Goal: Task Accomplishment & Management: Use online tool/utility

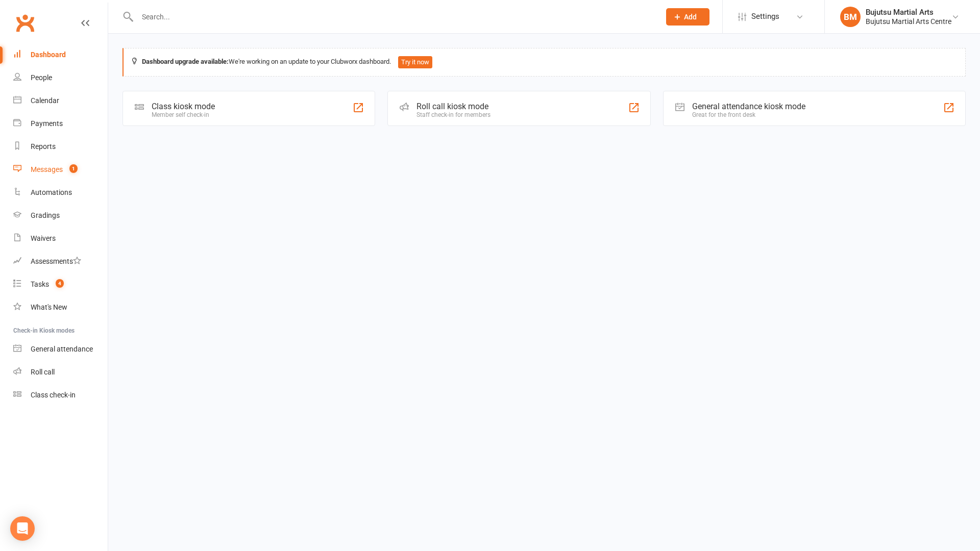
click at [32, 171] on div "Messages" at bounding box center [47, 169] width 32 height 8
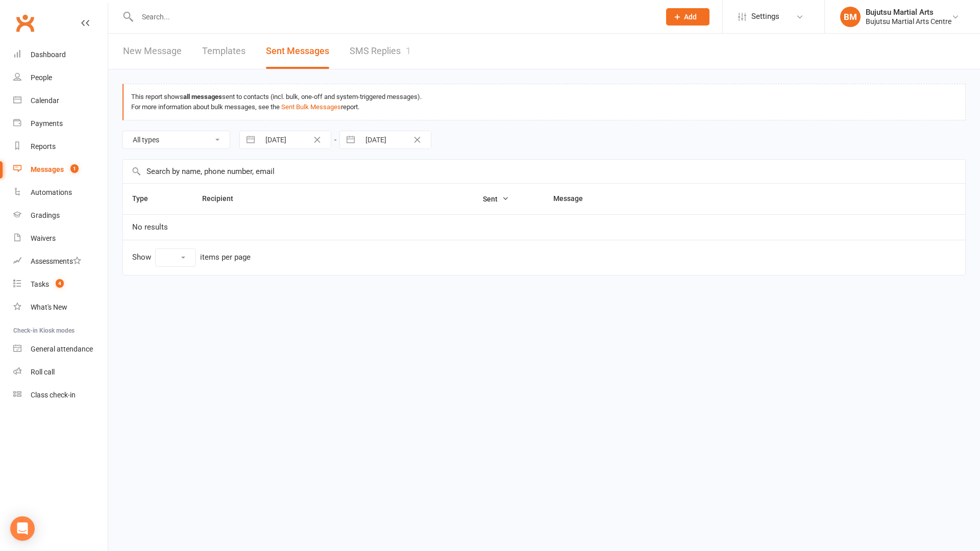
select select "10"
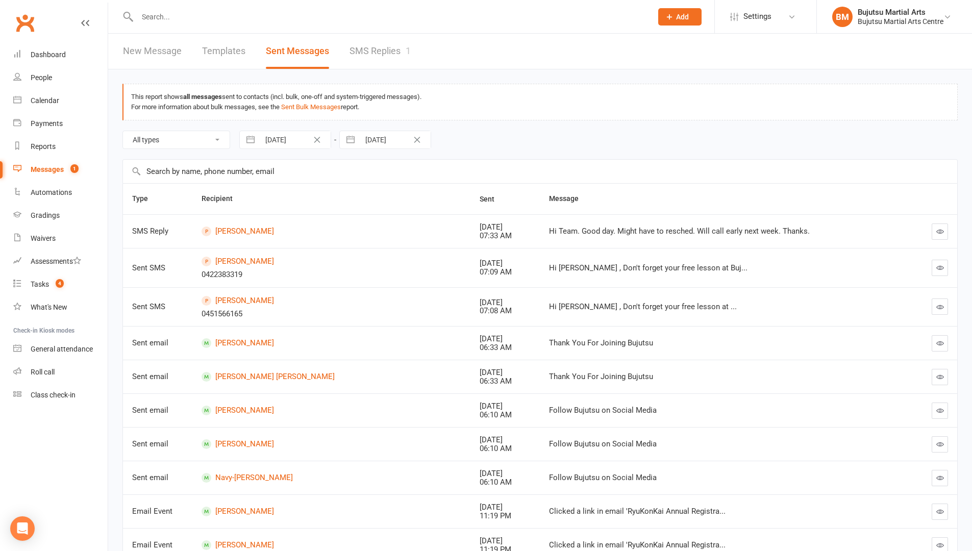
click at [941, 231] on icon "button" at bounding box center [941, 232] width 8 height 8
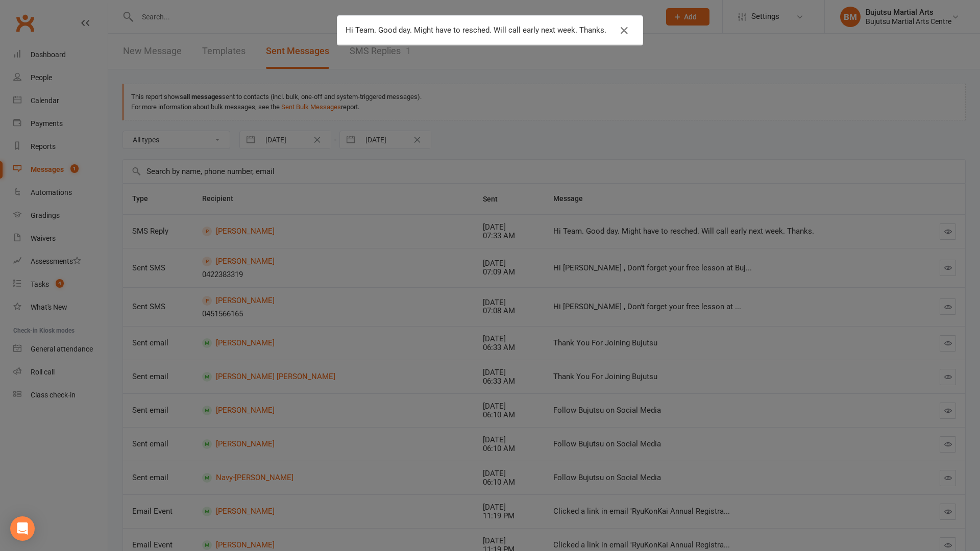
click at [946, 232] on div "Hi Team. Good day. Might have to resched. Will call early next week. Thanks." at bounding box center [490, 275] width 980 height 551
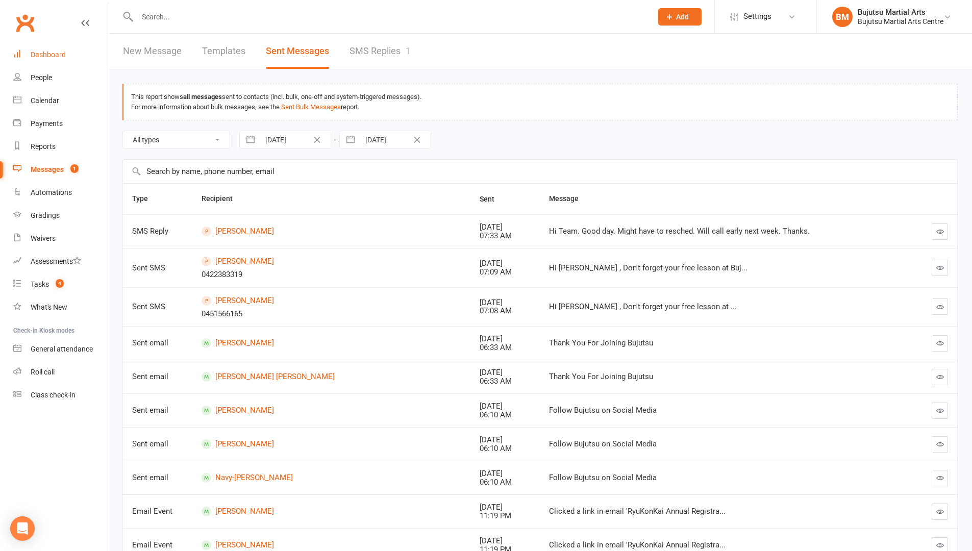
click at [50, 57] on div "Dashboard" at bounding box center [48, 55] width 35 height 8
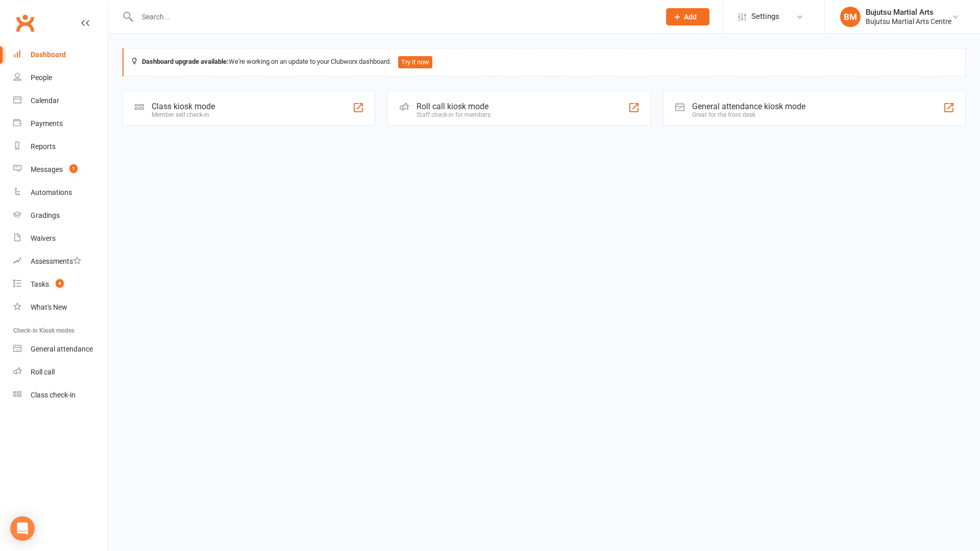
click at [175, 113] on div "Member self check-in" at bounding box center [183, 114] width 63 height 7
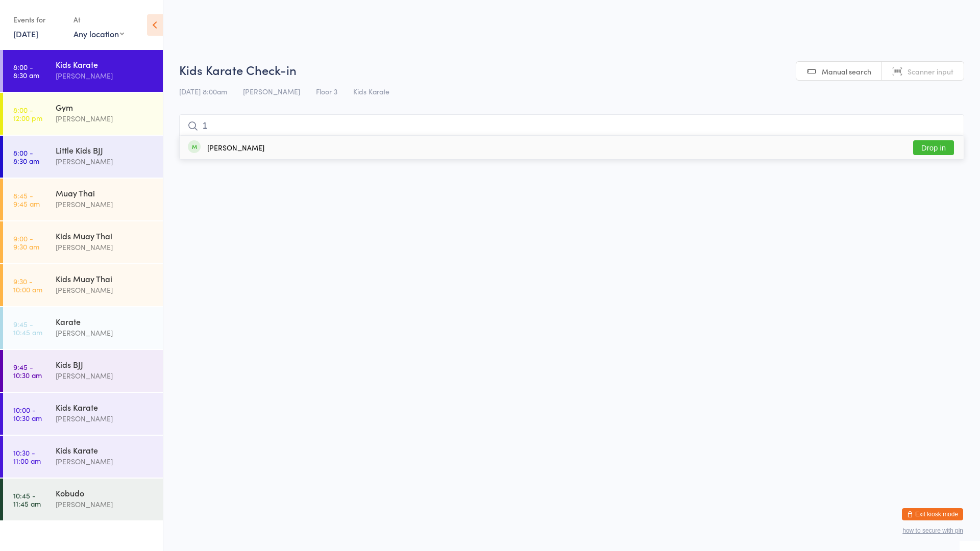
type input "1"
click at [940, 150] on button "Drop in" at bounding box center [933, 147] width 41 height 15
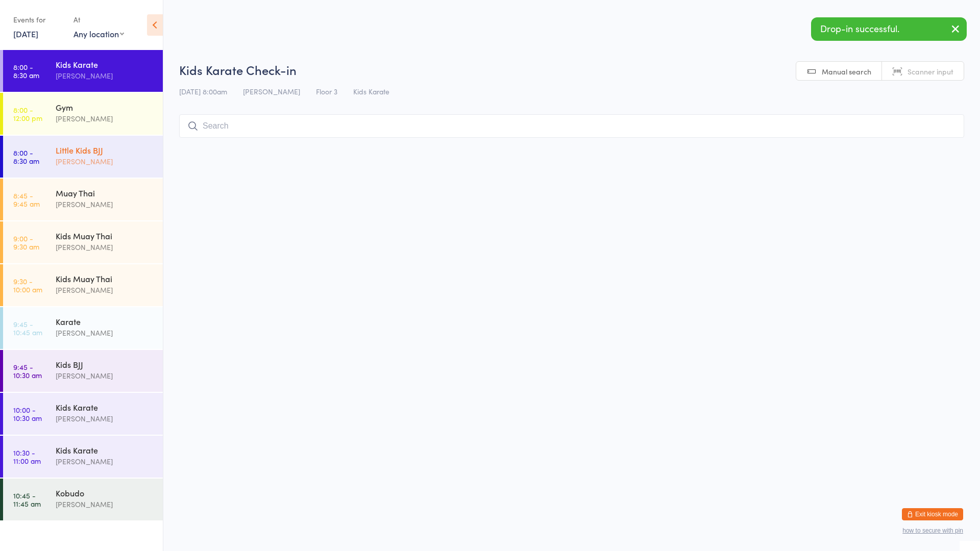
click at [71, 150] on div "Little Kids BJJ" at bounding box center [105, 149] width 99 height 11
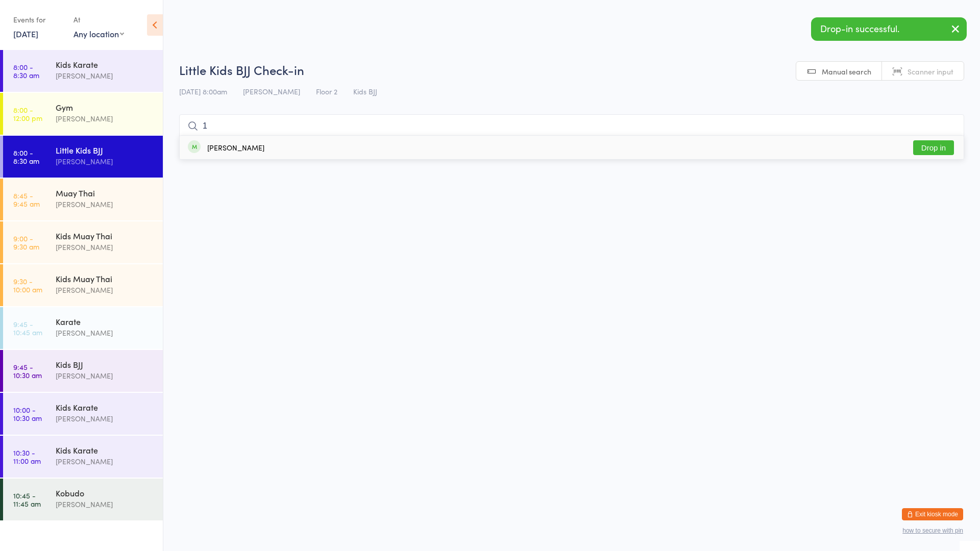
type input "1"
click at [922, 144] on button "Drop in" at bounding box center [933, 147] width 41 height 15
click at [98, 338] on div "[PERSON_NAME]" at bounding box center [105, 333] width 99 height 12
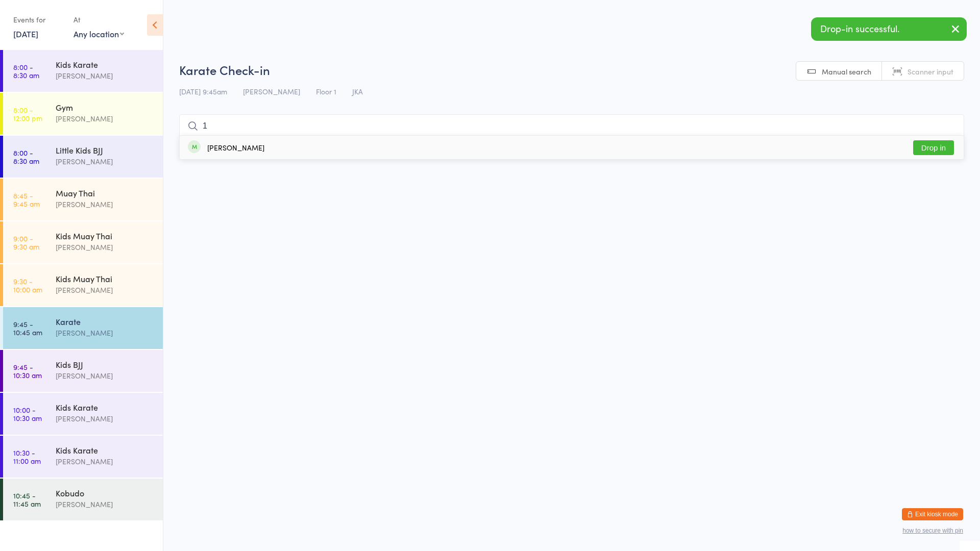
type input "1"
click at [925, 146] on button "Drop in" at bounding box center [933, 147] width 41 height 15
click at [94, 495] on div "Kobudo" at bounding box center [105, 492] width 99 height 11
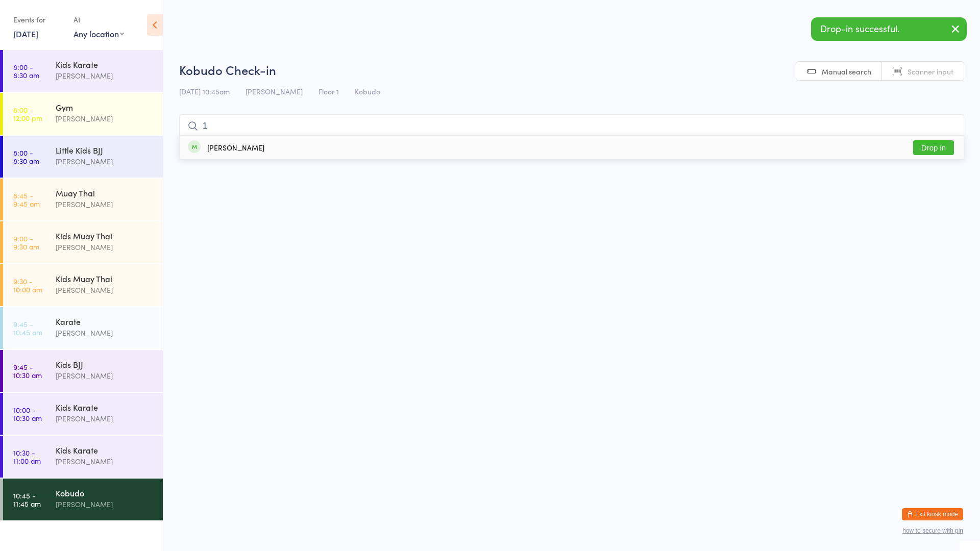
type input "1"
click at [921, 153] on button "Drop in" at bounding box center [933, 147] width 41 height 15
click at [102, 206] on div "[PERSON_NAME]" at bounding box center [105, 205] width 99 height 12
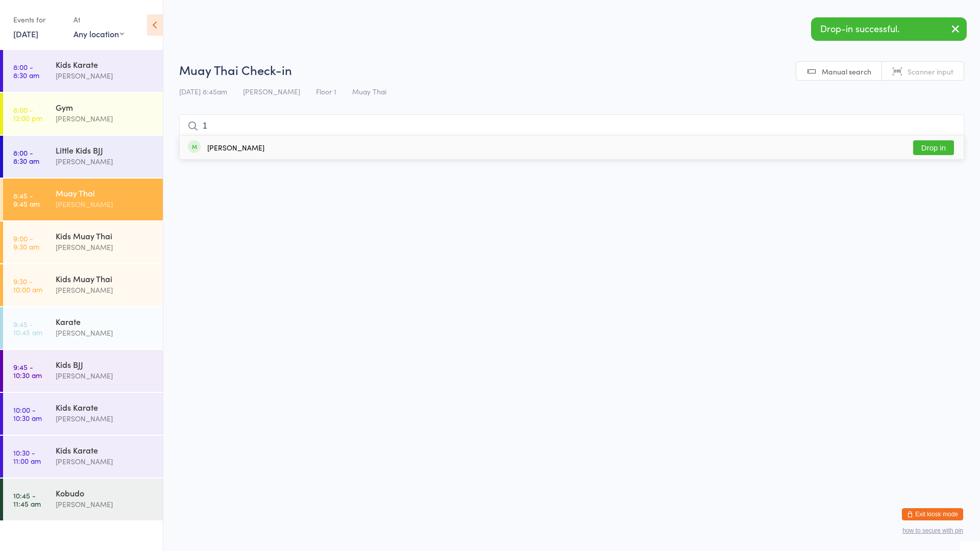
type input "1"
click at [924, 148] on button "Drop in" at bounding box center [933, 147] width 41 height 15
click at [74, 68] on div "Kids Karate" at bounding box center [105, 64] width 99 height 11
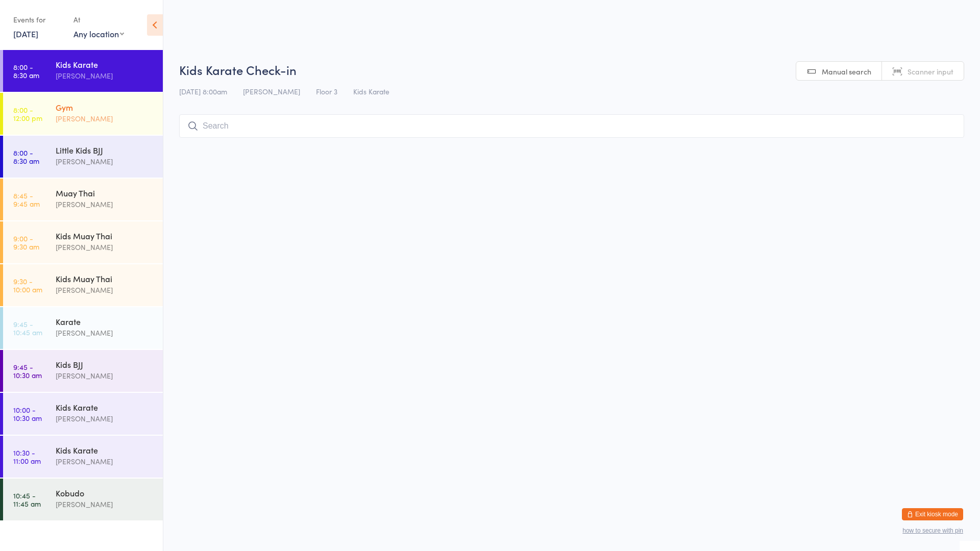
click at [107, 95] on div "Gym [PERSON_NAME]" at bounding box center [109, 113] width 107 height 40
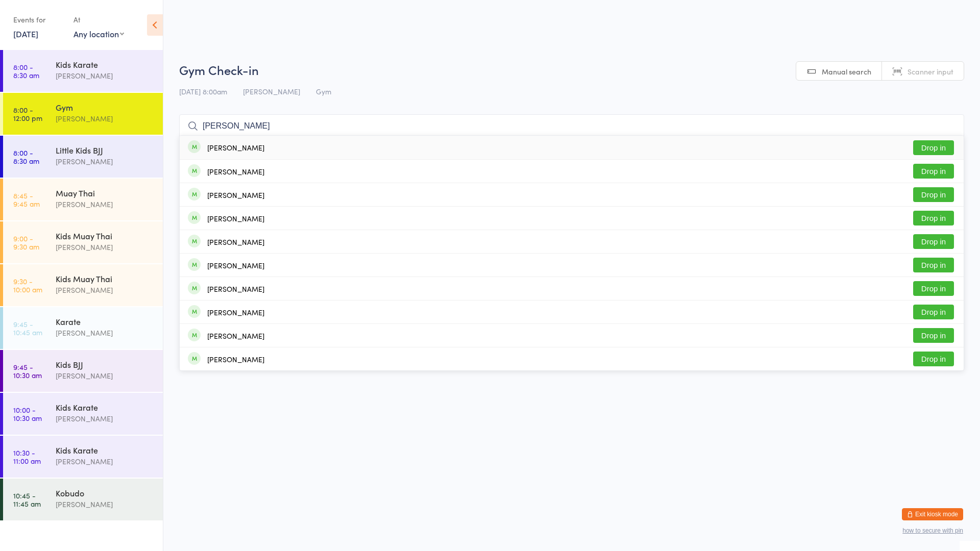
type input "[PERSON_NAME]"
click at [946, 148] on button "Drop in" at bounding box center [933, 147] width 41 height 15
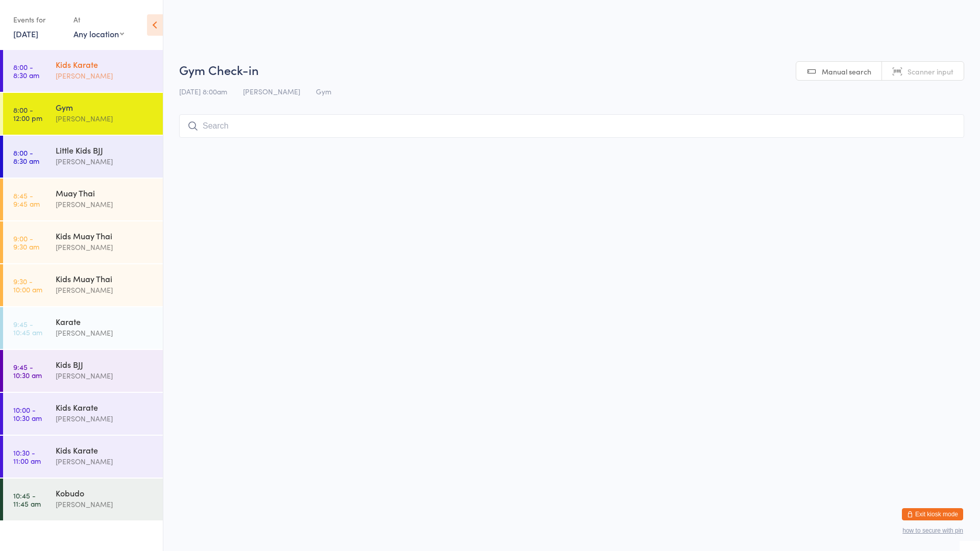
click at [120, 64] on div "Kids Karate" at bounding box center [105, 64] width 99 height 11
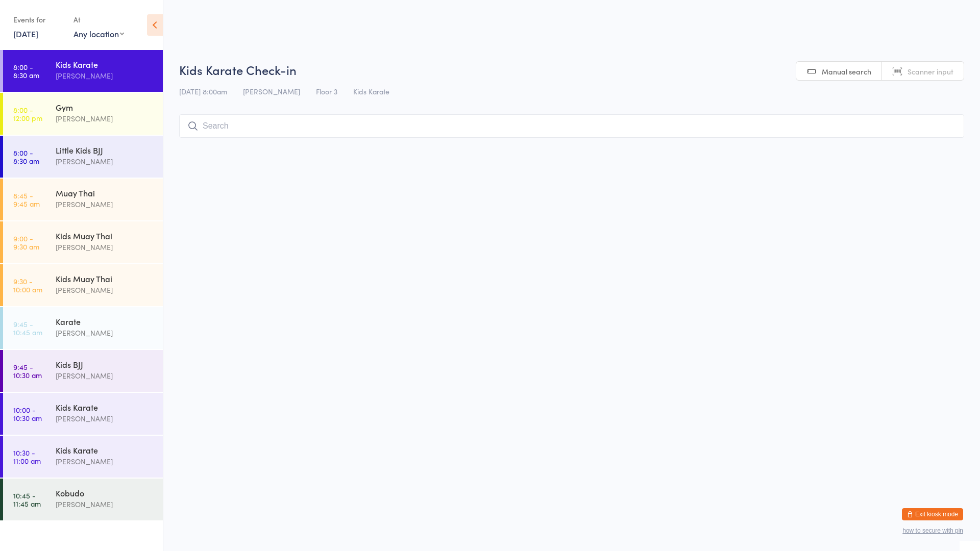
drag, startPoint x: 198, startPoint y: 112, endPoint x: 207, endPoint y: 118, distance: 11.0
click at [199, 113] on div "Kids Karate Check-in [DATE] 8:00am [PERSON_NAME] Floor 3 Kids Karate Manual sea…" at bounding box center [571, 102] width 785 height 82
click at [214, 128] on input "search" at bounding box center [571, 125] width 785 height 23
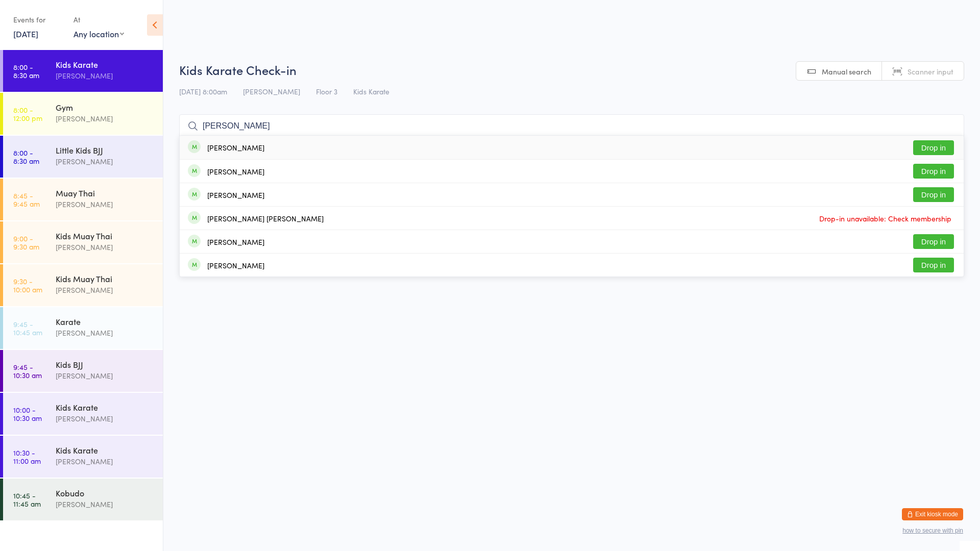
type input "[PERSON_NAME]"
click at [926, 146] on button "Drop in" at bounding box center [933, 147] width 41 height 15
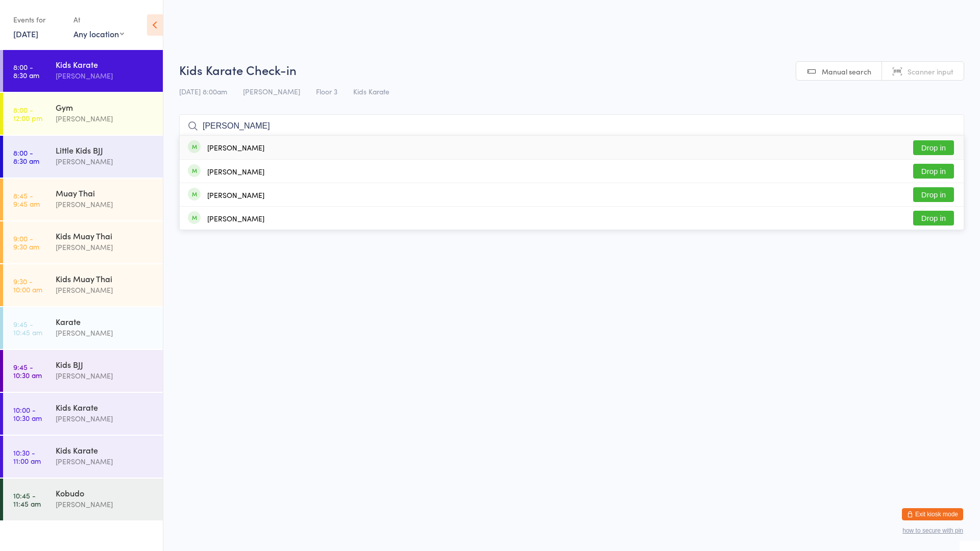
type input "[PERSON_NAME]"
click at [928, 143] on button "Drop in" at bounding box center [933, 147] width 41 height 15
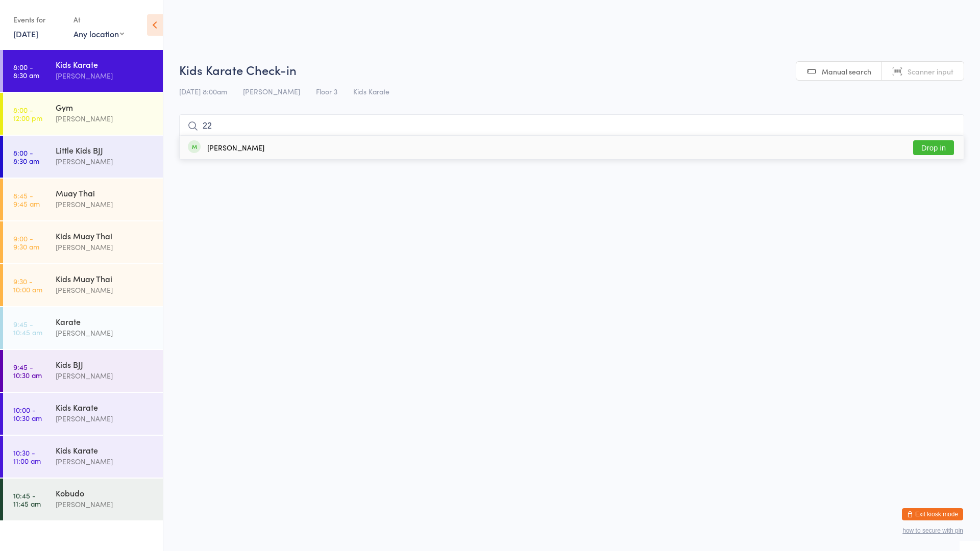
type input "22"
click at [519, 145] on div "[PERSON_NAME] Drop in" at bounding box center [572, 147] width 784 height 23
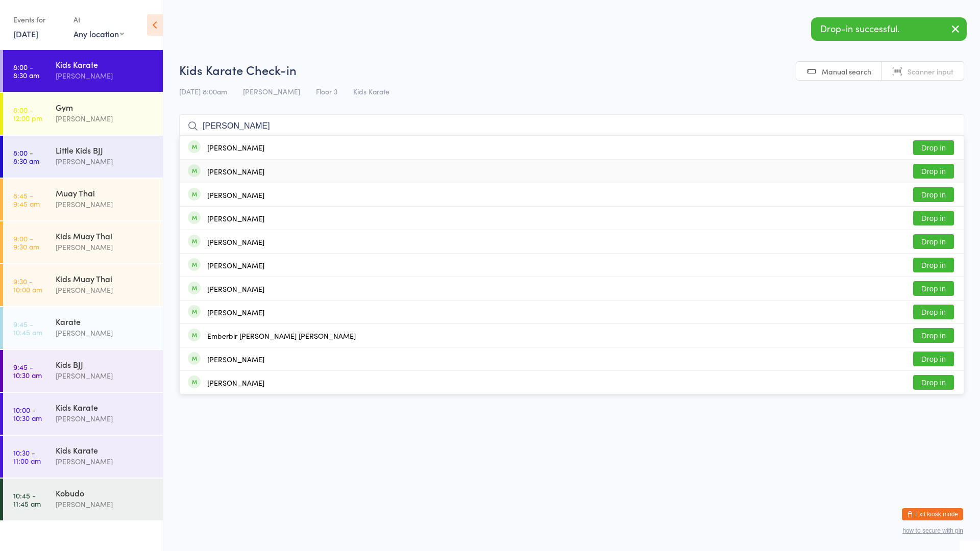
type input "[PERSON_NAME]"
click at [286, 167] on div "[PERSON_NAME] Drop in" at bounding box center [572, 171] width 784 height 23
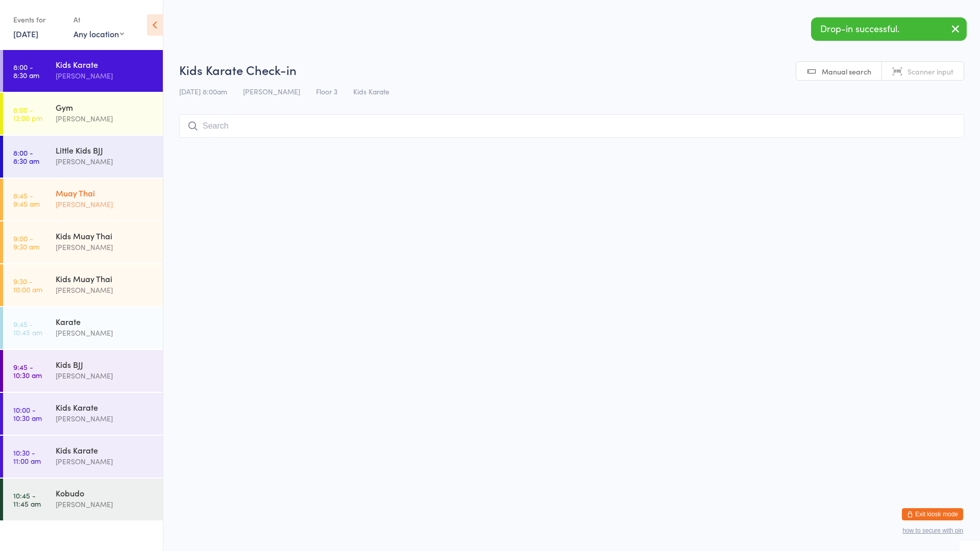
click at [102, 197] on div "Muay Thai" at bounding box center [105, 192] width 99 height 11
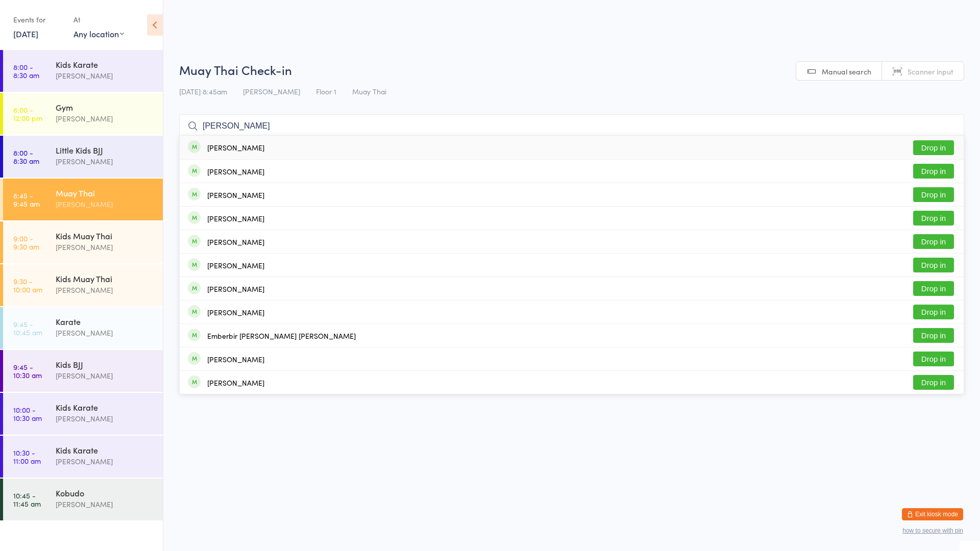
type input "[PERSON_NAME]"
click at [244, 176] on div "[PERSON_NAME]" at bounding box center [235, 171] width 57 height 8
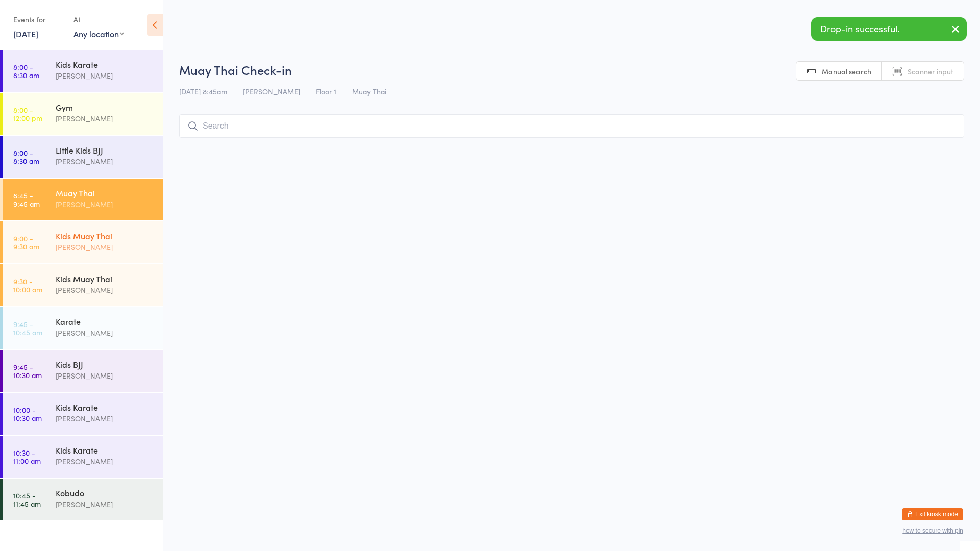
click at [123, 235] on div "Kids Muay Thai" at bounding box center [105, 235] width 99 height 11
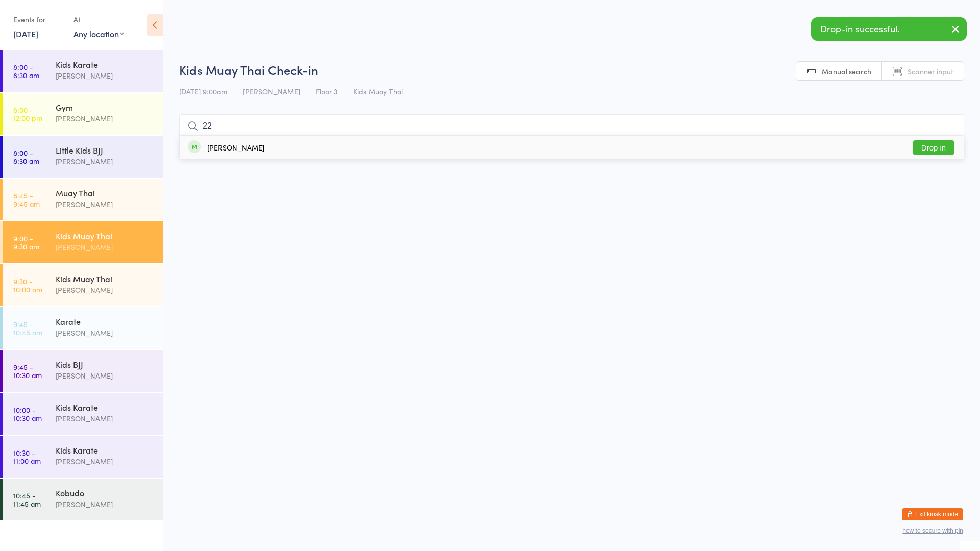
type input "22"
drag, startPoint x: 215, startPoint y: 151, endPoint x: 211, endPoint y: 167, distance: 16.8
click at [215, 151] on div "[PERSON_NAME]" at bounding box center [235, 147] width 57 height 8
click at [119, 274] on div "Kids Muay Thai" at bounding box center [105, 278] width 99 height 11
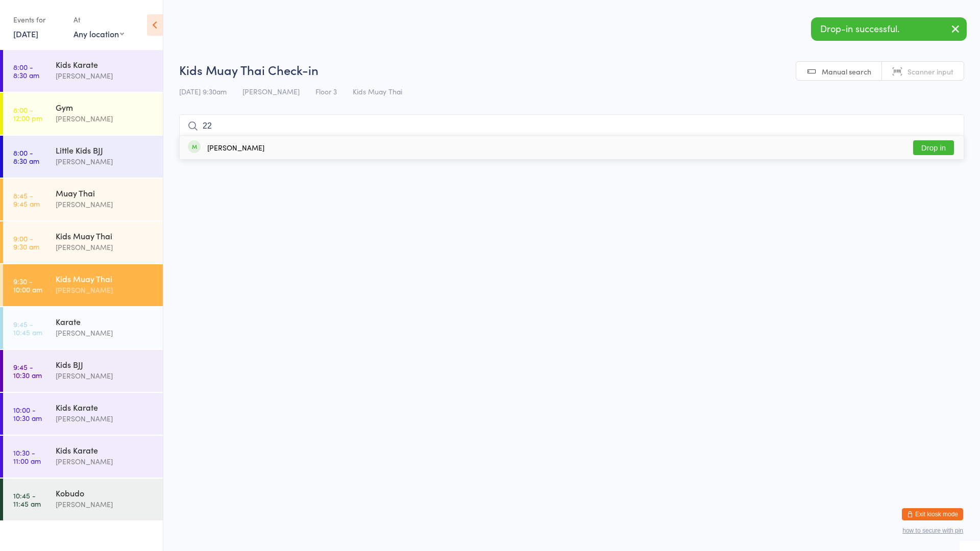
type input "22"
click at [210, 144] on div "[PERSON_NAME]" at bounding box center [235, 147] width 57 height 8
click at [122, 311] on div "Karate [PERSON_NAME]" at bounding box center [109, 327] width 107 height 40
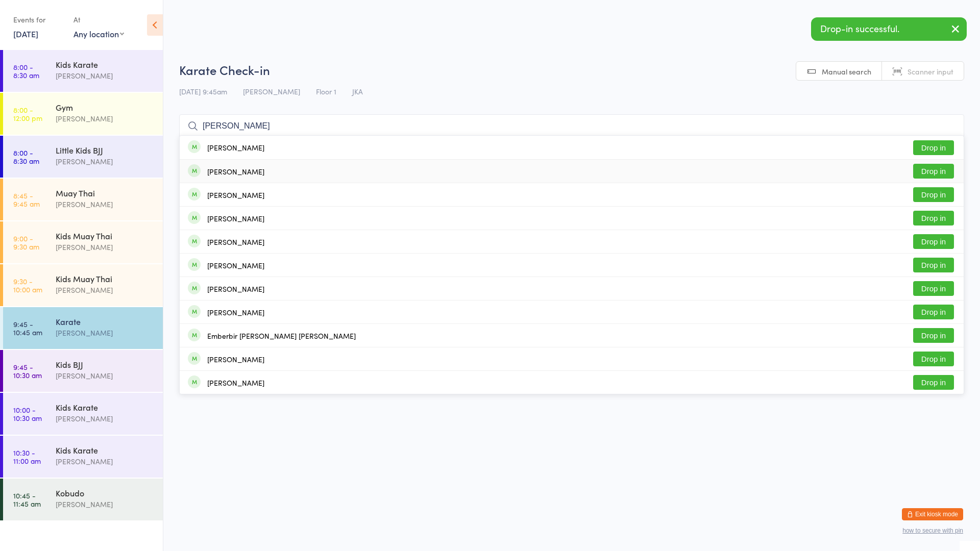
type input "[PERSON_NAME]"
click at [292, 165] on div "[PERSON_NAME] Drop in" at bounding box center [572, 171] width 784 height 23
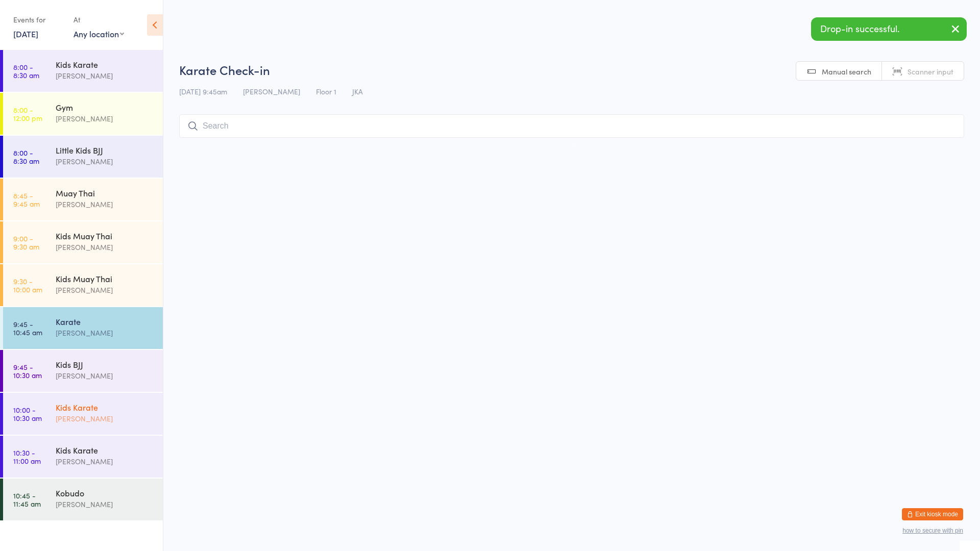
click at [139, 403] on div "Kids Karate" at bounding box center [105, 407] width 99 height 11
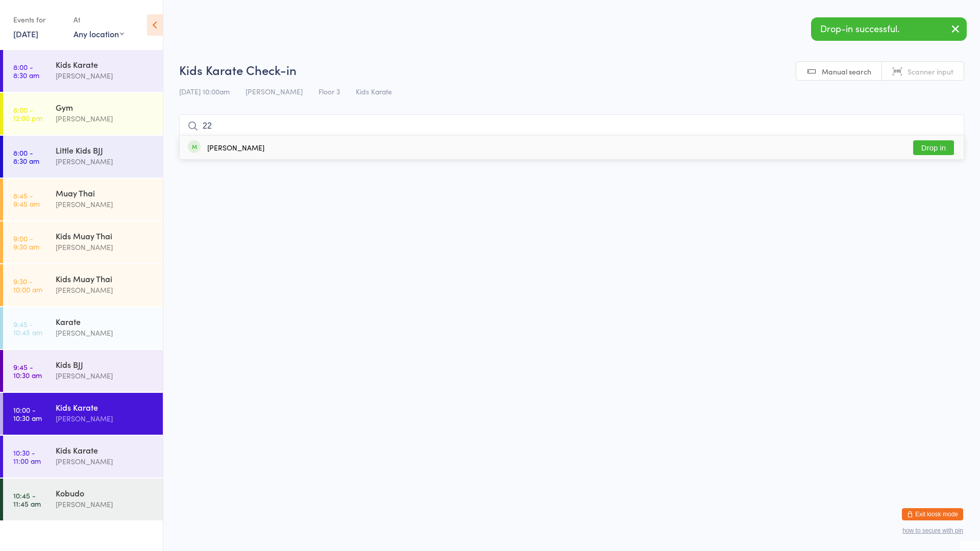
type input "22"
click at [226, 147] on div "[PERSON_NAME]" at bounding box center [235, 147] width 57 height 8
type input "22"
click at [114, 437] on div "Kids Karate [PERSON_NAME]" at bounding box center [109, 456] width 107 height 40
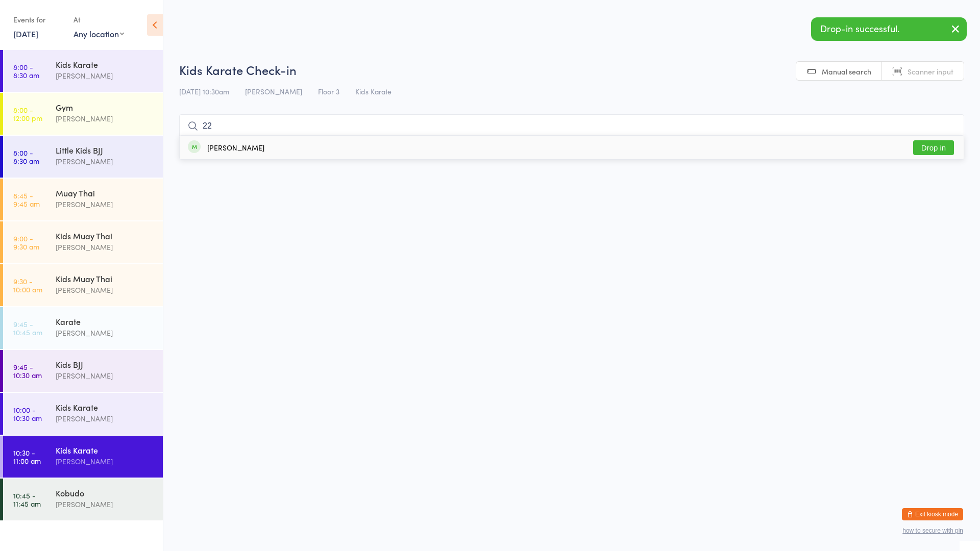
type input "22"
click at [229, 146] on div "[PERSON_NAME]" at bounding box center [235, 147] width 57 height 8
click at [92, 423] on div "[PERSON_NAME]" at bounding box center [105, 419] width 99 height 12
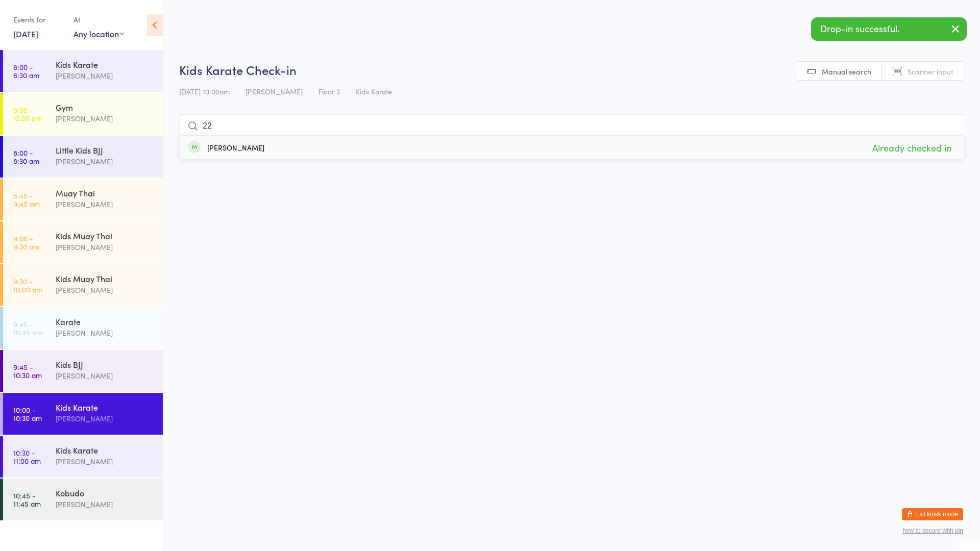
type input "2"
click at [135, 491] on div "Kobudo" at bounding box center [105, 492] width 99 height 11
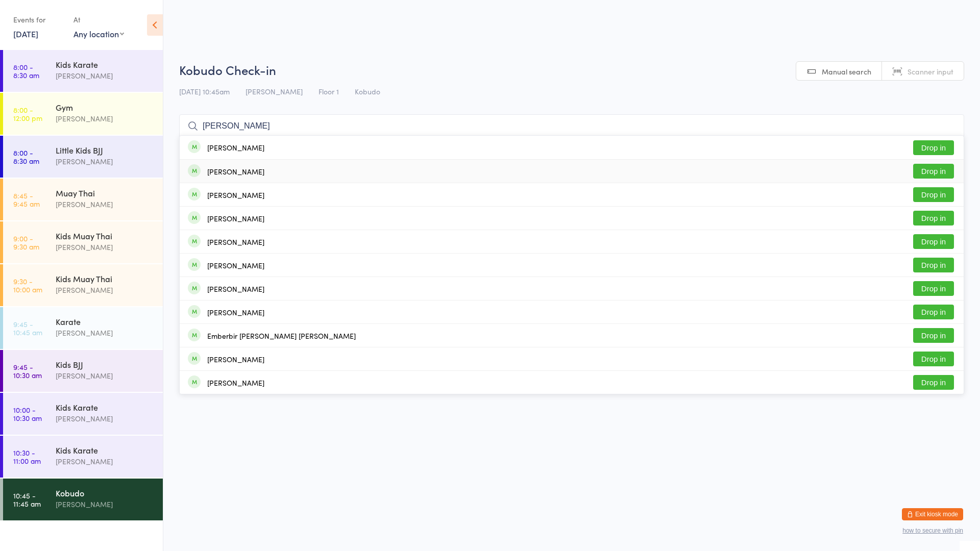
type input "[PERSON_NAME]"
click at [301, 169] on div "[PERSON_NAME] Drop in" at bounding box center [572, 171] width 784 height 23
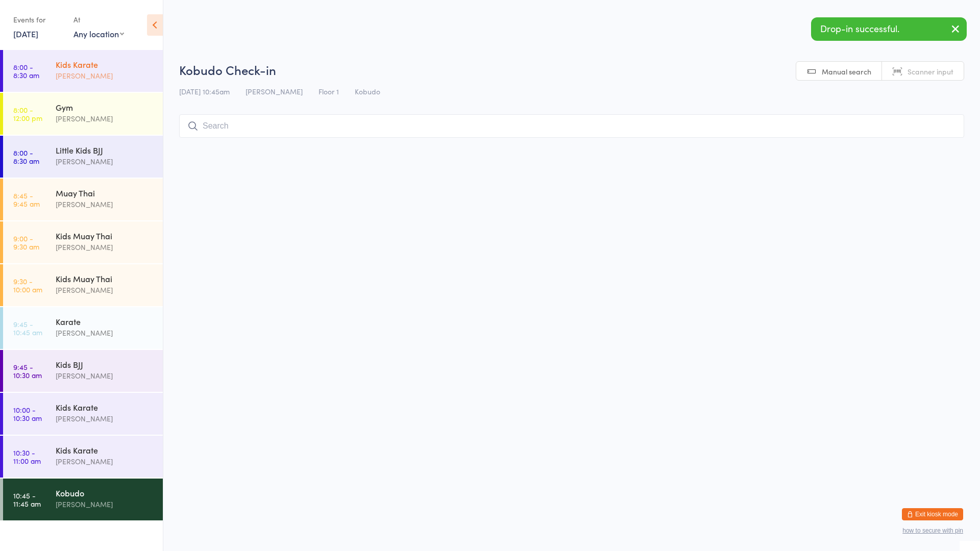
click at [111, 67] on div "Kids Karate" at bounding box center [105, 64] width 99 height 11
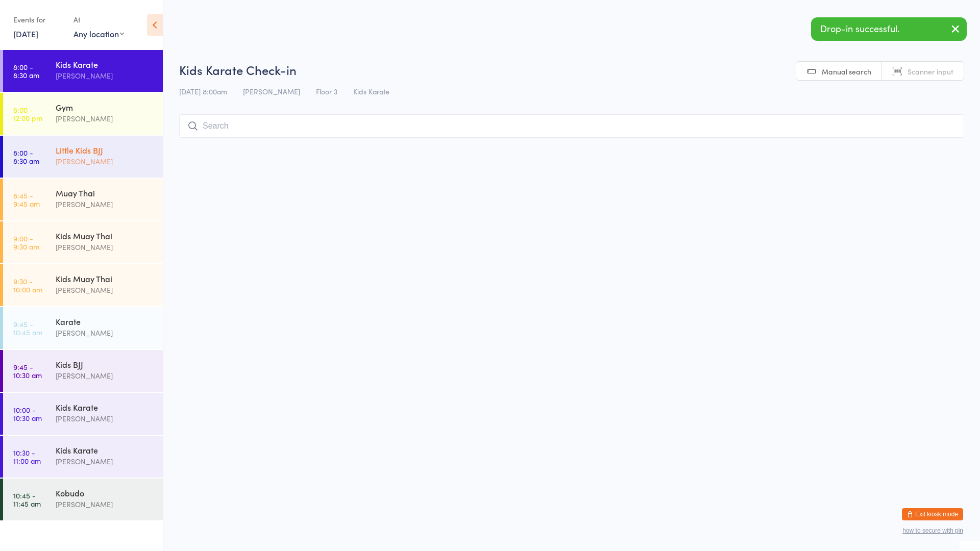
click at [111, 155] on div "Little Kids BJJ" at bounding box center [105, 149] width 99 height 11
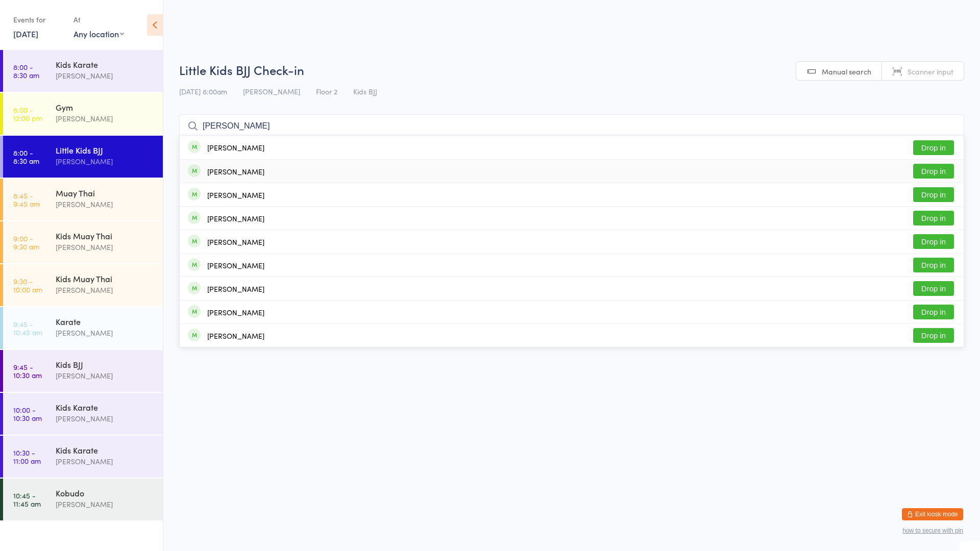
type input "[PERSON_NAME]"
click at [935, 168] on button "Drop in" at bounding box center [933, 171] width 41 height 15
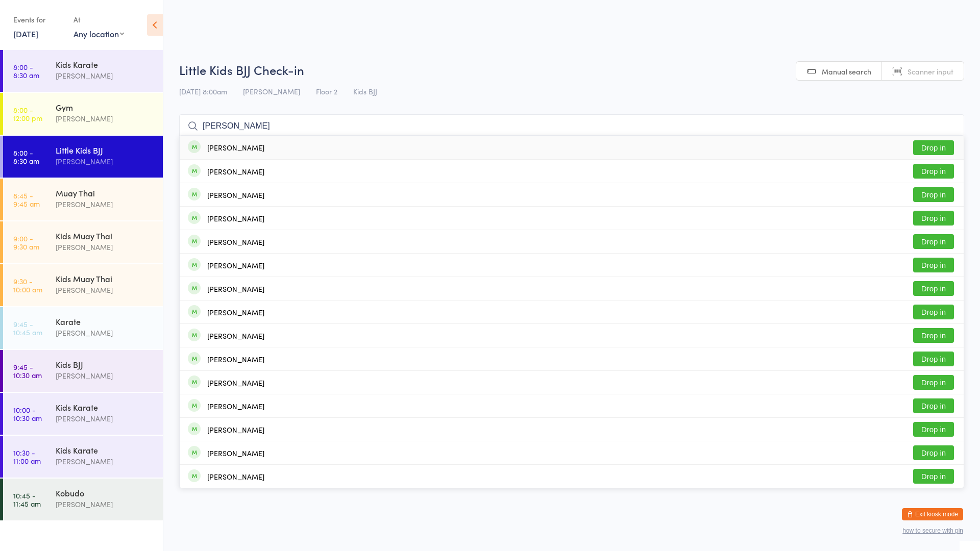
type input "[PERSON_NAME]"
click at [931, 151] on button "Drop in" at bounding box center [933, 147] width 41 height 15
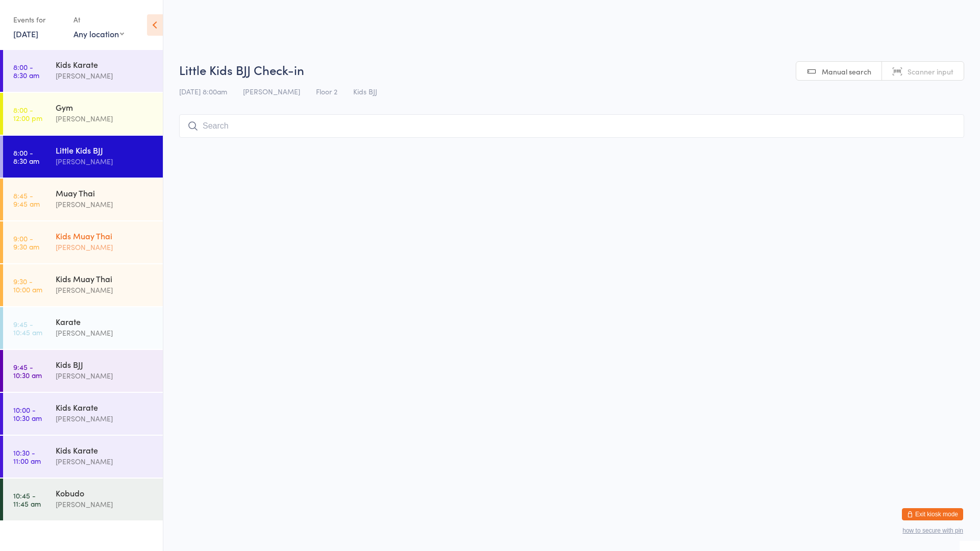
click at [118, 231] on div "Kids Muay Thai" at bounding box center [105, 235] width 99 height 11
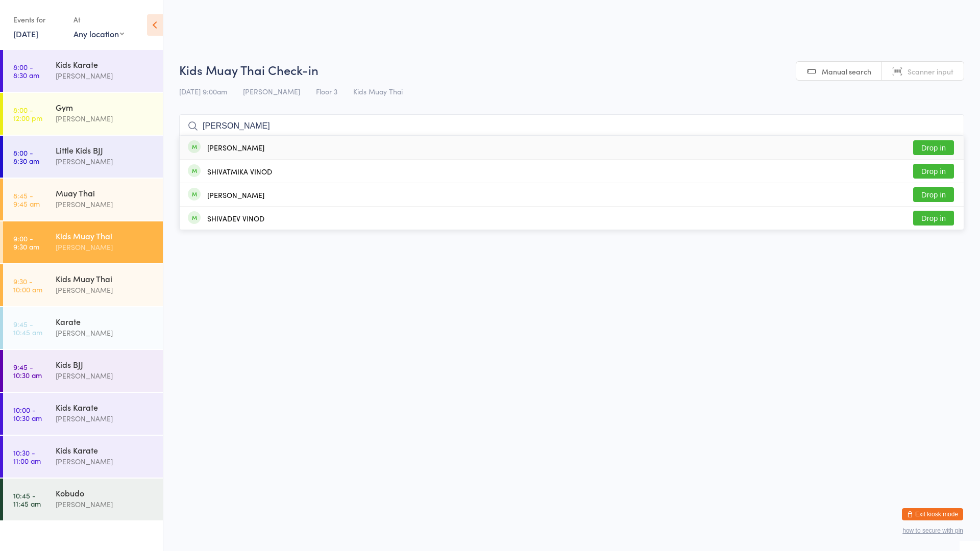
type input "[PERSON_NAME]"
click at [217, 146] on div "[PERSON_NAME]" at bounding box center [235, 147] width 57 height 8
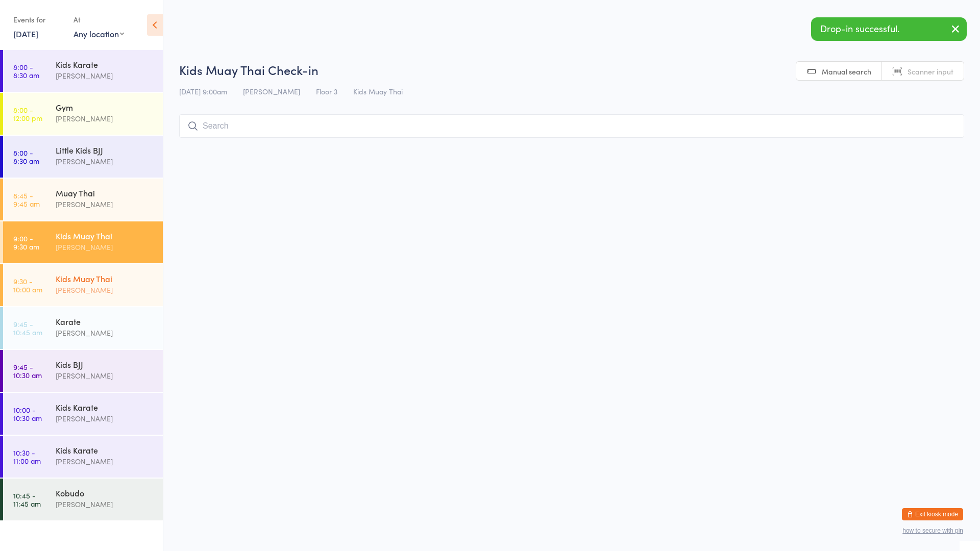
click at [84, 289] on div "[PERSON_NAME]" at bounding box center [105, 290] width 99 height 12
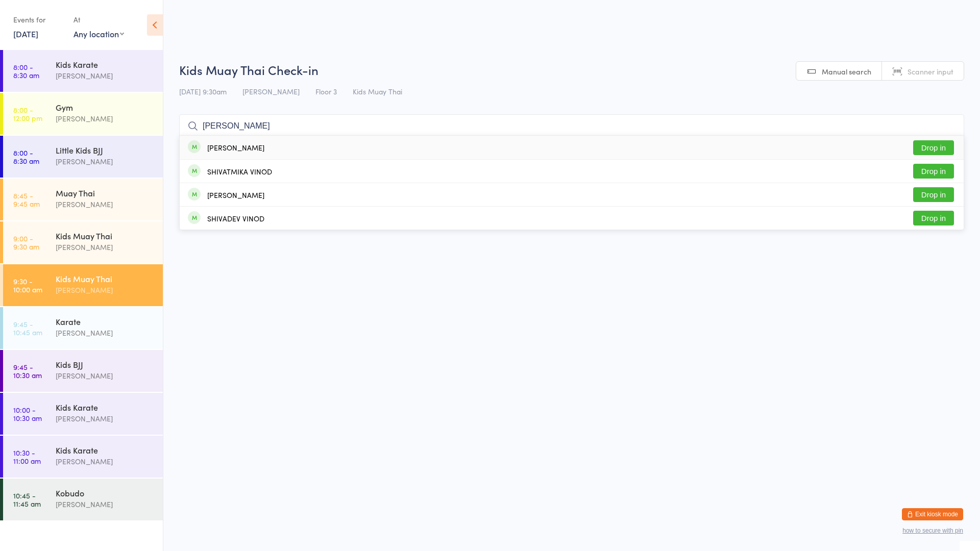
type input "[PERSON_NAME]"
click at [235, 149] on div "[PERSON_NAME]" at bounding box center [235, 147] width 57 height 8
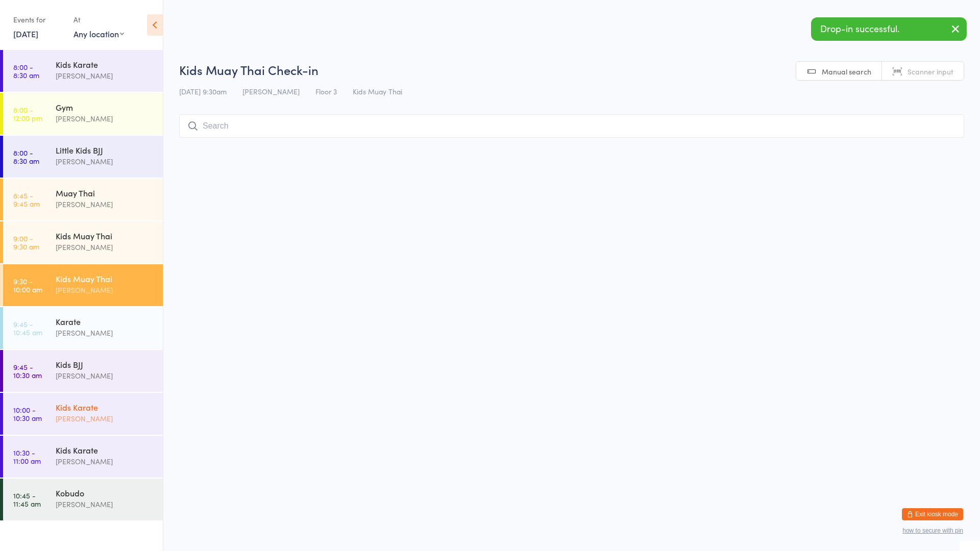
click at [91, 401] on div "Kids Karate [PERSON_NAME]" at bounding box center [109, 413] width 107 height 40
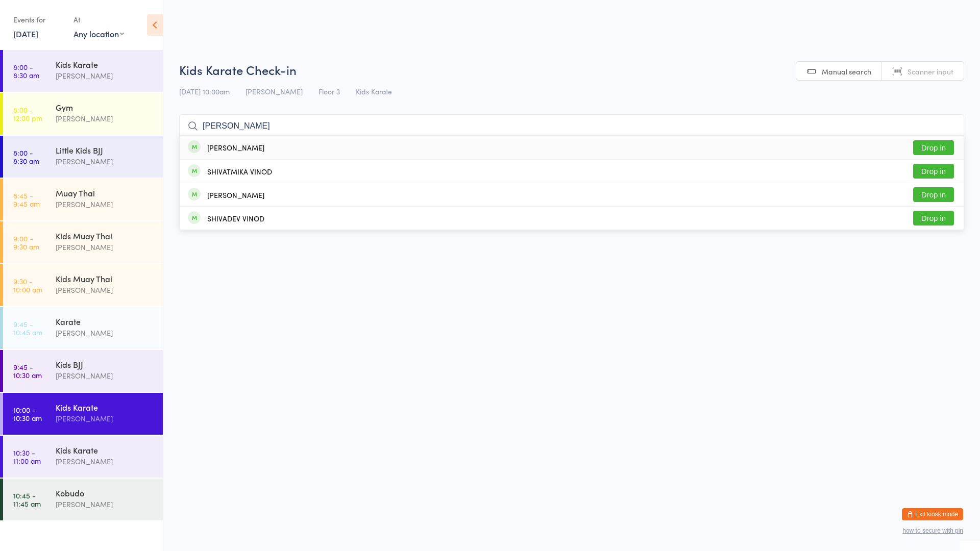
type input "[PERSON_NAME]"
click at [205, 149] on div "[PERSON_NAME]" at bounding box center [226, 147] width 77 height 11
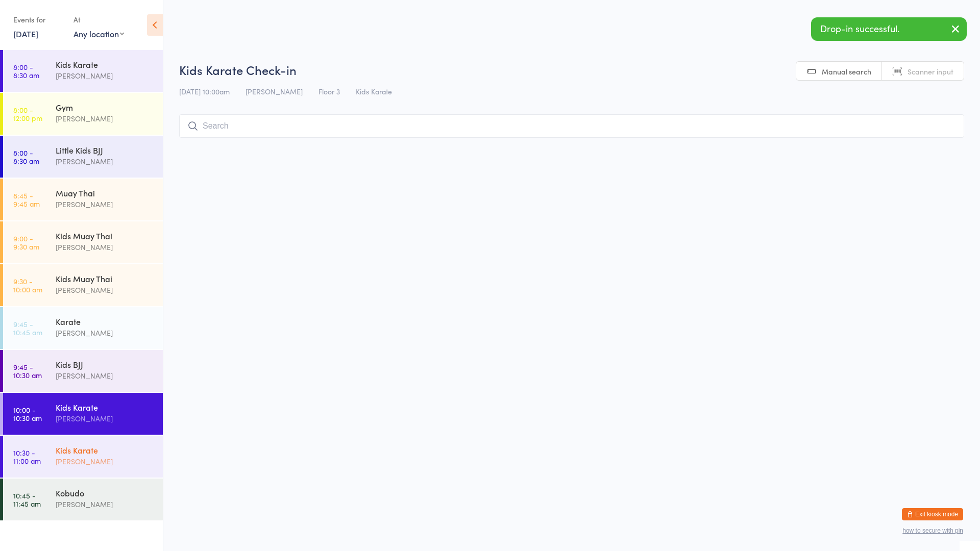
click at [60, 450] on div "Kids Karate" at bounding box center [105, 450] width 99 height 11
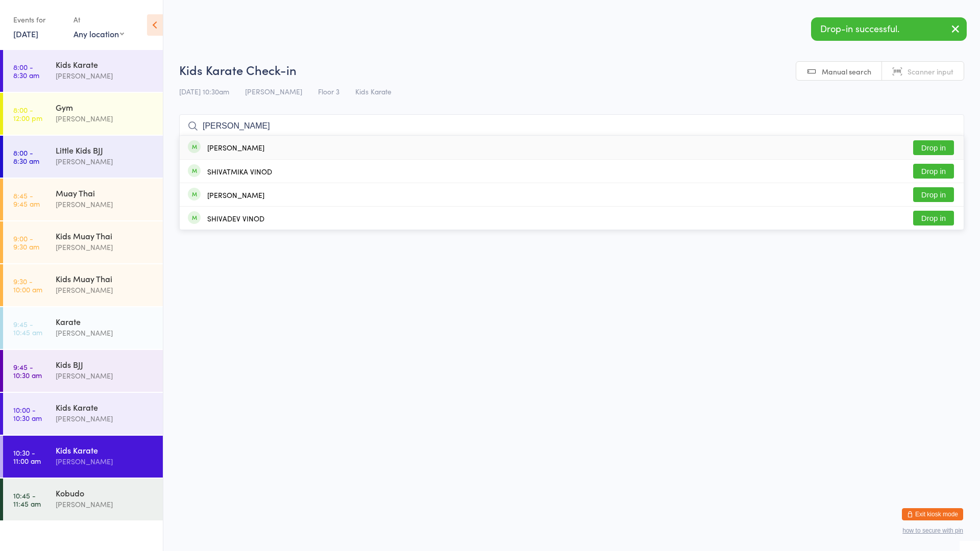
type input "[PERSON_NAME]"
click at [227, 152] on div "[PERSON_NAME]" at bounding box center [235, 147] width 57 height 8
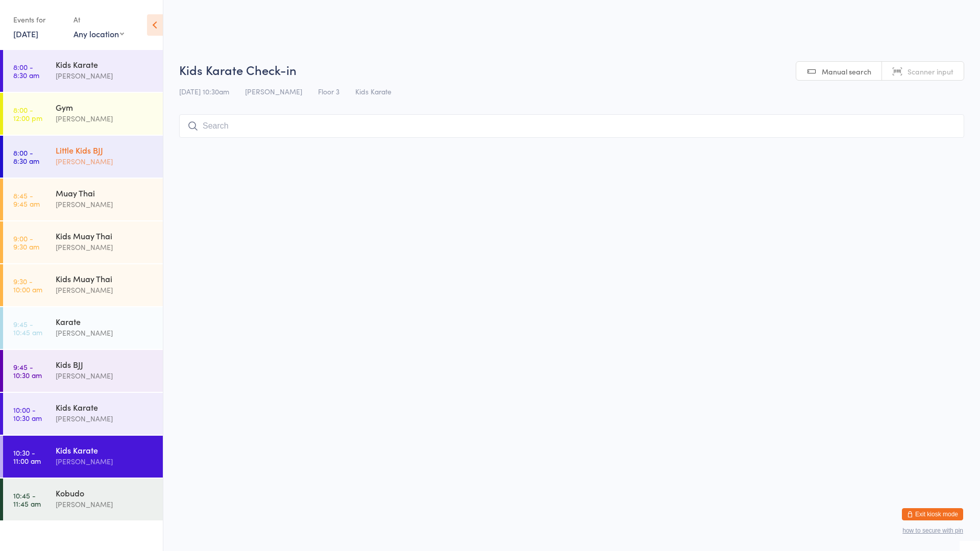
click at [69, 155] on div "Little Kids BJJ" at bounding box center [105, 149] width 99 height 11
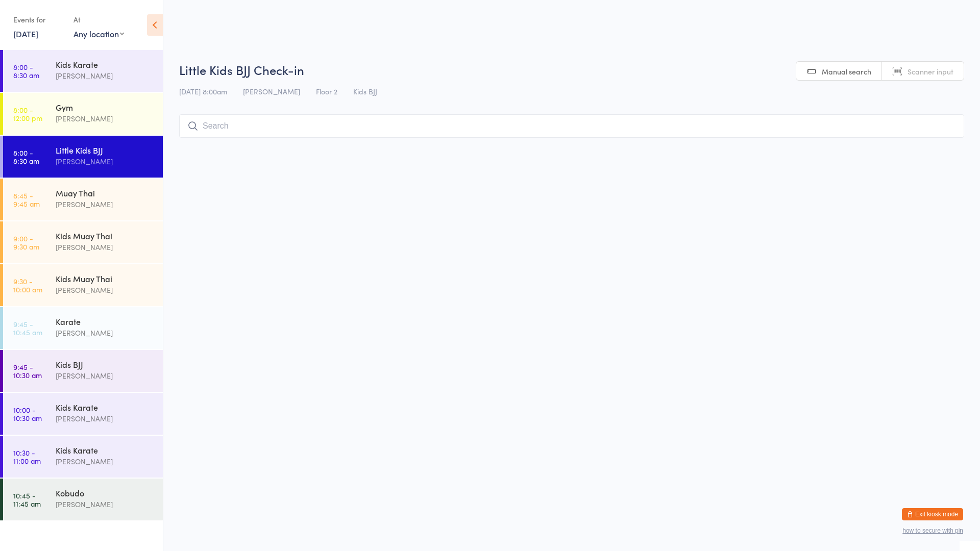
click at [255, 124] on input "search" at bounding box center [571, 125] width 785 height 23
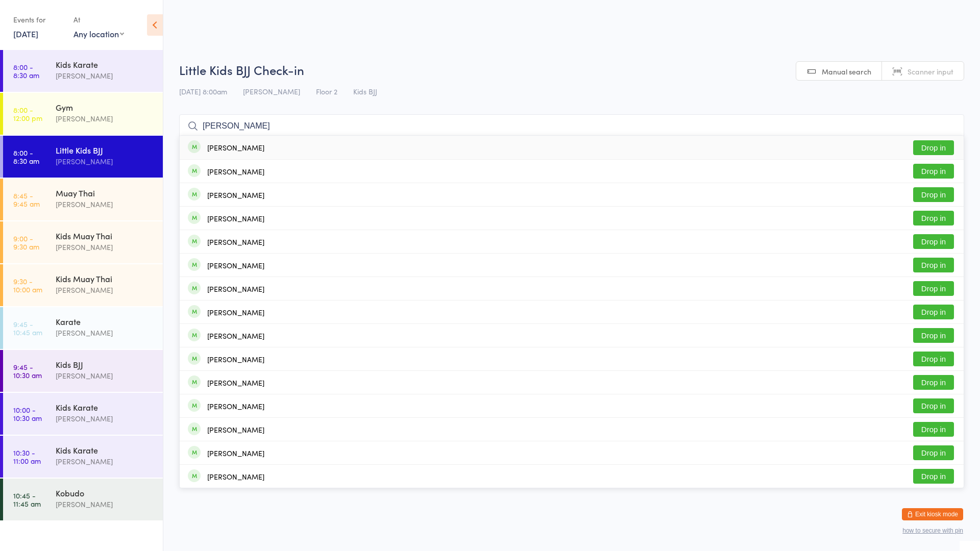
type input "[PERSON_NAME]"
click at [239, 149] on div "[PERSON_NAME]" at bounding box center [235, 147] width 57 height 8
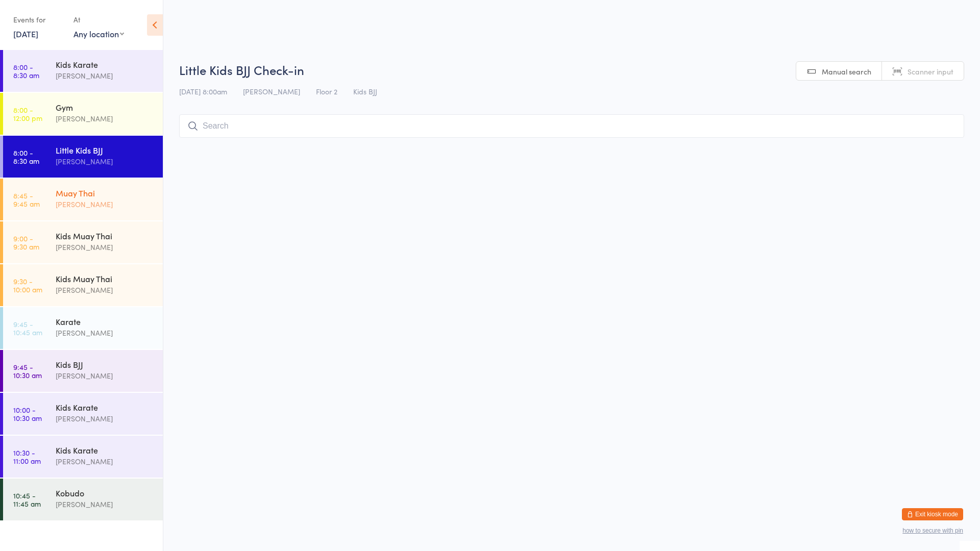
click at [90, 195] on div "Muay Thai" at bounding box center [105, 192] width 99 height 11
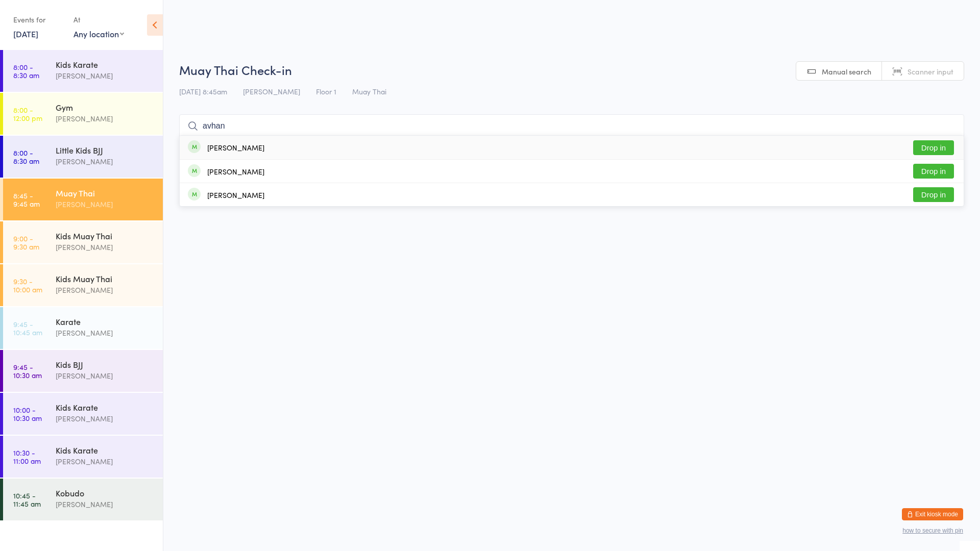
type input "avhan"
click at [928, 148] on button "Drop in" at bounding box center [933, 147] width 41 height 15
type input "[PERSON_NAME]"
click at [935, 150] on button "Drop in" at bounding box center [933, 147] width 41 height 15
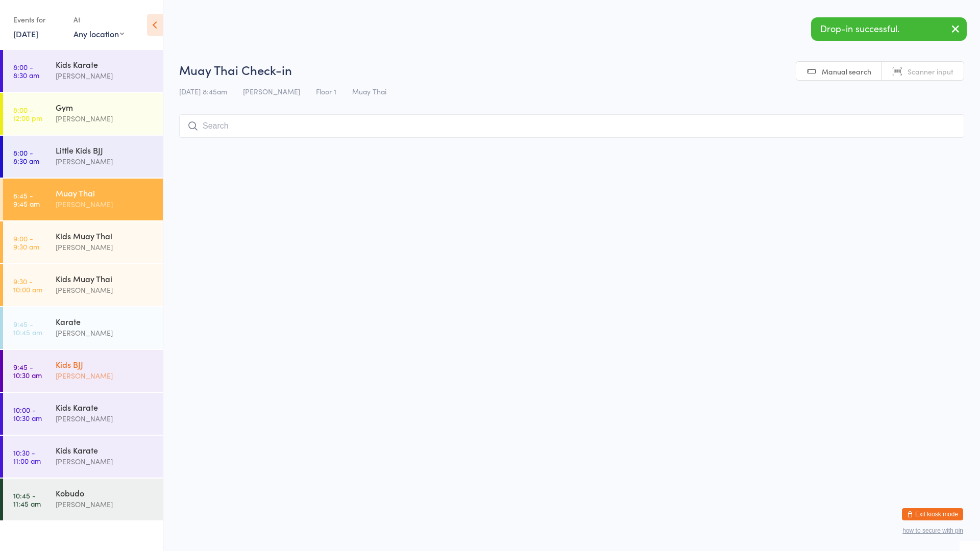
click at [95, 374] on div "[PERSON_NAME]" at bounding box center [105, 376] width 99 height 12
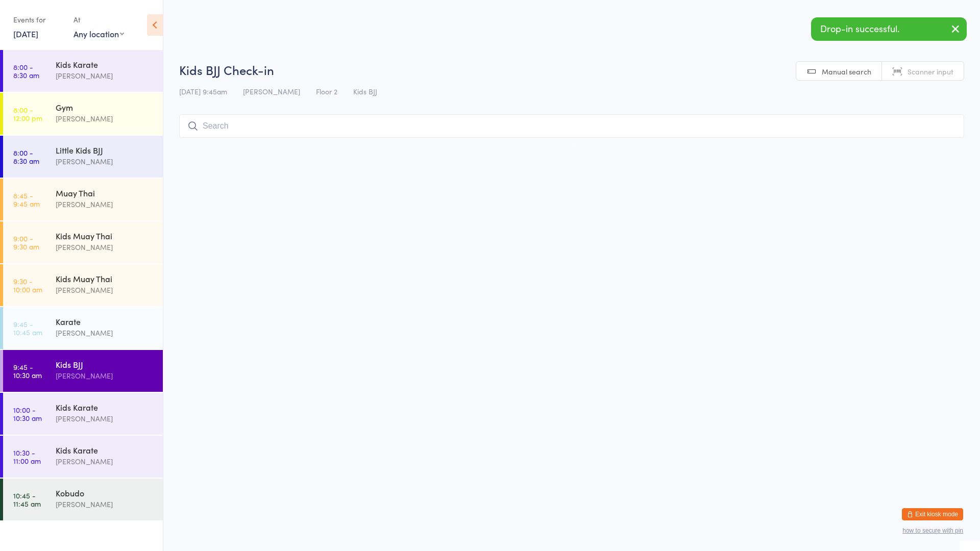
type input "h"
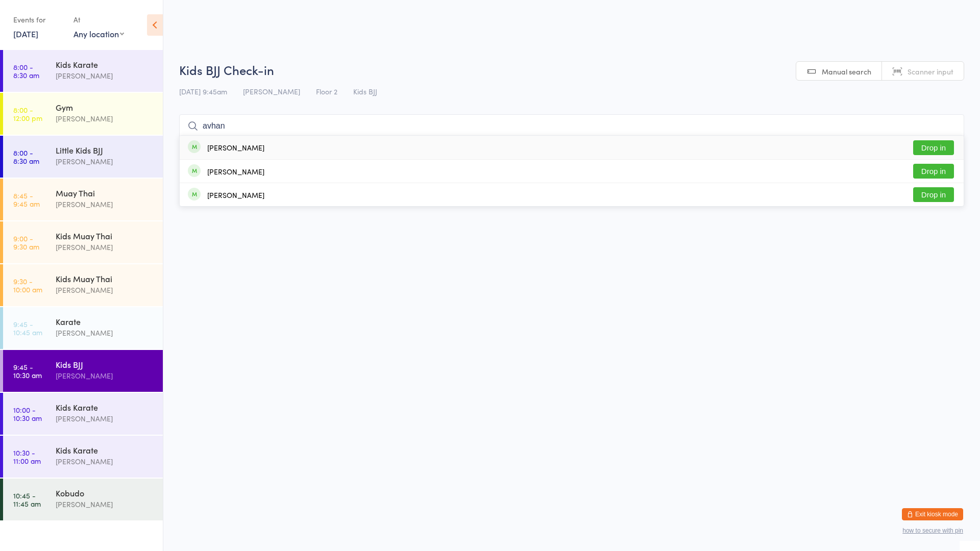
type input "avhan"
click at [933, 149] on button "Drop in" at bounding box center [933, 147] width 41 height 15
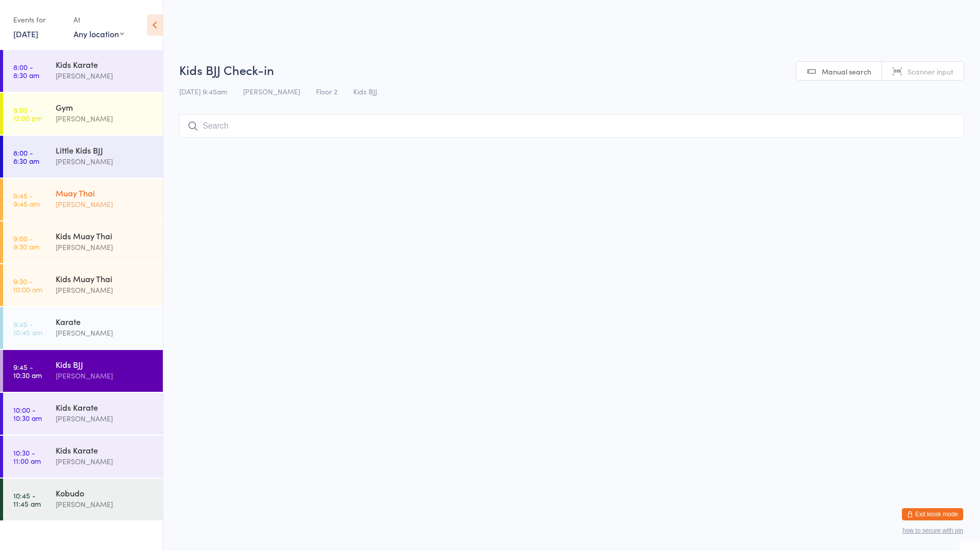
click at [16, 191] on time "8:45 - 9:45 am" at bounding box center [26, 199] width 27 height 16
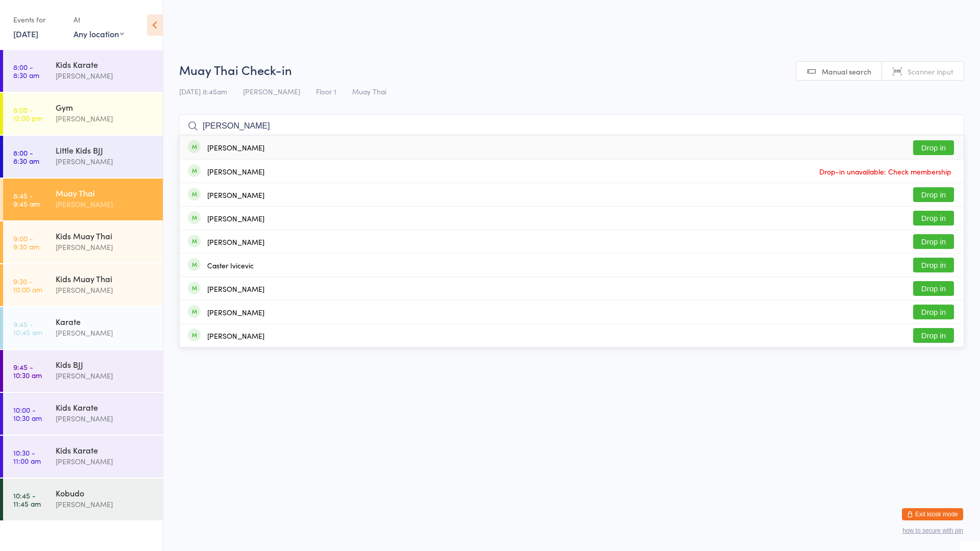
type input "[PERSON_NAME]"
click at [263, 148] on div "[PERSON_NAME] Drop in" at bounding box center [572, 147] width 784 height 23
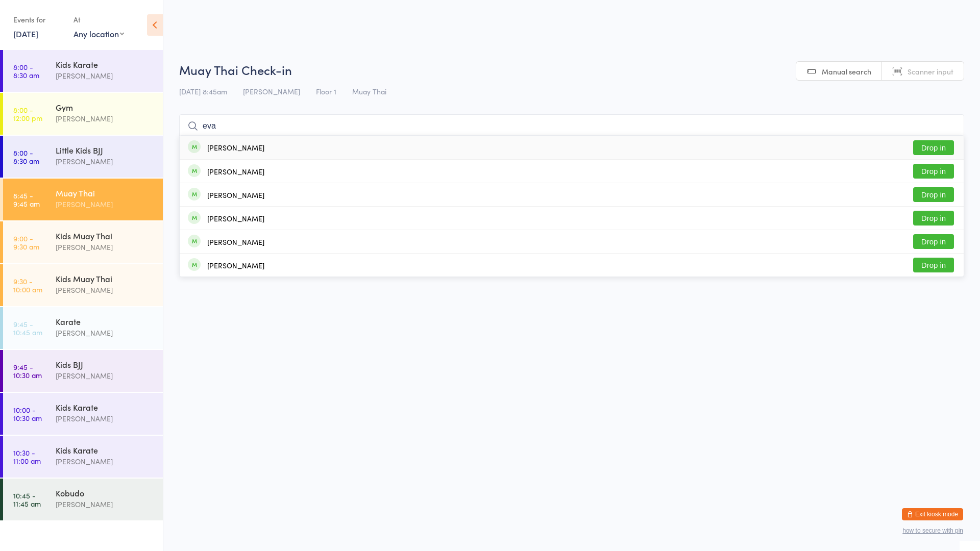
type input "eva"
click at [300, 144] on div "[PERSON_NAME] Drop in" at bounding box center [572, 147] width 784 height 23
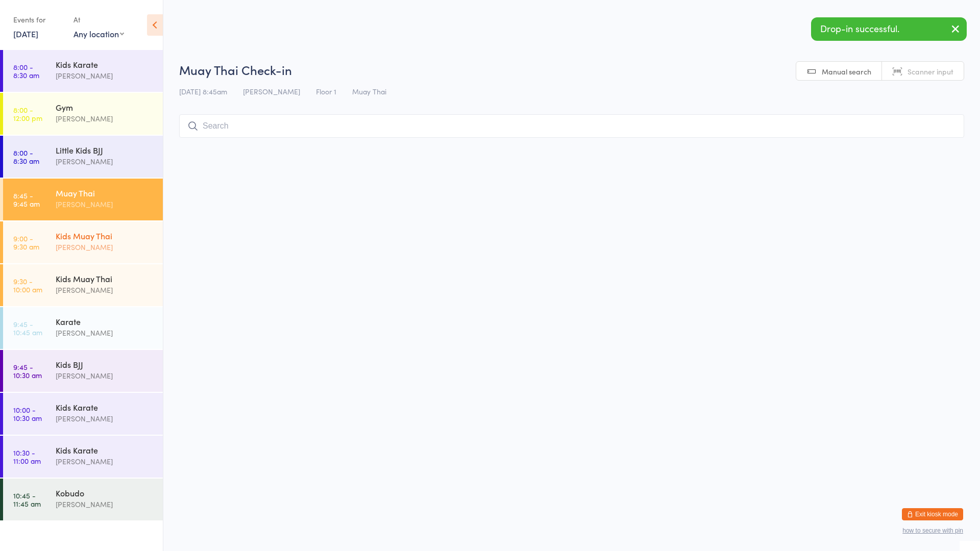
click at [139, 237] on div "Kids Muay Thai" at bounding box center [105, 235] width 99 height 11
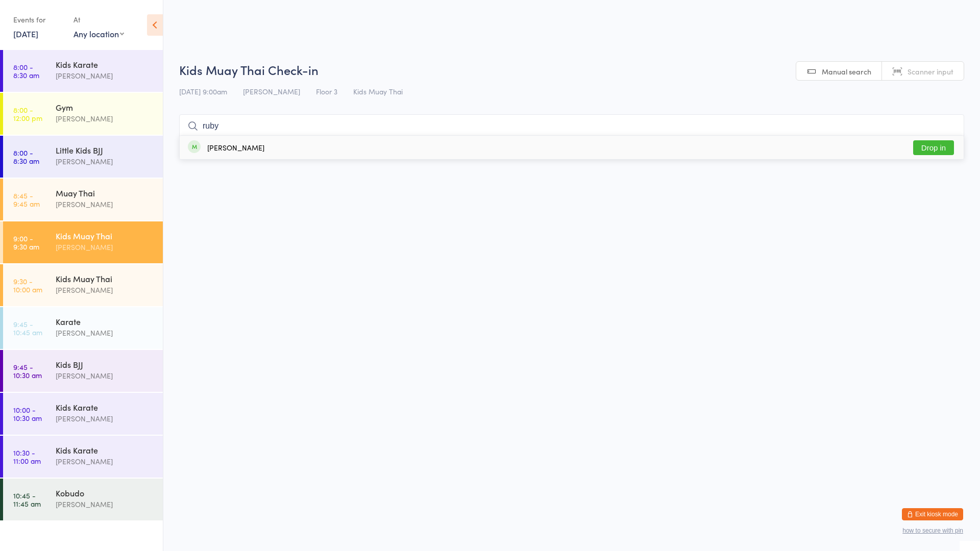
type input "ruby"
click at [286, 150] on div "[PERSON_NAME] Drop in" at bounding box center [572, 147] width 784 height 23
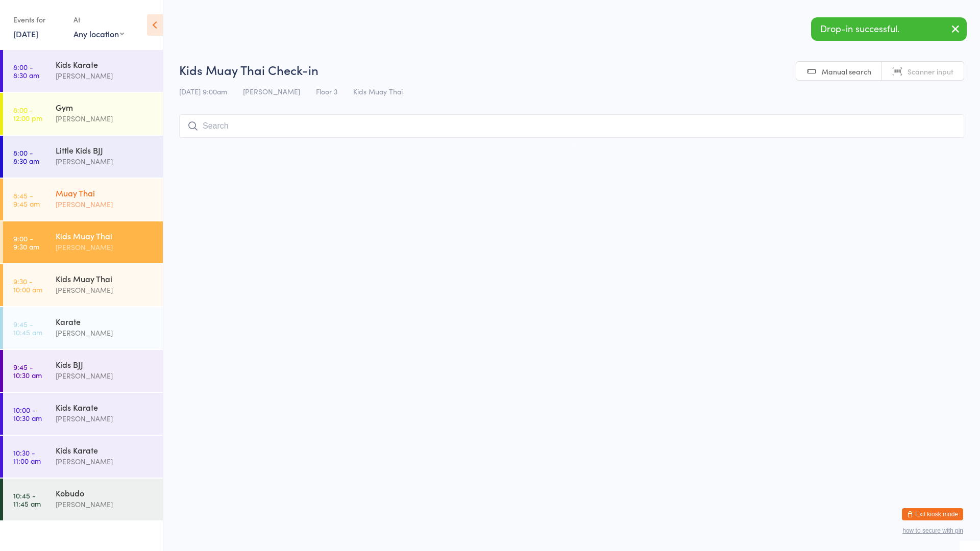
click at [155, 191] on div "Muay Thai [PERSON_NAME]" at bounding box center [109, 199] width 107 height 40
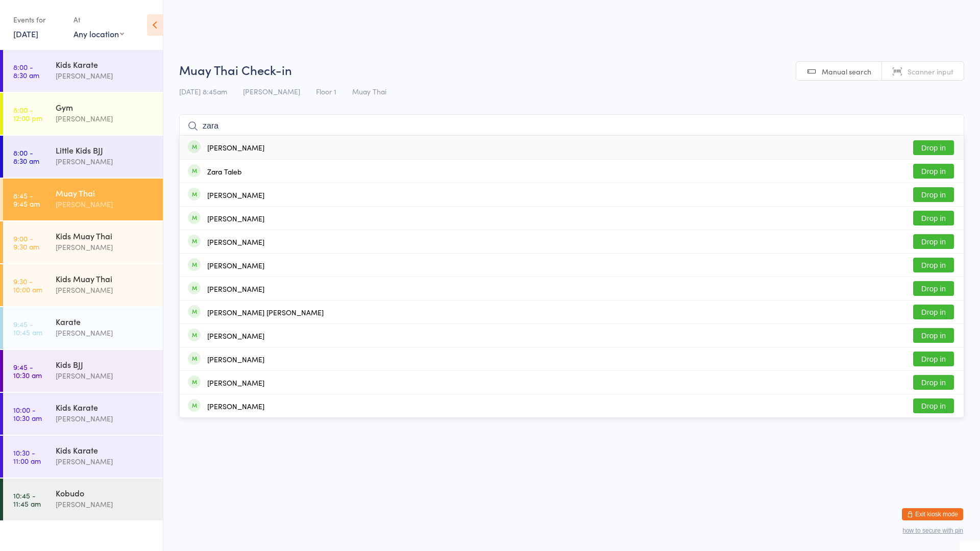
type input "zara"
click at [210, 146] on div "[PERSON_NAME]" at bounding box center [235, 147] width 57 height 8
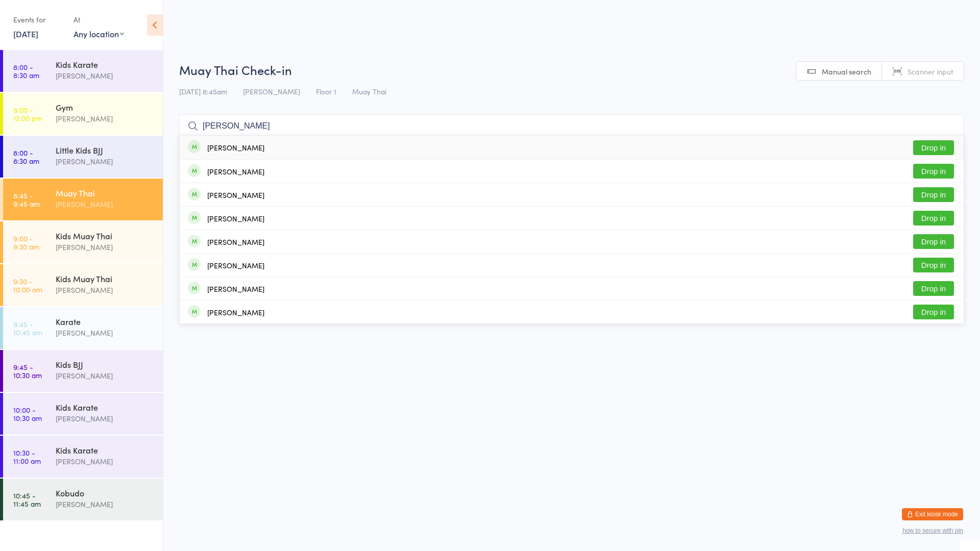
type input "[PERSON_NAME]"
click at [927, 150] on button "Drop in" at bounding box center [933, 147] width 41 height 15
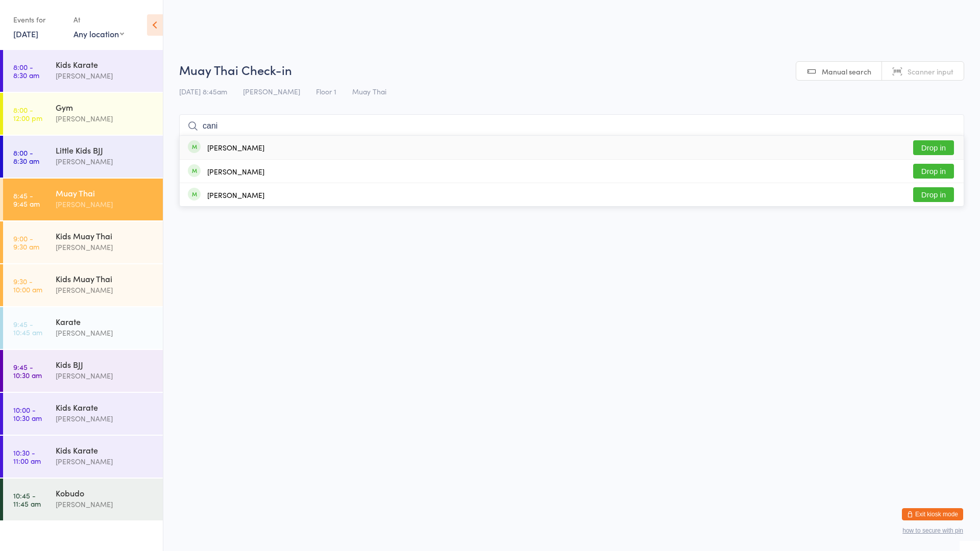
type input "cani"
click at [928, 148] on button "Drop in" at bounding box center [933, 147] width 41 height 15
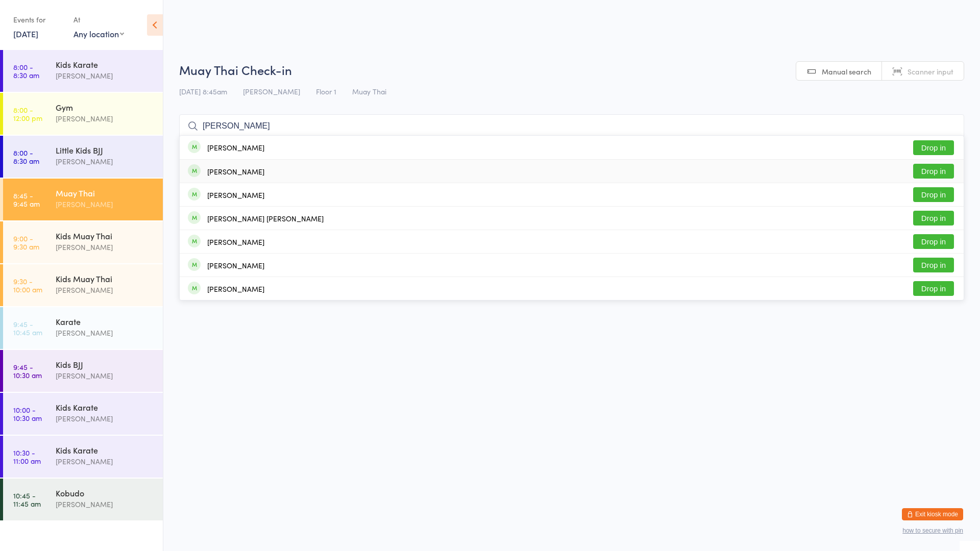
type input "[PERSON_NAME]"
click at [393, 170] on div "[PERSON_NAME] Drop in" at bounding box center [572, 171] width 784 height 23
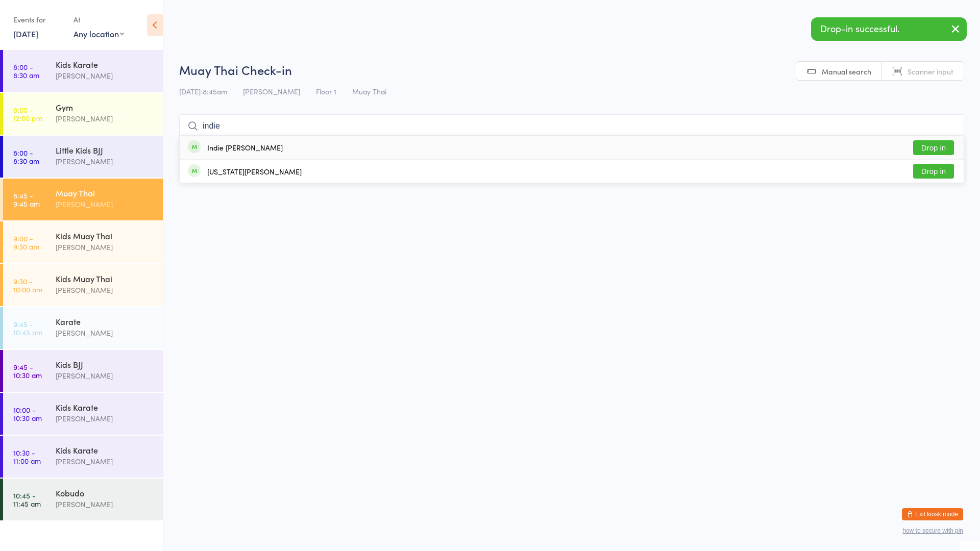
type input "indie"
click at [261, 143] on div "Indie [PERSON_NAME] Drop in" at bounding box center [572, 147] width 784 height 23
type input "tamm"
click at [262, 141] on div "[PERSON_NAME] Drop in" at bounding box center [572, 147] width 784 height 23
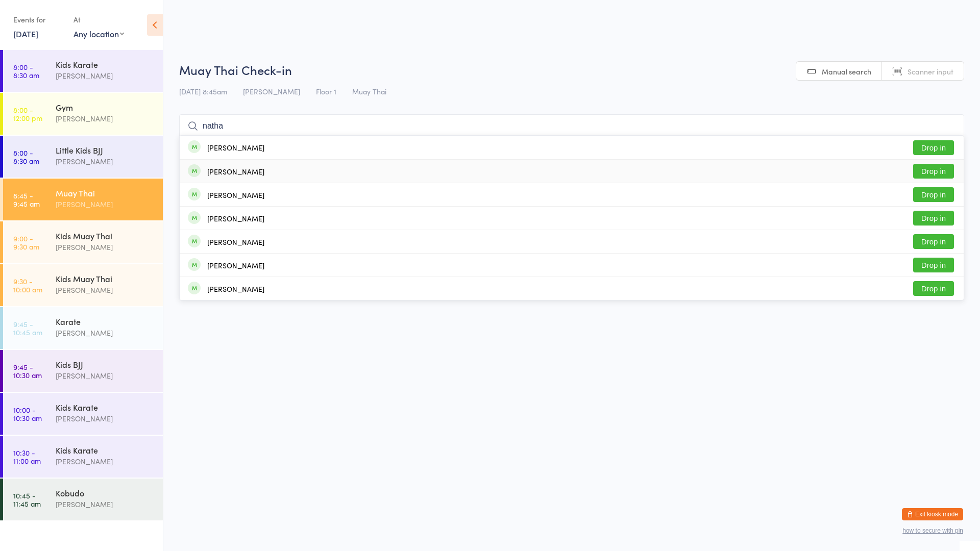
type input "natha"
click at [925, 176] on button "Drop in" at bounding box center [933, 171] width 41 height 15
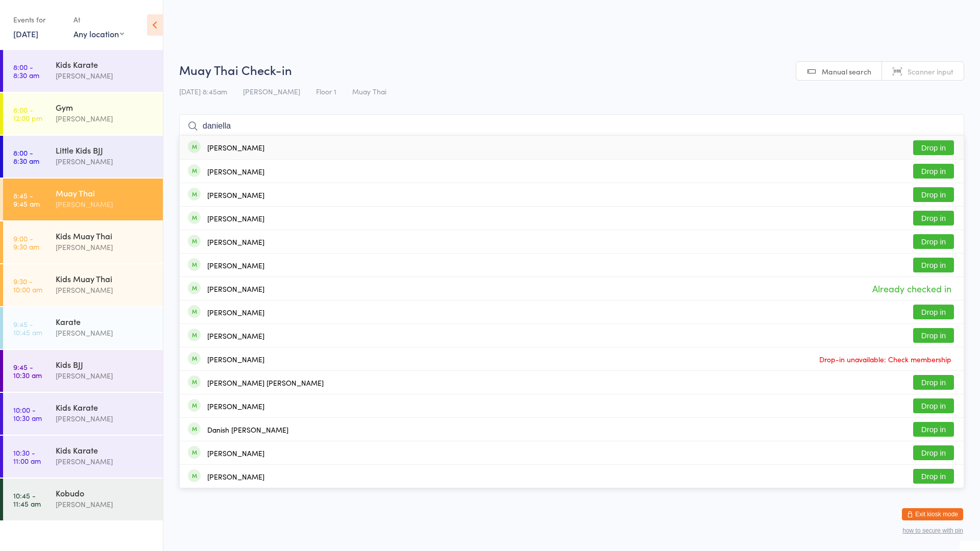
type input "daniella"
click at [704, 145] on div "[PERSON_NAME] Drop in" at bounding box center [572, 147] width 784 height 23
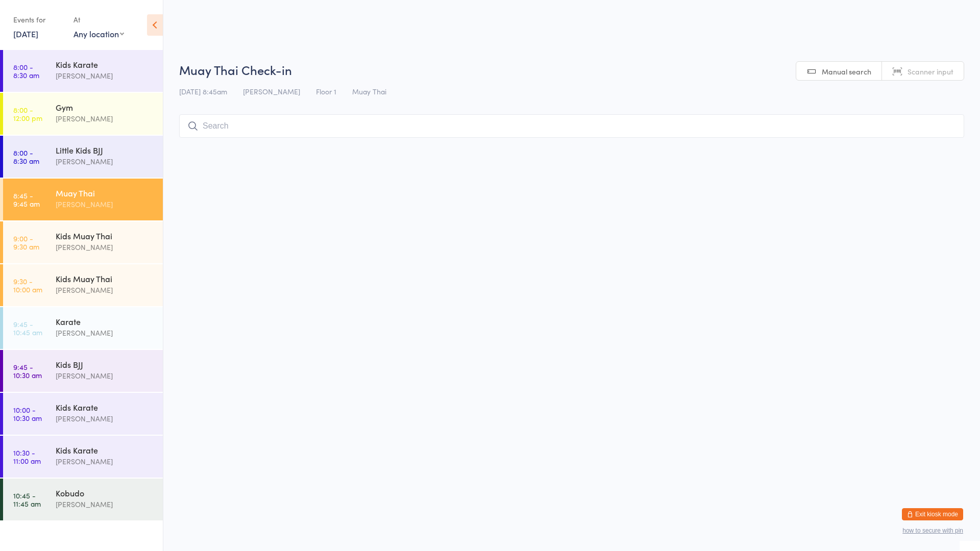
click at [237, 124] on input "search" at bounding box center [571, 125] width 785 height 23
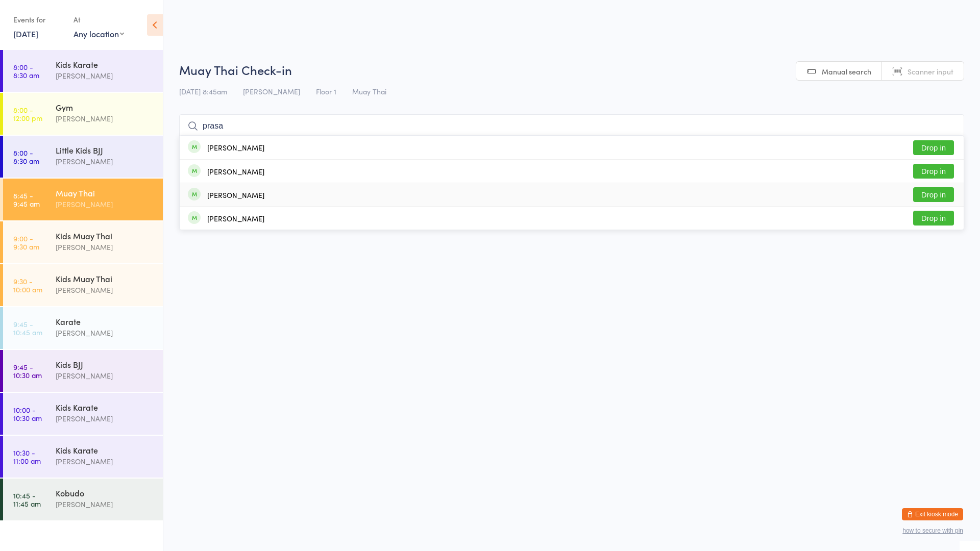
type input "prasa"
click at [928, 198] on button "Drop in" at bounding box center [933, 194] width 41 height 15
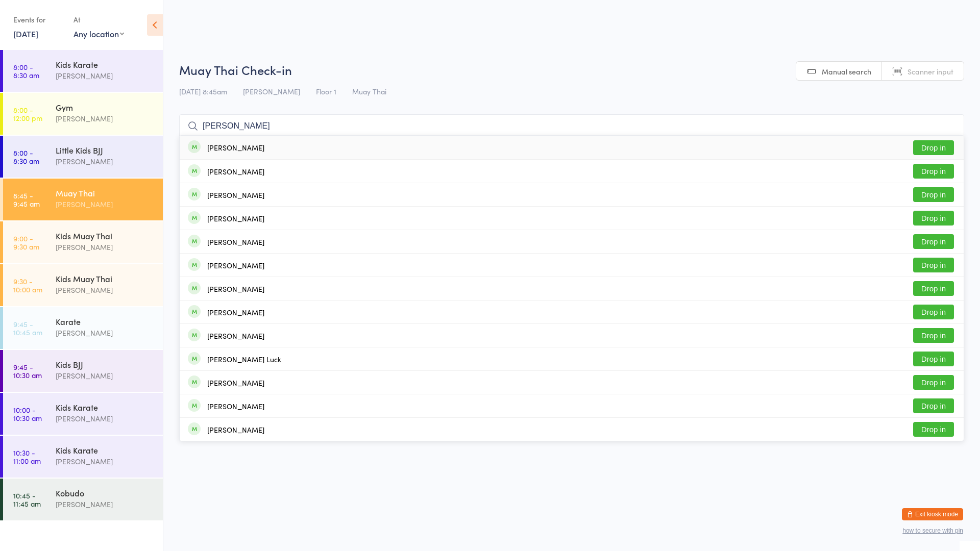
type input "[PERSON_NAME]"
click at [418, 145] on div "[PERSON_NAME] Drop in" at bounding box center [572, 147] width 784 height 23
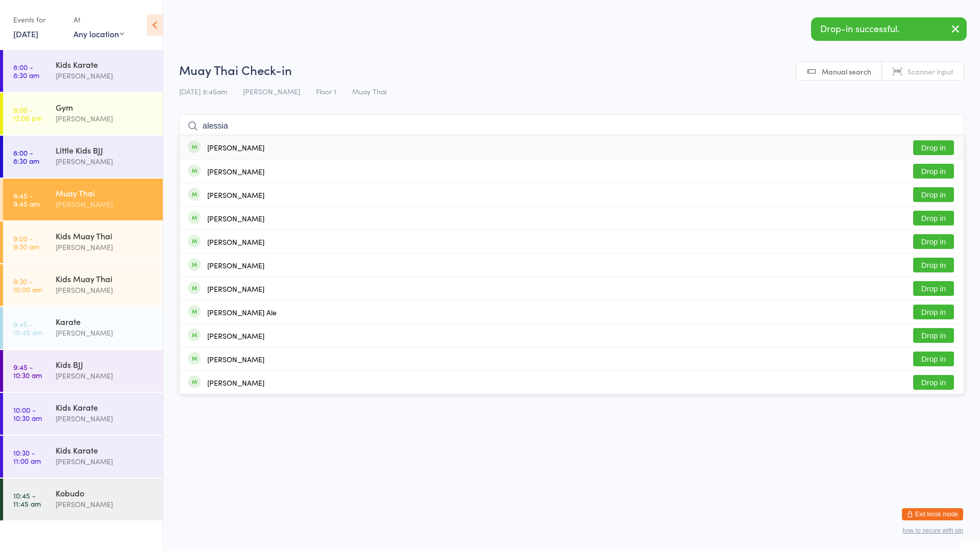
type input "alessia"
click at [323, 152] on div "[PERSON_NAME] Drop in" at bounding box center [572, 147] width 784 height 23
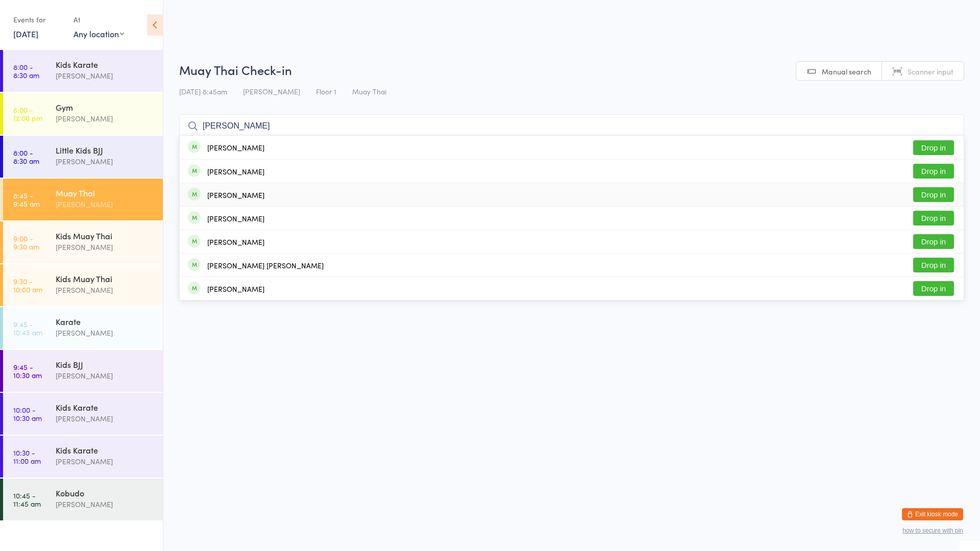
type input "[PERSON_NAME]"
click at [288, 193] on div "[PERSON_NAME] Drop in" at bounding box center [572, 194] width 784 height 23
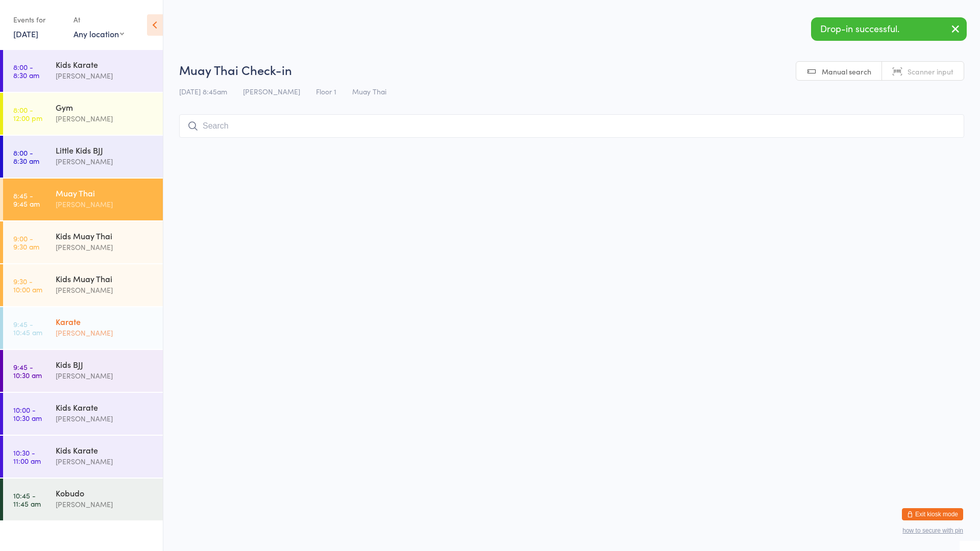
click at [104, 325] on div "Karate" at bounding box center [105, 321] width 99 height 11
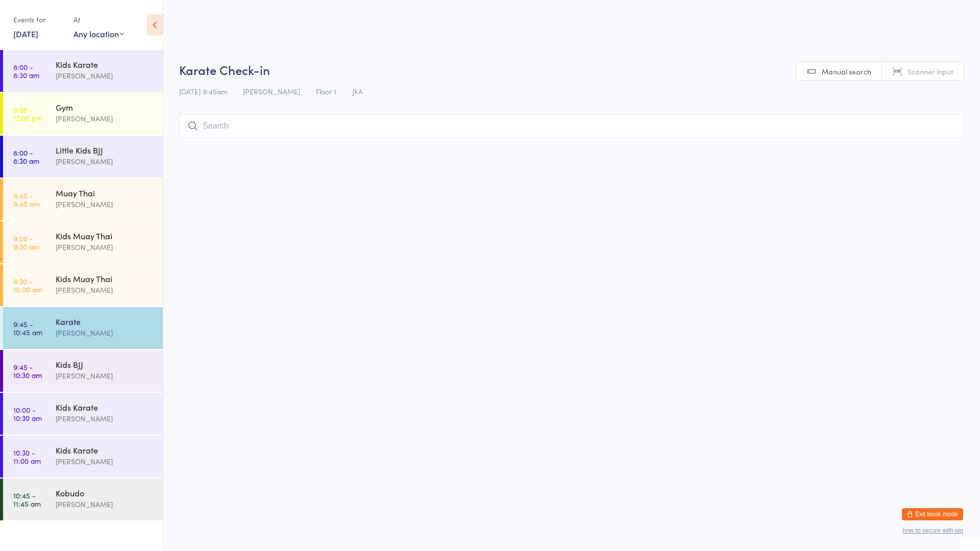
click at [220, 127] on input "search" at bounding box center [571, 125] width 785 height 23
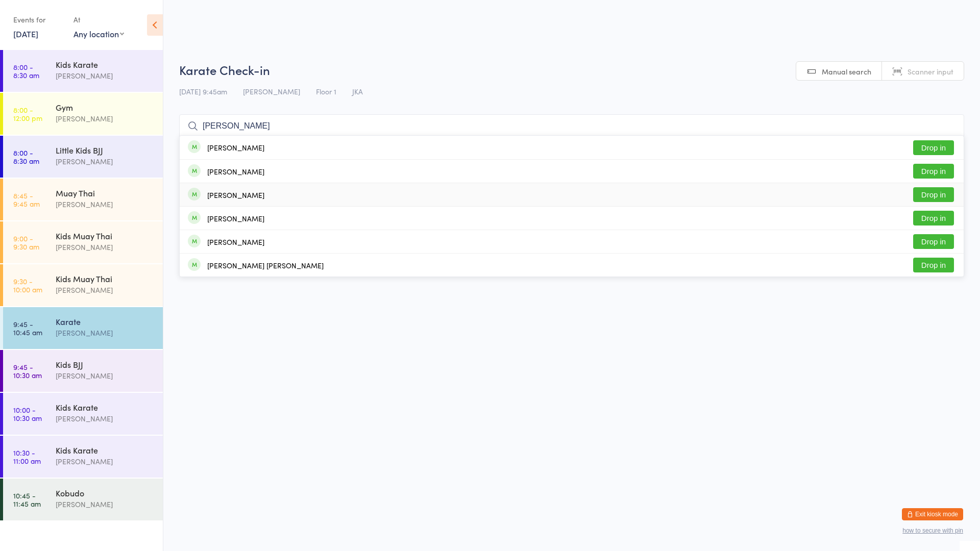
type input "[PERSON_NAME]"
click at [226, 192] on div "[PERSON_NAME]" at bounding box center [235, 195] width 57 height 8
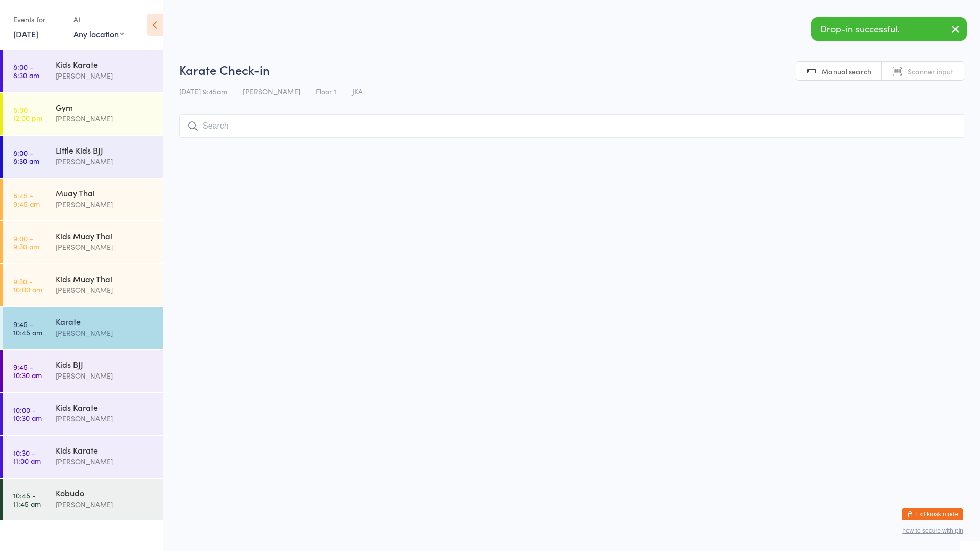
click at [296, 266] on html "You have now entered Kiosk Mode. Members will be able to check themselves in us…" at bounding box center [490, 275] width 980 height 551
click at [83, 60] on div "Kids Karate" at bounding box center [105, 64] width 99 height 11
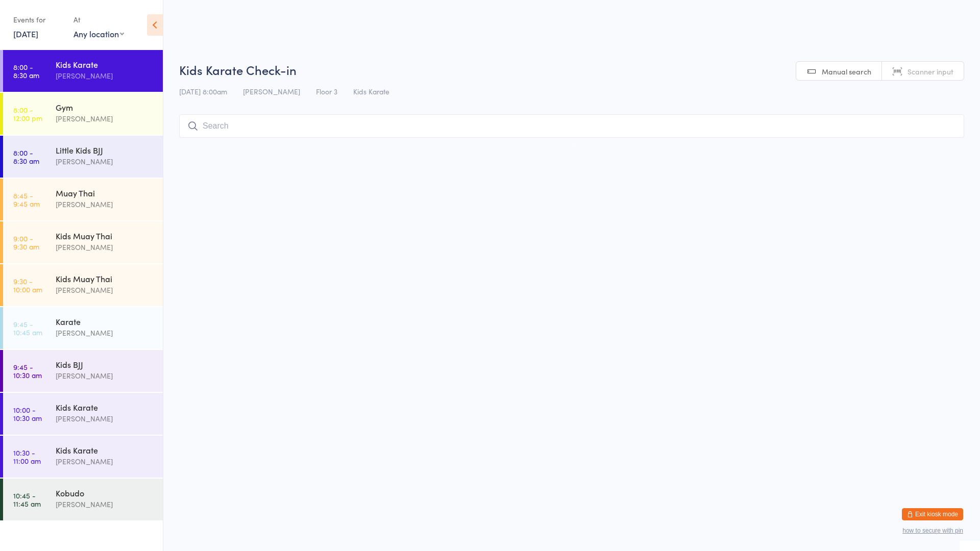
click at [230, 135] on input "search" at bounding box center [571, 125] width 785 height 23
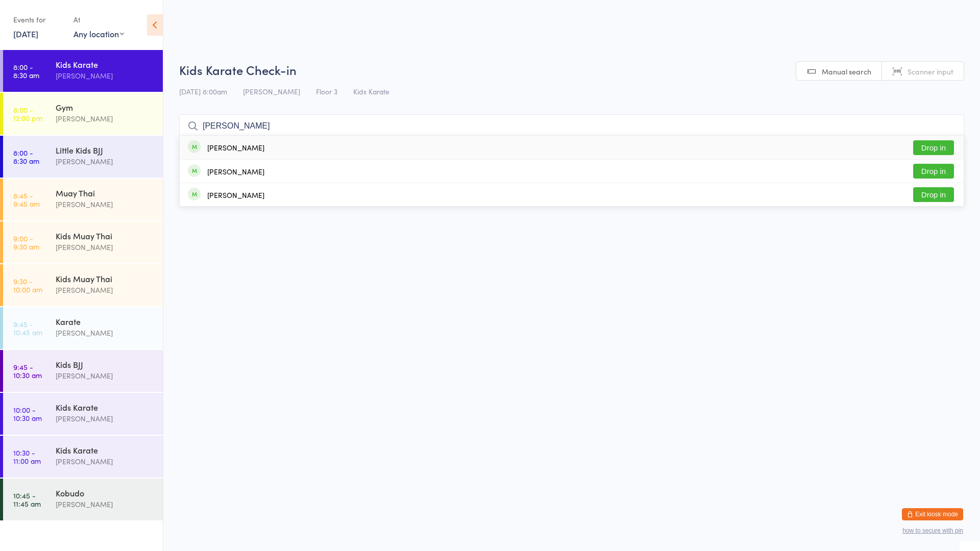
type input "[PERSON_NAME]"
click at [931, 151] on button "Drop in" at bounding box center [933, 147] width 41 height 15
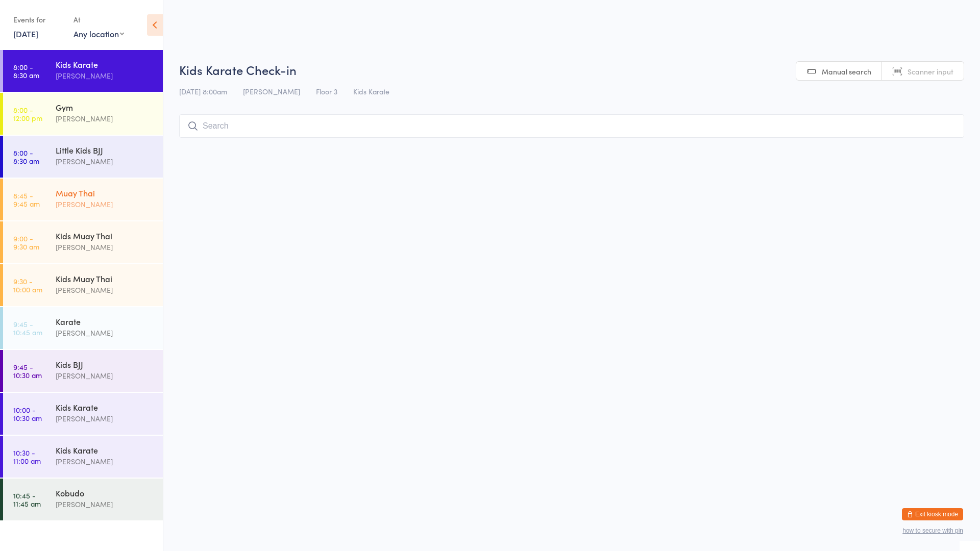
click at [111, 200] on div "[PERSON_NAME]" at bounding box center [105, 205] width 99 height 12
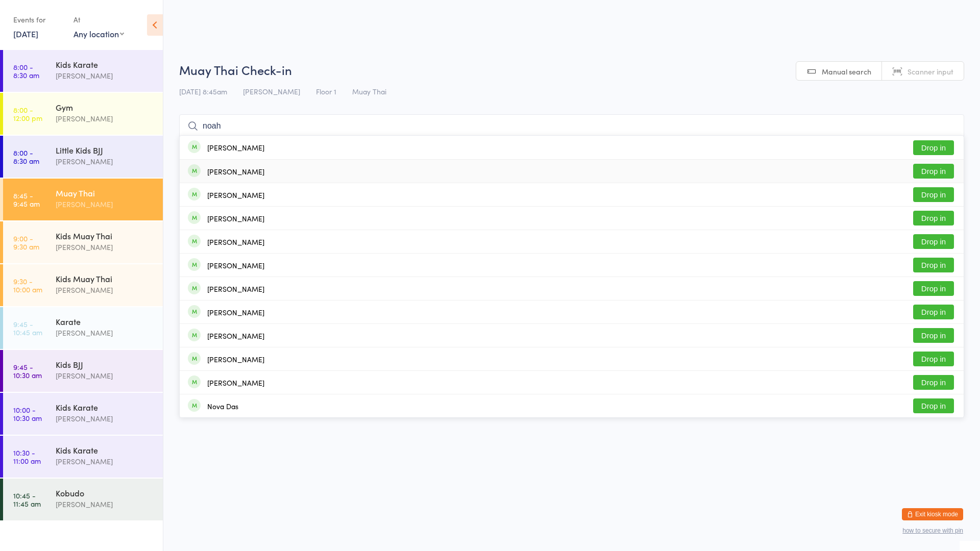
type input "noah"
click at [936, 172] on button "Drop in" at bounding box center [933, 171] width 41 height 15
type input "ada"
click at [946, 198] on button "Drop in" at bounding box center [933, 194] width 41 height 15
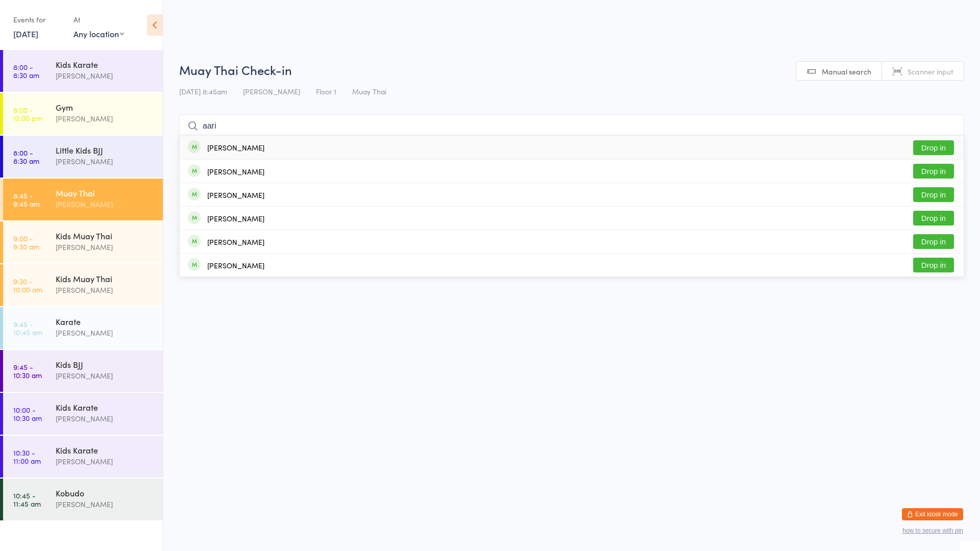
type input "aari"
click at [263, 141] on div "[PERSON_NAME] Drop in" at bounding box center [572, 147] width 784 height 23
type input "[PERSON_NAME]"
click at [925, 146] on button "Drop in" at bounding box center [933, 147] width 41 height 15
type input "huds"
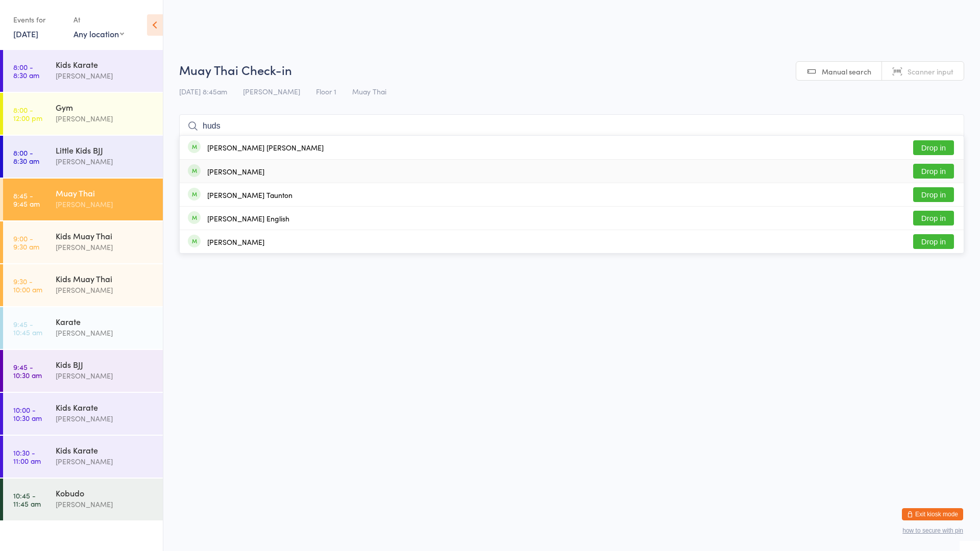
drag, startPoint x: 934, startPoint y: 164, endPoint x: 925, endPoint y: 164, distance: 8.7
click at [932, 164] on button "Drop in" at bounding box center [933, 171] width 41 height 15
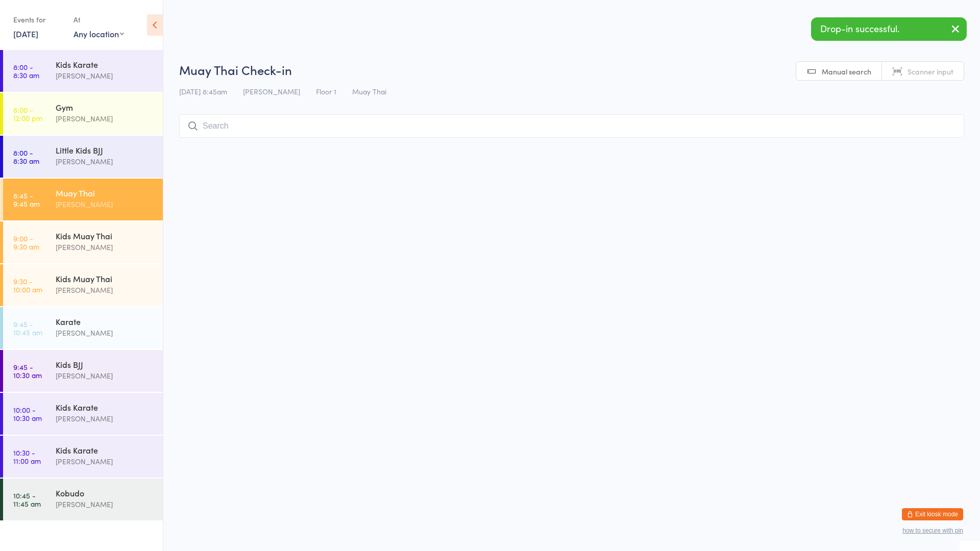
drag, startPoint x: 831, startPoint y: 132, endPoint x: 825, endPoint y: 134, distance: 6.6
click at [826, 133] on input "search" at bounding box center [571, 125] width 785 height 23
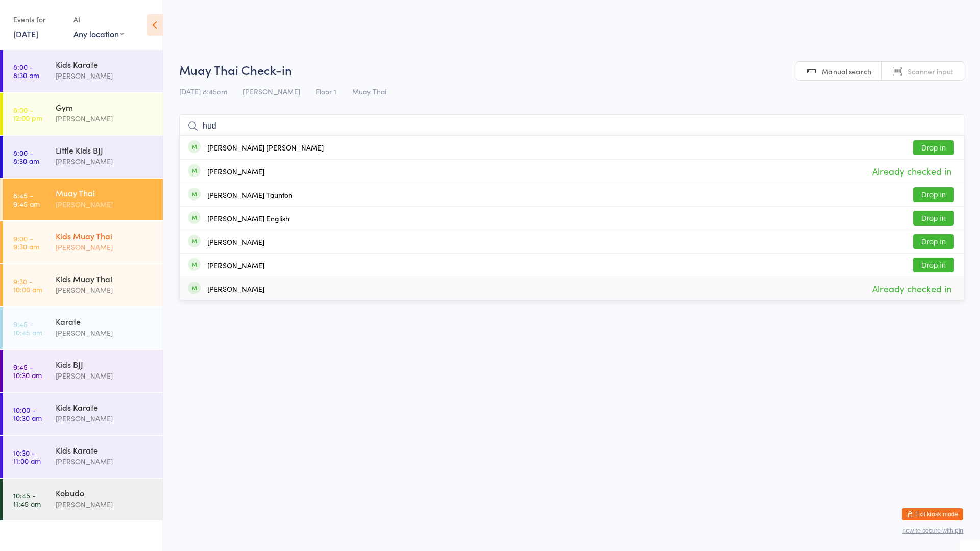
type input "hud"
click at [83, 244] on div "[PERSON_NAME]" at bounding box center [105, 247] width 99 height 12
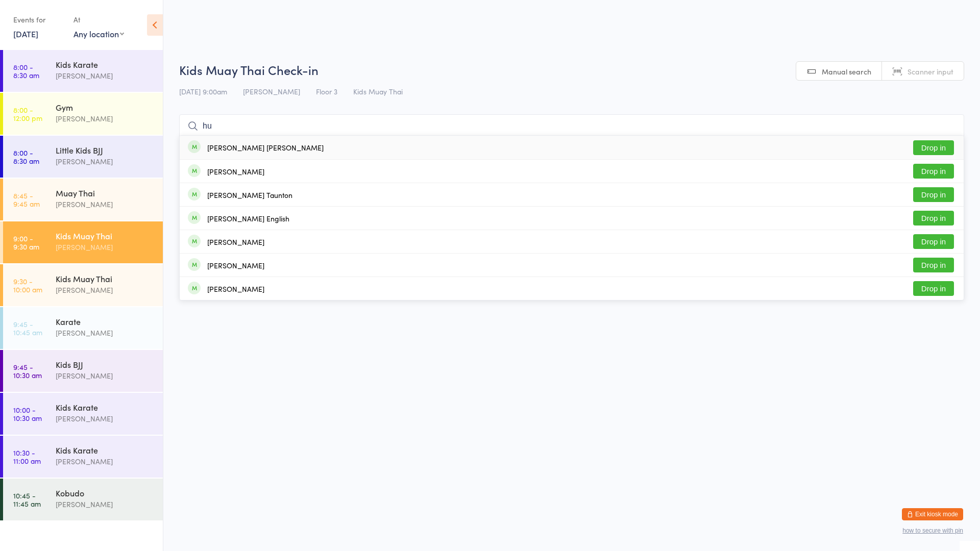
type input "h"
type input "tay"
click at [922, 142] on button "Drop in" at bounding box center [933, 147] width 41 height 15
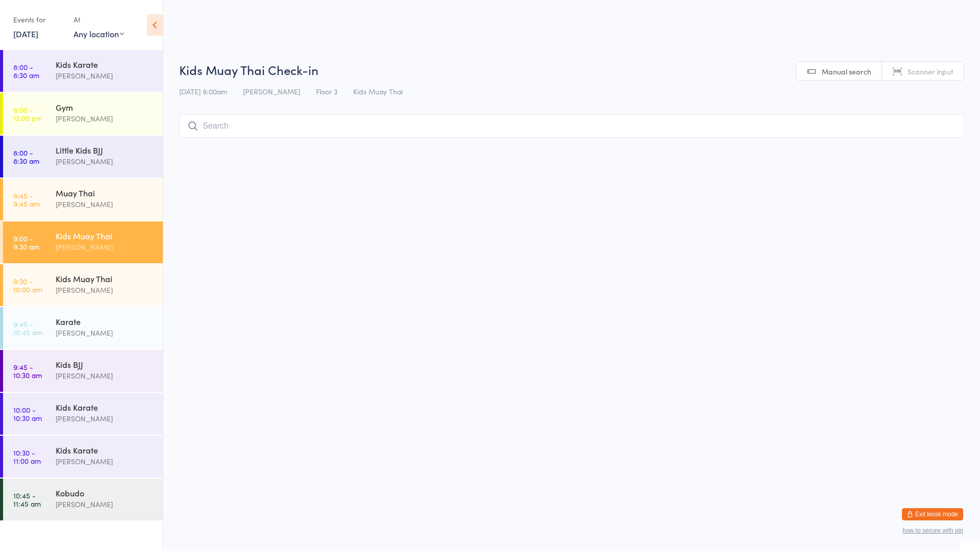
click at [922, 142] on div "Kids Muay Thai Check-in [DATE] 9:00am [PERSON_NAME] Floor 3 Kids Muay Thai Manu…" at bounding box center [571, 102] width 785 height 82
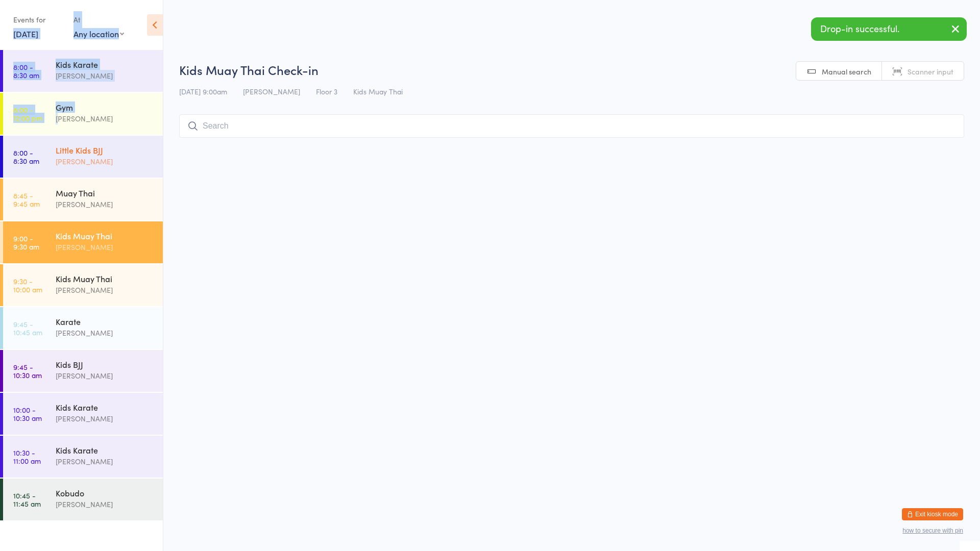
drag, startPoint x: 7, startPoint y: 44, endPoint x: 89, endPoint y: 161, distance: 143.3
click at [88, 160] on aside "Events for [DATE] [DATE] [DATE] Sun Mon Tue Wed Thu Fri Sat 40 28 29 30 01 02 0…" at bounding box center [81, 275] width 163 height 551
drag, startPoint x: 89, startPoint y: 161, endPoint x: 84, endPoint y: 195, distance: 34.6
click at [84, 195] on div "Muay Thai" at bounding box center [105, 192] width 99 height 11
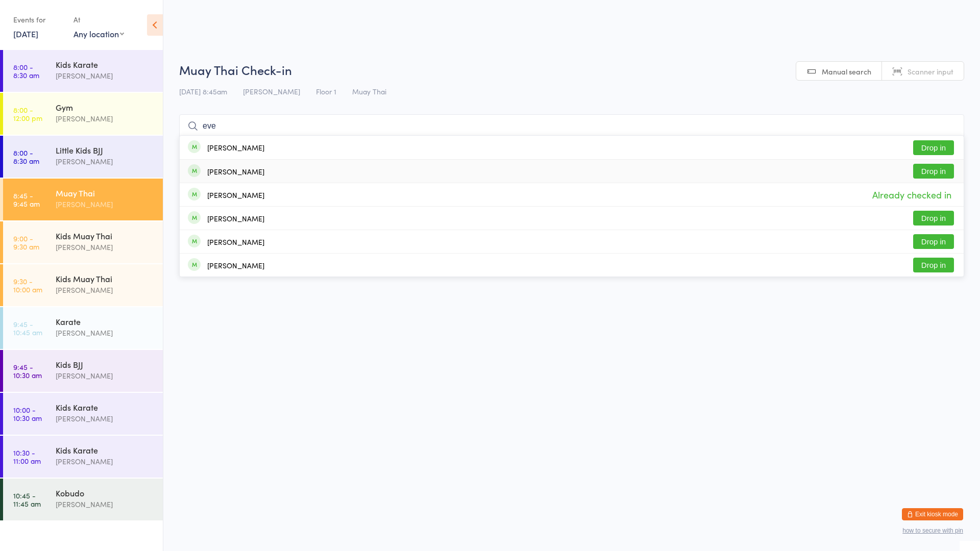
type input "eve"
click at [931, 168] on button "Drop in" at bounding box center [933, 171] width 41 height 15
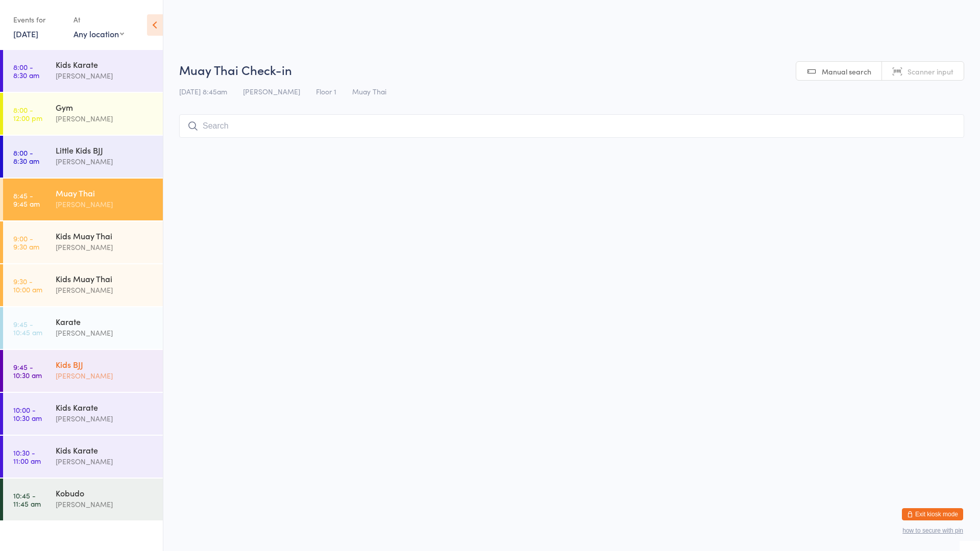
click at [86, 360] on div "Kids BJJ" at bounding box center [105, 364] width 99 height 11
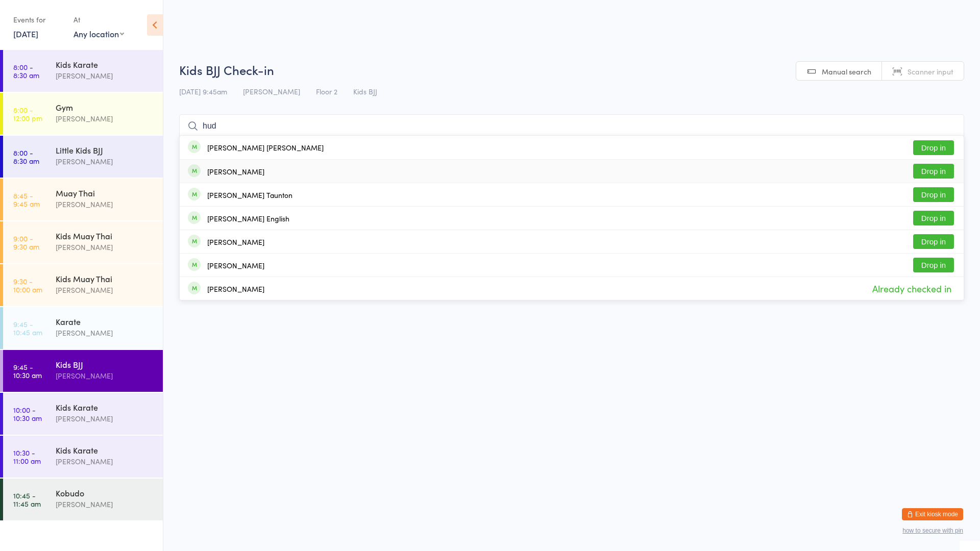
type input "hud"
click at [919, 174] on button "Drop in" at bounding box center [933, 171] width 41 height 15
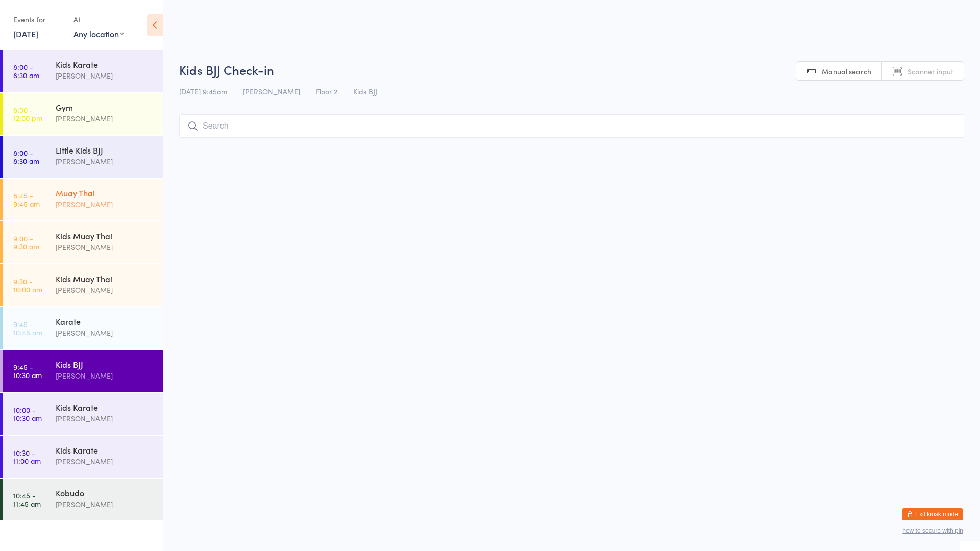
click at [119, 200] on div "[PERSON_NAME]" at bounding box center [105, 205] width 99 height 12
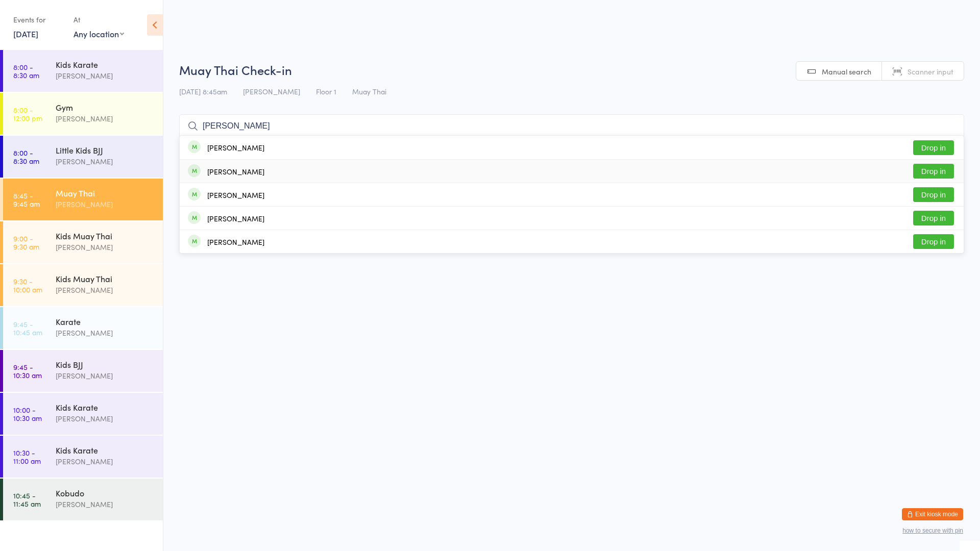
type input "[PERSON_NAME]"
click at [291, 168] on div "[PERSON_NAME] Drop in" at bounding box center [572, 171] width 784 height 23
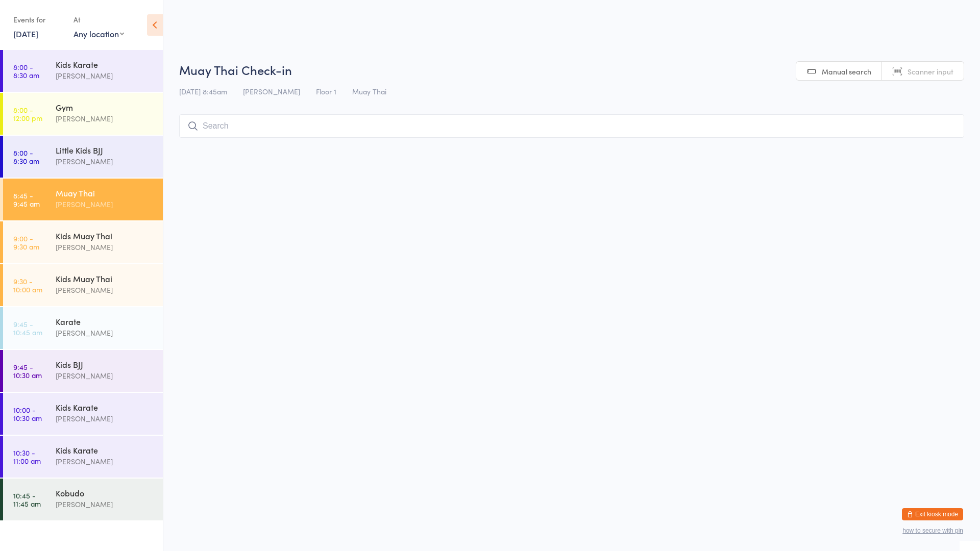
click at [228, 125] on input "search" at bounding box center [571, 125] width 785 height 23
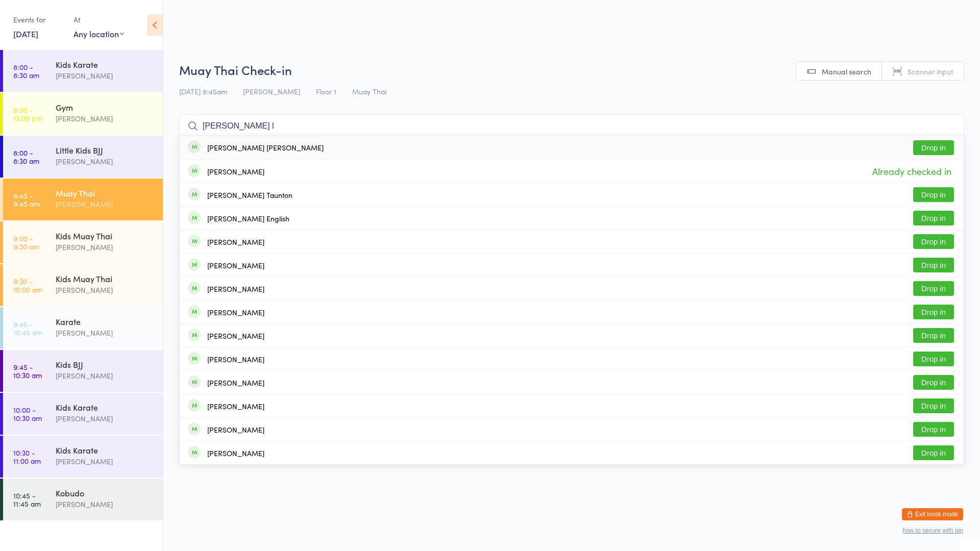
type input "[PERSON_NAME] l"
click at [926, 148] on button "Drop in" at bounding box center [933, 147] width 41 height 15
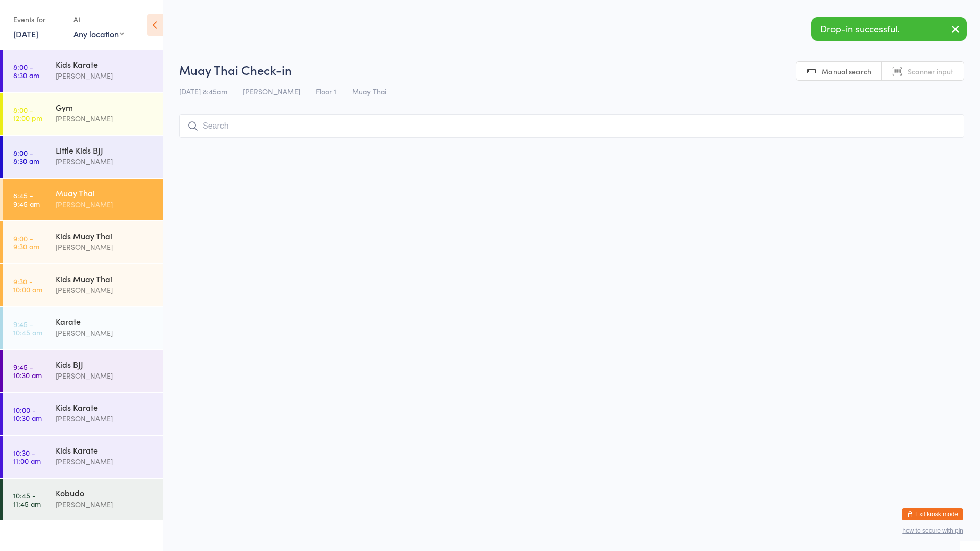
click at [271, 126] on input "search" at bounding box center [571, 125] width 785 height 23
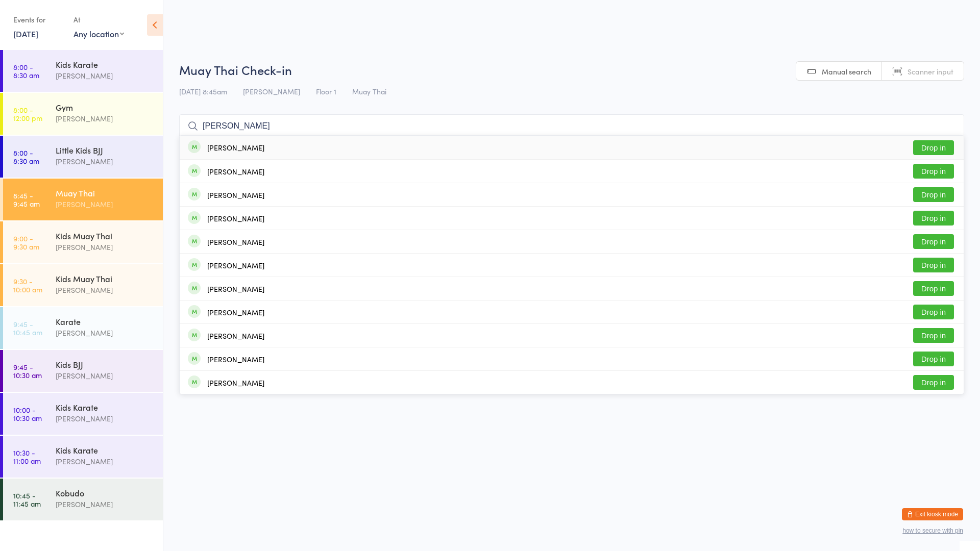
type input "[PERSON_NAME]"
click at [925, 145] on button "Drop in" at bounding box center [933, 147] width 41 height 15
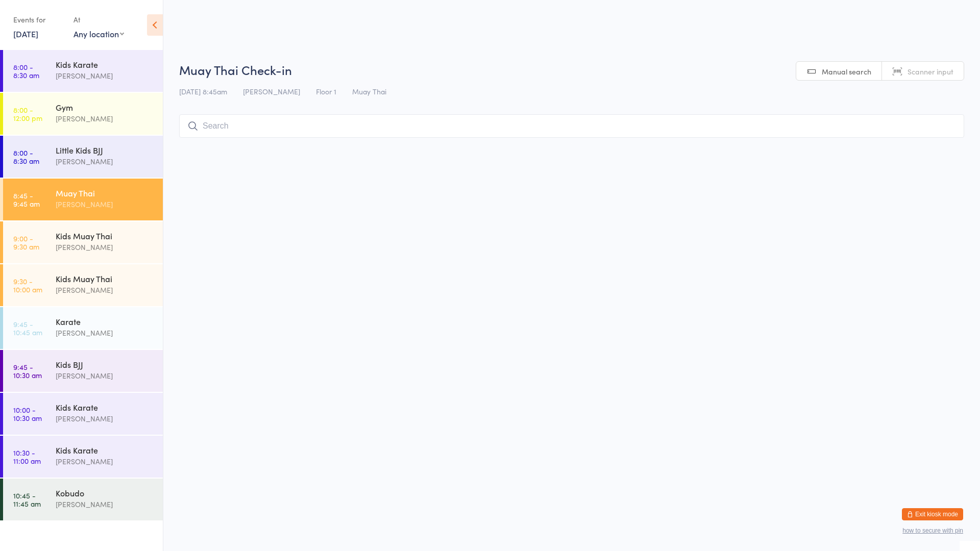
click at [232, 125] on input "search" at bounding box center [571, 125] width 785 height 23
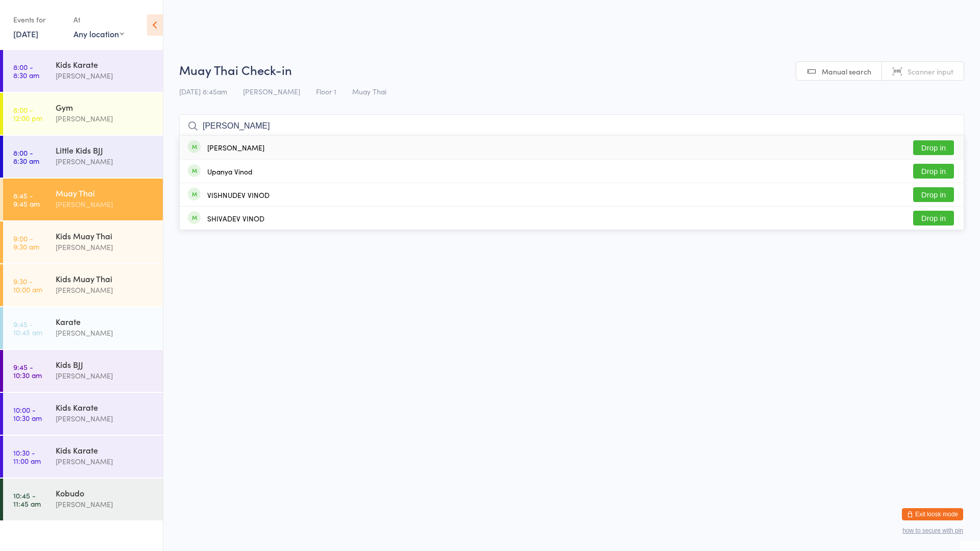
type input "[PERSON_NAME]"
click at [230, 151] on div "[PERSON_NAME]" at bounding box center [235, 147] width 57 height 8
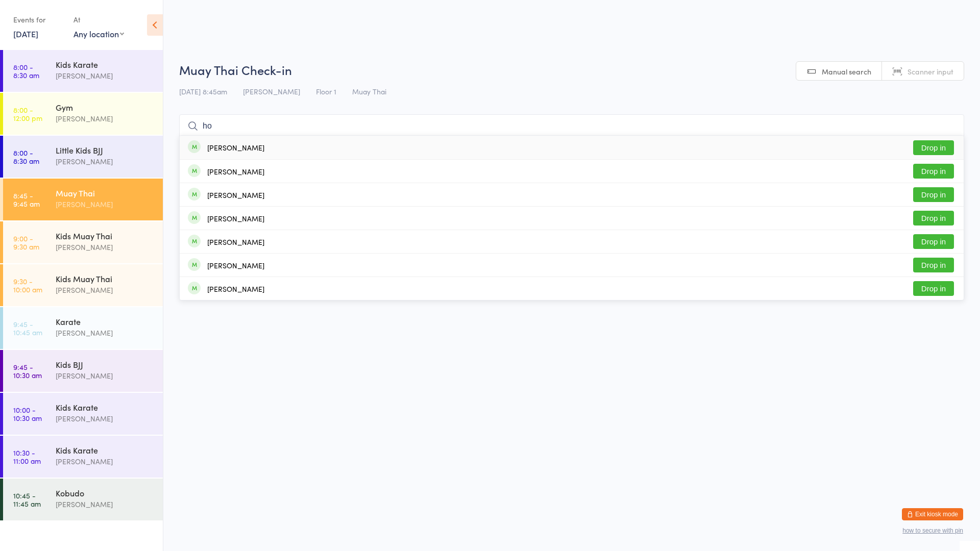
type input "ho"
click at [239, 139] on div "Ho [PERSON_NAME] Drop in" at bounding box center [572, 147] width 784 height 23
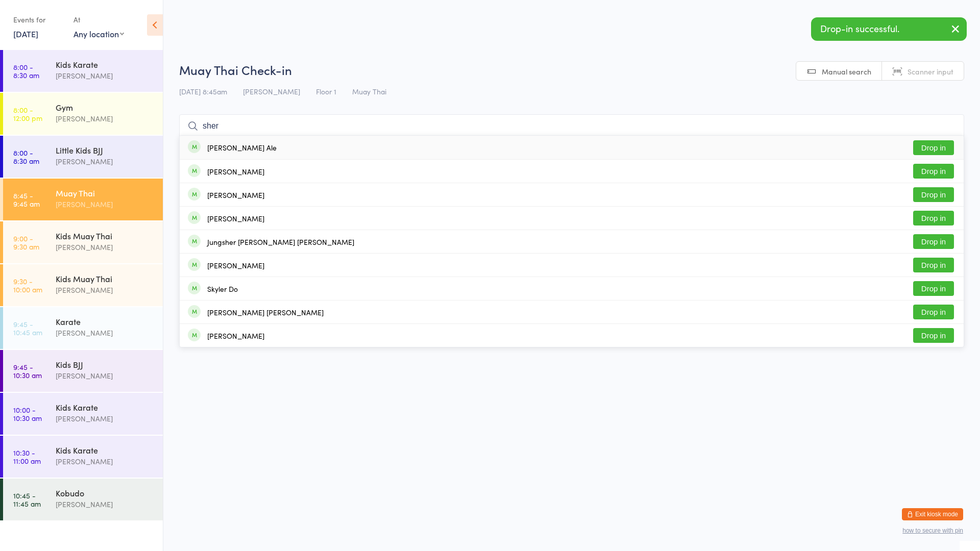
type input "sher"
click at [486, 155] on div "[PERSON_NAME] Ale Drop in" at bounding box center [572, 147] width 784 height 23
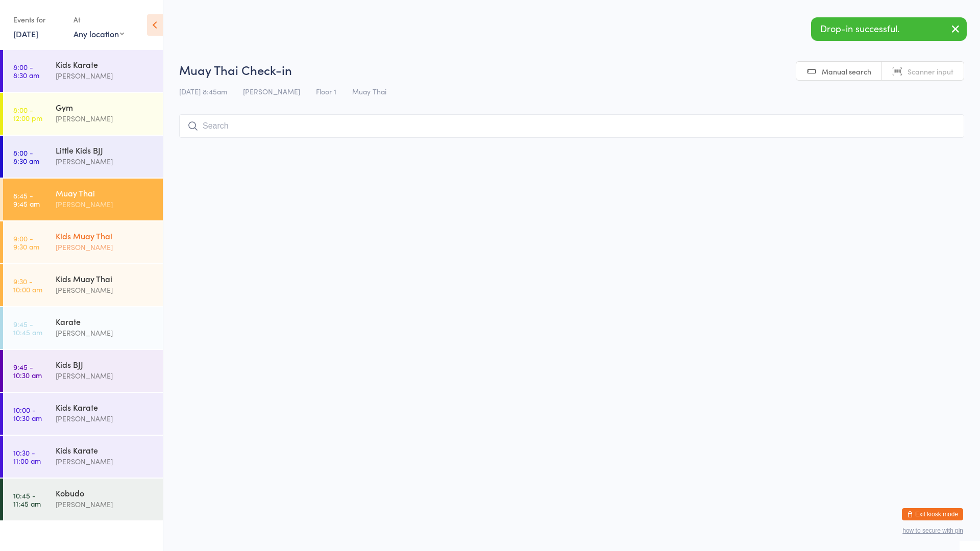
click at [60, 240] on div "Kids Muay Thai" at bounding box center [105, 235] width 99 height 11
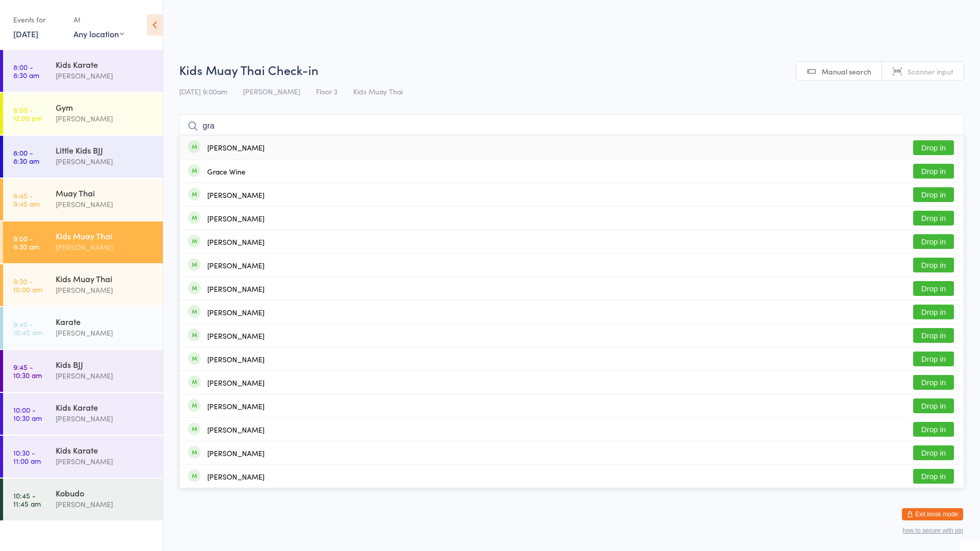
type input "gra"
click at [226, 151] on div "[PERSON_NAME]" at bounding box center [235, 147] width 57 height 8
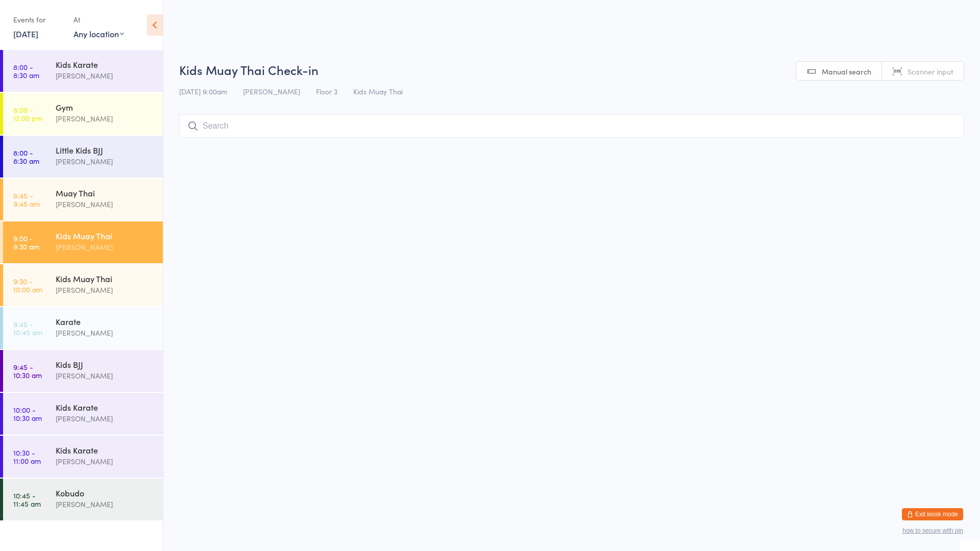
click at [74, 234] on div "Kids Muay Thai" at bounding box center [105, 235] width 99 height 11
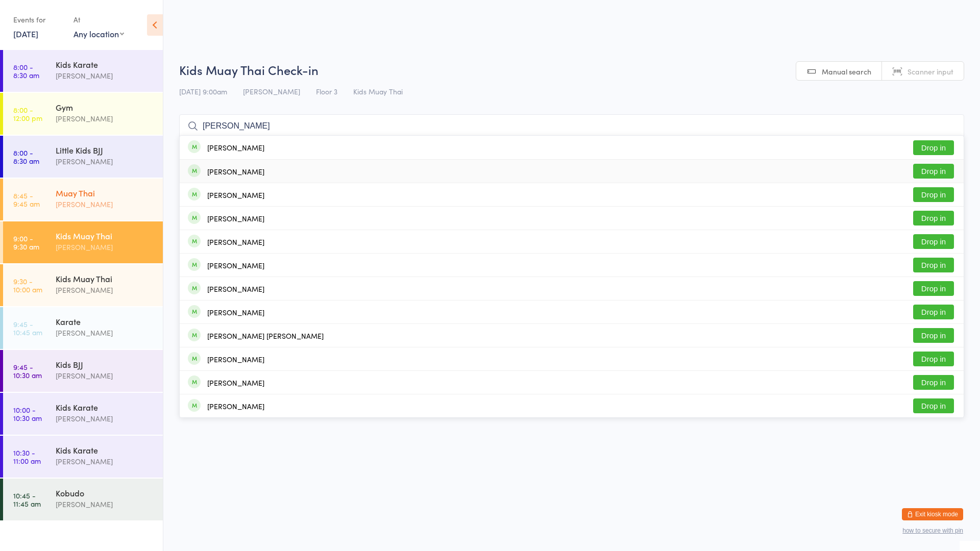
type input "[PERSON_NAME]"
click at [106, 195] on div "Muay Thai" at bounding box center [105, 192] width 99 height 11
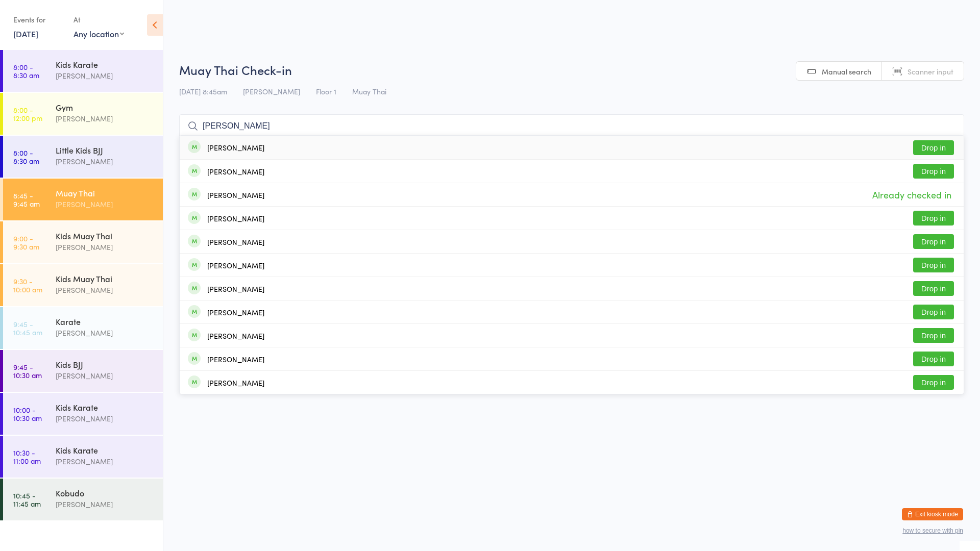
type input "[PERSON_NAME]"
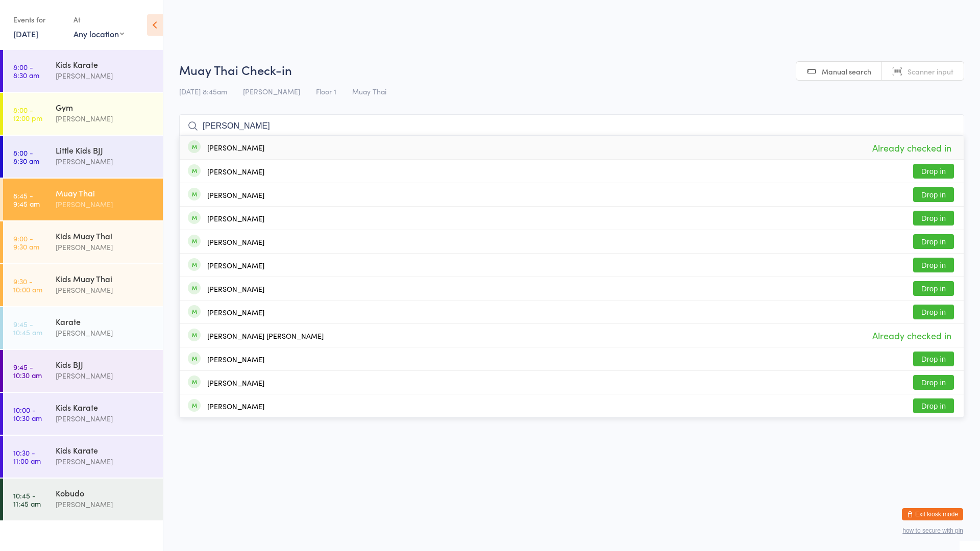
click at [424, 126] on input "[PERSON_NAME]" at bounding box center [571, 125] width 785 height 23
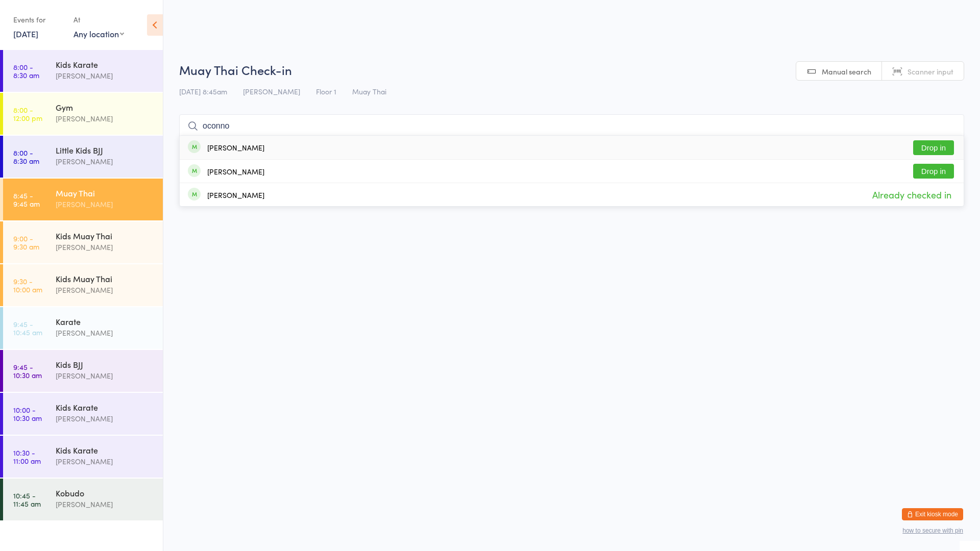
type input "oconno"
click at [930, 151] on button "Drop in" at bounding box center [933, 147] width 41 height 15
type input "oconno"
click at [925, 171] on button "Drop in" at bounding box center [933, 171] width 41 height 15
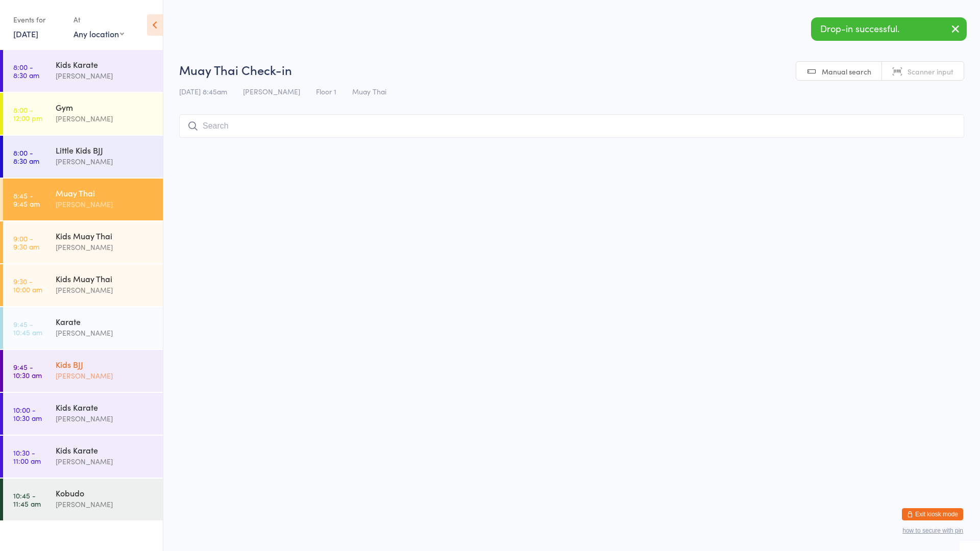
click at [95, 373] on div "[PERSON_NAME]" at bounding box center [105, 376] width 99 height 12
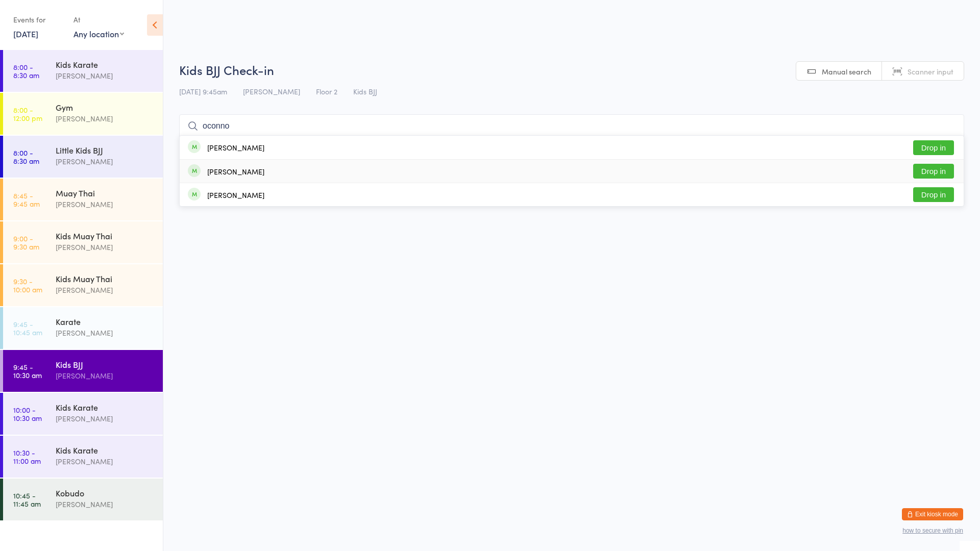
type input "oconno"
click at [926, 168] on button "Drop in" at bounding box center [933, 171] width 41 height 15
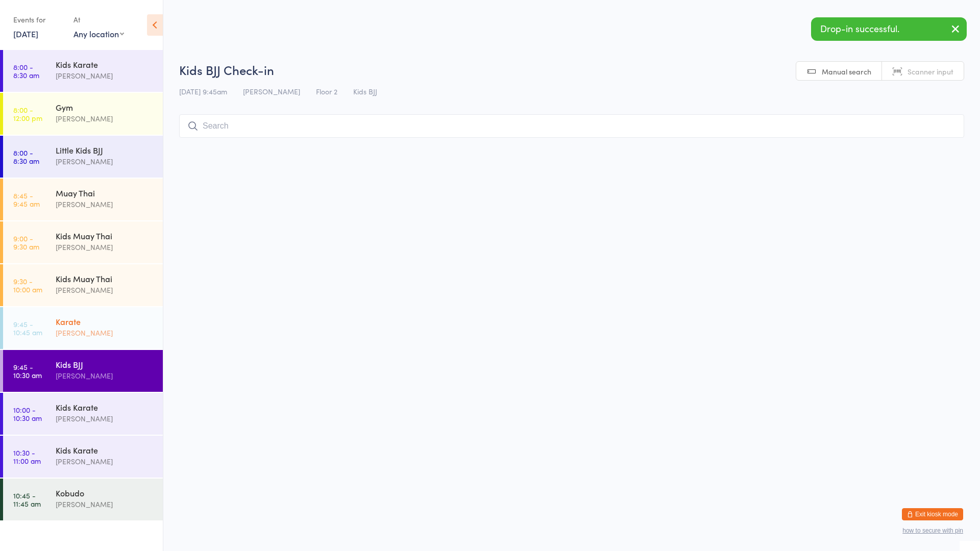
click at [99, 330] on div "[PERSON_NAME]" at bounding box center [105, 333] width 99 height 12
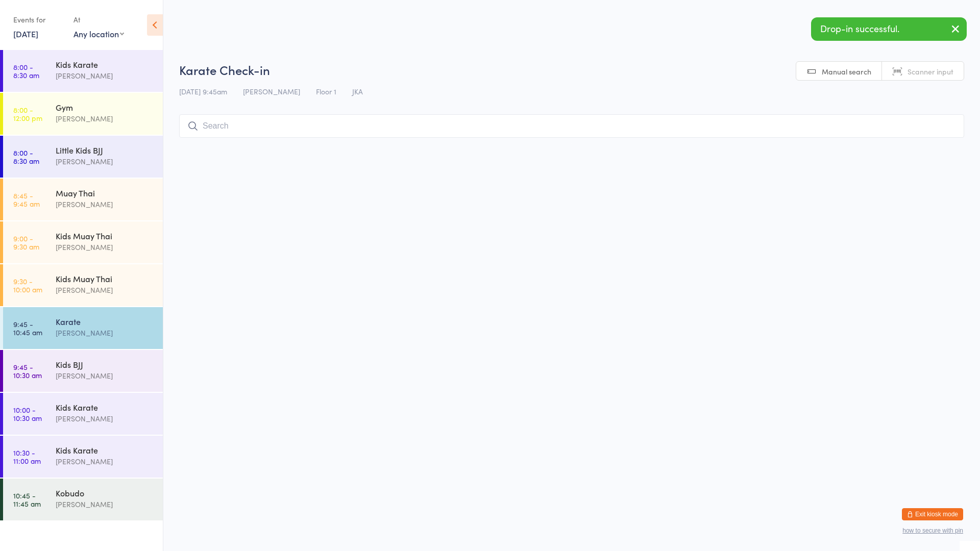
click at [229, 121] on input "search" at bounding box center [571, 125] width 785 height 23
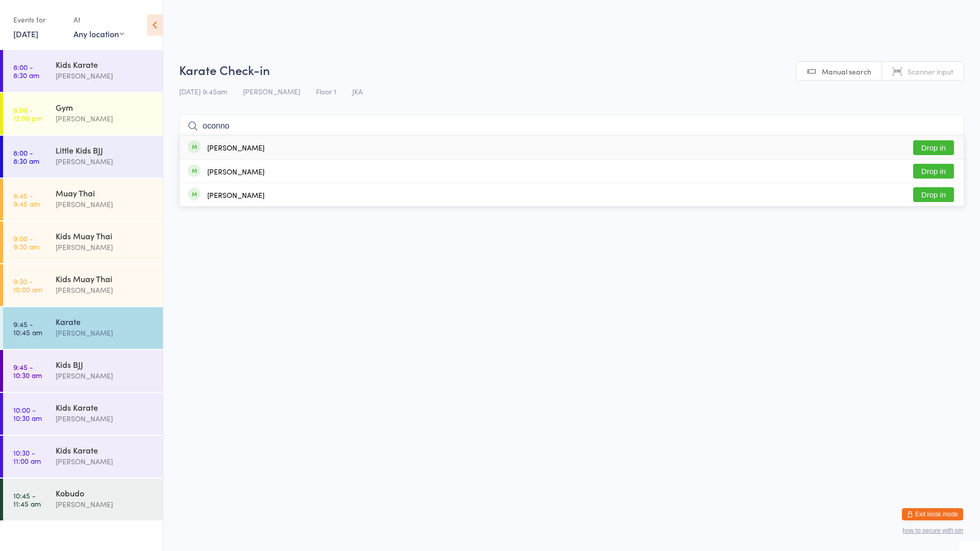
type input "oconno"
click at [930, 147] on button "Drop in" at bounding box center [933, 147] width 41 height 15
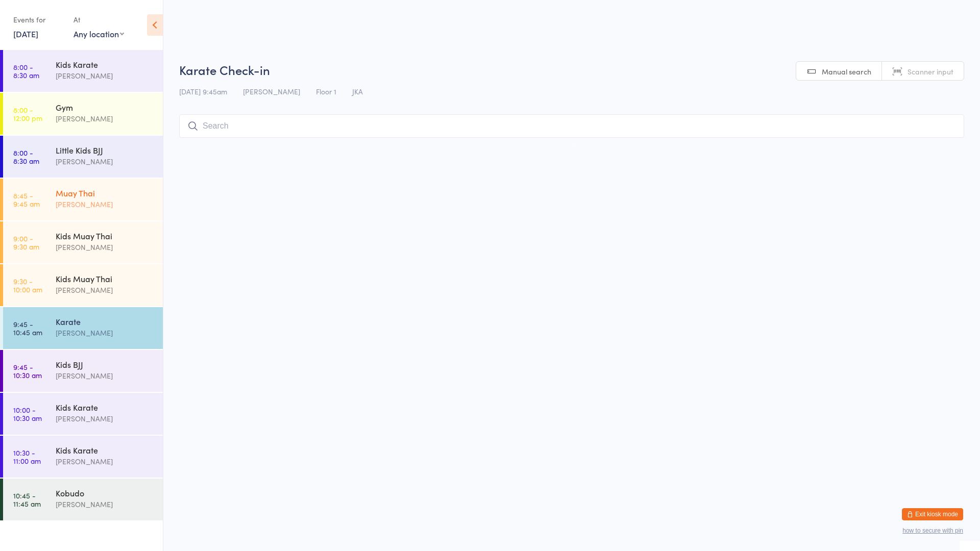
click at [82, 214] on div "Muay Thai [PERSON_NAME]" at bounding box center [109, 199] width 107 height 40
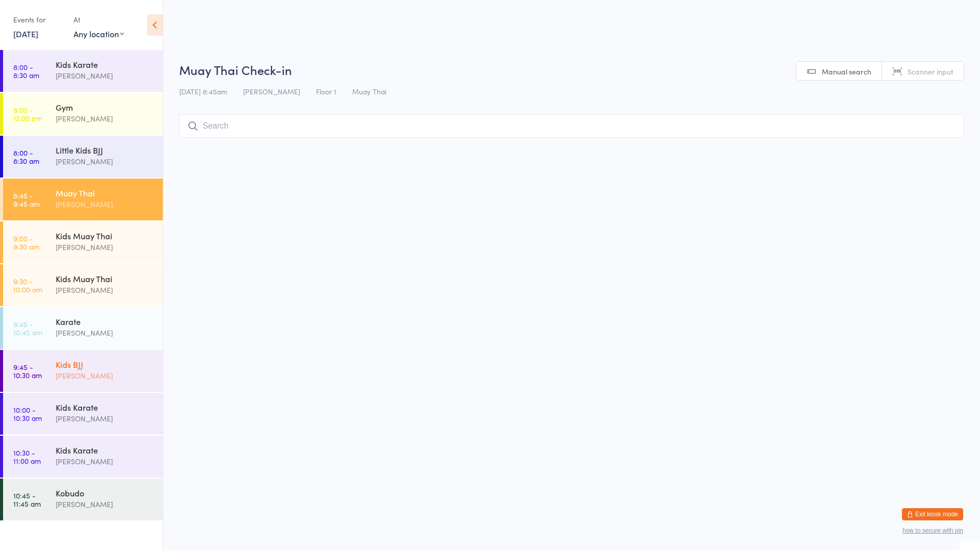
click at [87, 369] on div "Kids BJJ" at bounding box center [105, 364] width 99 height 11
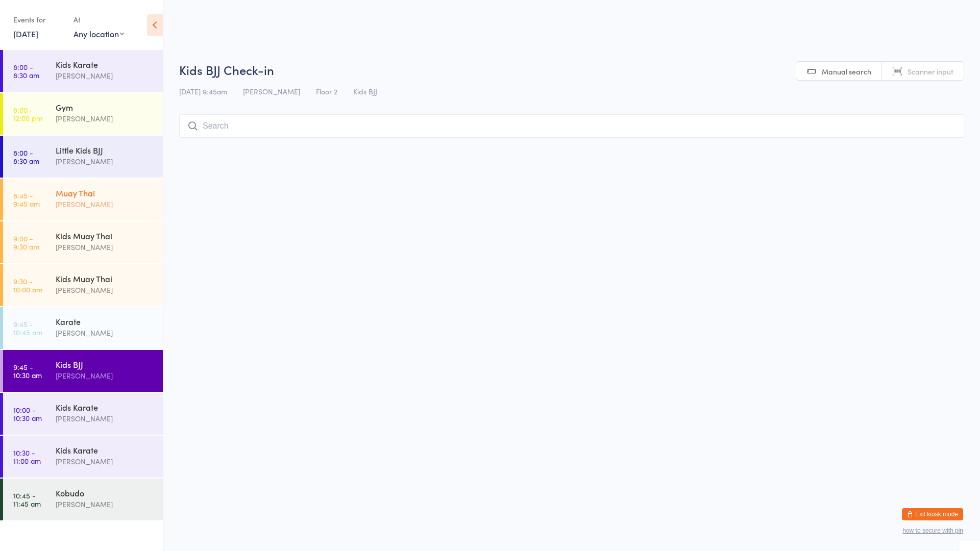
click at [111, 205] on div "[PERSON_NAME]" at bounding box center [105, 205] width 99 height 12
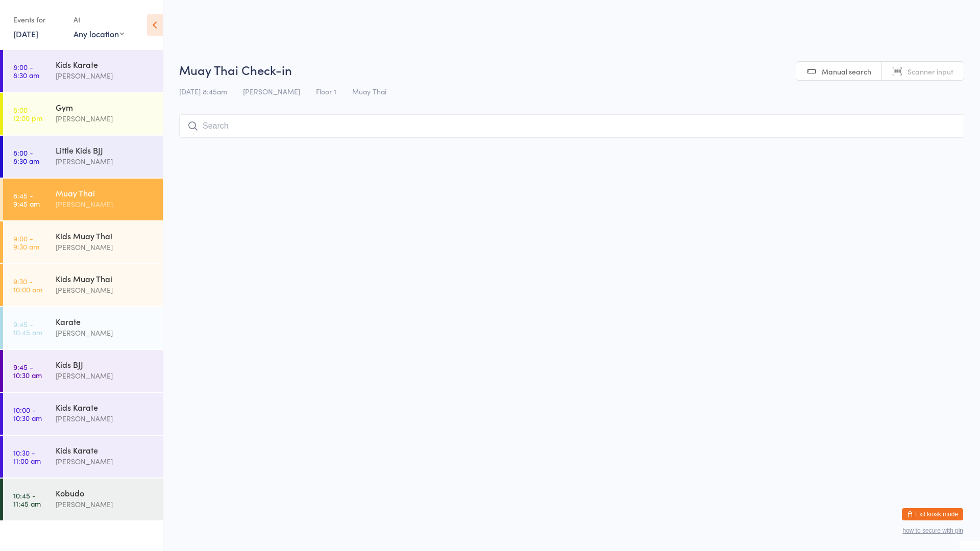
type input "a"
type input "A"
type input "[PERSON_NAME]"
click at [924, 144] on button "Drop in" at bounding box center [933, 147] width 41 height 15
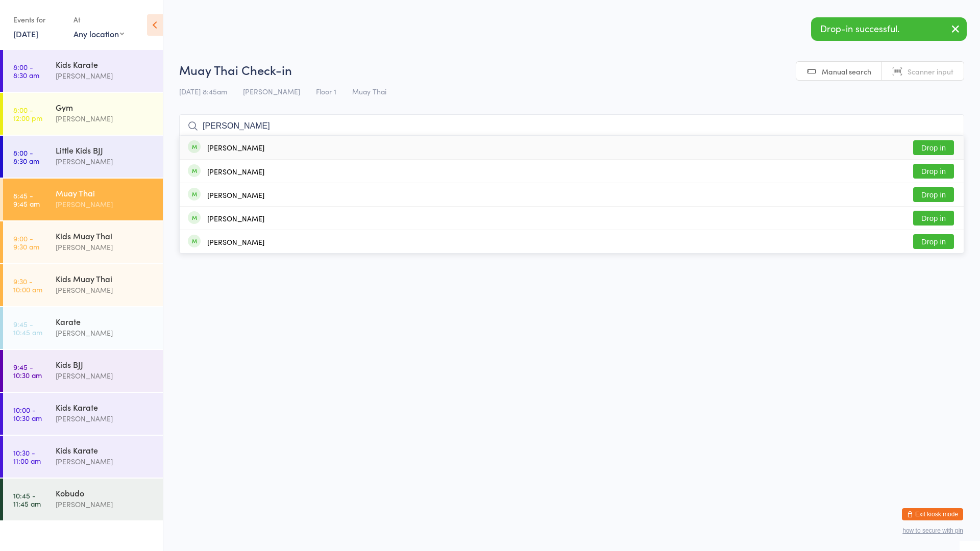
type input "[PERSON_NAME]"
click at [926, 146] on button "Drop in" at bounding box center [933, 147] width 41 height 15
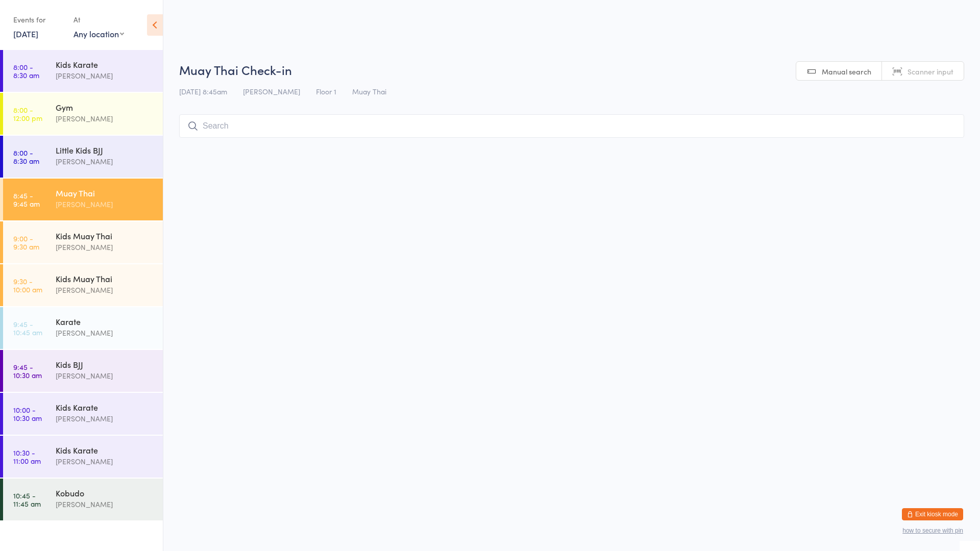
type input "a"
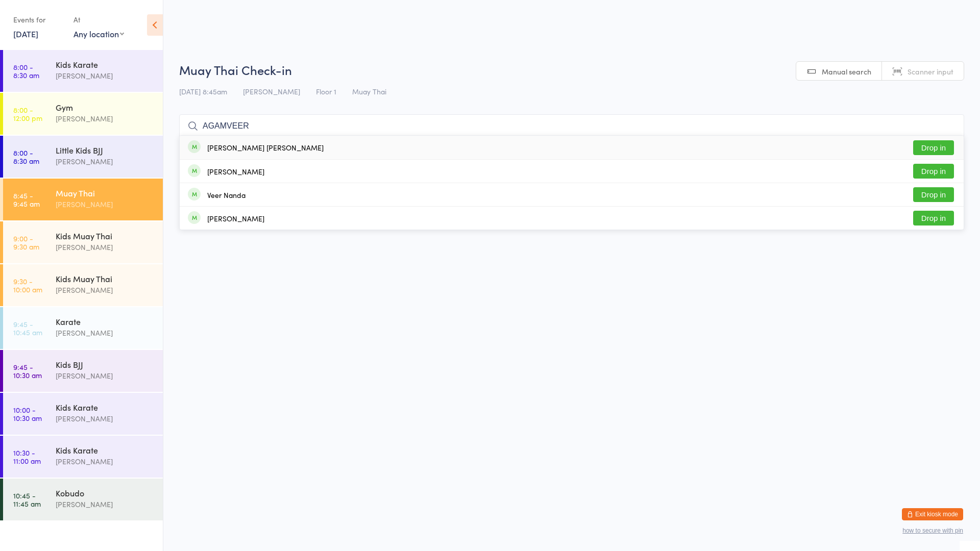
type input "AGAMVEER"
click at [641, 147] on div "[PERSON_NAME] [PERSON_NAME] Drop in" at bounding box center [572, 147] width 784 height 23
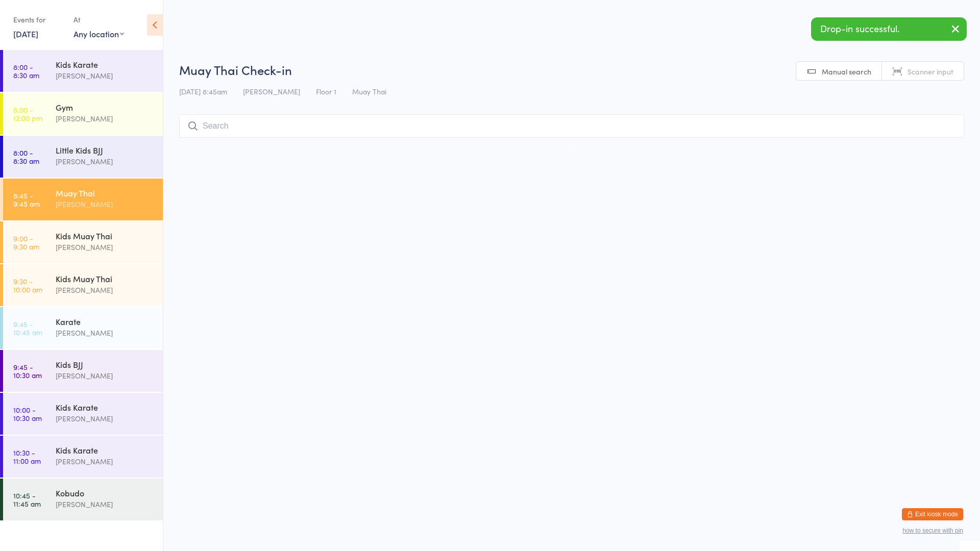
click at [461, 121] on input "search" at bounding box center [571, 125] width 785 height 23
type input "a"
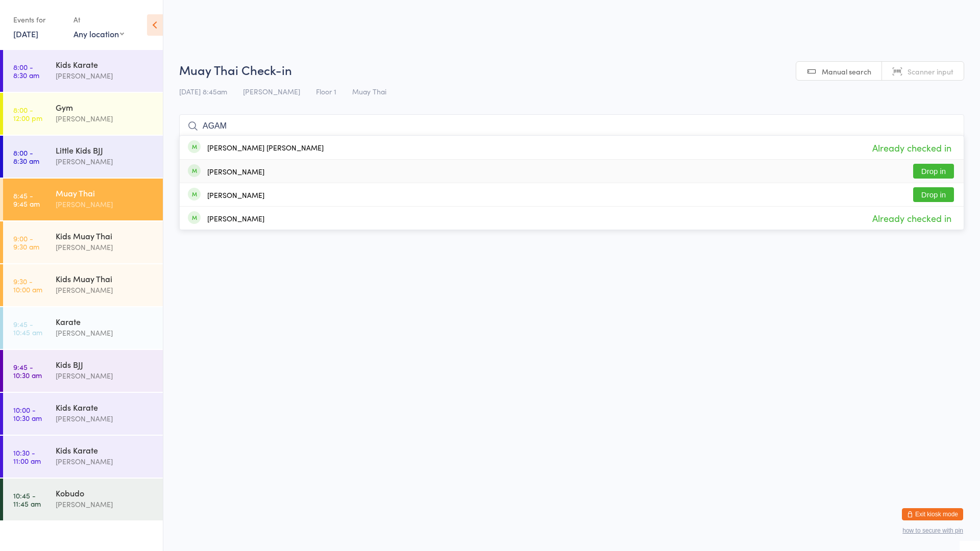
type input "AGAM"
click at [938, 167] on button "Drop in" at bounding box center [933, 171] width 41 height 15
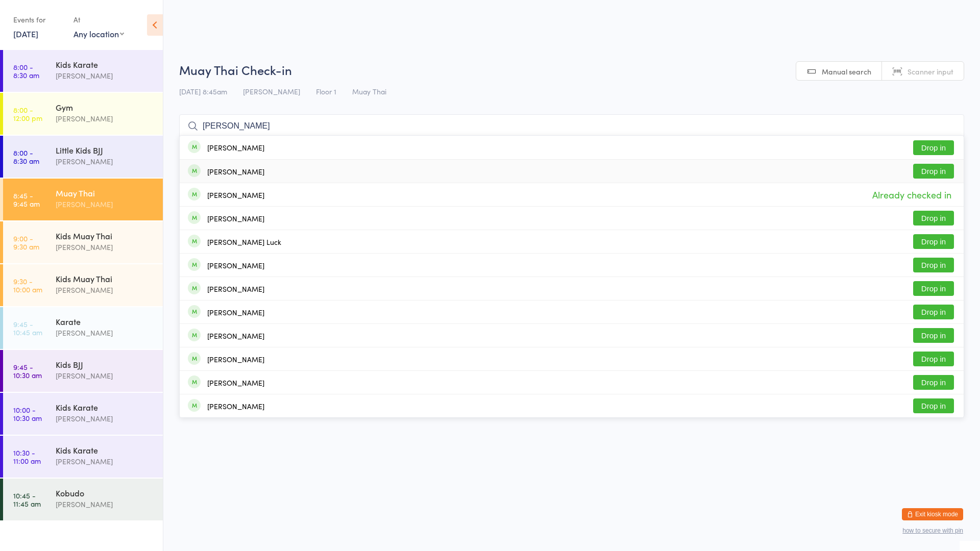
type input "[PERSON_NAME]"
click at [568, 168] on div "[PERSON_NAME] Drop in" at bounding box center [572, 171] width 784 height 23
type input "[PERSON_NAME]"
click at [938, 144] on button "Drop in" at bounding box center [933, 147] width 41 height 15
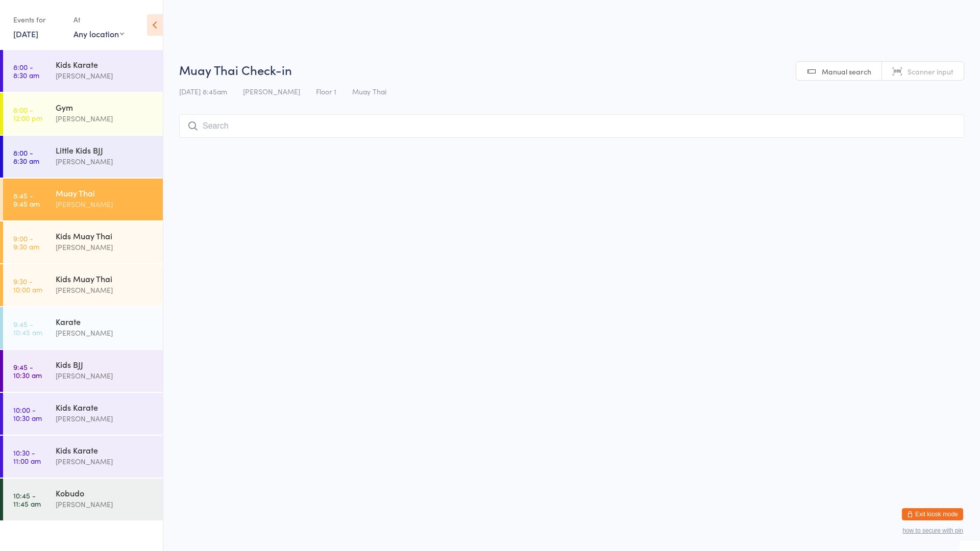
click at [216, 124] on input "search" at bounding box center [571, 125] width 785 height 23
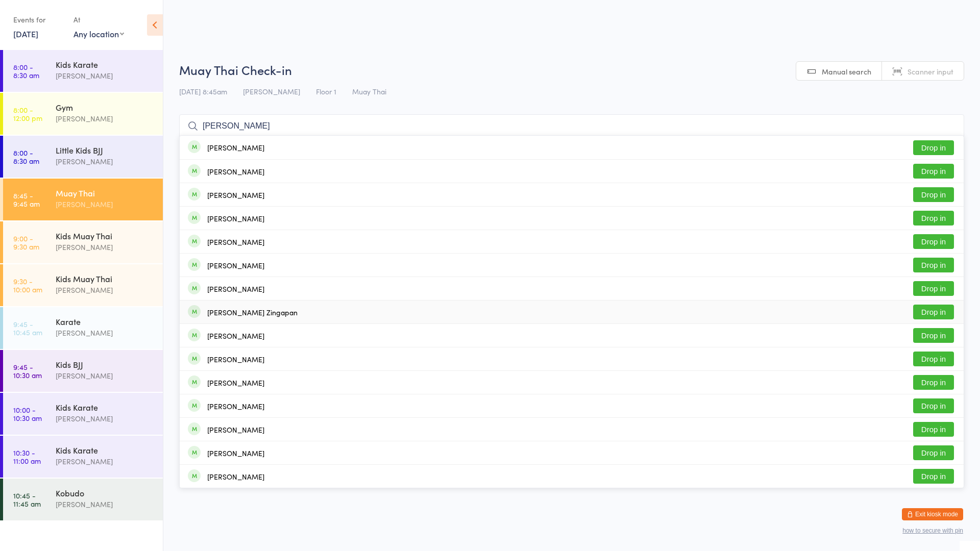
type input "[PERSON_NAME]"
click at [933, 310] on button "Drop in" at bounding box center [933, 312] width 41 height 15
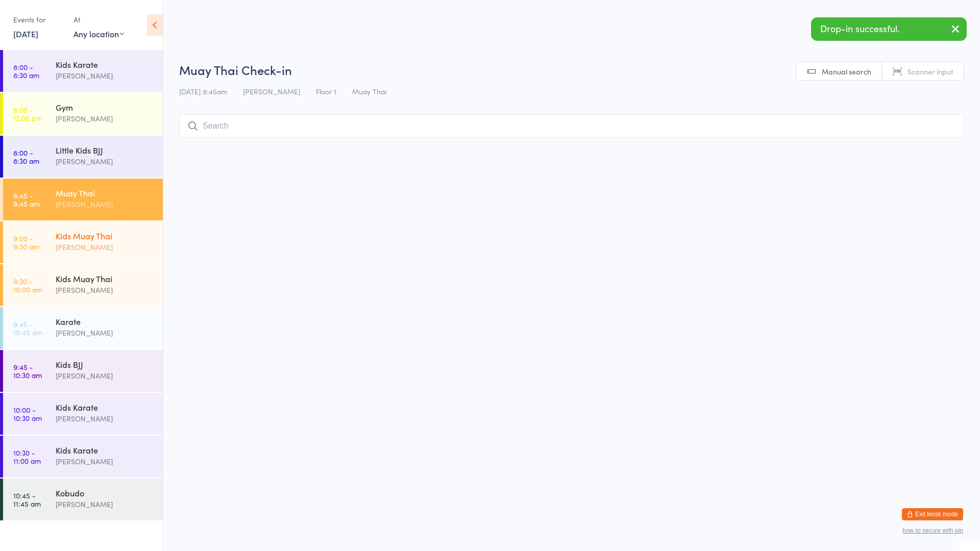
click at [106, 235] on div "Kids Muay Thai" at bounding box center [105, 235] width 99 height 11
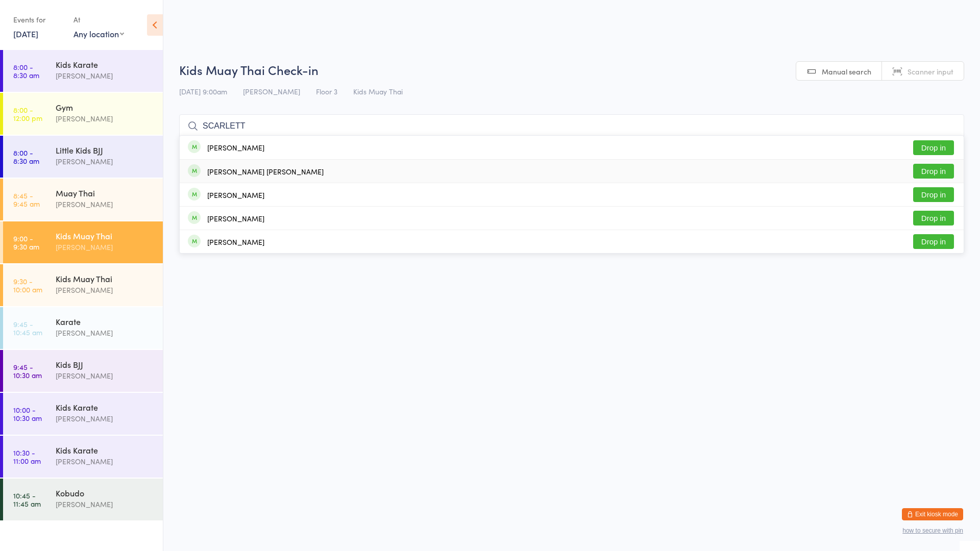
type input "SCARLETT"
click at [931, 169] on button "Drop in" at bounding box center [933, 171] width 41 height 15
type input "[PERSON_NAME]"
click at [935, 152] on button "Drop in" at bounding box center [933, 147] width 41 height 15
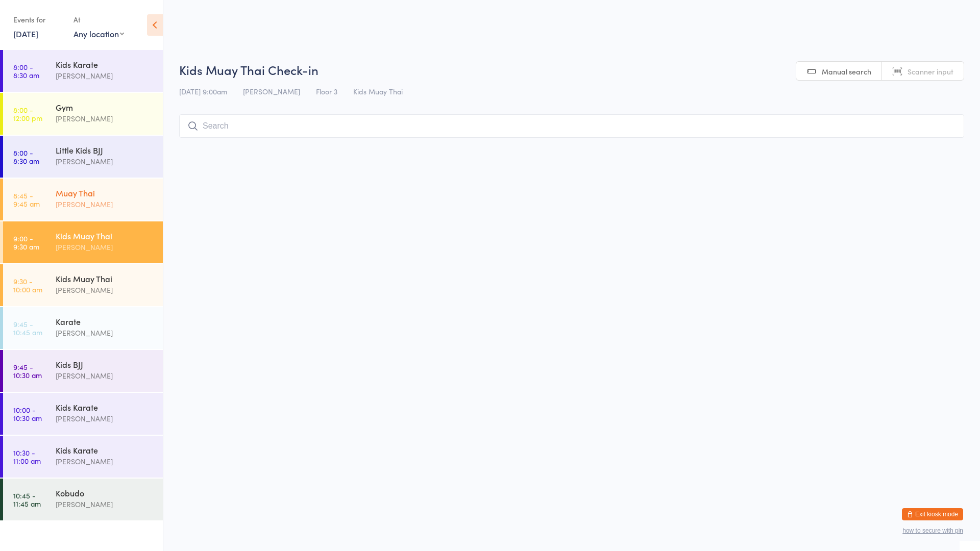
click at [129, 194] on div "Muay Thai" at bounding box center [105, 192] width 99 height 11
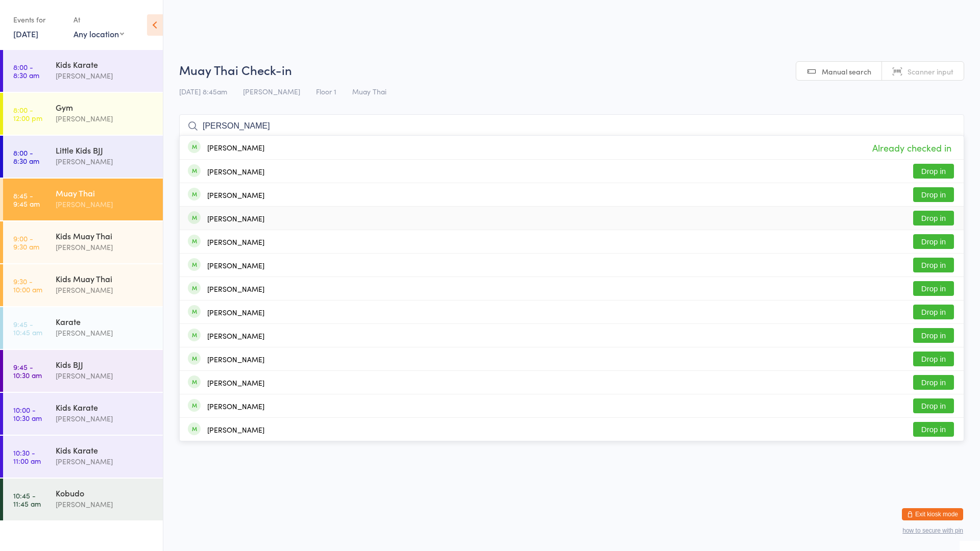
type input "[PERSON_NAME]"
click at [300, 210] on div "[PERSON_NAME] Drop in" at bounding box center [572, 218] width 784 height 23
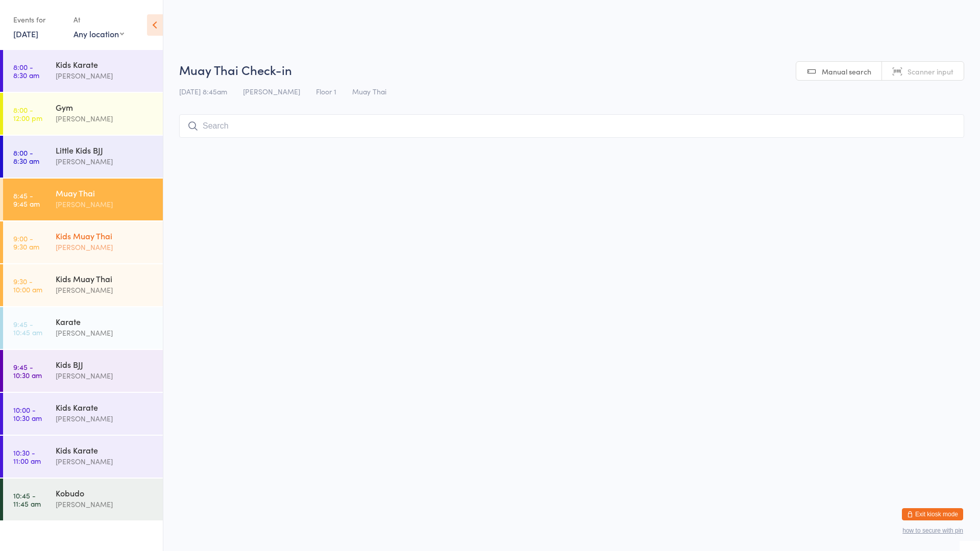
click at [105, 240] on div "Kids Muay Thai" at bounding box center [105, 235] width 99 height 11
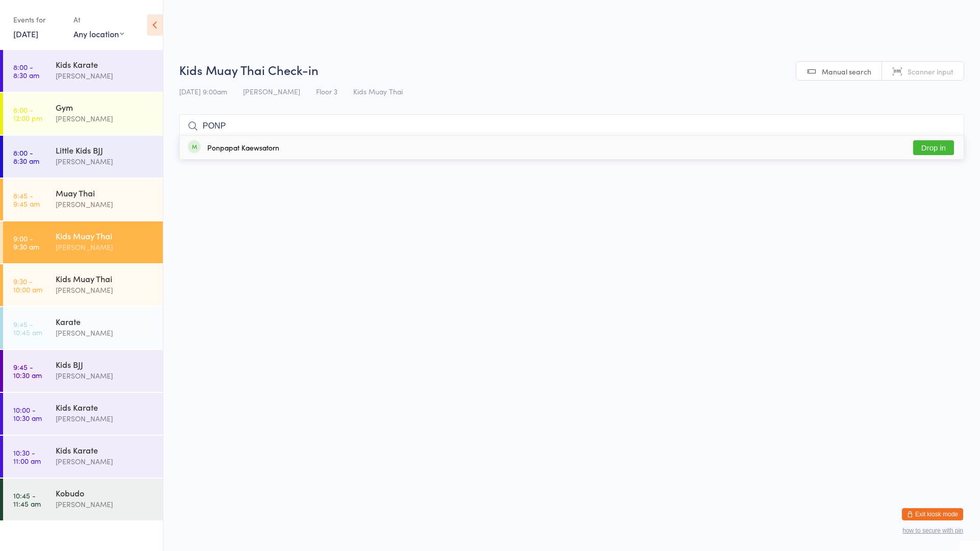
type input "PONP"
click at [926, 146] on button "Drop in" at bounding box center [933, 147] width 41 height 15
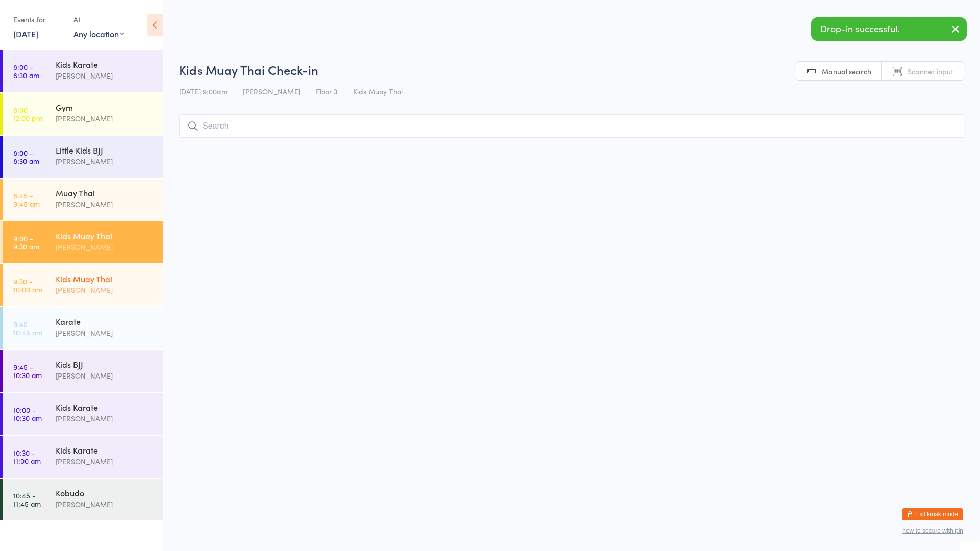
click at [70, 284] on div "[PERSON_NAME]" at bounding box center [105, 290] width 99 height 12
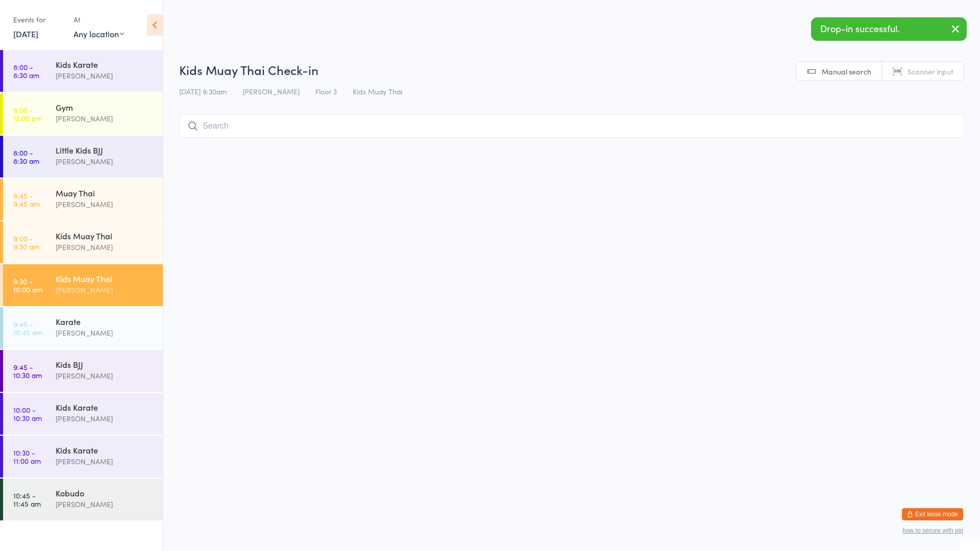
click at [226, 129] on input "search" at bounding box center [571, 125] width 785 height 23
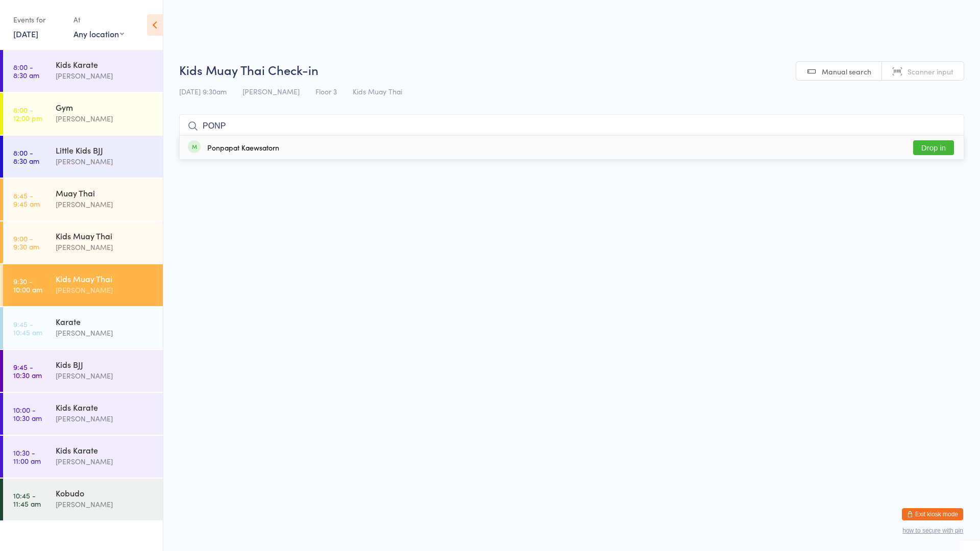
type input "PONP"
click at [930, 145] on button "Drop in" at bounding box center [933, 147] width 41 height 15
click at [100, 240] on div "Kids Muay Thai" at bounding box center [105, 235] width 99 height 11
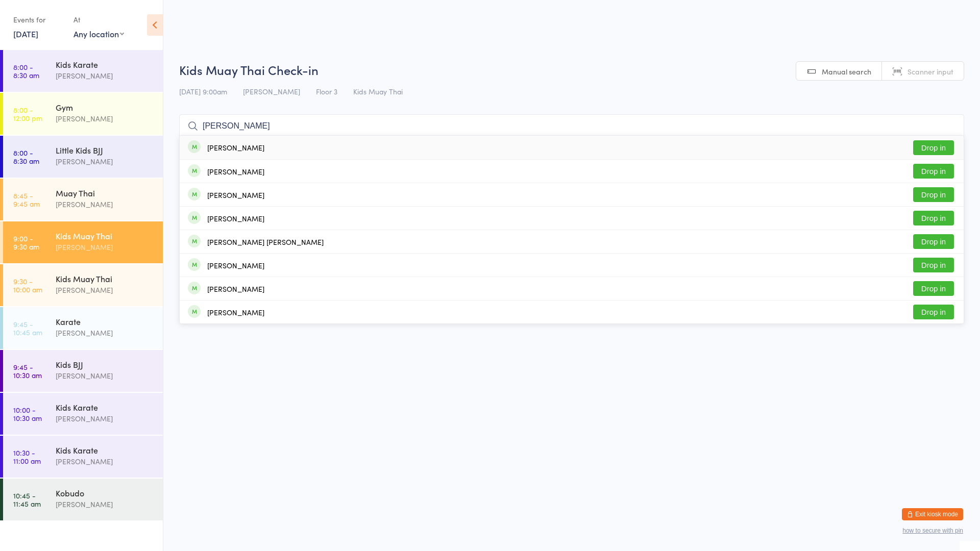
type input "[PERSON_NAME]"
click at [934, 151] on button "Drop in" at bounding box center [933, 147] width 41 height 15
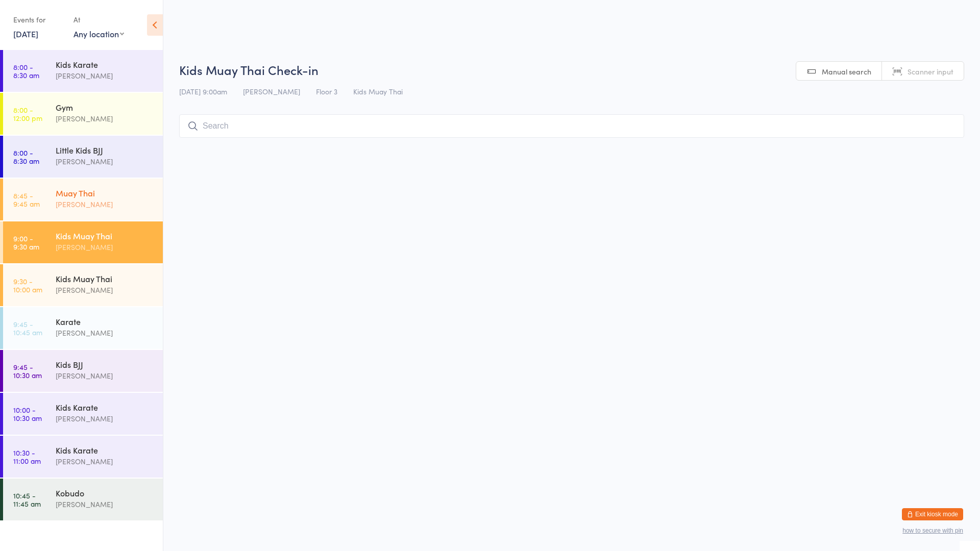
click at [93, 203] on div "[PERSON_NAME]" at bounding box center [105, 205] width 99 height 12
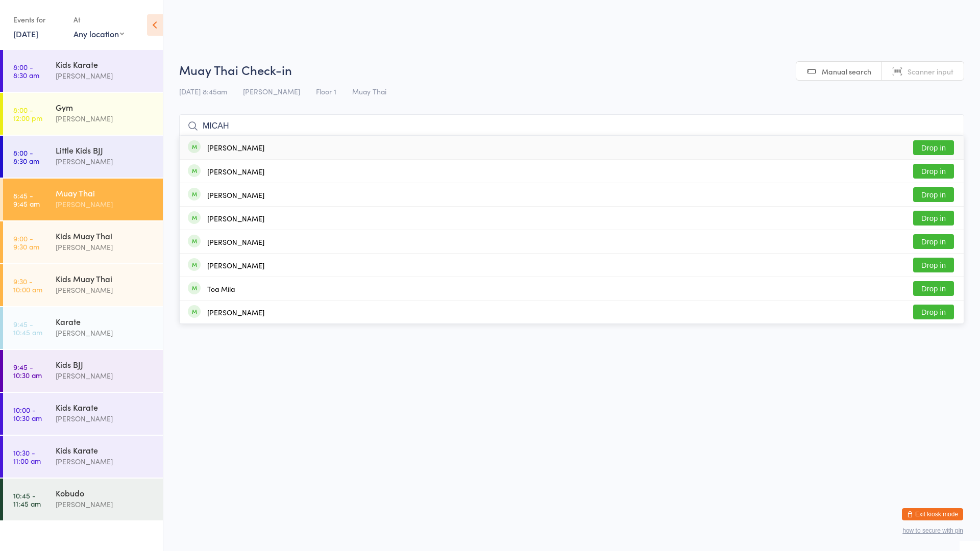
type input "MICAH"
click at [937, 145] on button "Drop in" at bounding box center [933, 147] width 41 height 15
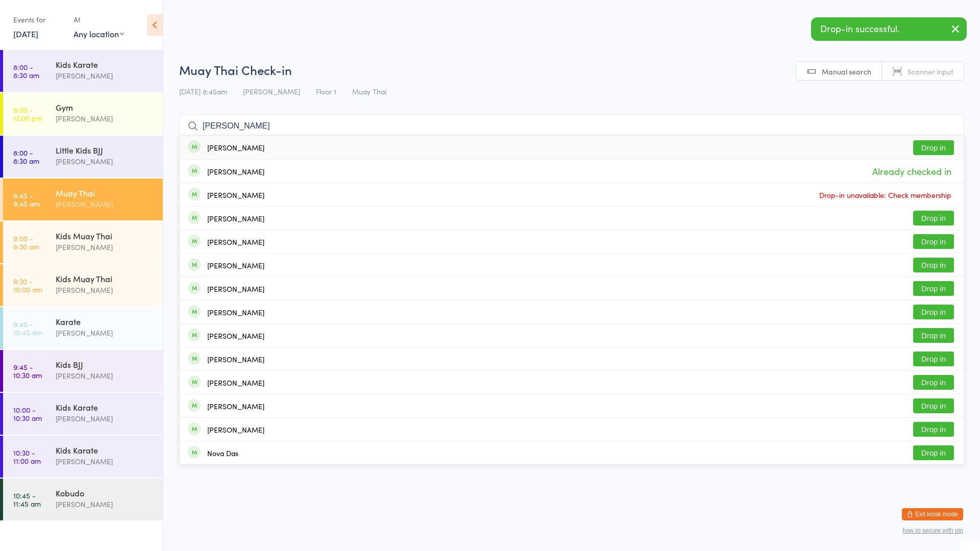
type input "[PERSON_NAME]"
click at [926, 142] on button "Drop in" at bounding box center [933, 147] width 41 height 15
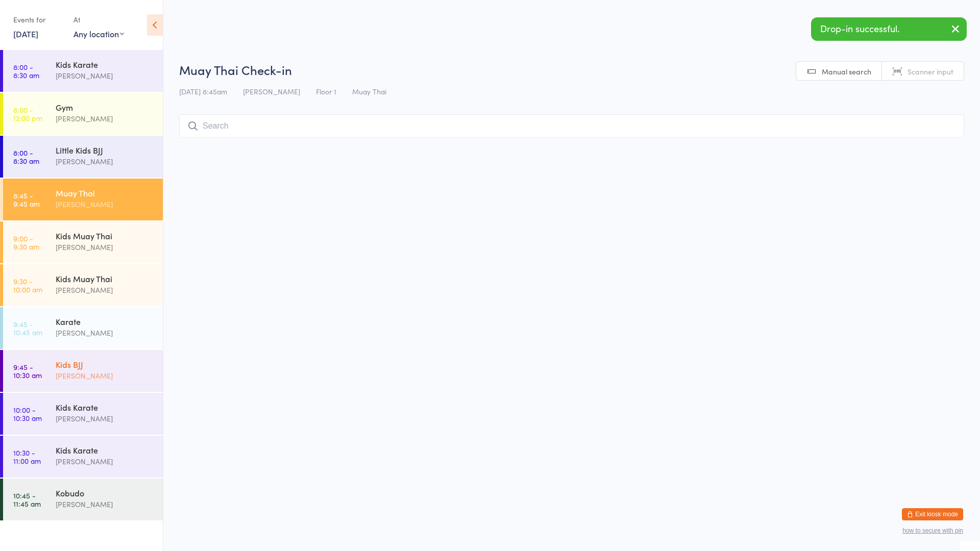
click at [92, 372] on div "[PERSON_NAME]" at bounding box center [105, 376] width 99 height 12
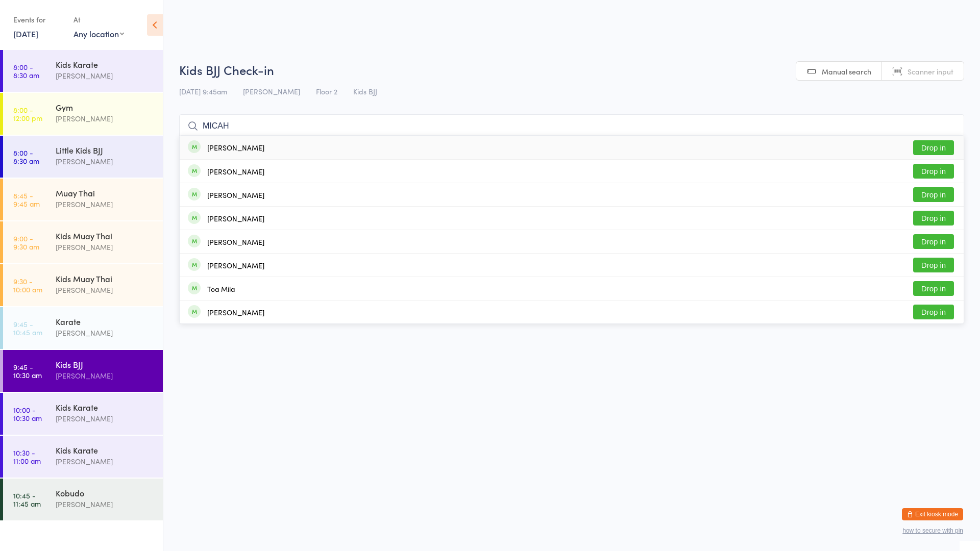
type input "MICAH"
click at [935, 148] on button "Drop in" at bounding box center [933, 147] width 41 height 15
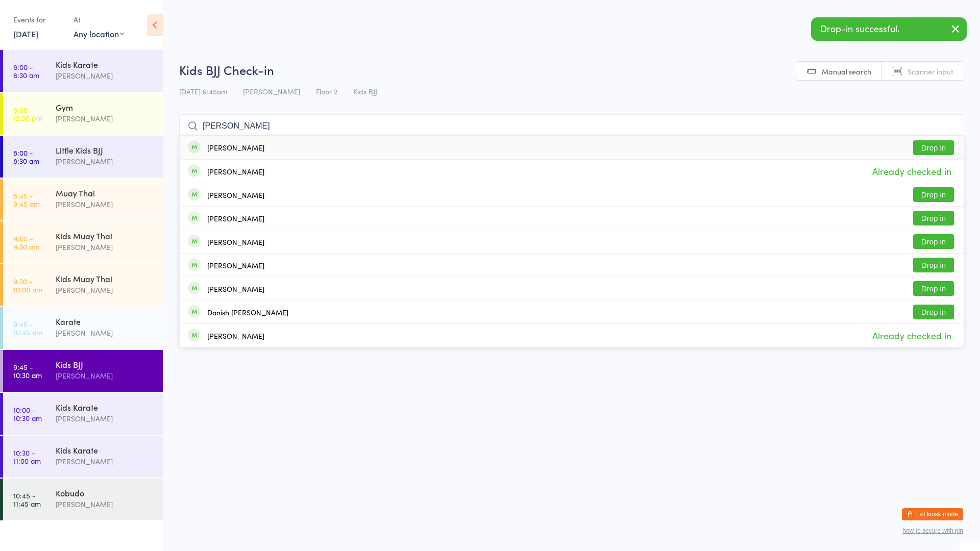
type input "[PERSON_NAME]"
click at [927, 147] on button "Drop in" at bounding box center [933, 147] width 41 height 15
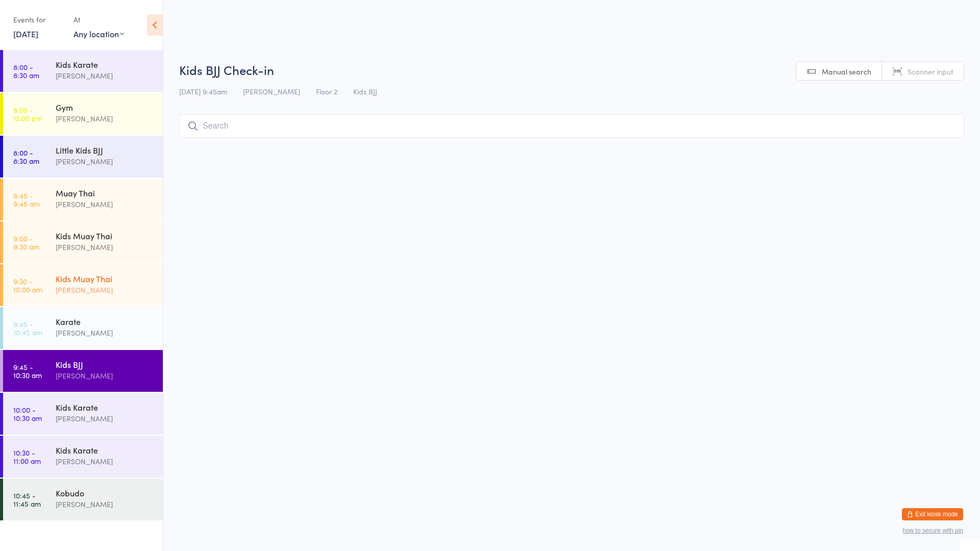
click at [71, 277] on div "Kids Muay Thai" at bounding box center [105, 278] width 99 height 11
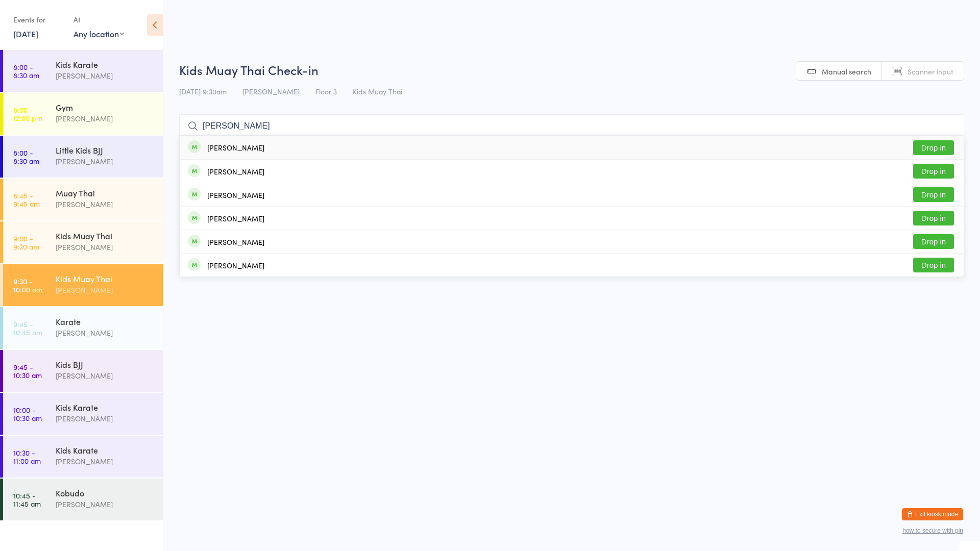
type input "[PERSON_NAME]"
click at [249, 151] on div "[PERSON_NAME]" at bounding box center [235, 147] width 57 height 8
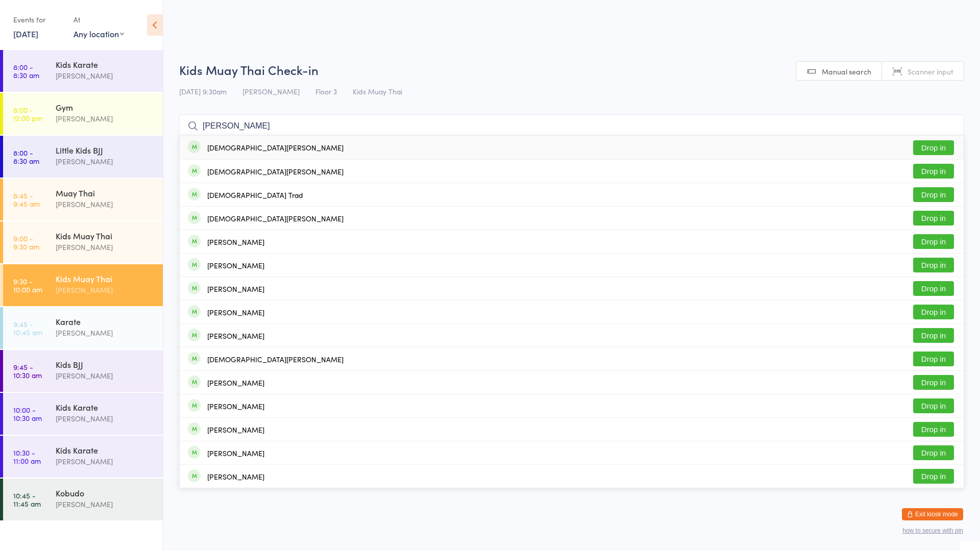
type input "[PERSON_NAME]"
click at [233, 149] on div "[DEMOGRAPHIC_DATA][PERSON_NAME]" at bounding box center [275, 147] width 136 height 8
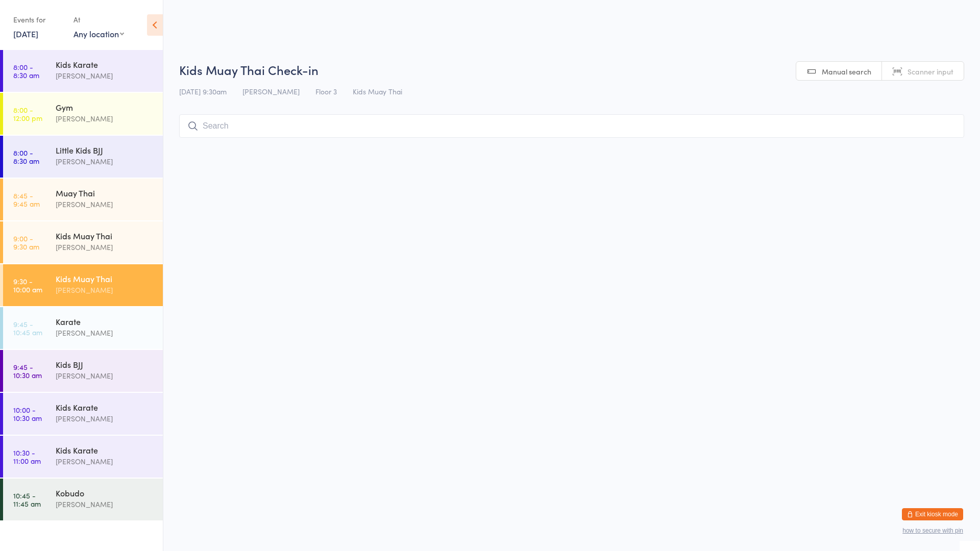
click at [271, 122] on input "search" at bounding box center [571, 125] width 785 height 23
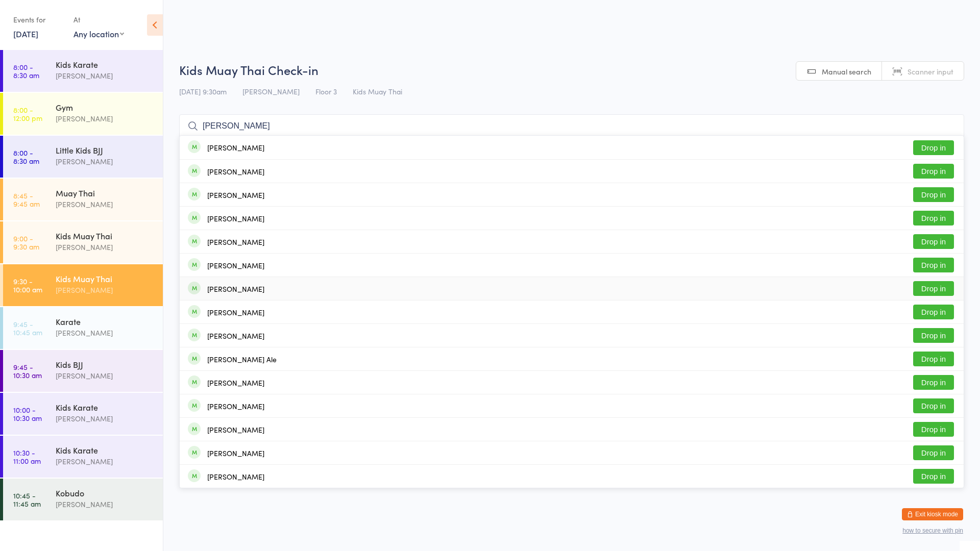
type input "[PERSON_NAME]"
click at [261, 293] on div "[PERSON_NAME] Drop in" at bounding box center [572, 288] width 784 height 23
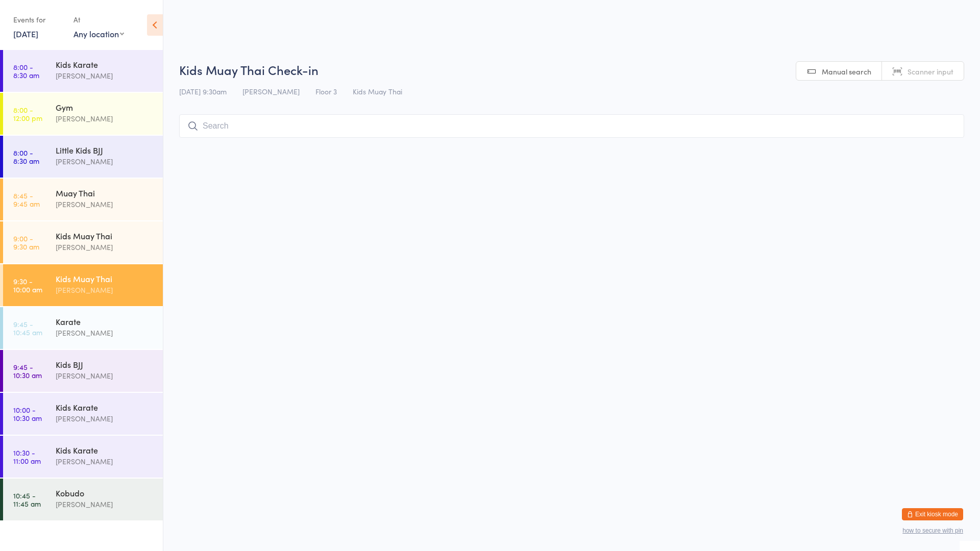
click at [464, 129] on input "search" at bounding box center [571, 125] width 785 height 23
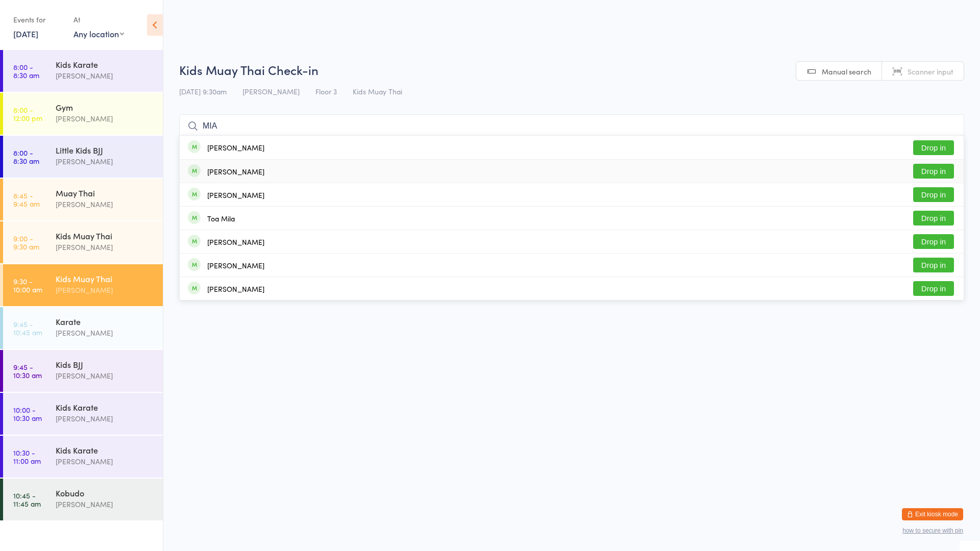
type input "MIA"
click at [938, 171] on button "Drop in" at bounding box center [933, 171] width 41 height 15
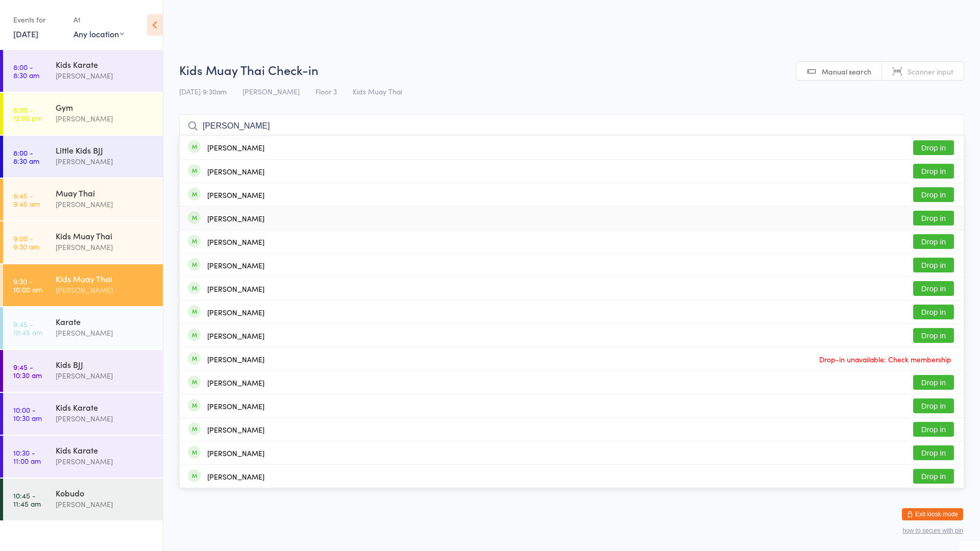
type input "[PERSON_NAME]"
click at [924, 220] on button "Drop in" at bounding box center [933, 218] width 41 height 15
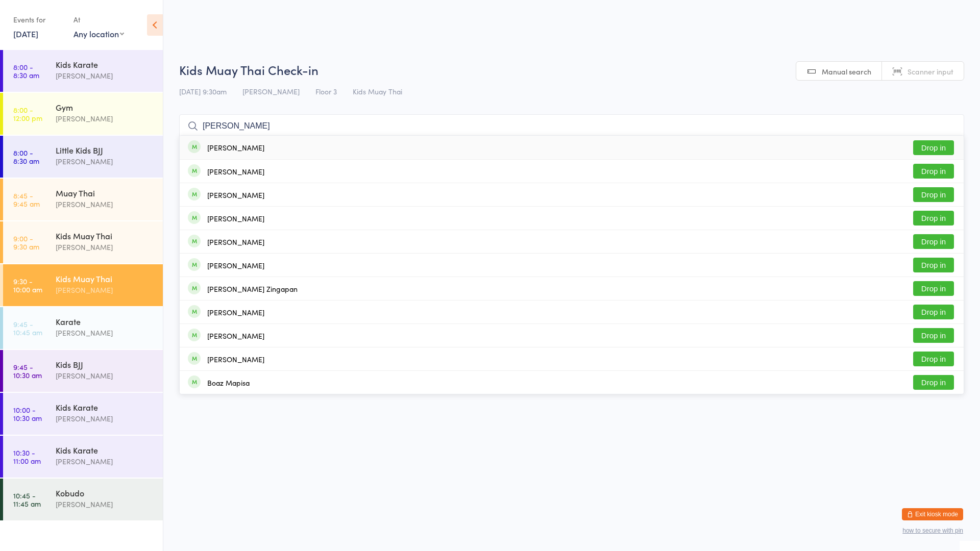
type input "[PERSON_NAME]"
click at [941, 145] on button "Drop in" at bounding box center [933, 147] width 41 height 15
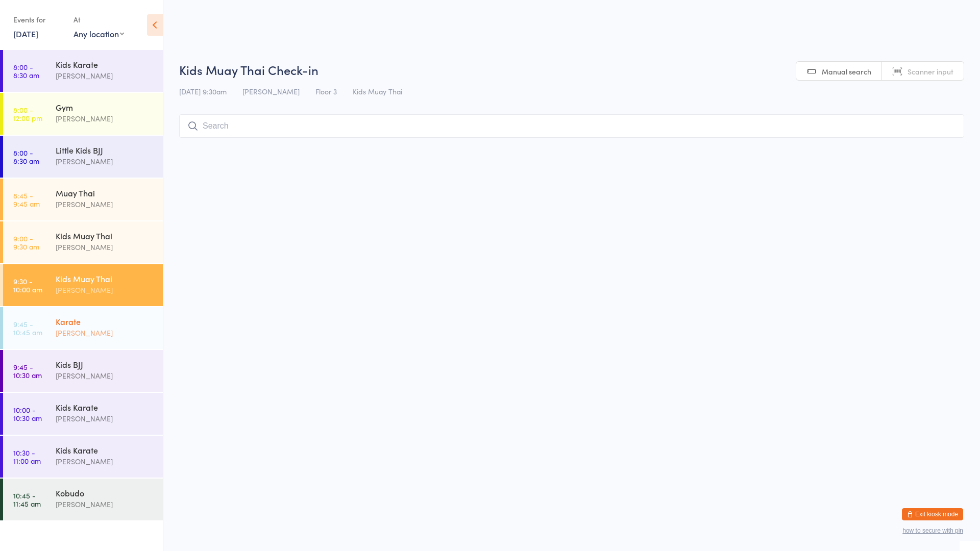
click at [77, 324] on div "Karate" at bounding box center [105, 321] width 99 height 11
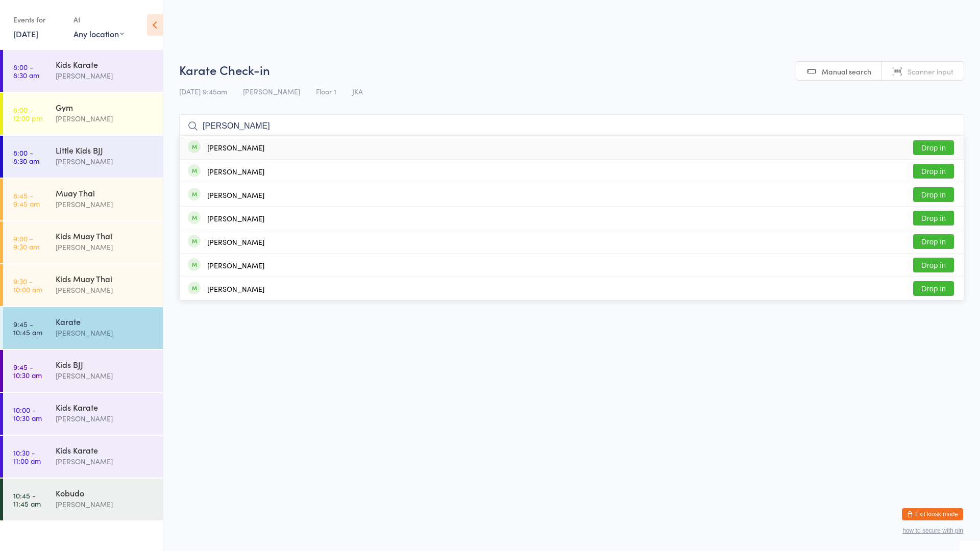
type input "[PERSON_NAME]"
click at [933, 149] on button "Drop in" at bounding box center [933, 147] width 41 height 15
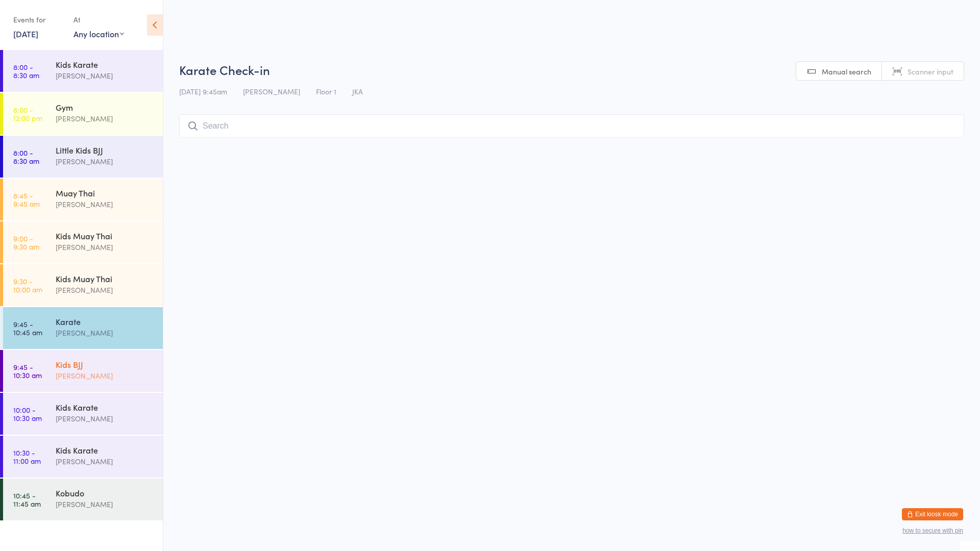
click at [89, 375] on div "[PERSON_NAME]" at bounding box center [105, 376] width 99 height 12
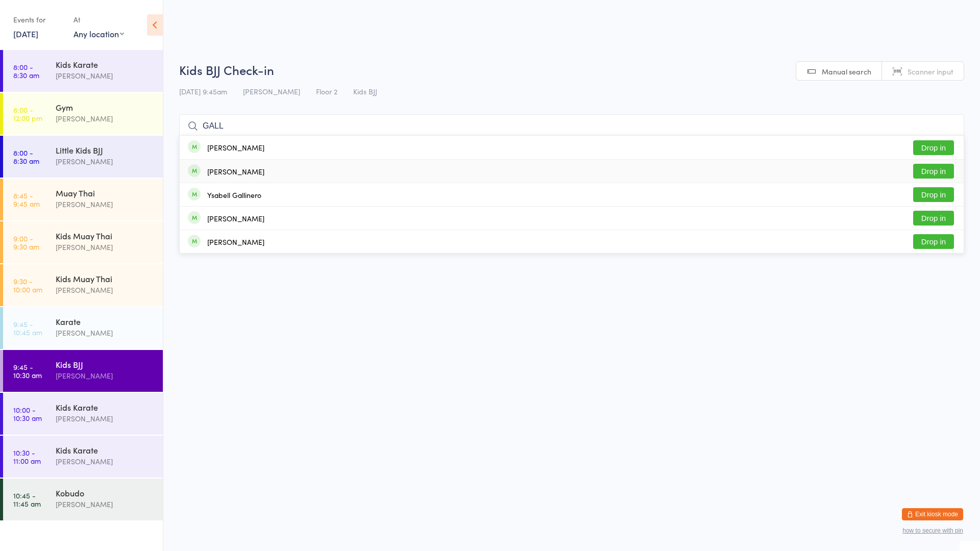
type input "GALL"
click at [935, 167] on button "Drop in" at bounding box center [933, 171] width 41 height 15
type input "THEA"
drag, startPoint x: 927, startPoint y: 142, endPoint x: 794, endPoint y: 93, distance: 142.6
click at [794, 93] on div "[DATE] 9:45am [PERSON_NAME] Floor 2 Kids BJJ" at bounding box center [571, 91] width 785 height 17
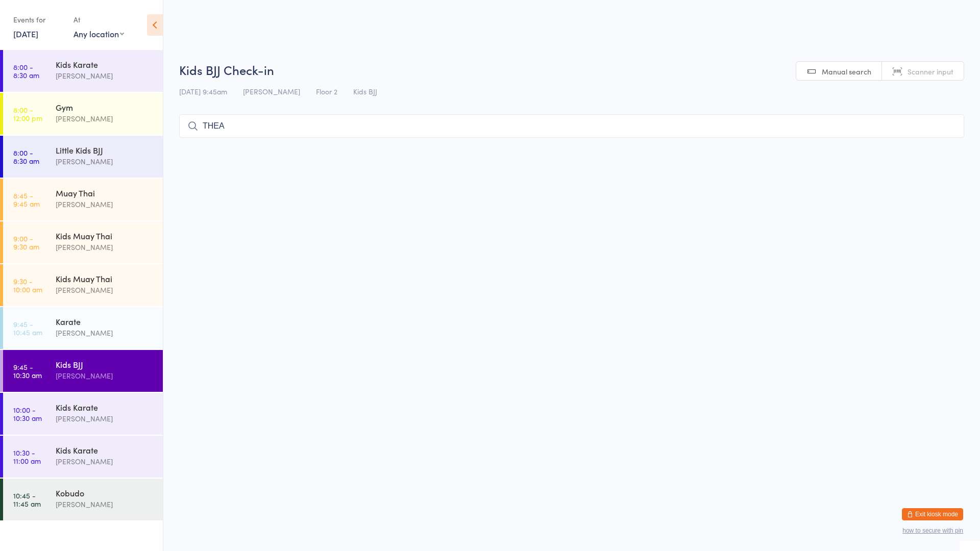
drag, startPoint x: 239, startPoint y: 126, endPoint x: 248, endPoint y: 128, distance: 8.4
click at [248, 128] on input "THEA" at bounding box center [571, 125] width 785 height 23
click at [251, 127] on input "THEA" at bounding box center [571, 125] width 785 height 23
drag, startPoint x: 240, startPoint y: 128, endPoint x: 236, endPoint y: 150, distance: 21.7
click at [236, 150] on html "You have now entered Kiosk Mode. Members will be able to check themselves in us…" at bounding box center [490, 275] width 980 height 551
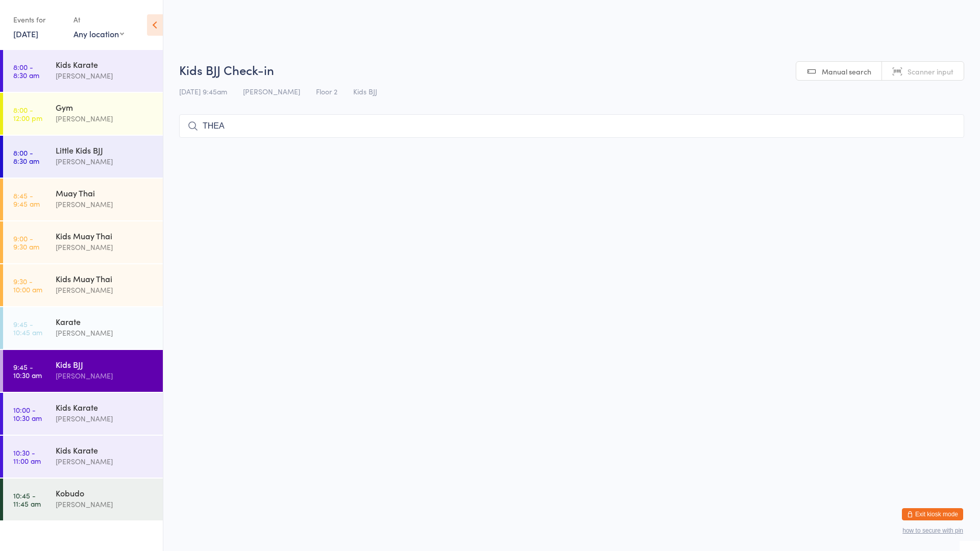
click at [68, 353] on div "Kids BJJ [PERSON_NAME]" at bounding box center [109, 370] width 107 height 40
click at [259, 121] on input "search" at bounding box center [571, 125] width 785 height 23
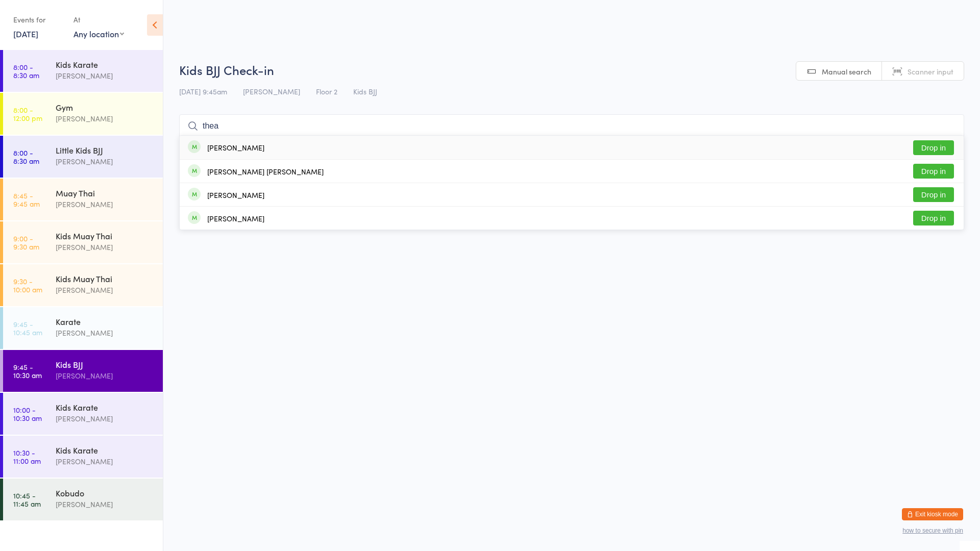
type input "thea"
drag, startPoint x: 933, startPoint y: 141, endPoint x: 862, endPoint y: 92, distance: 86.2
click at [862, 92] on div "[DATE] 9:45am [PERSON_NAME] Floor 2 Kids BJJ" at bounding box center [571, 91] width 785 height 17
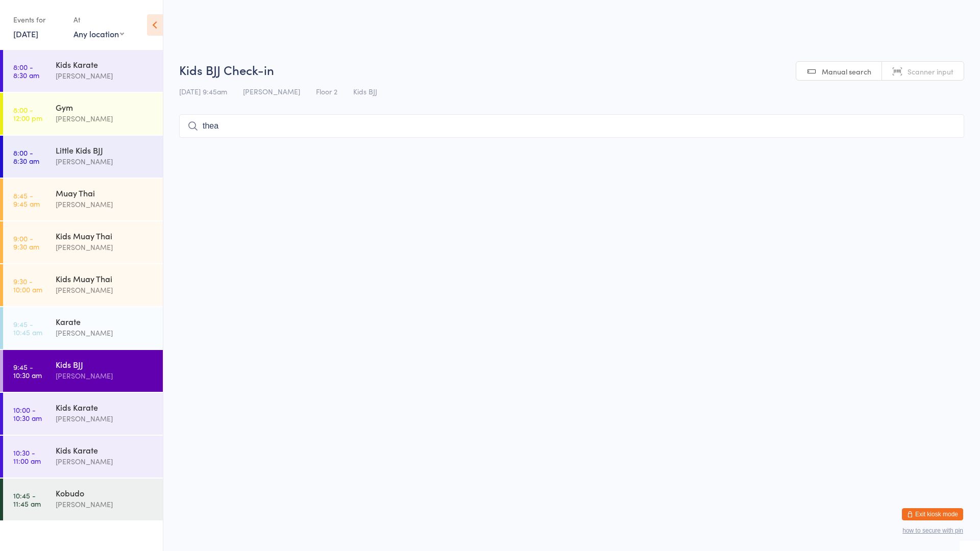
click at [730, 128] on input "thea" at bounding box center [571, 125] width 785 height 23
click at [112, 363] on div "Kids BJJ" at bounding box center [105, 364] width 99 height 11
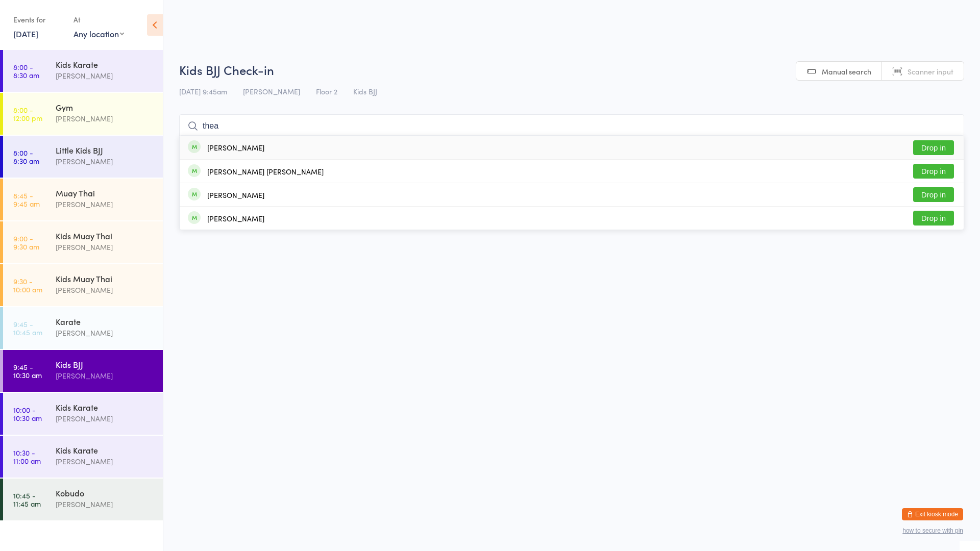
type input "thea"
click at [942, 151] on button "Drop in" at bounding box center [933, 147] width 41 height 15
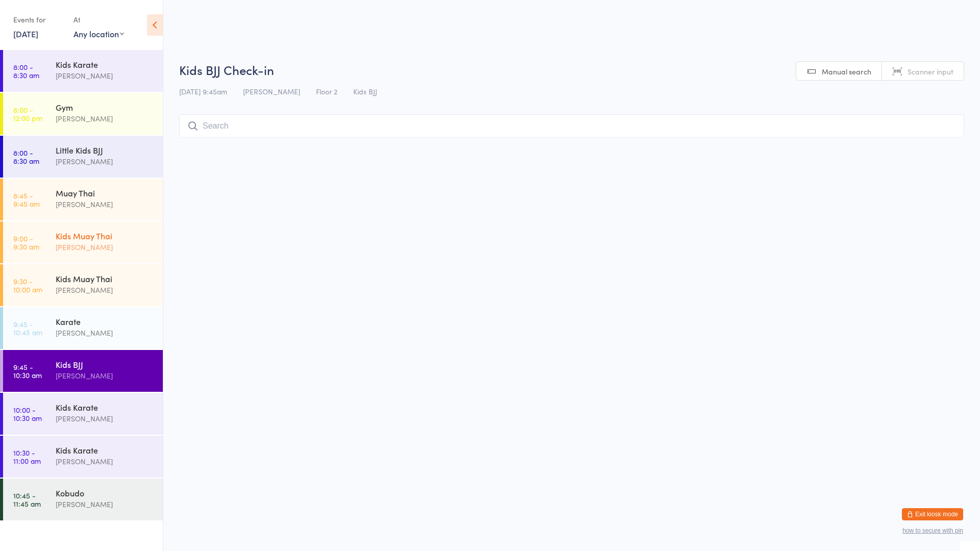
click at [92, 237] on div "Kids Muay Thai" at bounding box center [105, 235] width 99 height 11
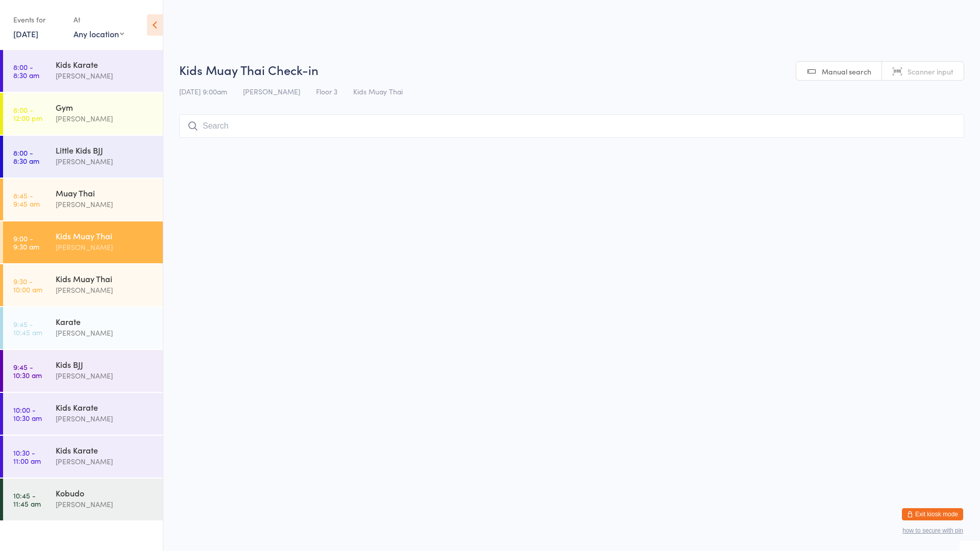
click at [208, 120] on input "search" at bounding box center [571, 125] width 785 height 23
type input "[PERSON_NAME]"
click at [930, 145] on button "Drop in" at bounding box center [933, 147] width 41 height 15
click at [312, 130] on input "search" at bounding box center [571, 125] width 785 height 23
click at [94, 277] on div "Kids Muay Thai" at bounding box center [105, 278] width 99 height 11
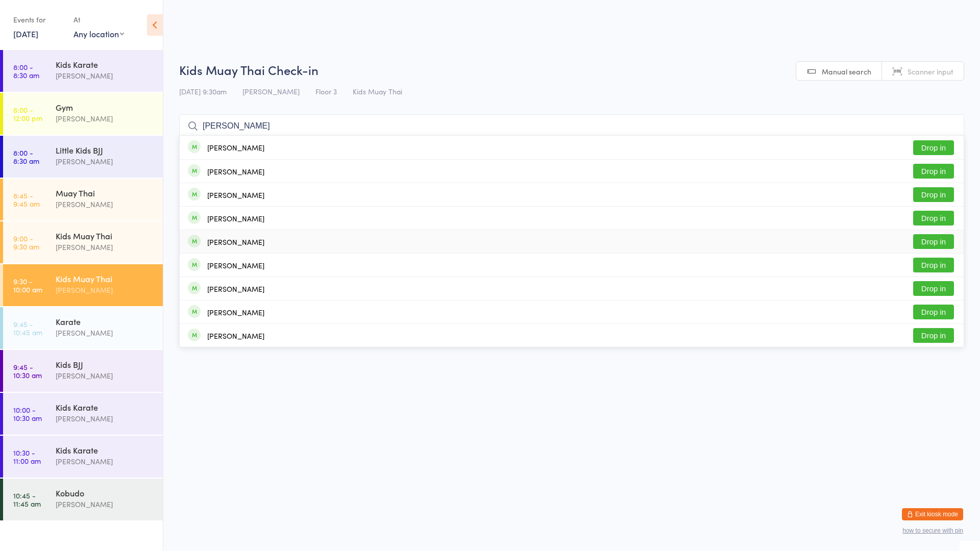
type input "[PERSON_NAME]"
click at [929, 242] on button "Drop in" at bounding box center [933, 241] width 41 height 15
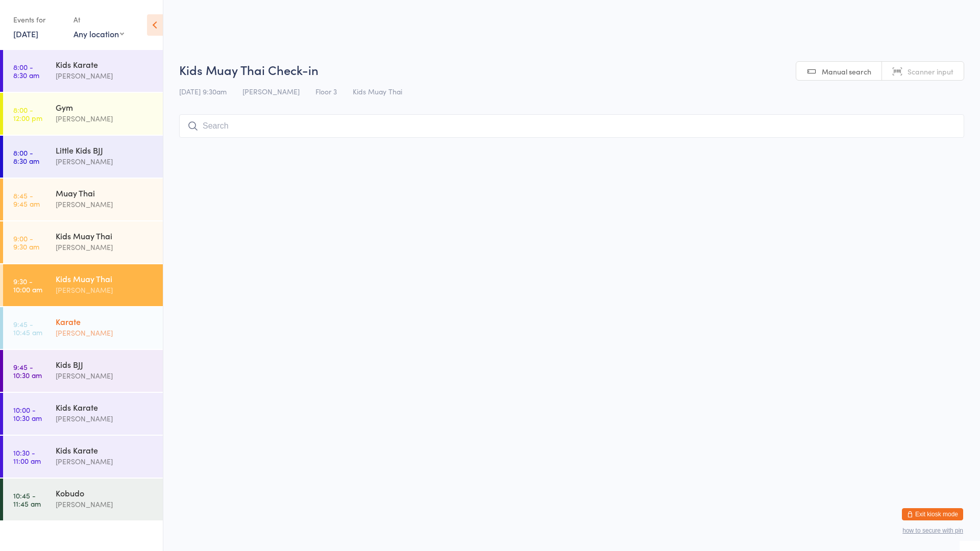
click at [115, 312] on div "Karate [PERSON_NAME]" at bounding box center [109, 327] width 107 height 40
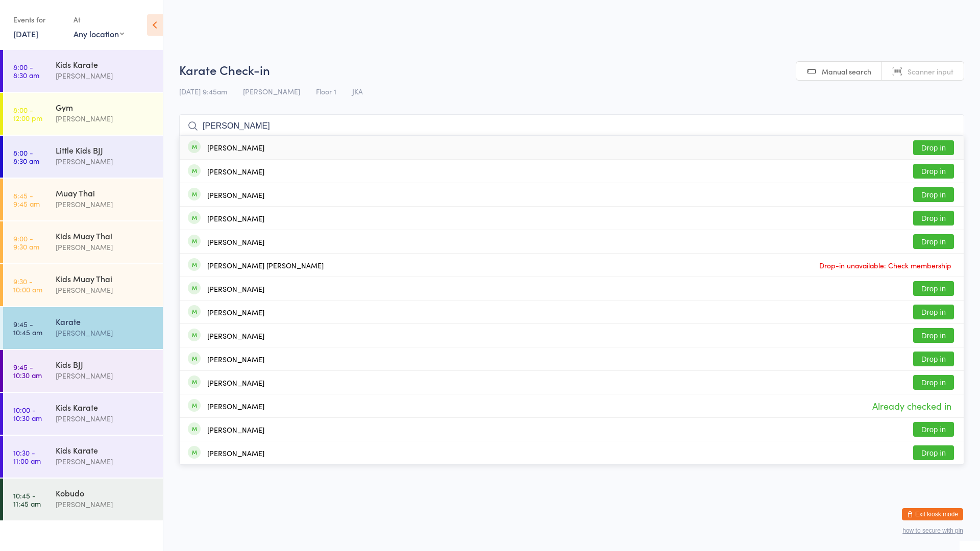
type input "[PERSON_NAME]"
click at [923, 138] on div "[PERSON_NAME] Drop in" at bounding box center [572, 147] width 784 height 23
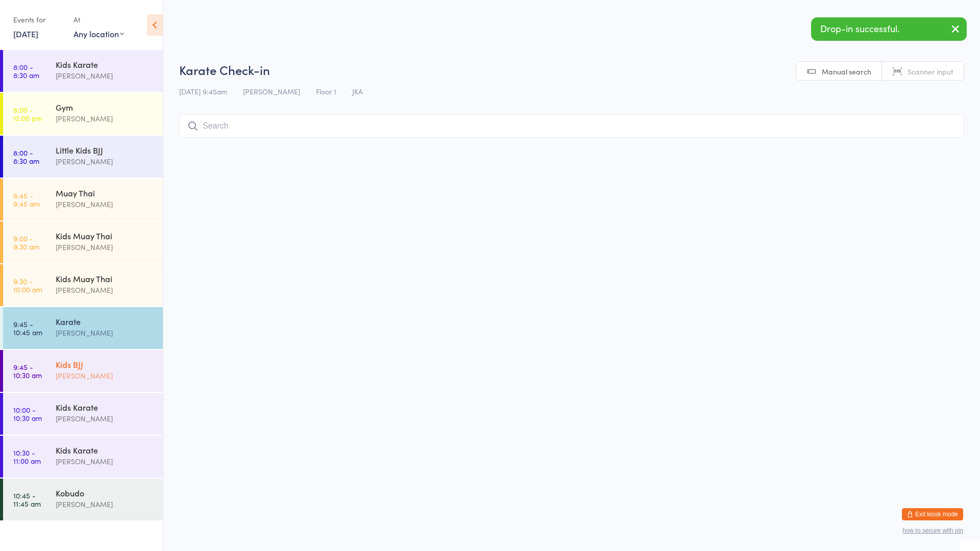
drag, startPoint x: 103, startPoint y: 375, endPoint x: 104, endPoint y: 367, distance: 8.2
click at [103, 374] on div "[PERSON_NAME]" at bounding box center [105, 376] width 99 height 12
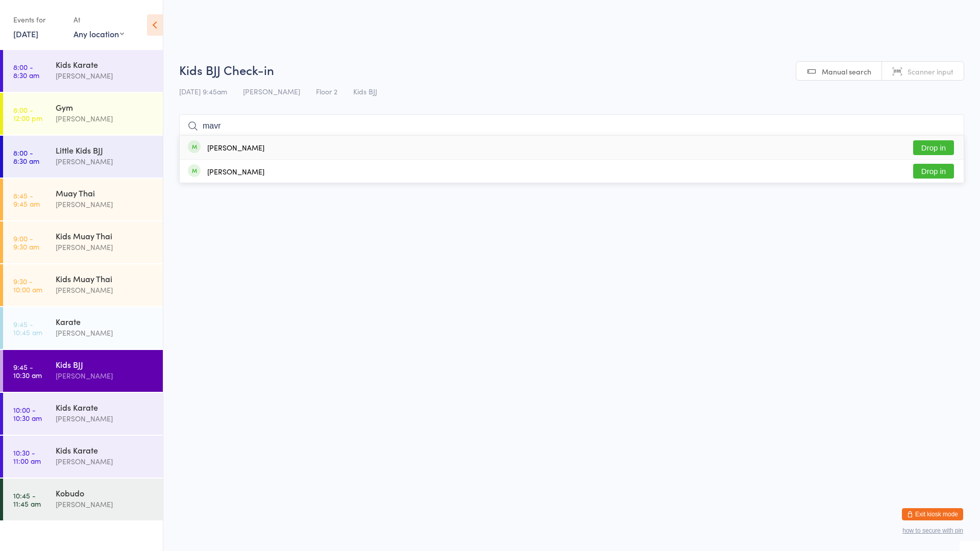
type input "mavr"
click at [201, 142] on div "[PERSON_NAME] Drop in" at bounding box center [572, 147] width 784 height 23
click at [99, 190] on div "Muay Thai" at bounding box center [105, 192] width 99 height 11
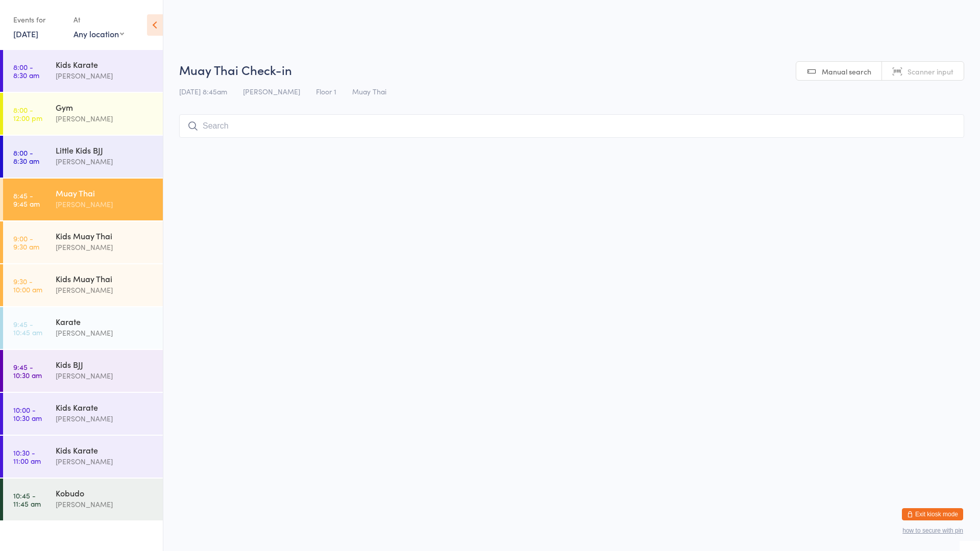
click at [267, 130] on input "search" at bounding box center [571, 125] width 785 height 23
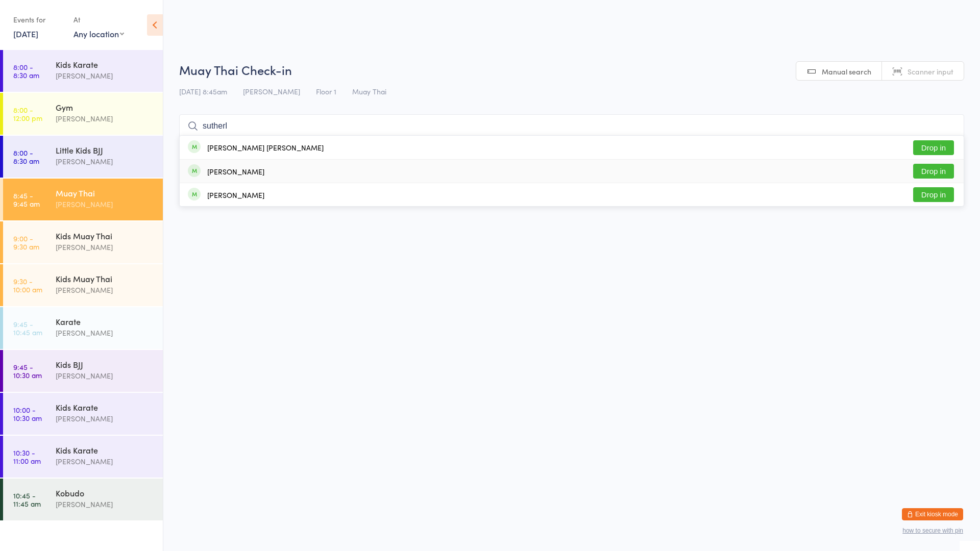
type input "sutherl"
click at [244, 171] on div "[PERSON_NAME]" at bounding box center [235, 171] width 57 height 8
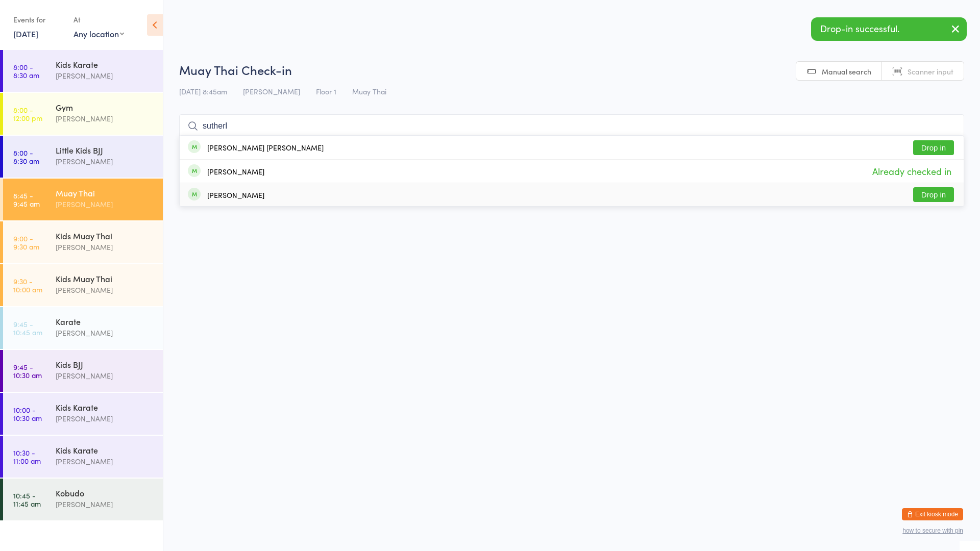
type input "sutherl"
click at [275, 201] on div "[PERSON_NAME] Drop in" at bounding box center [572, 194] width 784 height 23
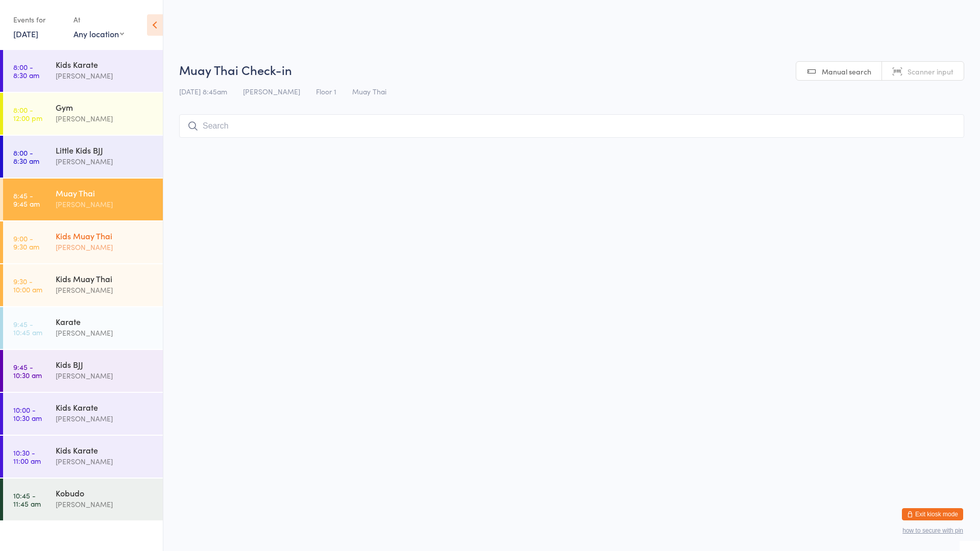
click at [107, 248] on div "[PERSON_NAME]" at bounding box center [105, 247] width 99 height 12
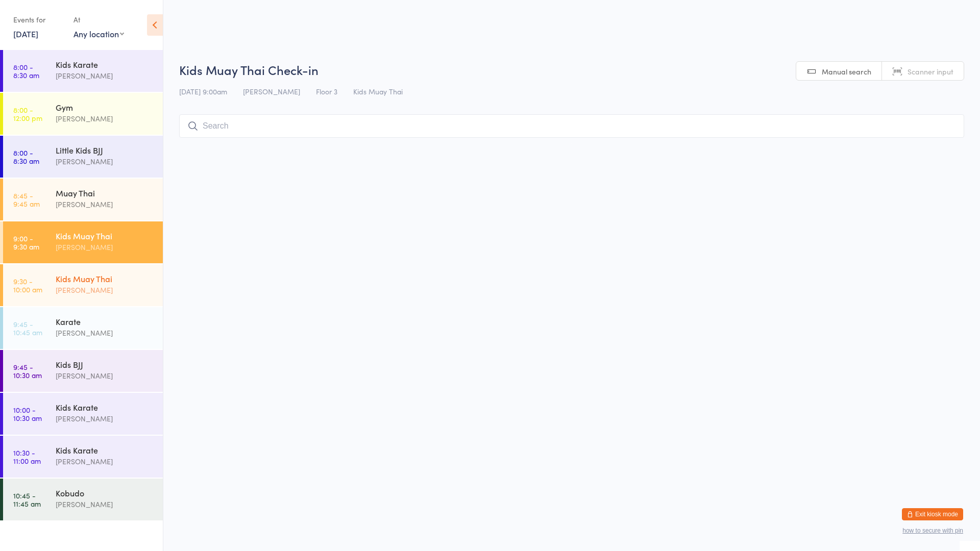
click at [128, 272] on div "Kids Muay [DEMOGRAPHIC_DATA] [PERSON_NAME]" at bounding box center [109, 284] width 107 height 40
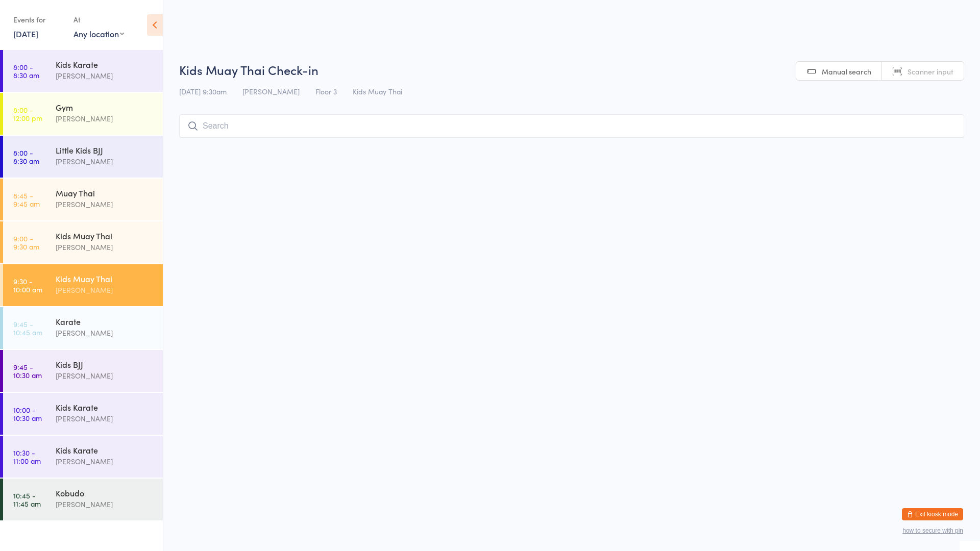
click at [213, 127] on input "search" at bounding box center [571, 125] width 785 height 23
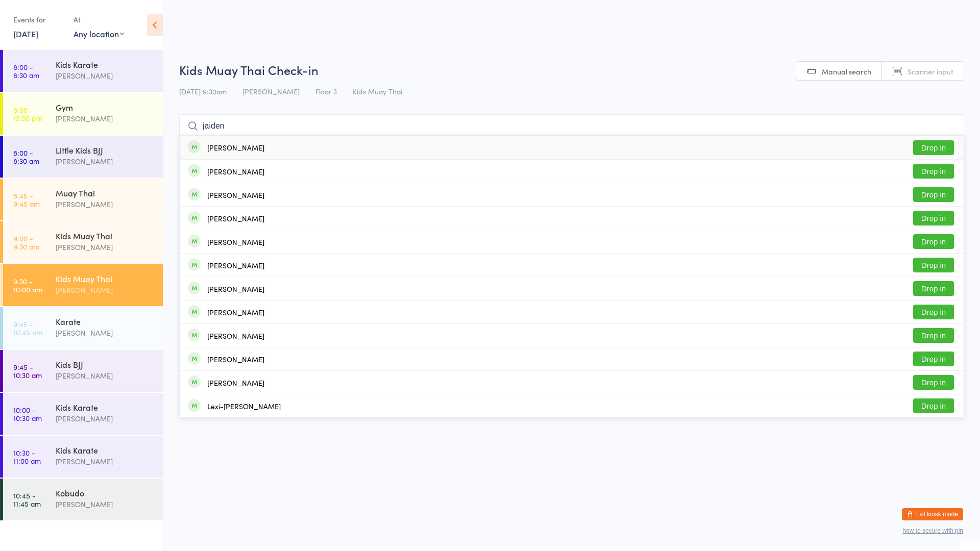
type input "jaiden"
click at [920, 148] on button "Drop in" at bounding box center [933, 147] width 41 height 15
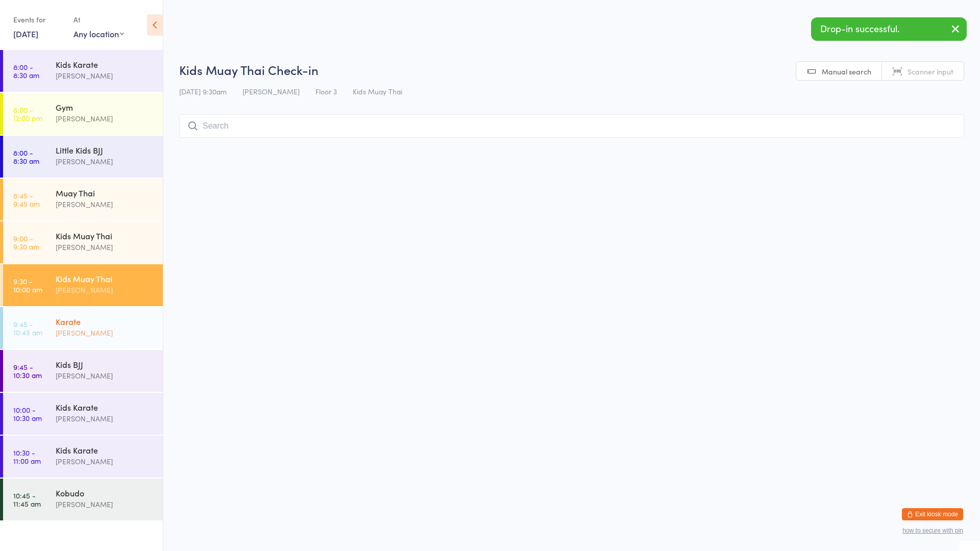
click at [79, 335] on div "[PERSON_NAME]" at bounding box center [105, 333] width 99 height 12
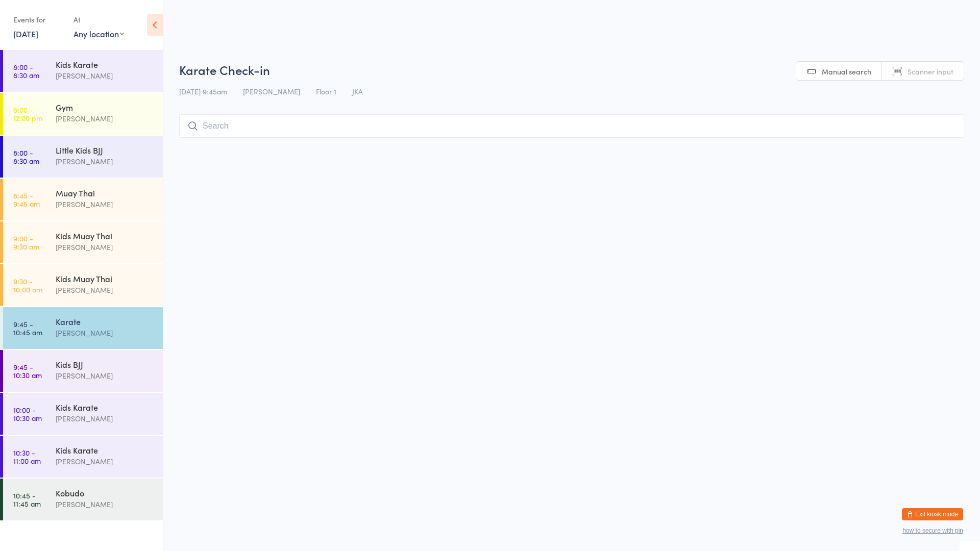
click at [223, 127] on input "search" at bounding box center [571, 125] width 785 height 23
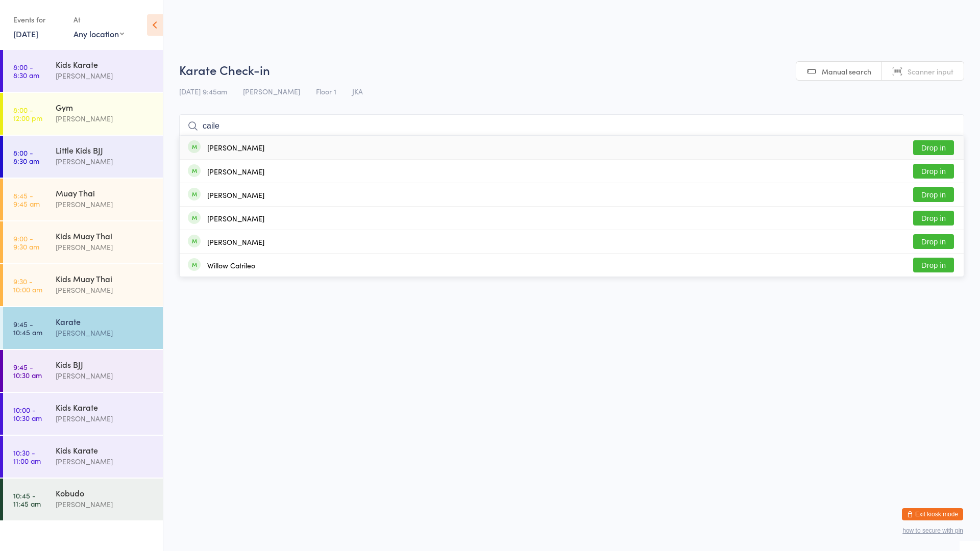
type input "caile"
click at [940, 145] on button "Drop in" at bounding box center [933, 147] width 41 height 15
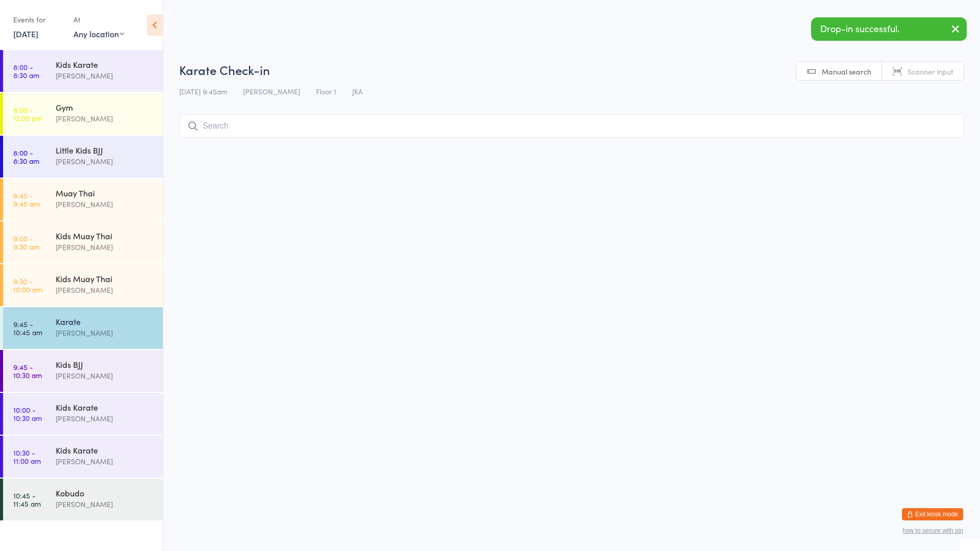
click at [222, 130] on input "search" at bounding box center [571, 125] width 785 height 23
click at [66, 408] on div "Kids Karate" at bounding box center [105, 407] width 99 height 11
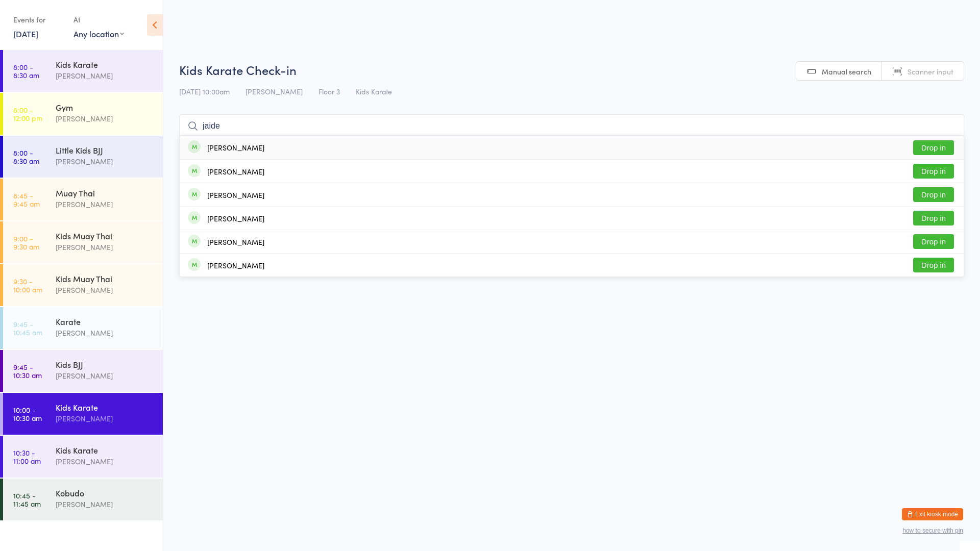
type input "jaide"
click at [920, 149] on button "Drop in" at bounding box center [933, 147] width 41 height 15
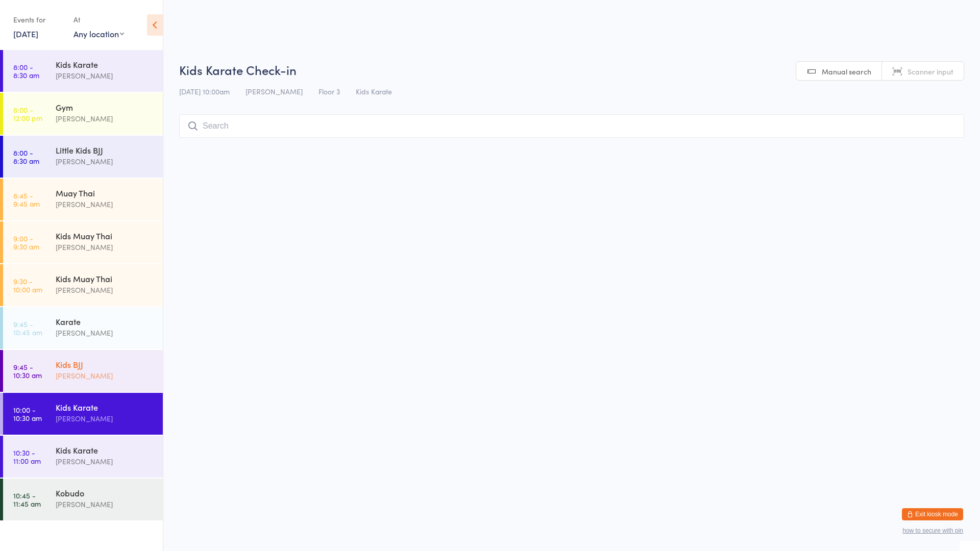
click at [76, 390] on link "9:45 - 10:30 am Kids BJJ [PERSON_NAME]" at bounding box center [83, 371] width 160 height 42
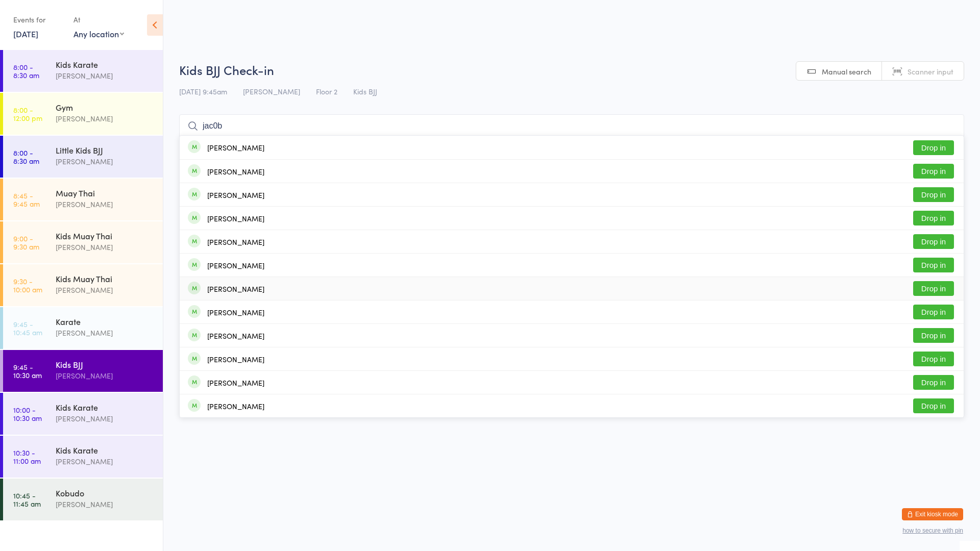
type input "jac0b"
click at [232, 295] on div "[PERSON_NAME] Drop in" at bounding box center [572, 288] width 784 height 23
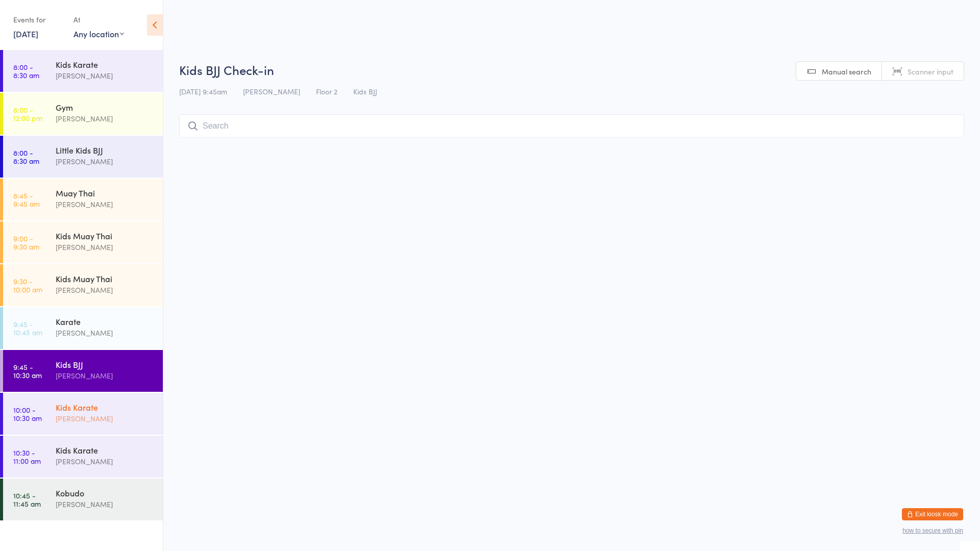
click at [78, 415] on div "[PERSON_NAME]" at bounding box center [105, 419] width 99 height 12
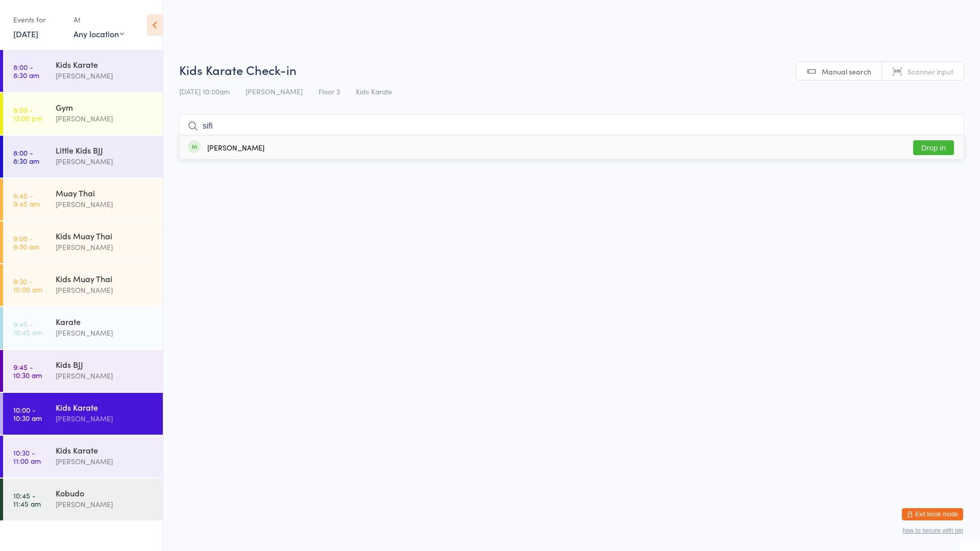
type input "sifi"
click at [299, 146] on div "[PERSON_NAME] Drop in" at bounding box center [572, 147] width 784 height 23
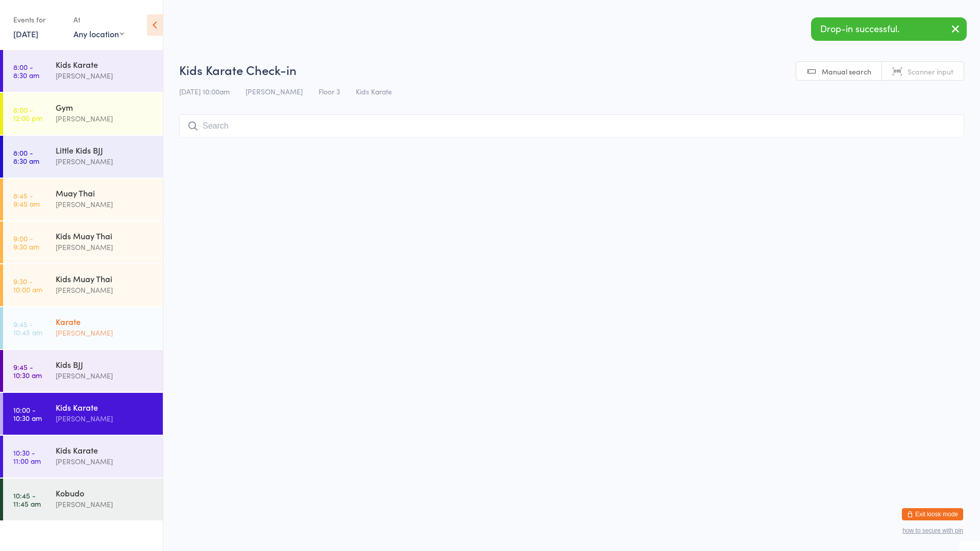
click at [88, 333] on div "[PERSON_NAME]" at bounding box center [105, 333] width 99 height 12
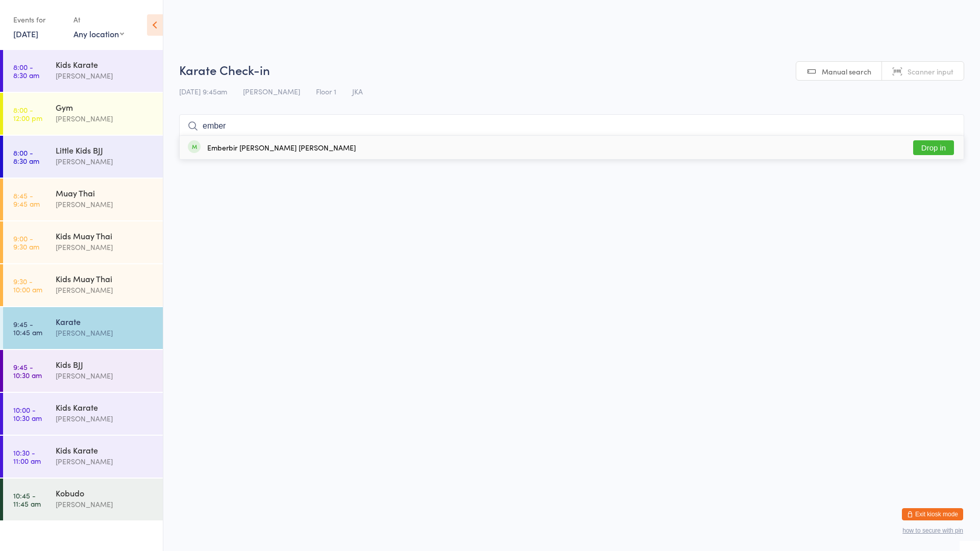
type input "ember"
click at [268, 150] on div "Emberbir [PERSON_NAME] [PERSON_NAME]" at bounding box center [281, 147] width 149 height 8
click at [69, 355] on div "Kids BJJ [PERSON_NAME]" at bounding box center [109, 370] width 107 height 40
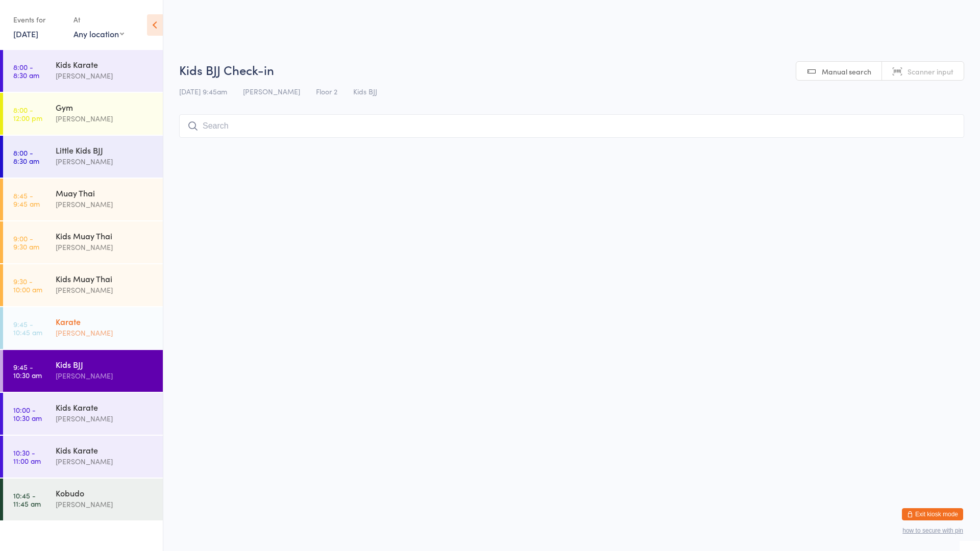
click at [93, 328] on div "[PERSON_NAME]" at bounding box center [105, 333] width 99 height 12
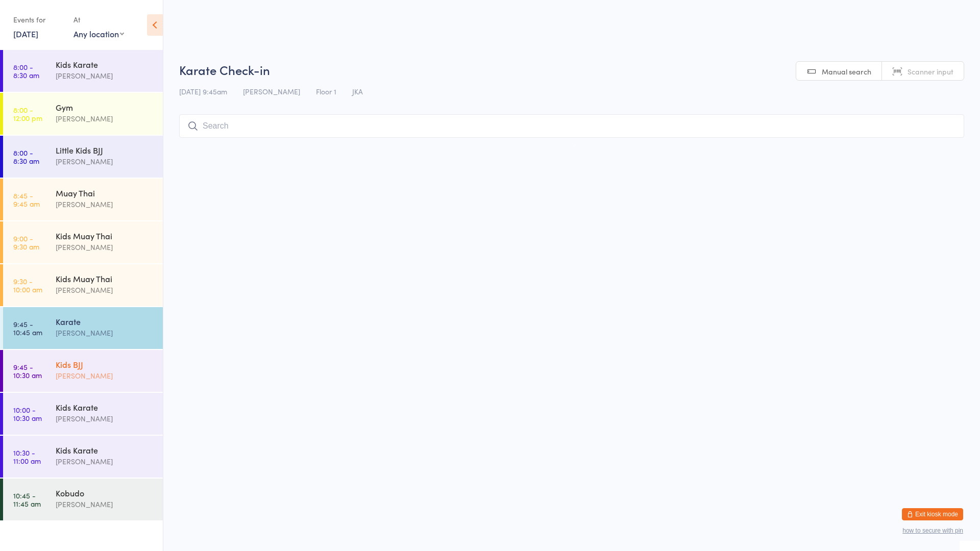
click at [84, 371] on div "[PERSON_NAME]" at bounding box center [105, 376] width 99 height 12
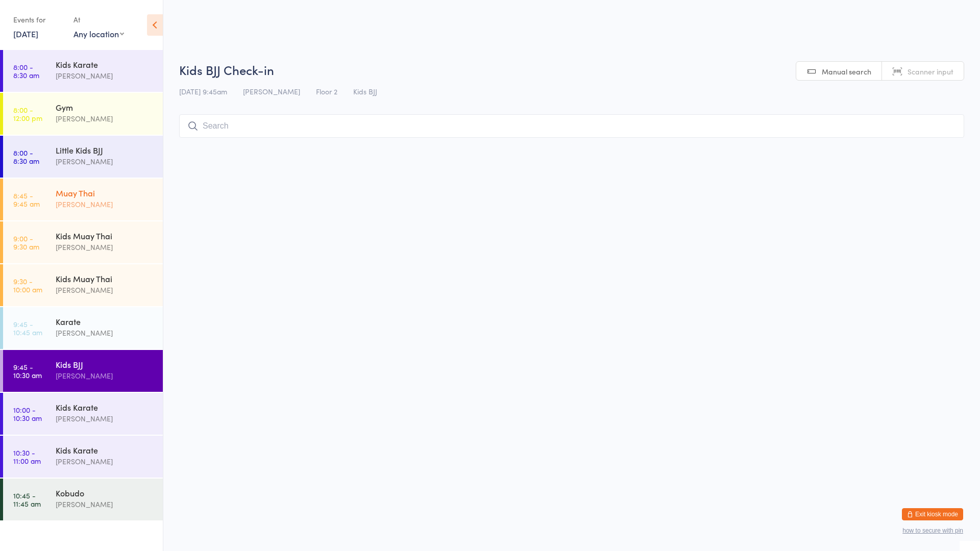
click at [85, 195] on div "Muay Thai" at bounding box center [105, 192] width 99 height 11
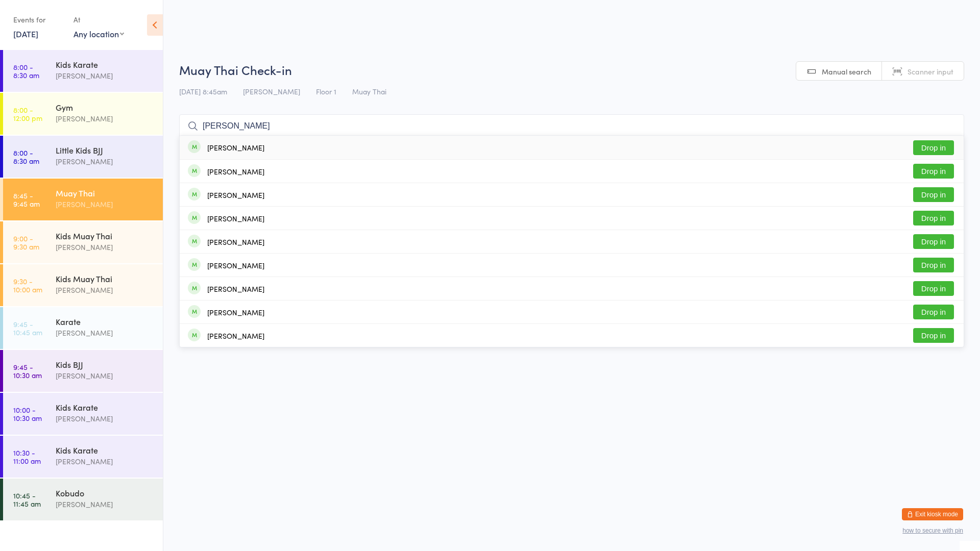
type input "[PERSON_NAME]"
click at [929, 149] on button "Drop in" at bounding box center [933, 147] width 41 height 15
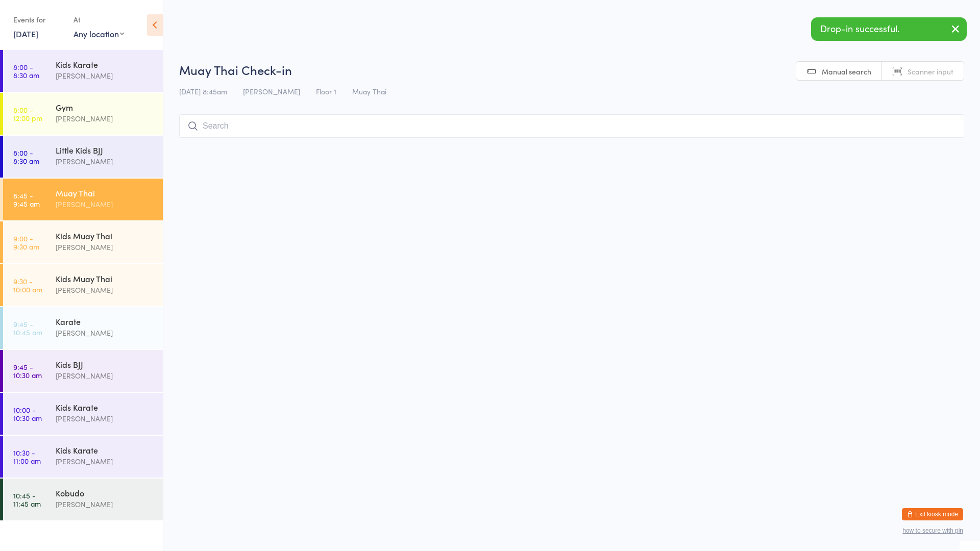
click at [710, 125] on input "search" at bounding box center [571, 125] width 785 height 23
type input "e"
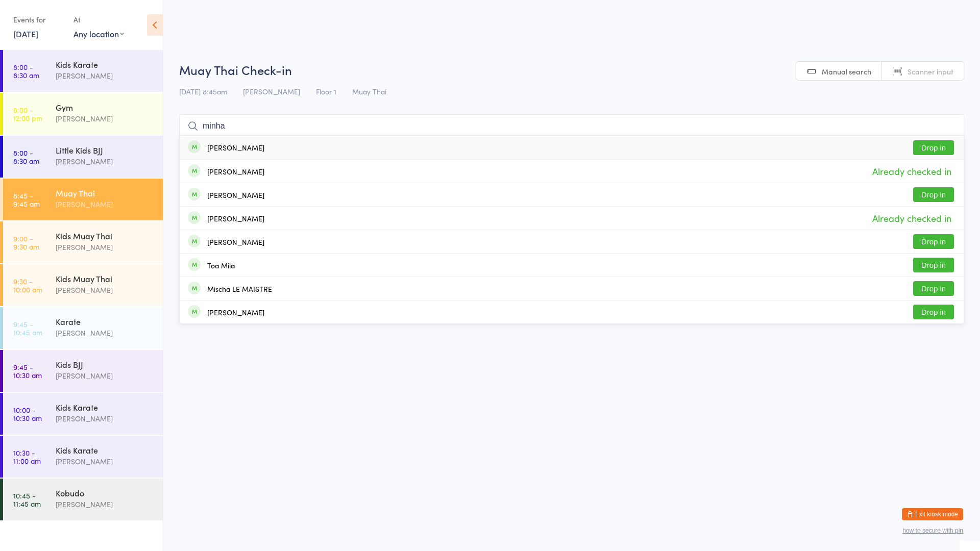
type input "minha"
click at [949, 144] on button "Drop in" at bounding box center [933, 147] width 41 height 15
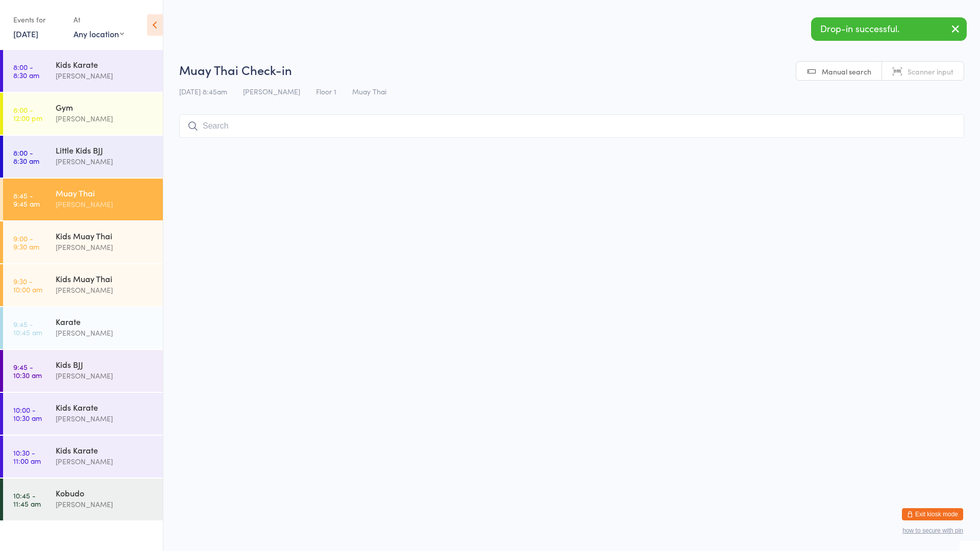
click at [846, 126] on input "search" at bounding box center [571, 125] width 785 height 23
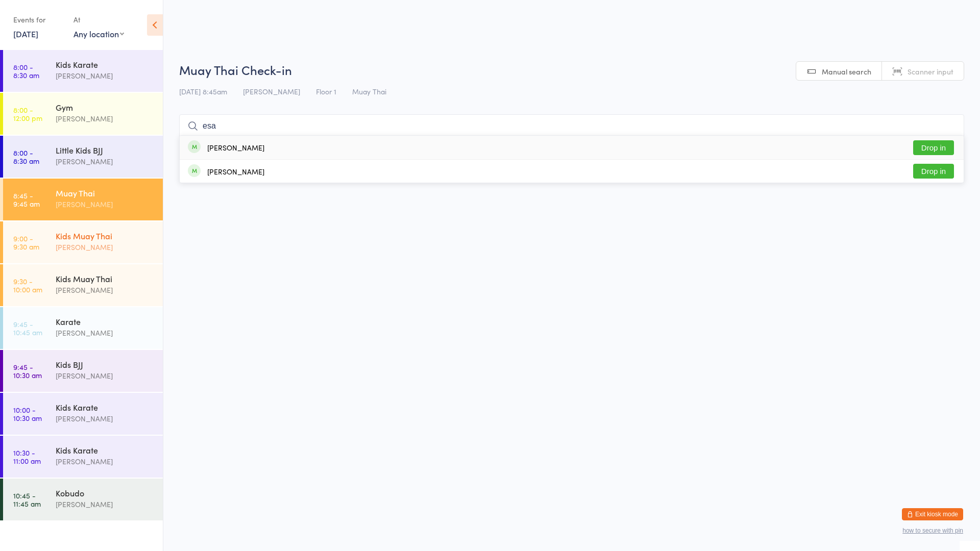
type input "esa"
click at [90, 238] on div "Kids Muay Thai" at bounding box center [105, 235] width 99 height 11
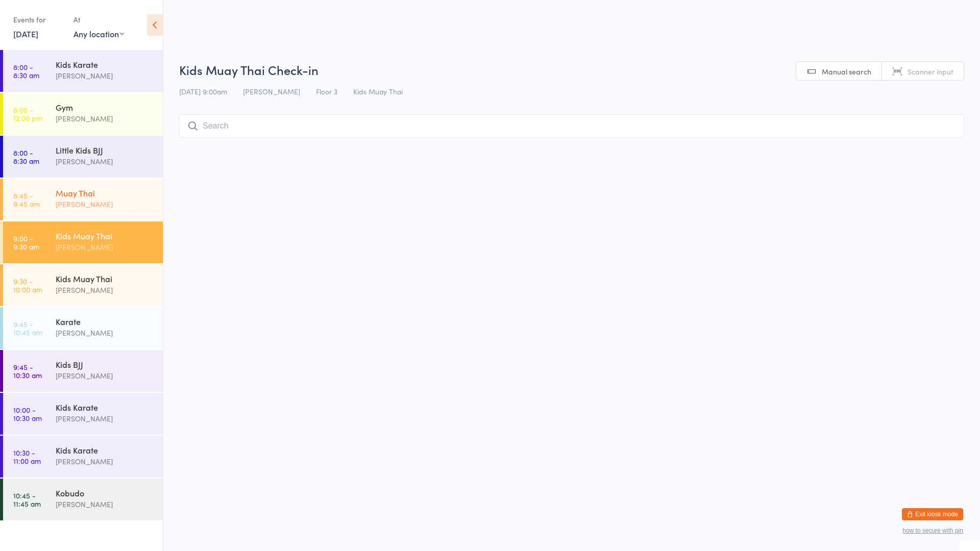
drag, startPoint x: 149, startPoint y: 176, endPoint x: 141, endPoint y: 181, distance: 9.5
click at [148, 176] on link "8:00 - 8:30 am Little Kids BJJ [PERSON_NAME]" at bounding box center [83, 157] width 160 height 42
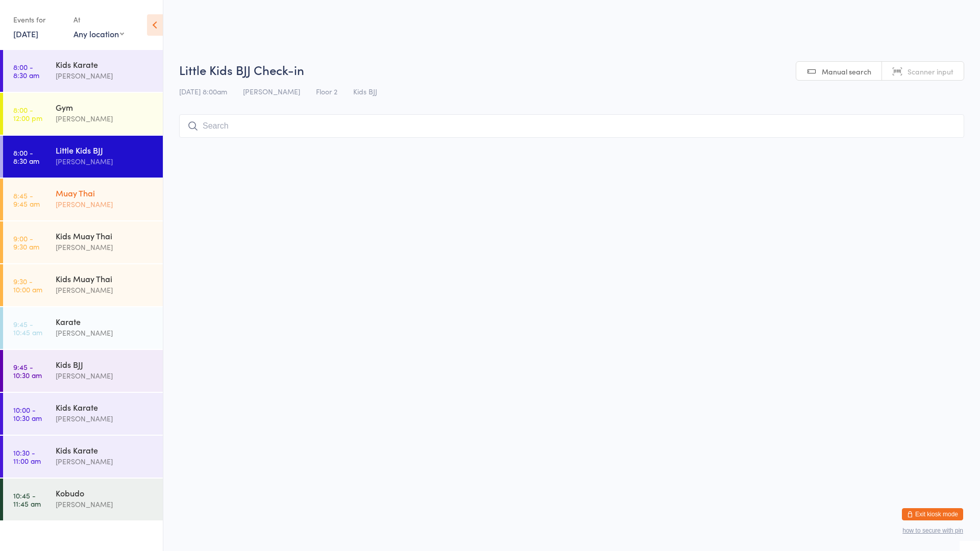
click at [129, 198] on div "Muay Thai" at bounding box center [105, 192] width 99 height 11
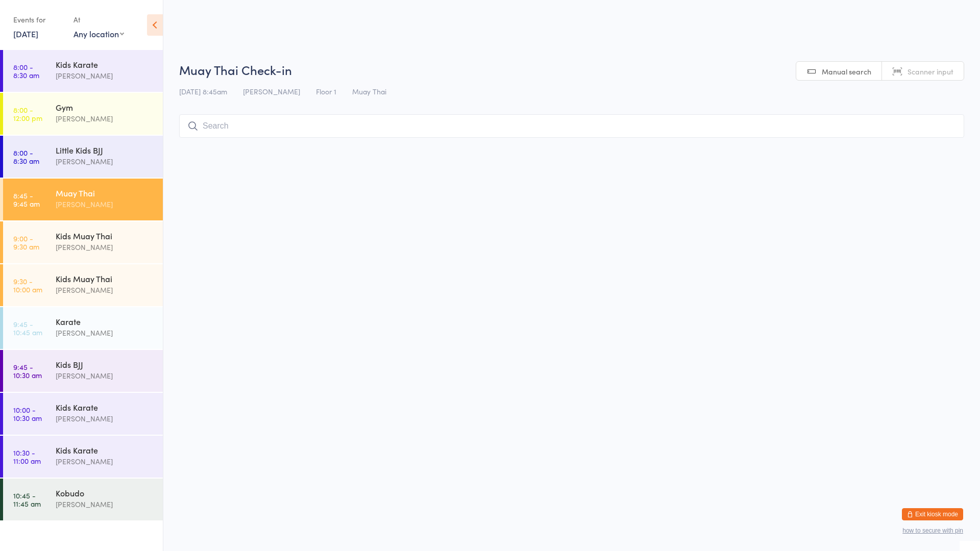
click at [219, 127] on input "search" at bounding box center [571, 125] width 785 height 23
type input "esa"
click at [931, 149] on button "Drop in" at bounding box center [933, 147] width 41 height 15
type input "yuvaa"
click at [929, 149] on button "Drop in" at bounding box center [933, 147] width 41 height 15
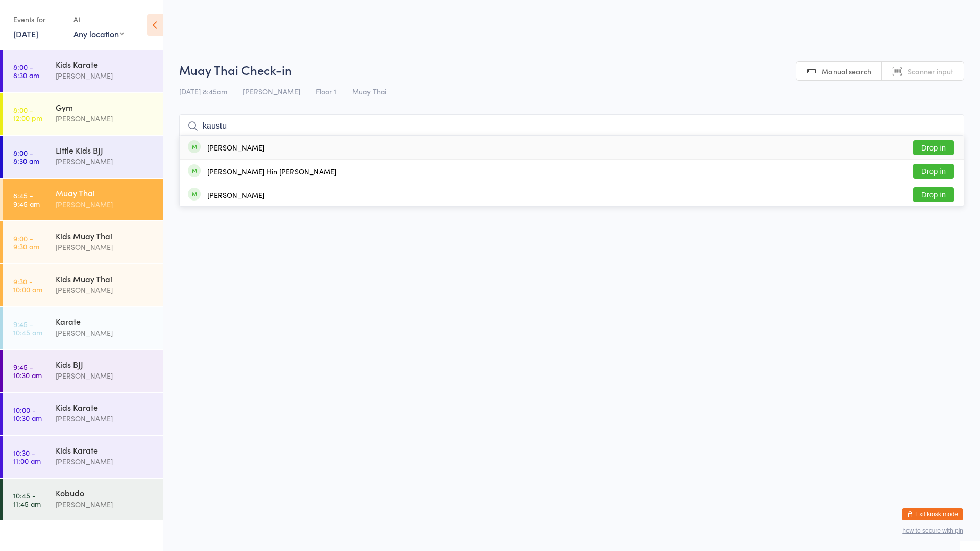
type input "kaustu"
click at [923, 145] on button "Drop in" at bounding box center [933, 147] width 41 height 15
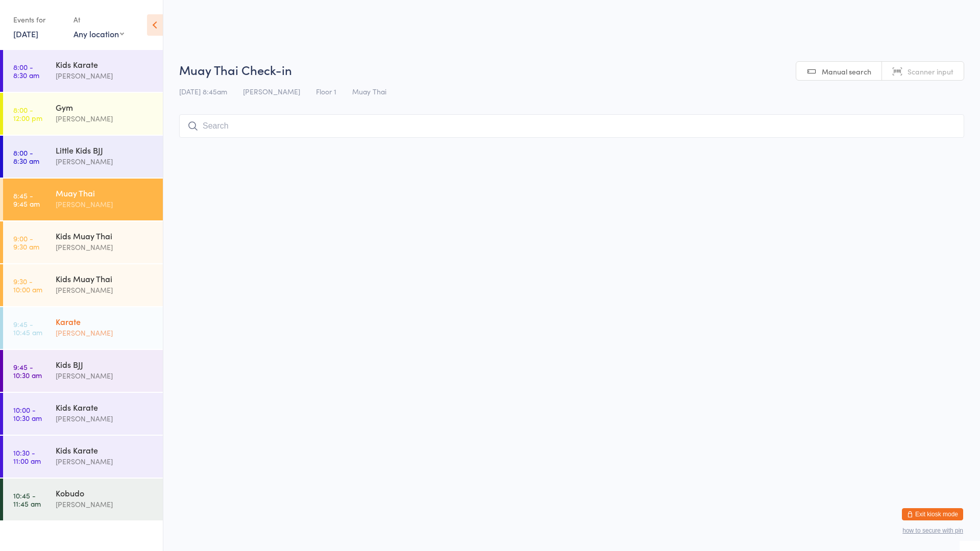
click at [76, 320] on div "Karate" at bounding box center [105, 321] width 99 height 11
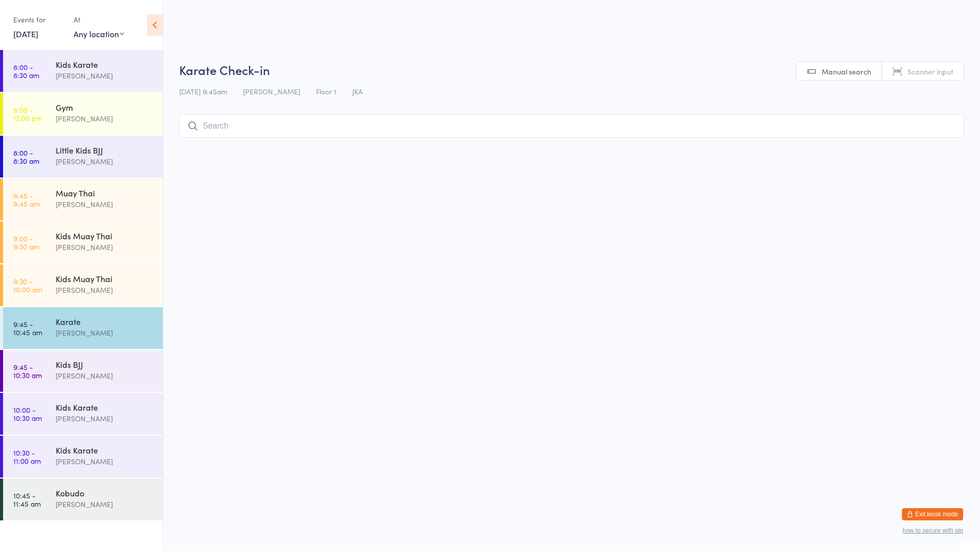
click at [228, 128] on input "search" at bounding box center [571, 125] width 785 height 23
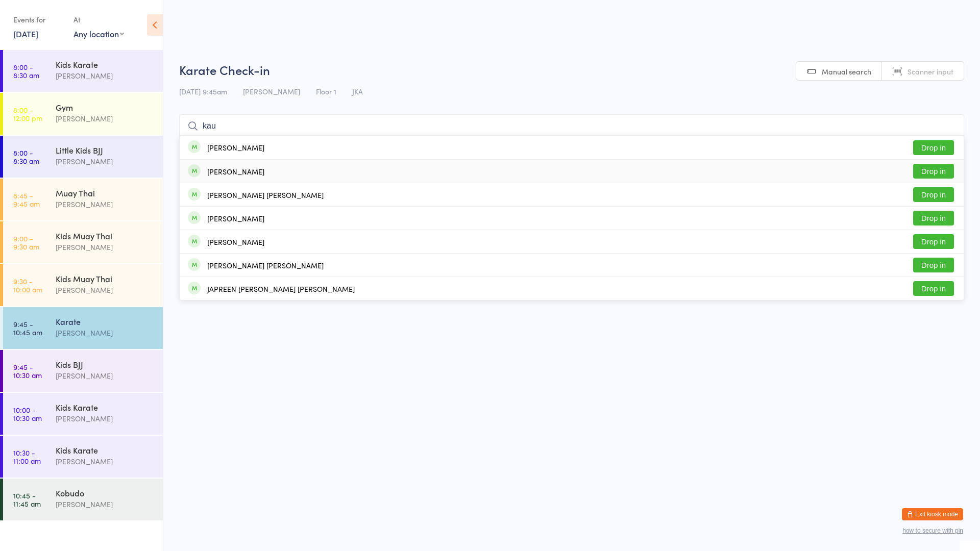
type input "kau"
click at [244, 172] on div "[PERSON_NAME]" at bounding box center [235, 171] width 57 height 8
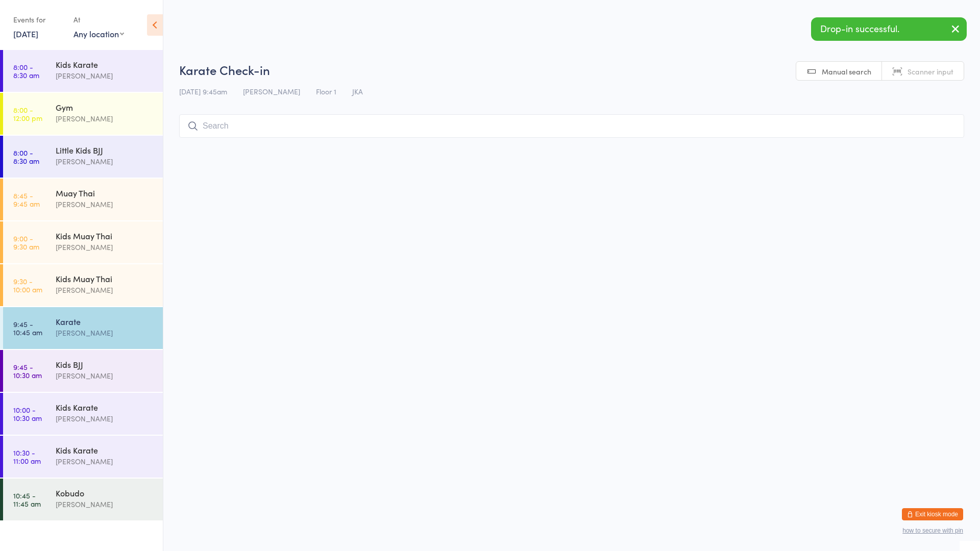
click at [228, 134] on input "search" at bounding box center [571, 125] width 785 height 23
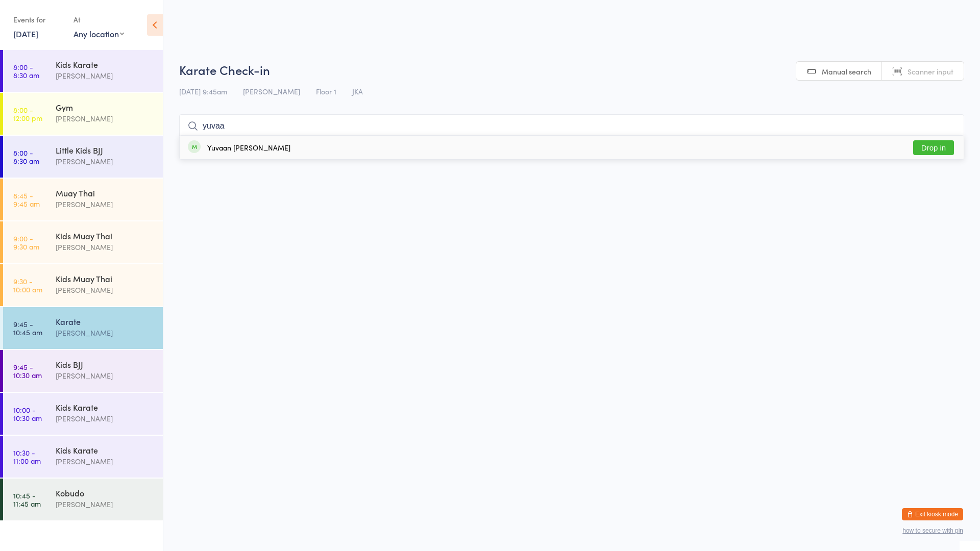
type input "yuvaa"
click at [931, 151] on button "Drop in" at bounding box center [933, 147] width 41 height 15
click at [87, 361] on div "Kids BJJ" at bounding box center [105, 364] width 99 height 11
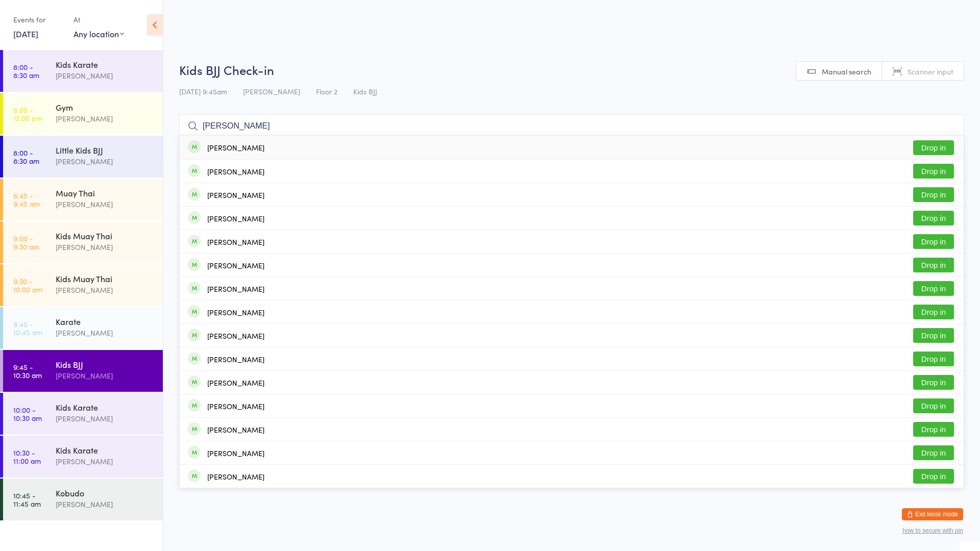
type input "[PERSON_NAME]"
click at [229, 149] on div "[PERSON_NAME]" at bounding box center [235, 147] width 57 height 8
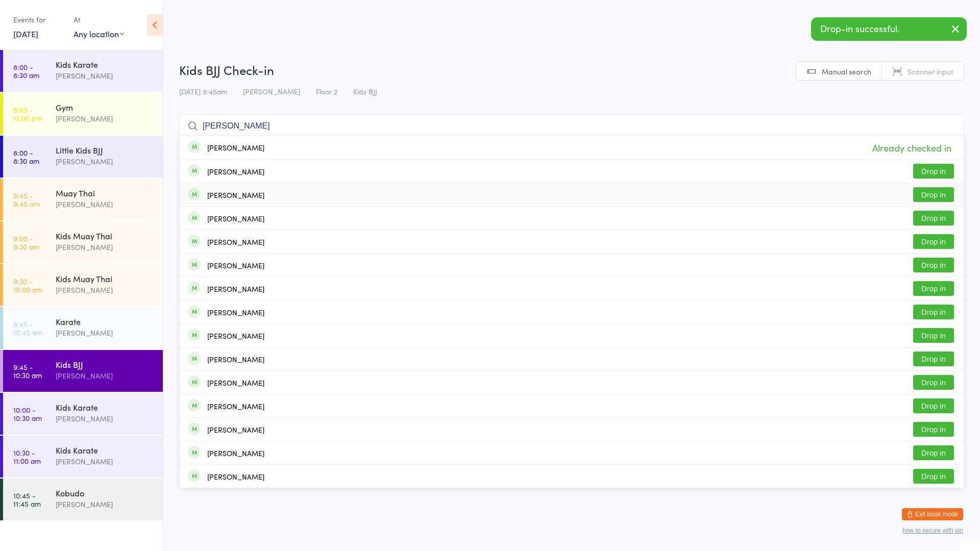
type input "[PERSON_NAME]"
drag, startPoint x: 227, startPoint y: 198, endPoint x: 235, endPoint y: 189, distance: 11.6
click at [227, 195] on div "[PERSON_NAME]" at bounding box center [235, 195] width 57 height 8
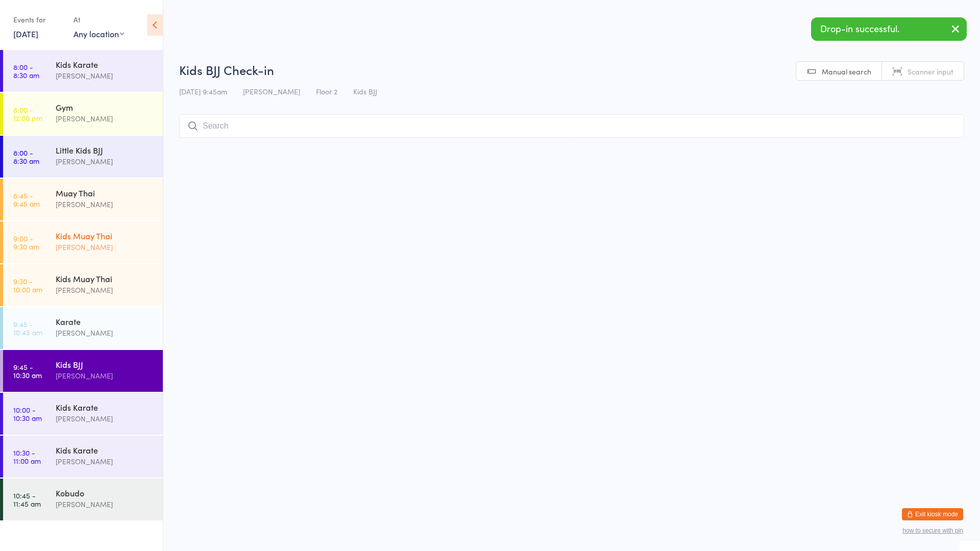
click at [97, 240] on div "Kids Muay Thai" at bounding box center [105, 235] width 99 height 11
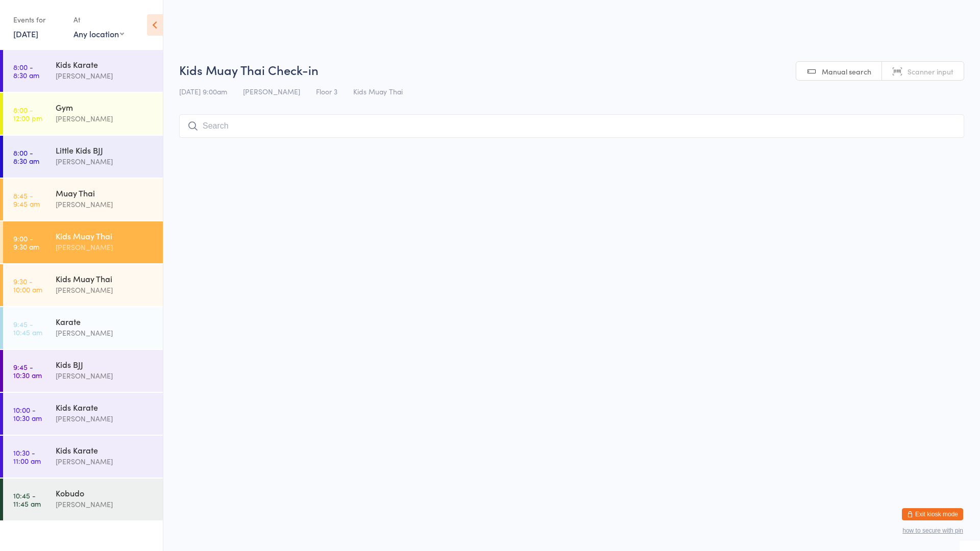
click at [256, 129] on input "search" at bounding box center [571, 125] width 785 height 23
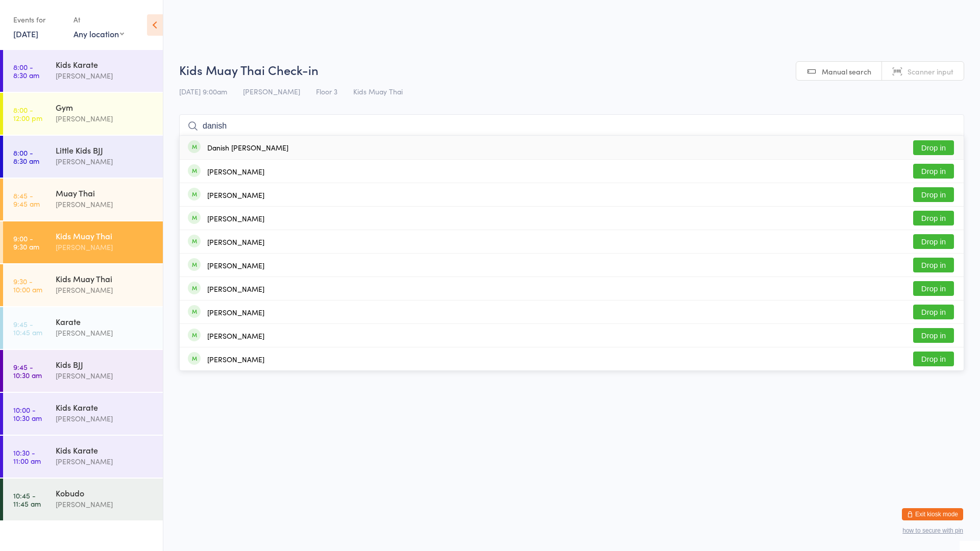
type input "danish"
click at [934, 149] on button "Drop in" at bounding box center [933, 147] width 41 height 15
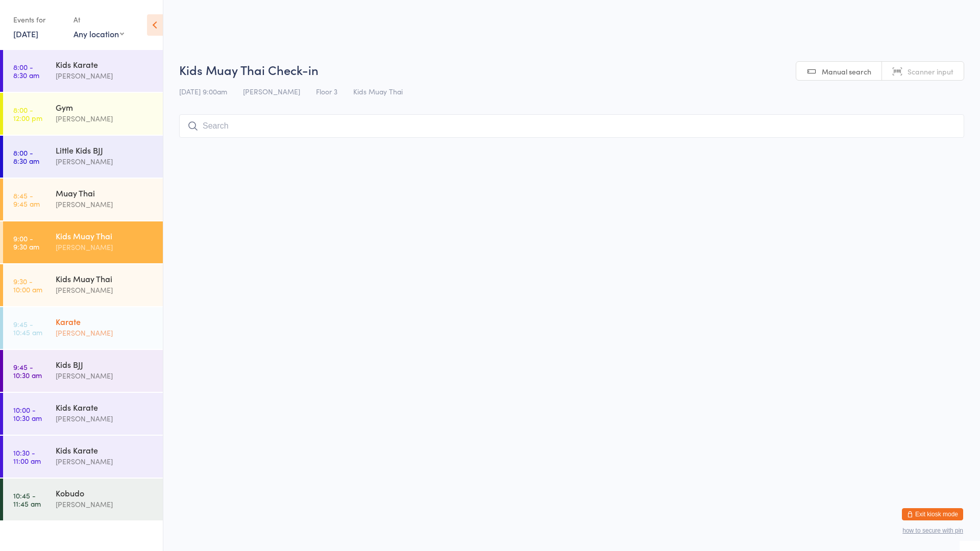
click at [104, 329] on div "[PERSON_NAME]" at bounding box center [105, 333] width 99 height 12
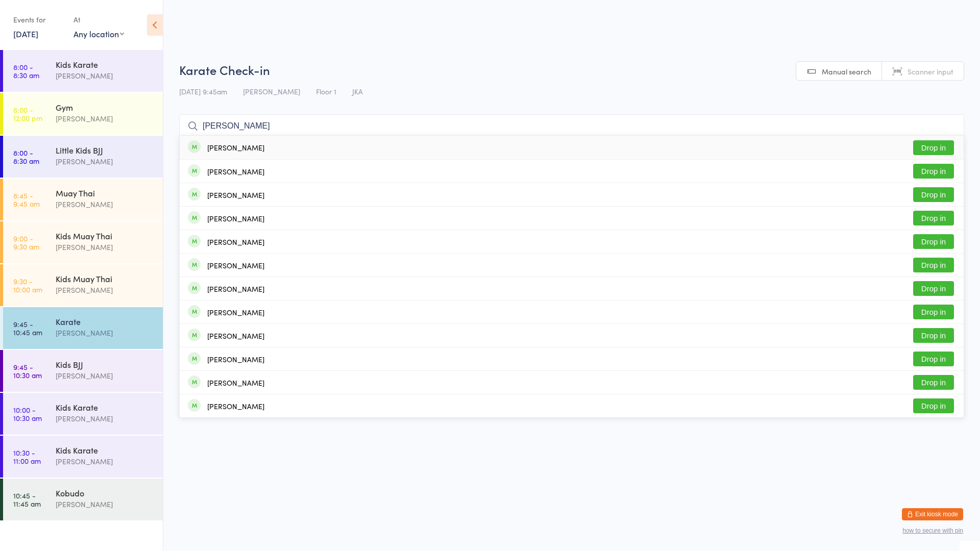
type input "[PERSON_NAME]"
drag, startPoint x: 932, startPoint y: 146, endPoint x: 917, endPoint y: 144, distance: 15.4
click at [931, 146] on button "Drop in" at bounding box center [933, 147] width 41 height 15
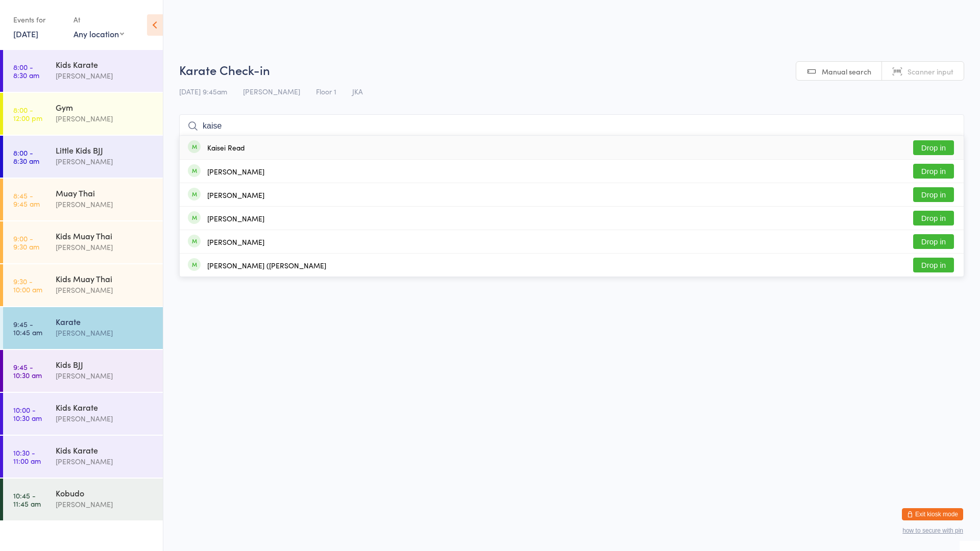
type input "kaise"
click at [240, 149] on div "Kaisei Read" at bounding box center [226, 147] width 38 height 8
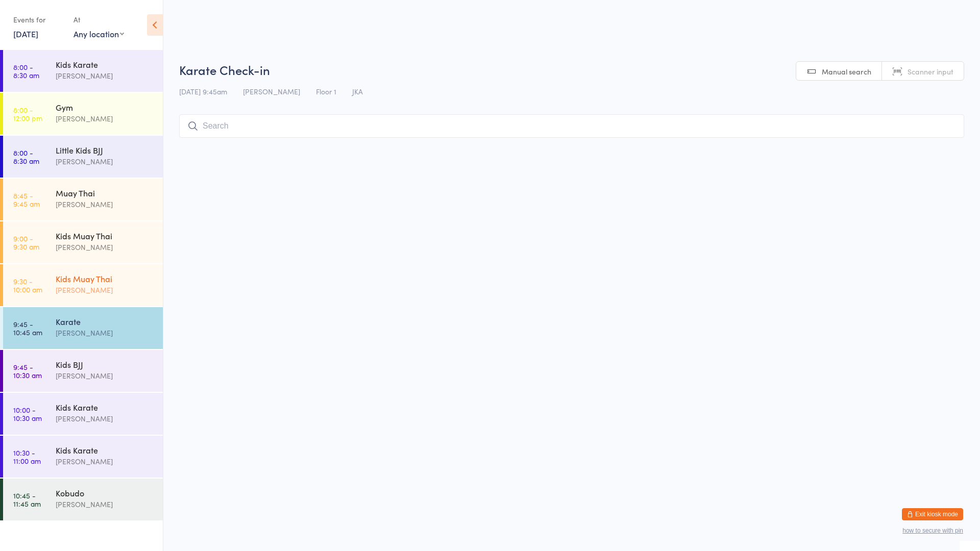
click at [75, 283] on div "Kids Muay Thai" at bounding box center [105, 278] width 99 height 11
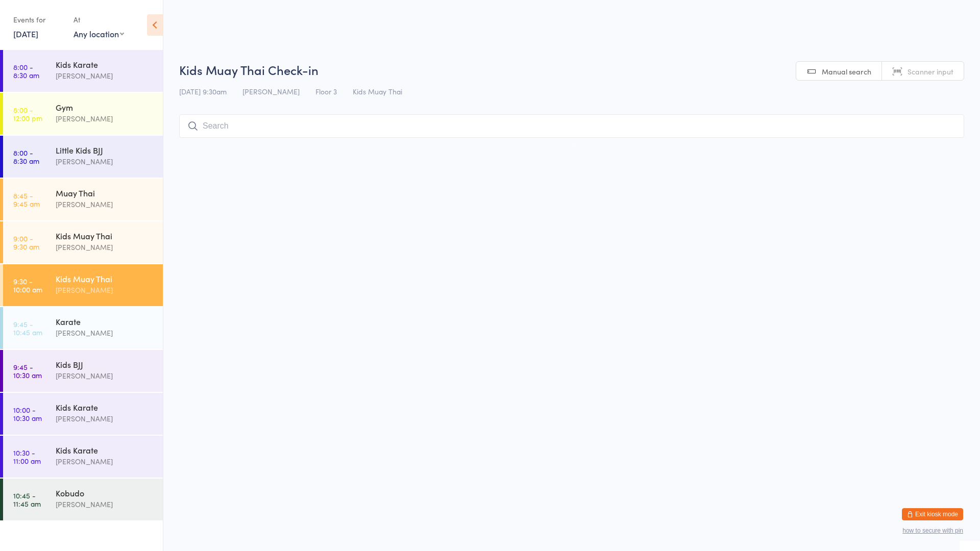
click at [232, 124] on input "search" at bounding box center [571, 125] width 785 height 23
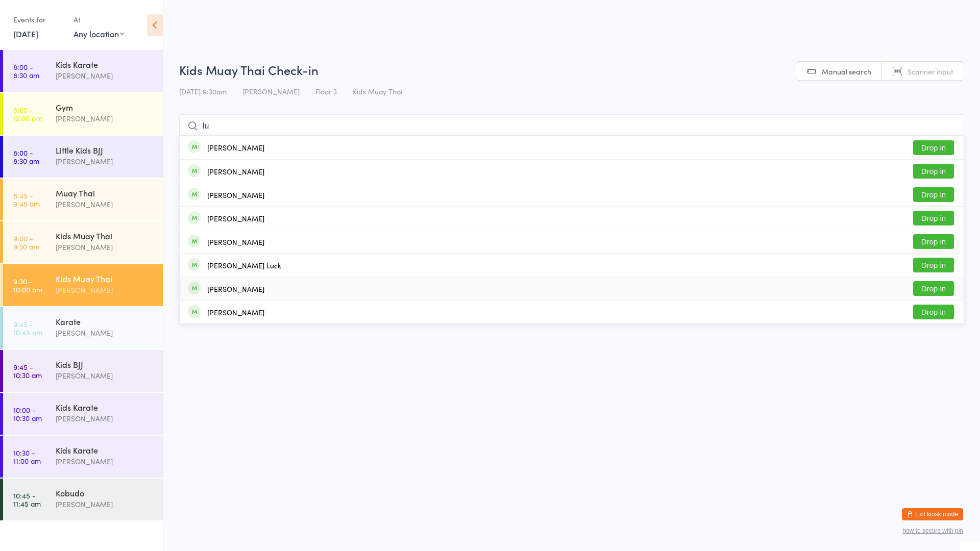
type input "lu"
click at [927, 288] on button "Drop in" at bounding box center [933, 288] width 41 height 15
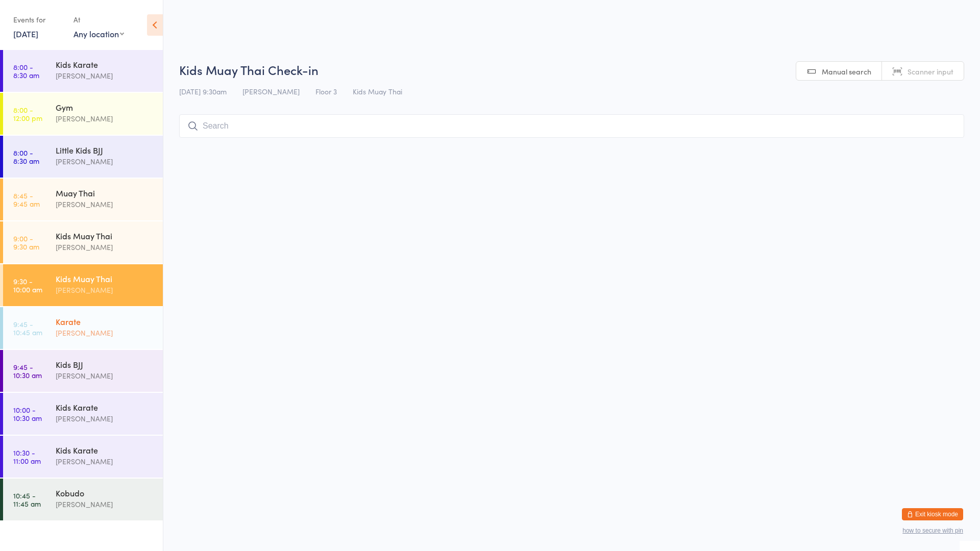
click at [125, 333] on div "[PERSON_NAME]" at bounding box center [105, 333] width 99 height 12
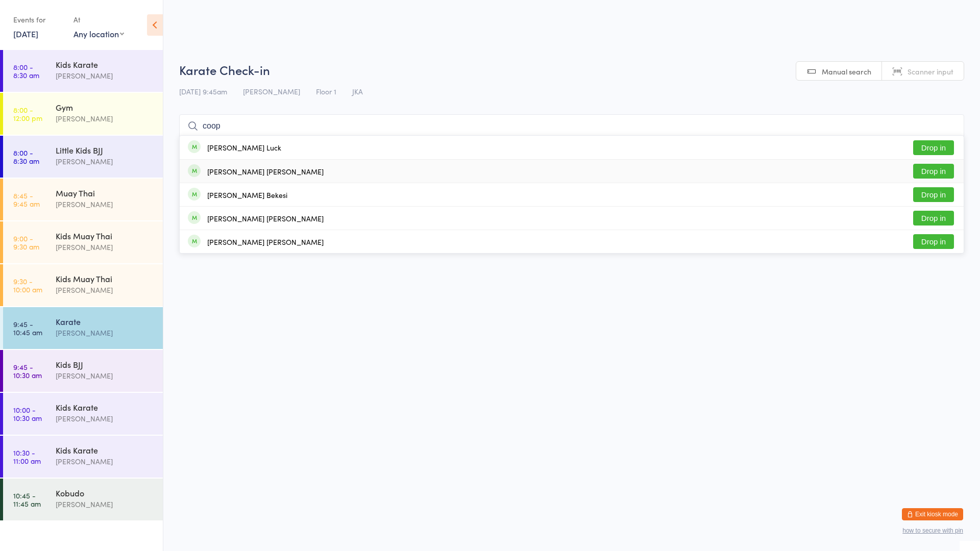
type input "coop"
click at [928, 173] on button "Drop in" at bounding box center [933, 171] width 41 height 15
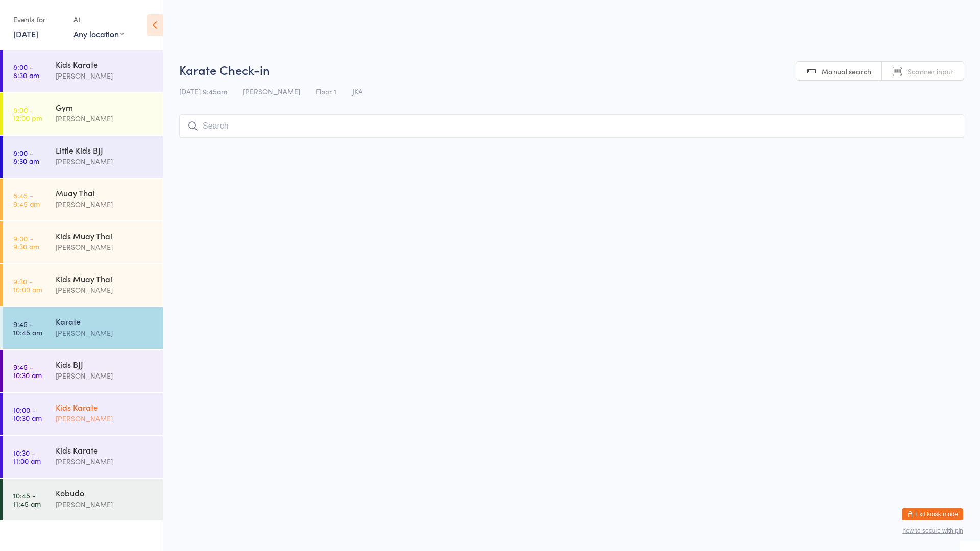
click at [93, 415] on div "[PERSON_NAME]" at bounding box center [105, 419] width 99 height 12
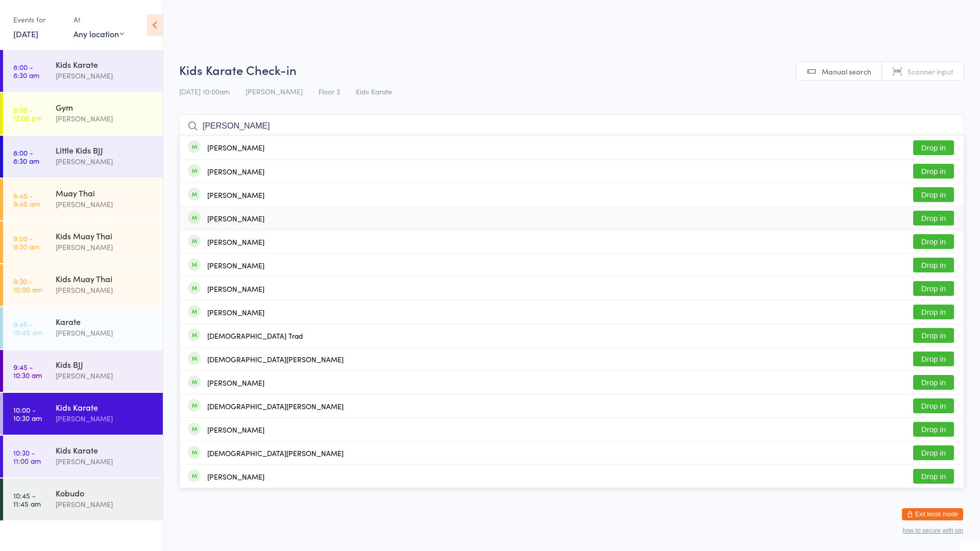
type input "[PERSON_NAME]"
click at [939, 217] on button "Drop in" at bounding box center [933, 218] width 41 height 15
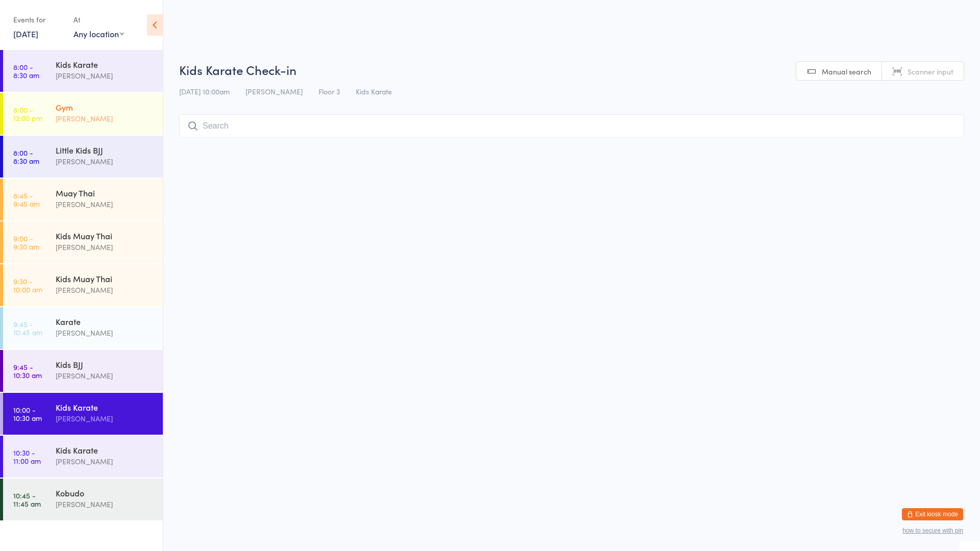
click at [116, 109] on div "Gym" at bounding box center [105, 107] width 99 height 11
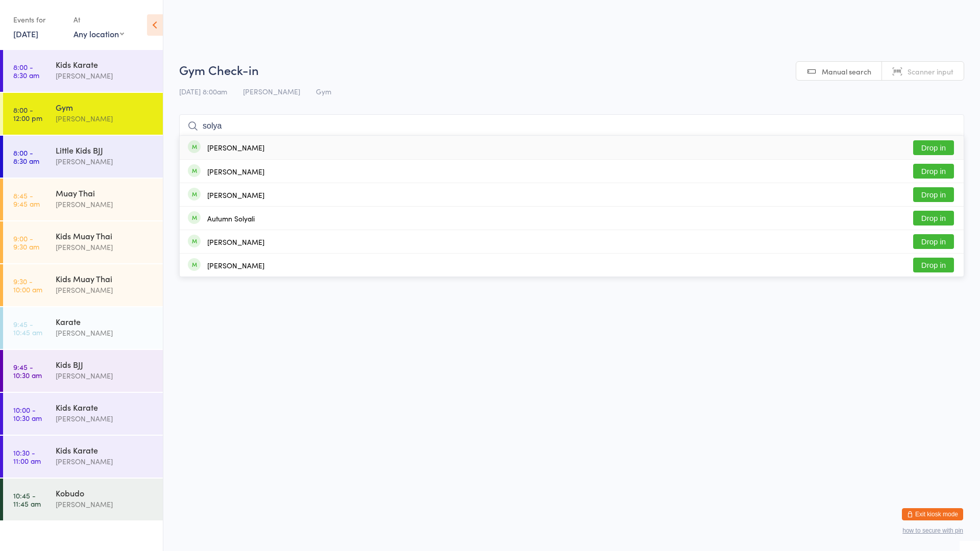
type input "solya"
drag, startPoint x: 231, startPoint y: 150, endPoint x: 225, endPoint y: 150, distance: 6.7
click at [231, 150] on div "[PERSON_NAME]" at bounding box center [235, 147] width 57 height 8
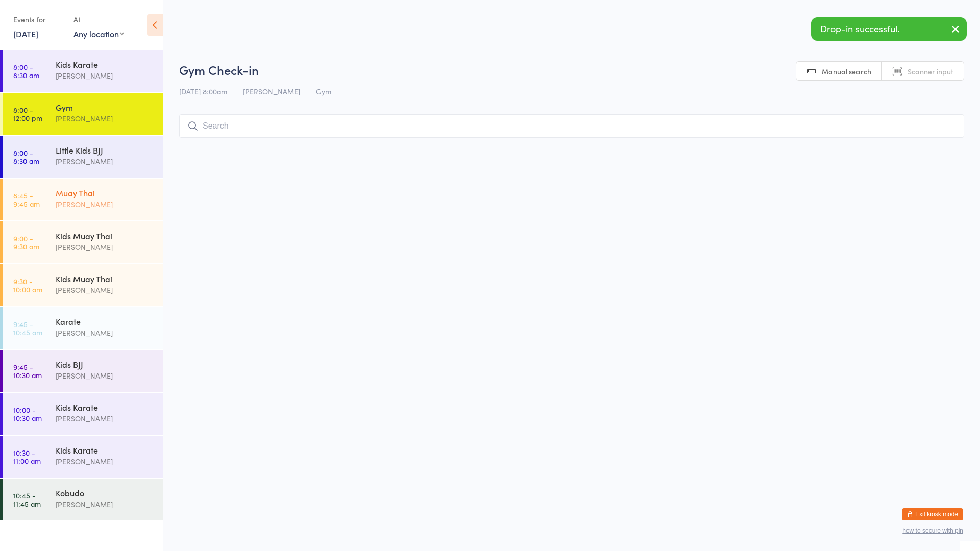
click at [97, 204] on div "[PERSON_NAME]" at bounding box center [105, 205] width 99 height 12
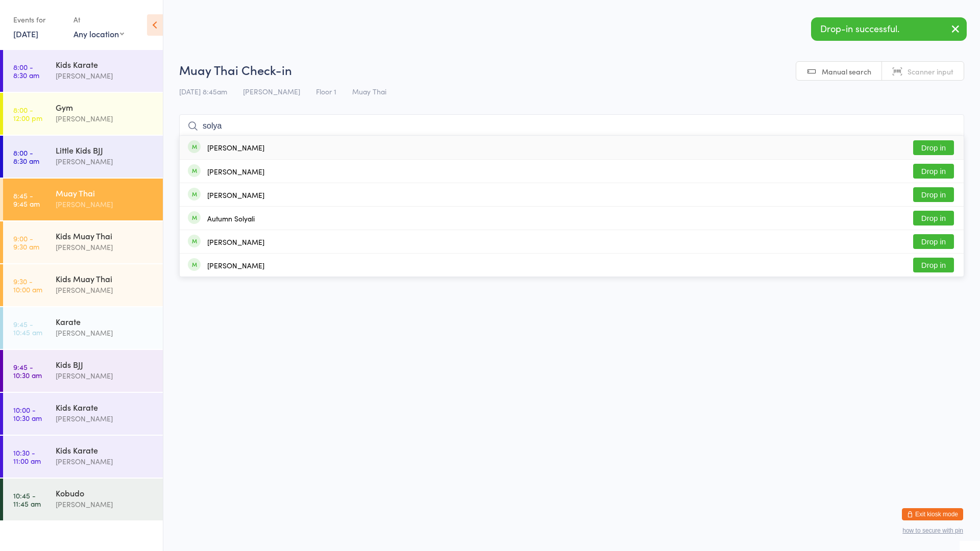
type input "solya"
click at [232, 152] on div "[PERSON_NAME]" at bounding box center [235, 147] width 57 height 8
type input "solya"
click at [222, 167] on div "[PERSON_NAME]" at bounding box center [235, 171] width 57 height 8
click at [221, 193] on div "[PERSON_NAME]" at bounding box center [235, 195] width 57 height 8
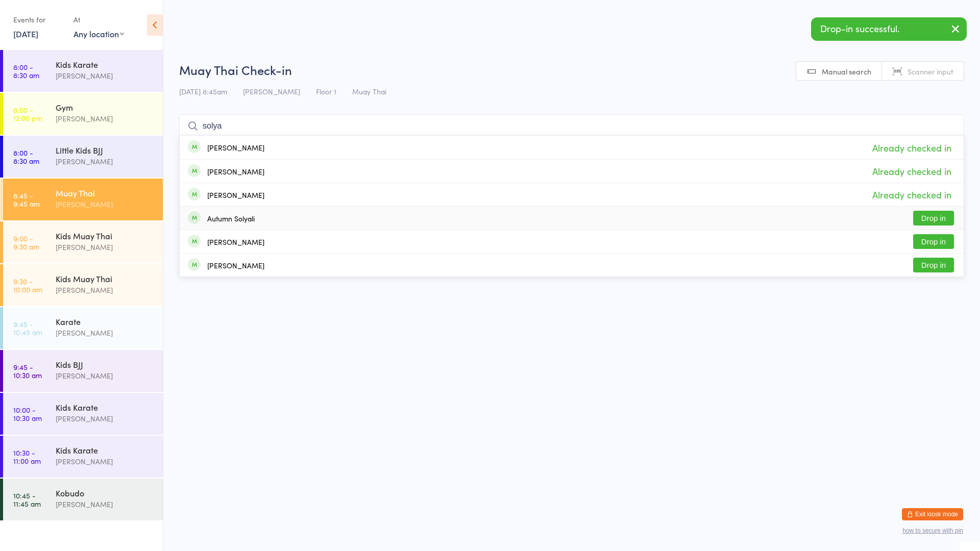
click at [236, 216] on div "Autumn Solyali" at bounding box center [230, 218] width 47 height 8
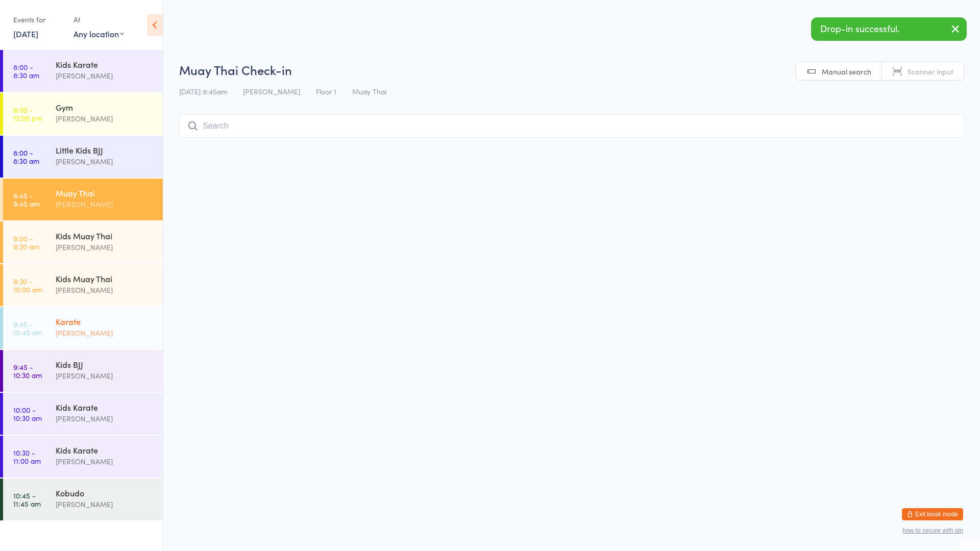
click at [87, 327] on div "[PERSON_NAME]" at bounding box center [105, 333] width 99 height 12
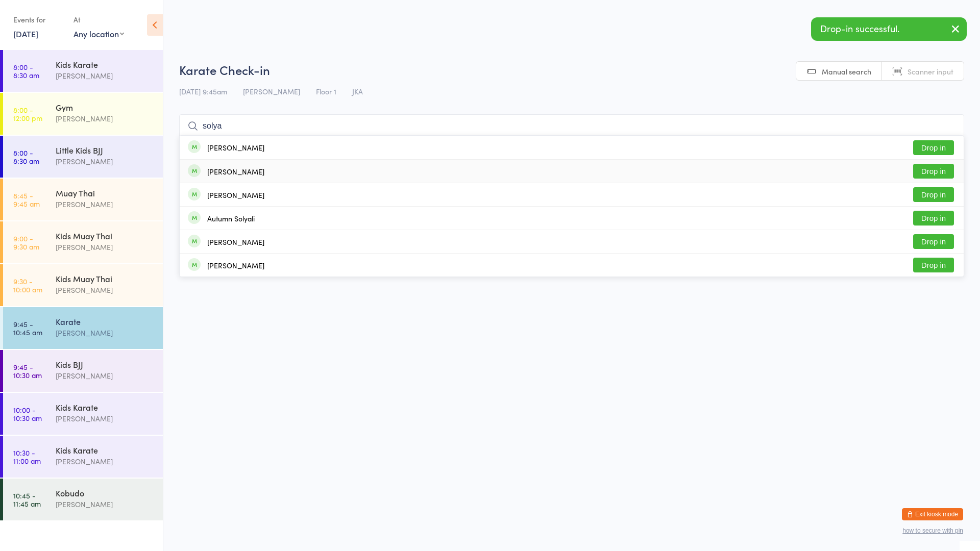
click at [235, 175] on div "[PERSON_NAME]" at bounding box center [235, 171] width 57 height 8
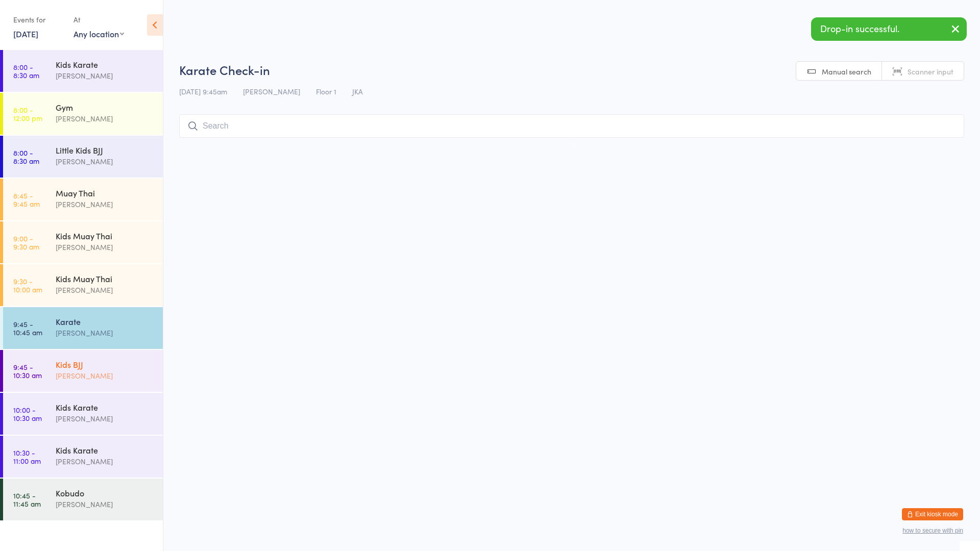
click at [111, 369] on div "Kids BJJ" at bounding box center [105, 364] width 99 height 11
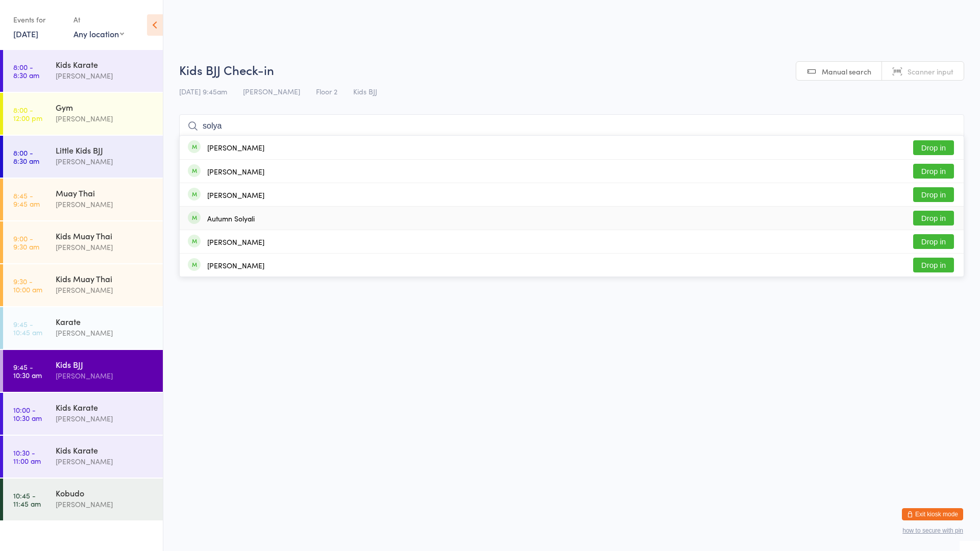
click at [229, 217] on div "Autumn Solyali" at bounding box center [230, 218] width 47 height 8
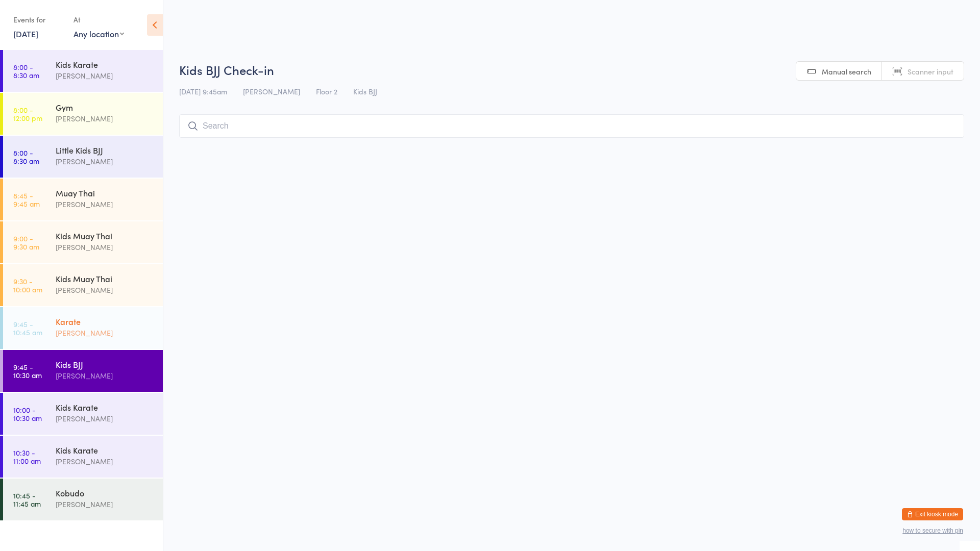
click at [76, 344] on div "Karate [PERSON_NAME]" at bounding box center [109, 327] width 107 height 40
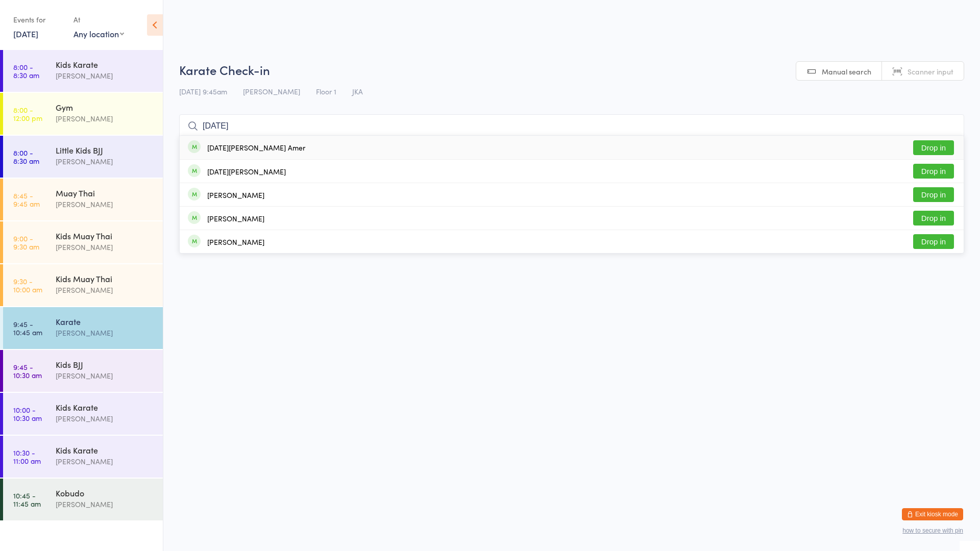
click at [936, 149] on button "Drop in" at bounding box center [933, 147] width 41 height 15
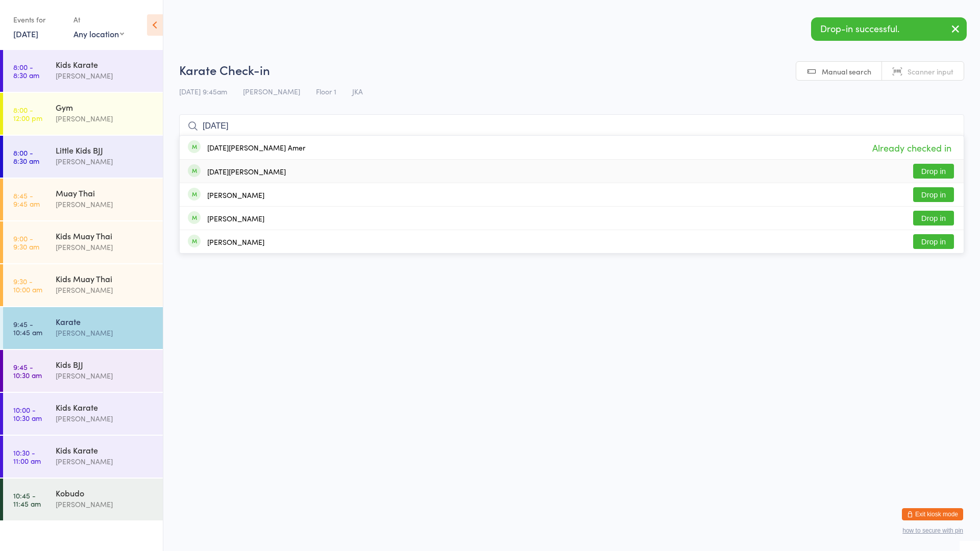
click at [933, 167] on button "Drop in" at bounding box center [933, 171] width 41 height 15
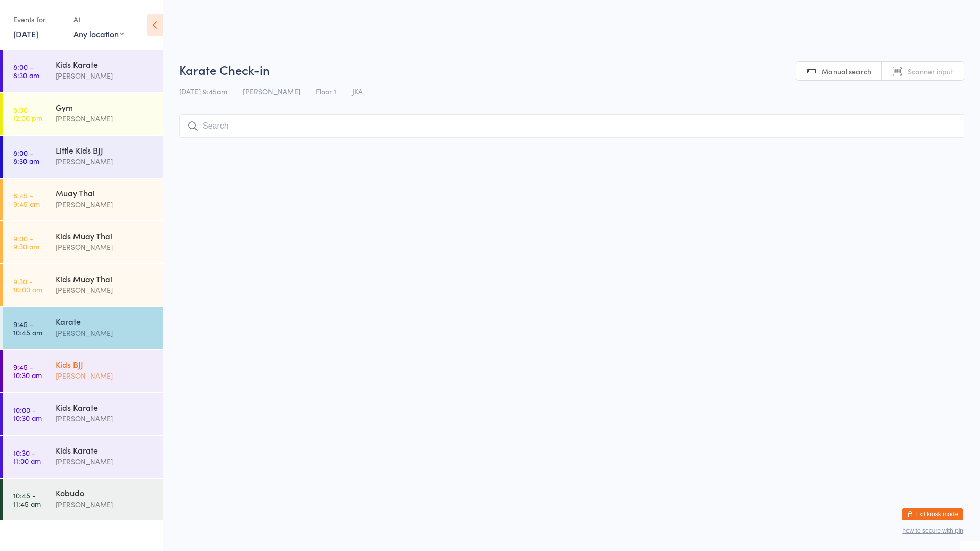
click at [70, 371] on div "[PERSON_NAME]" at bounding box center [105, 376] width 99 height 12
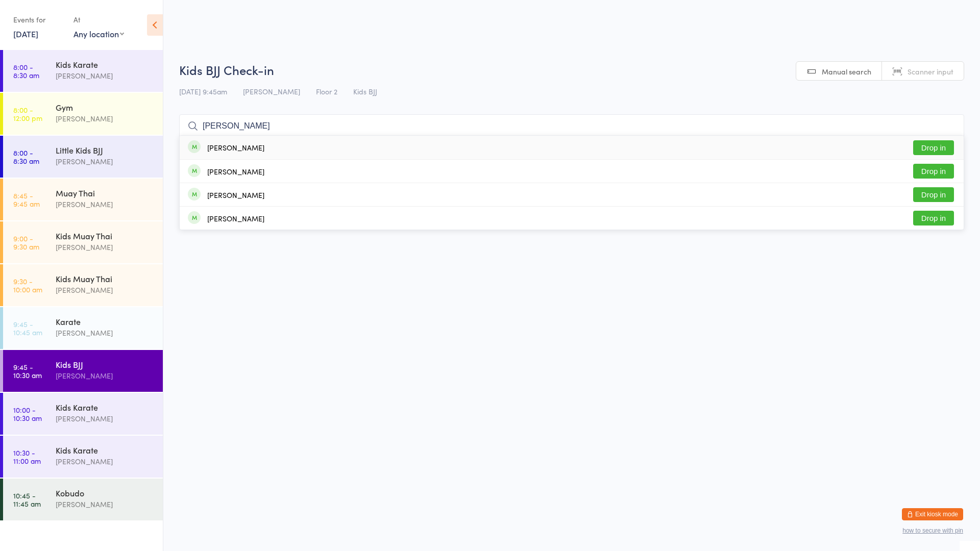
click at [936, 150] on button "Drop in" at bounding box center [933, 147] width 41 height 15
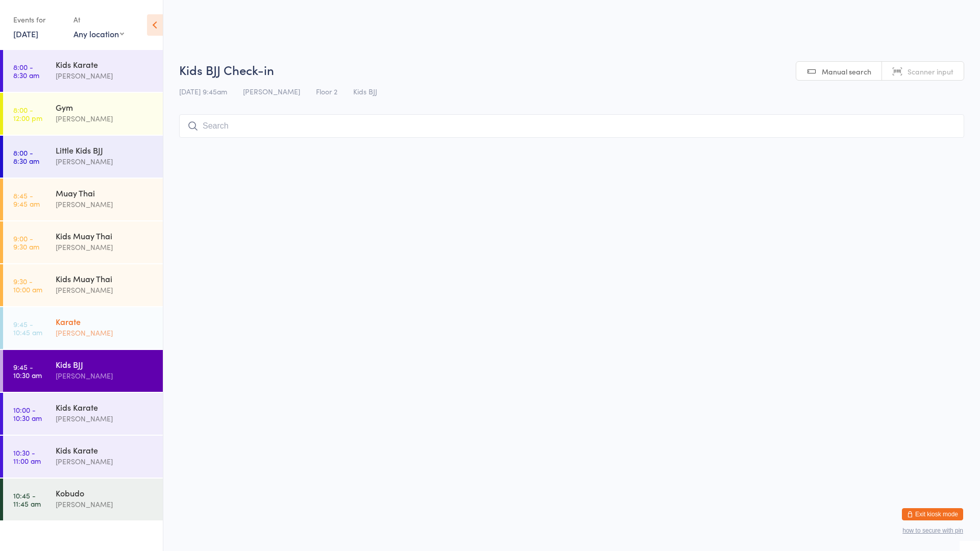
click at [92, 332] on div "[PERSON_NAME]" at bounding box center [105, 333] width 99 height 12
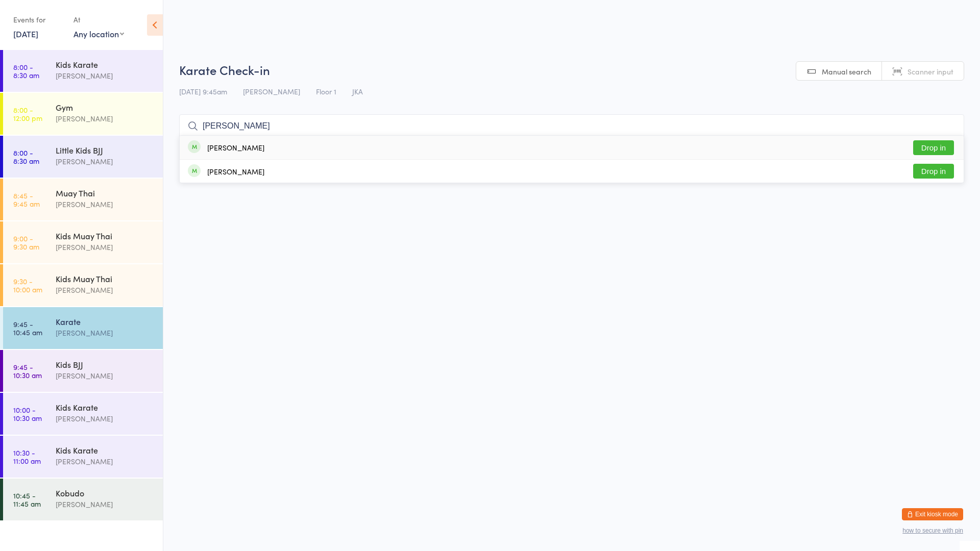
click at [927, 142] on button "Drop in" at bounding box center [933, 147] width 41 height 15
click at [929, 144] on button "Drop in" at bounding box center [933, 147] width 41 height 15
click at [94, 416] on div "[PERSON_NAME]" at bounding box center [105, 419] width 99 height 12
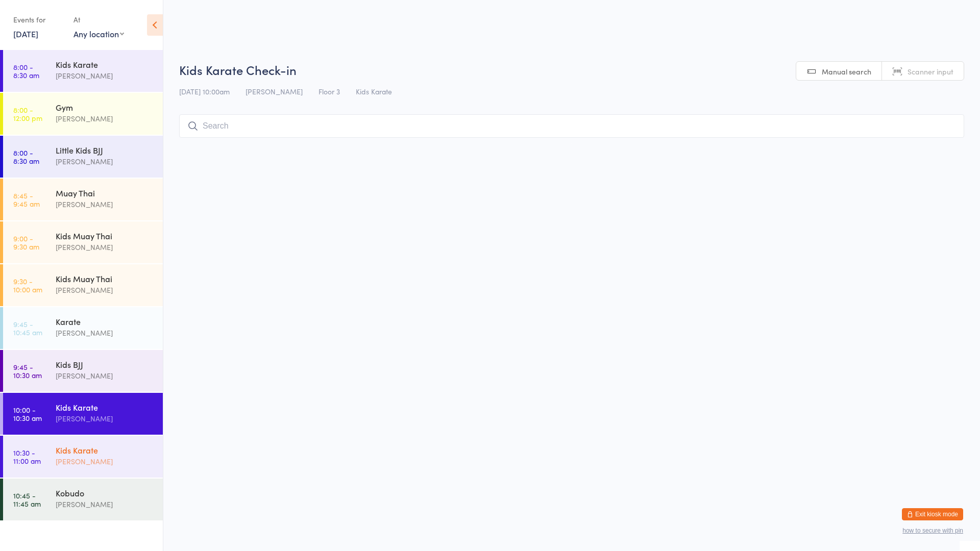
click at [107, 451] on div "Kids Karate" at bounding box center [105, 450] width 99 height 11
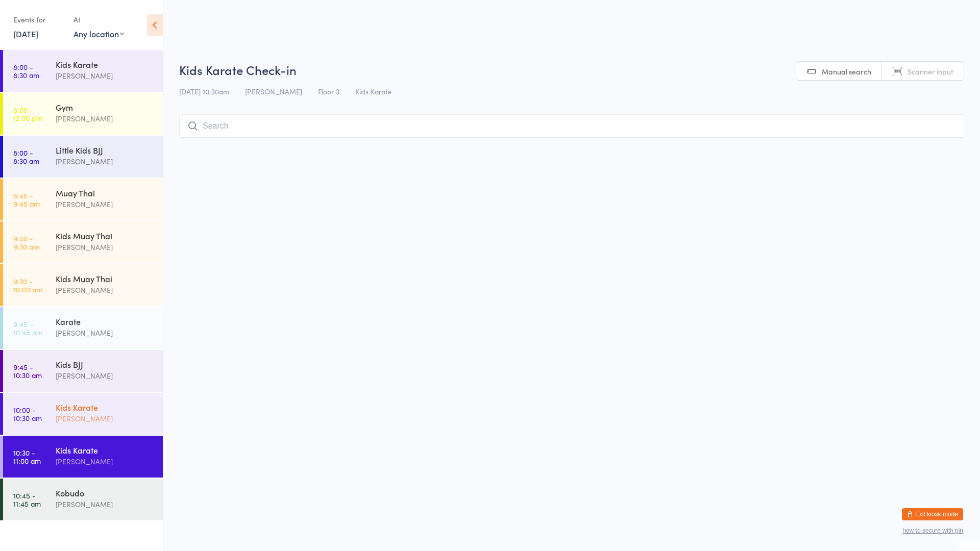
click at [113, 416] on div "[PERSON_NAME]" at bounding box center [105, 419] width 99 height 12
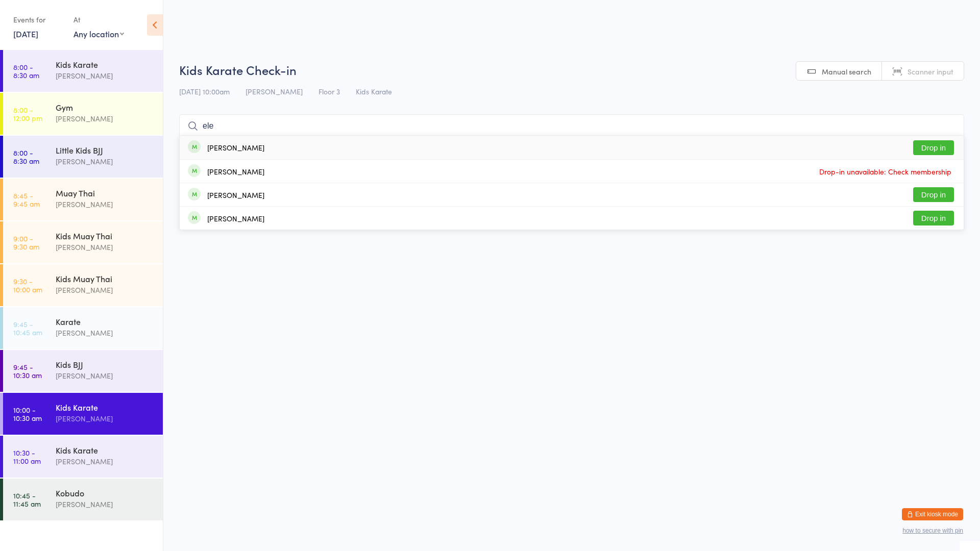
click at [928, 146] on button "Drop in" at bounding box center [933, 147] width 41 height 15
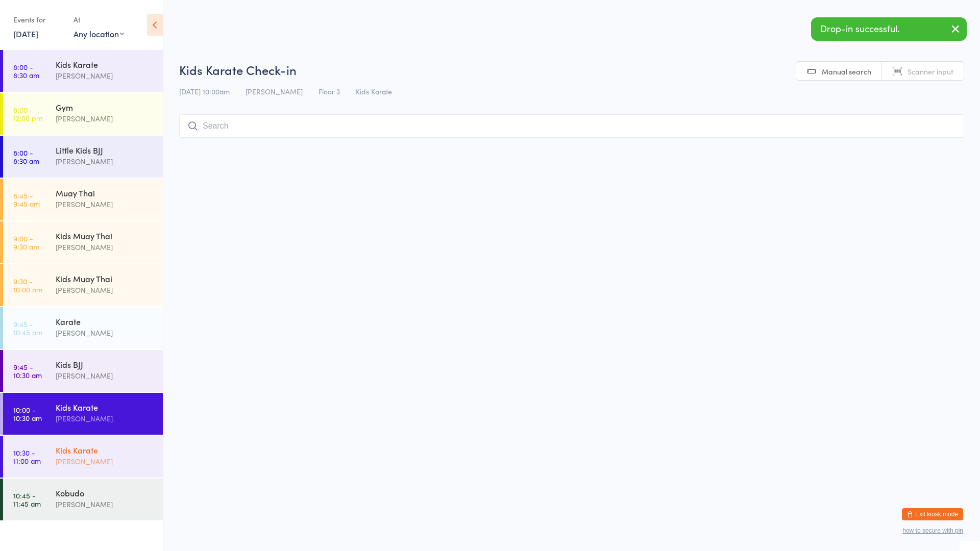
drag, startPoint x: 107, startPoint y: 446, endPoint x: 112, endPoint y: 446, distance: 5.1
click at [107, 446] on div "Kids Karate" at bounding box center [105, 450] width 99 height 11
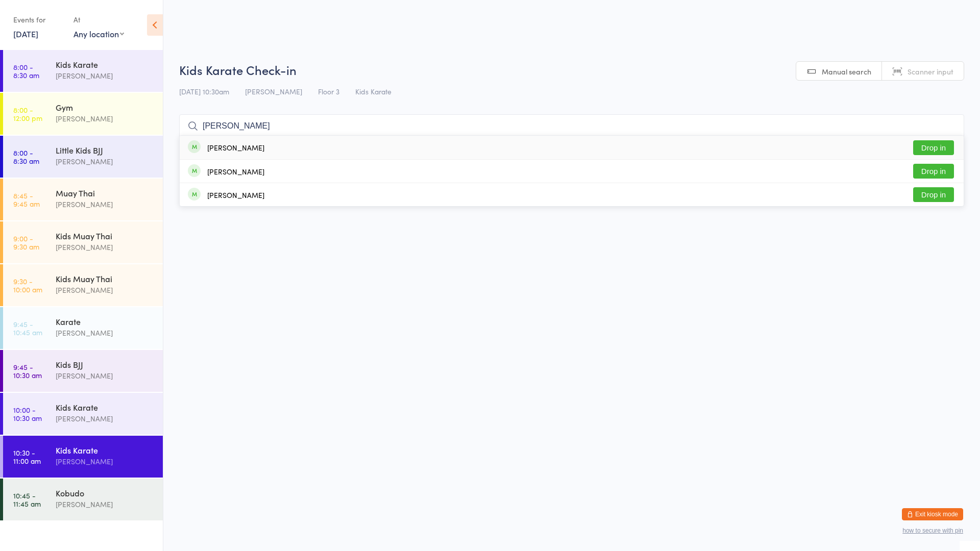
click at [243, 153] on div "[PERSON_NAME]" at bounding box center [226, 147] width 77 height 11
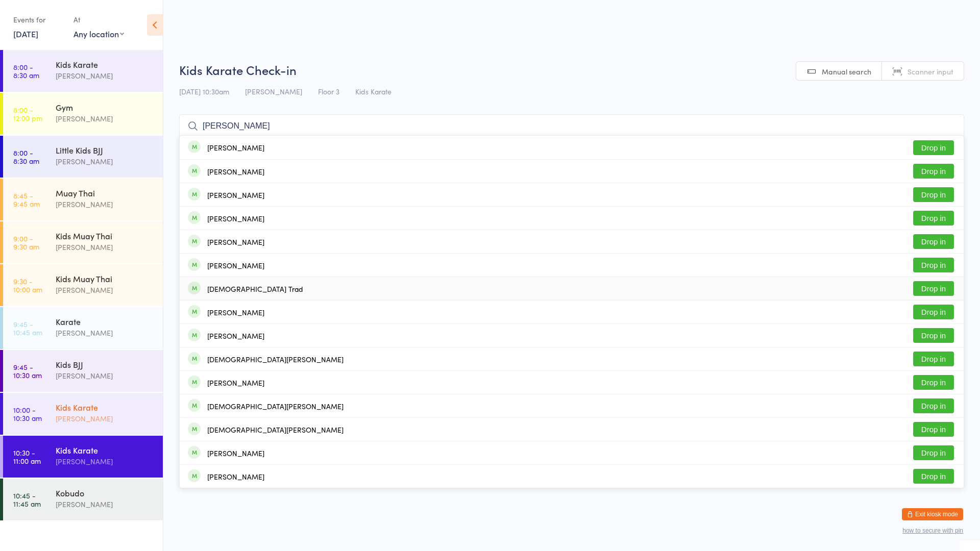
click at [111, 419] on div "[PERSON_NAME]" at bounding box center [105, 419] width 99 height 12
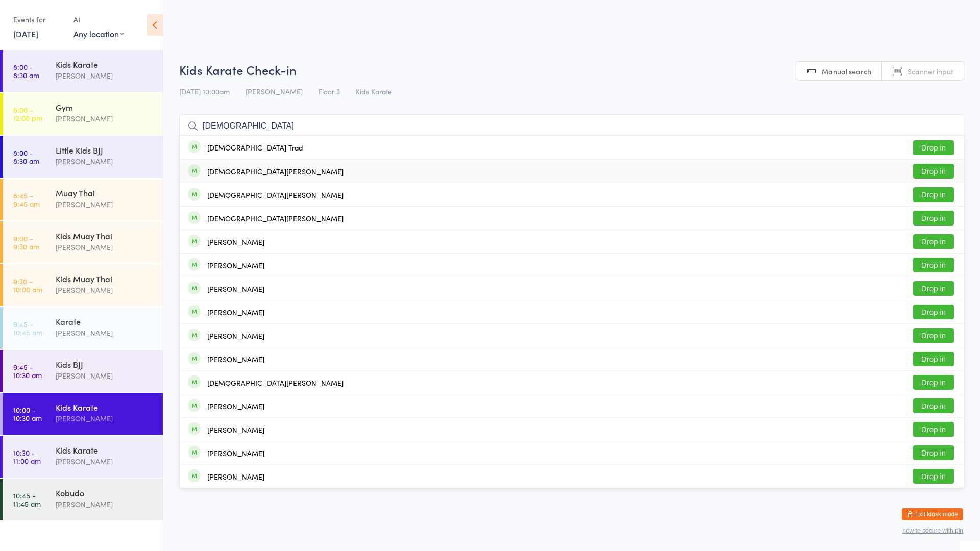
click at [259, 170] on div "[PERSON_NAME] Drop in" at bounding box center [572, 171] width 784 height 23
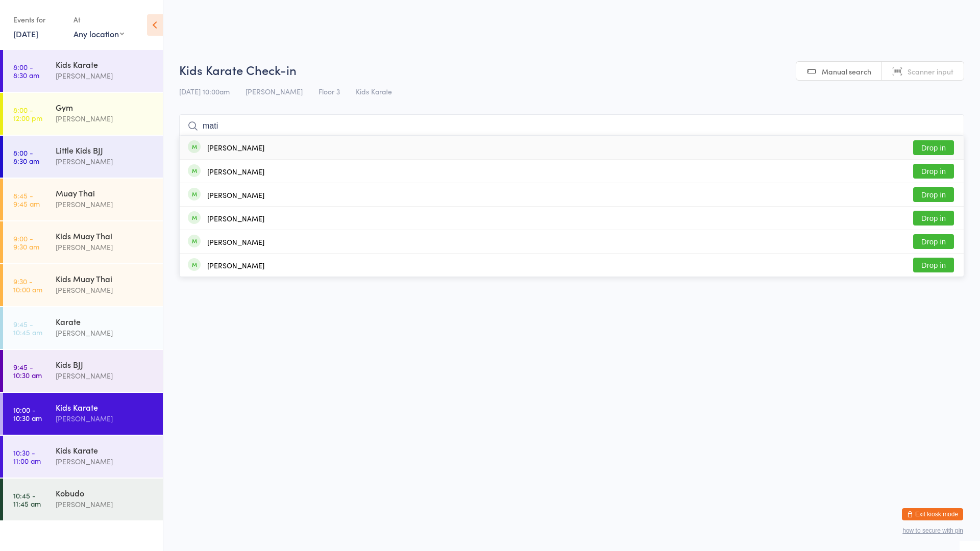
drag, startPoint x: 922, startPoint y: 150, endPoint x: 934, endPoint y: 145, distance: 13.3
click at [934, 145] on button "Drop in" at bounding box center [933, 147] width 41 height 15
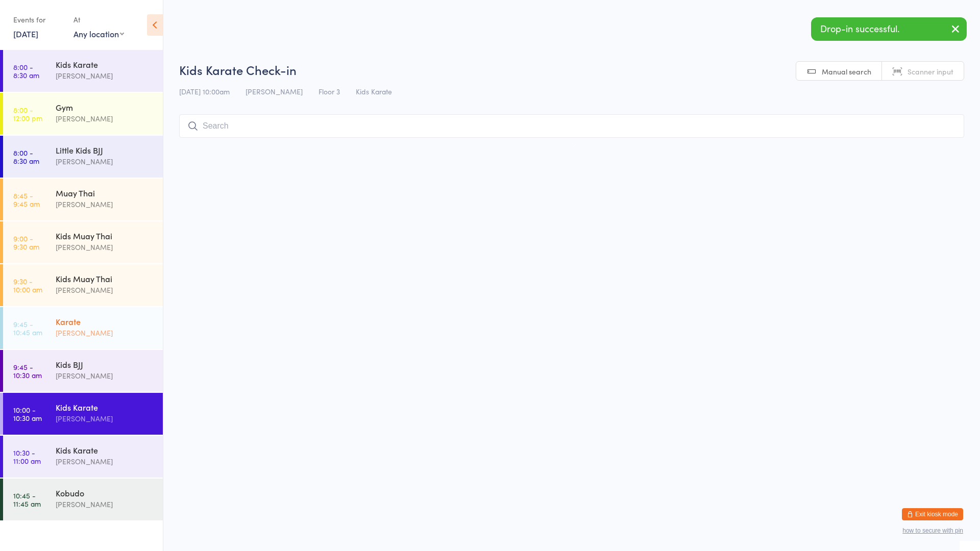
click at [73, 328] on div "[PERSON_NAME]" at bounding box center [105, 333] width 99 height 12
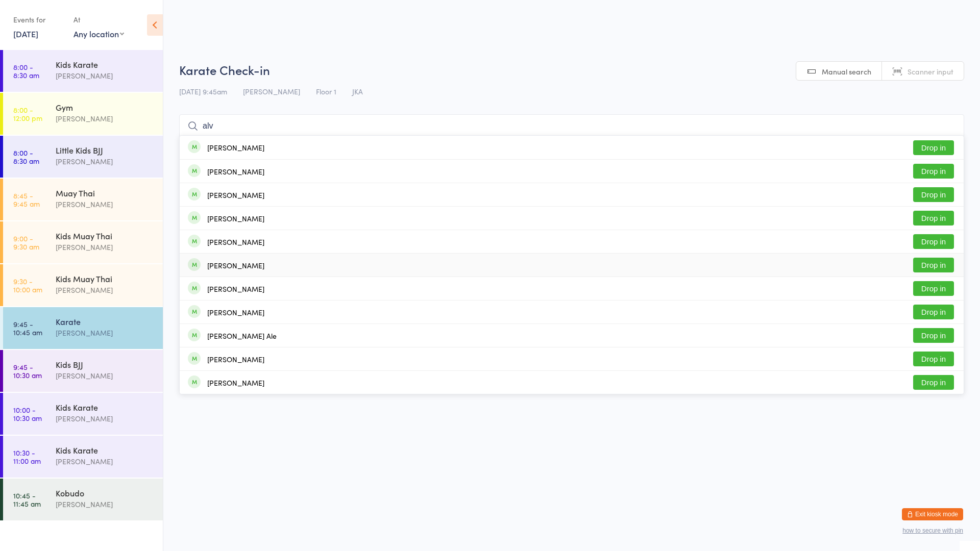
click at [924, 261] on button "Drop in" at bounding box center [933, 265] width 41 height 15
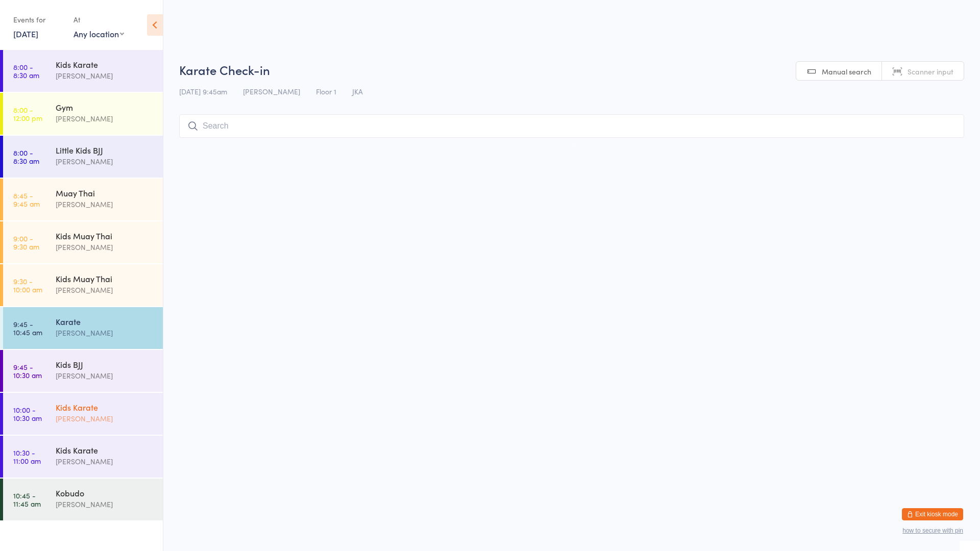
click at [81, 411] on div "Kids Karate" at bounding box center [105, 407] width 99 height 11
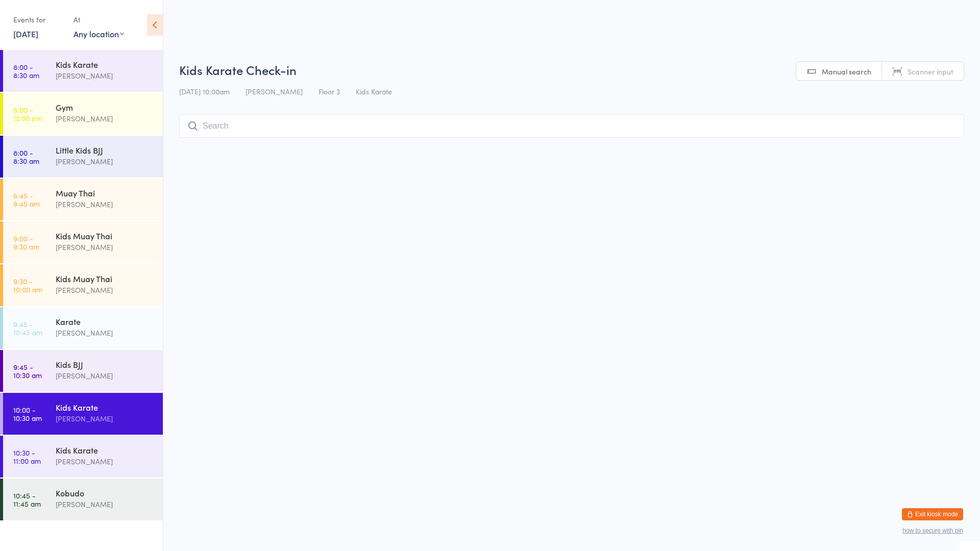
click at [238, 129] on input "search" at bounding box center [571, 125] width 785 height 23
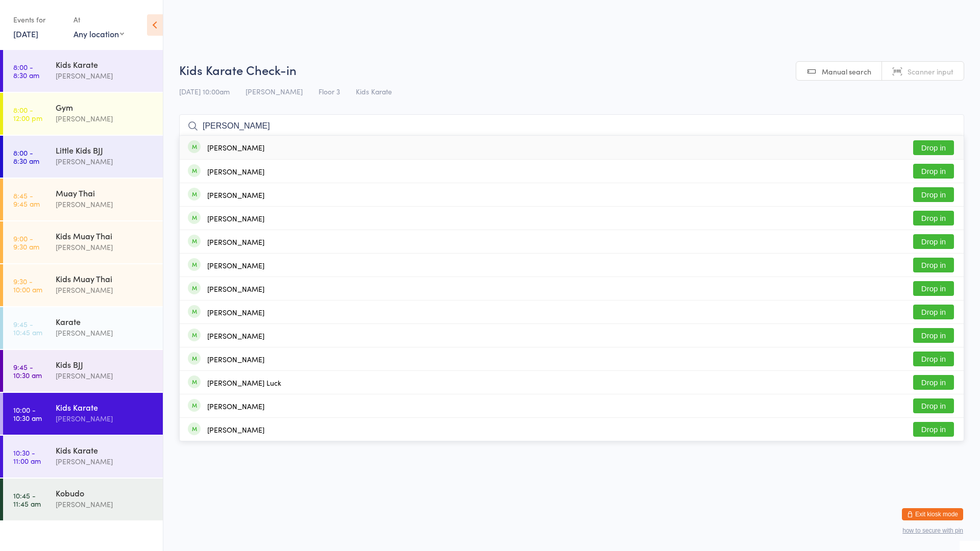
click at [940, 145] on button "Drop in" at bounding box center [933, 147] width 41 height 15
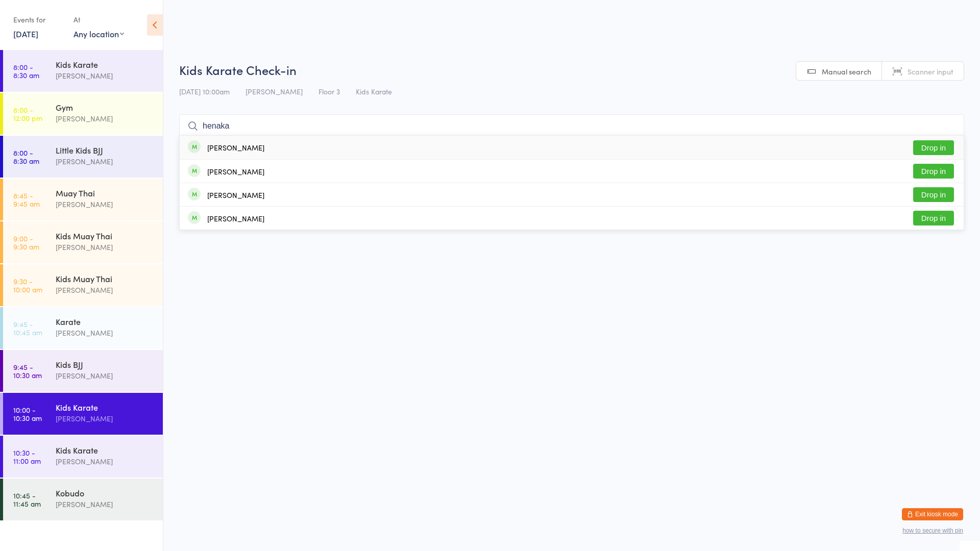
click at [931, 146] on button "Drop in" at bounding box center [933, 147] width 41 height 15
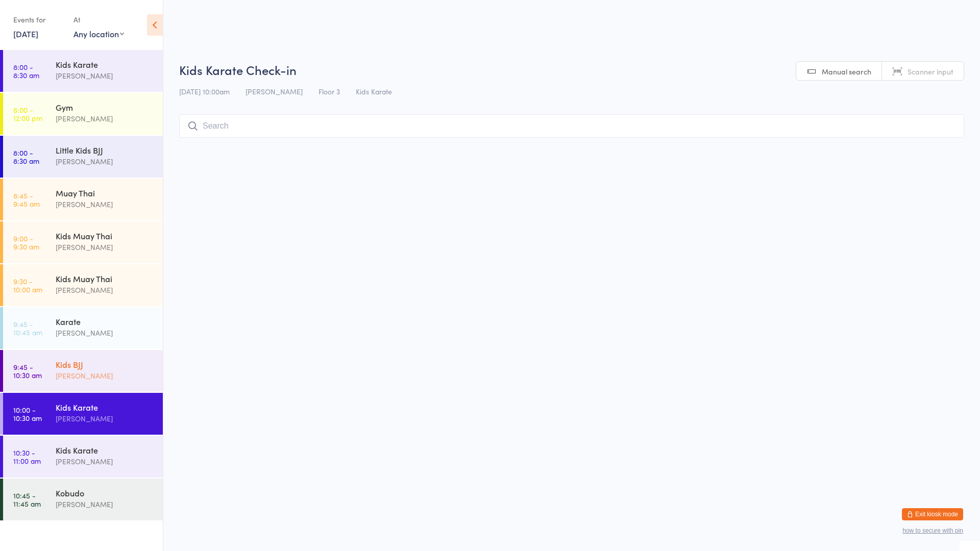
click at [141, 363] on div "Kids BJJ" at bounding box center [105, 364] width 99 height 11
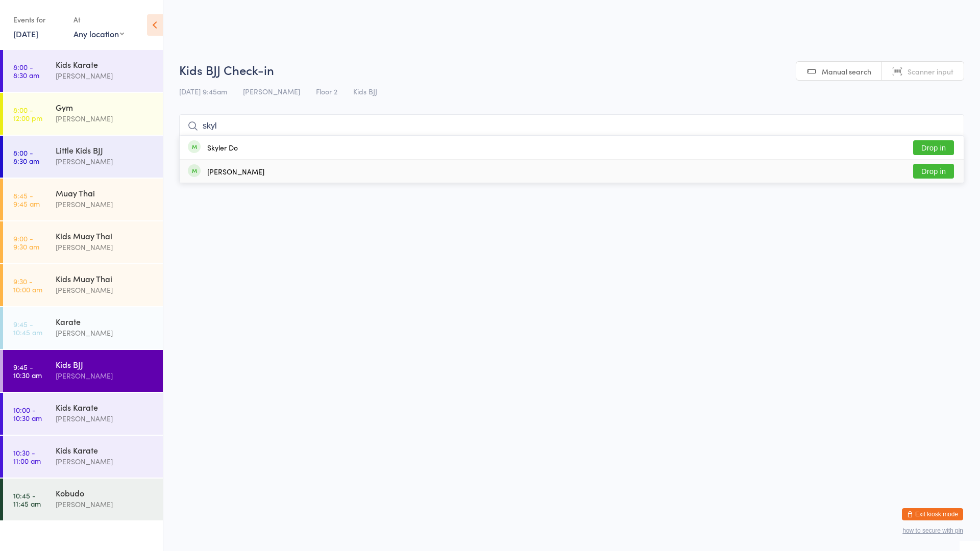
click at [939, 175] on button "Drop in" at bounding box center [933, 171] width 41 height 15
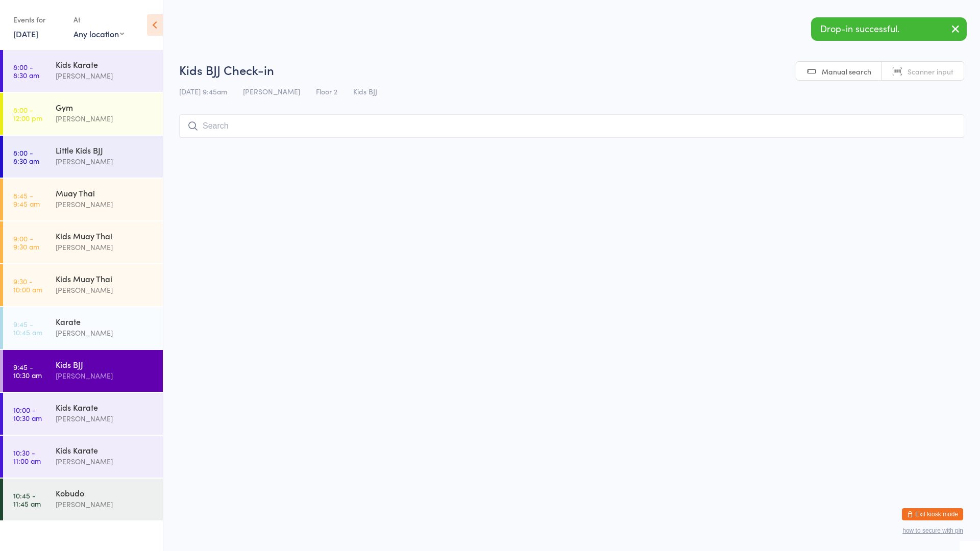
click at [751, 212] on html "You have now entered Kiosk Mode. Members will be able to check themselves in us…" at bounding box center [490, 275] width 980 height 551
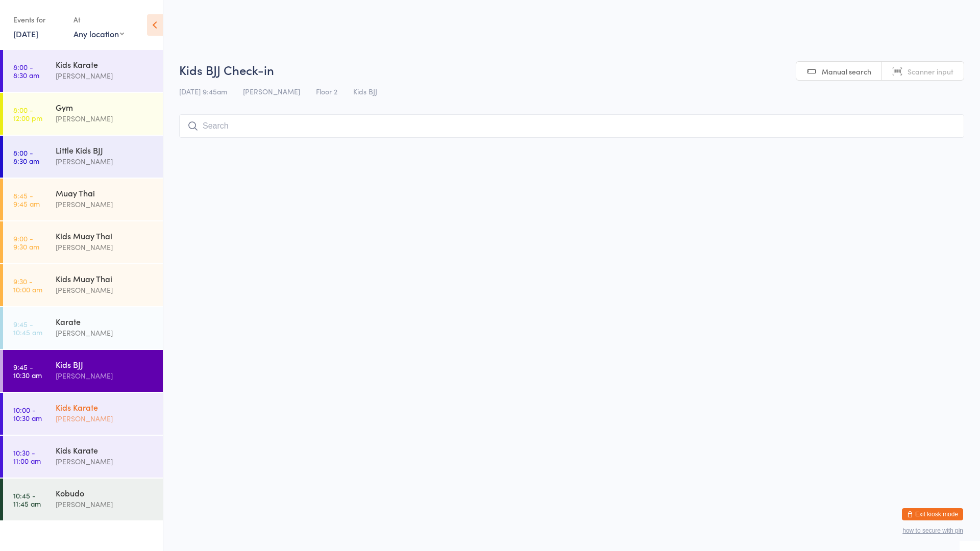
click at [72, 404] on div "Kids Karate" at bounding box center [105, 407] width 99 height 11
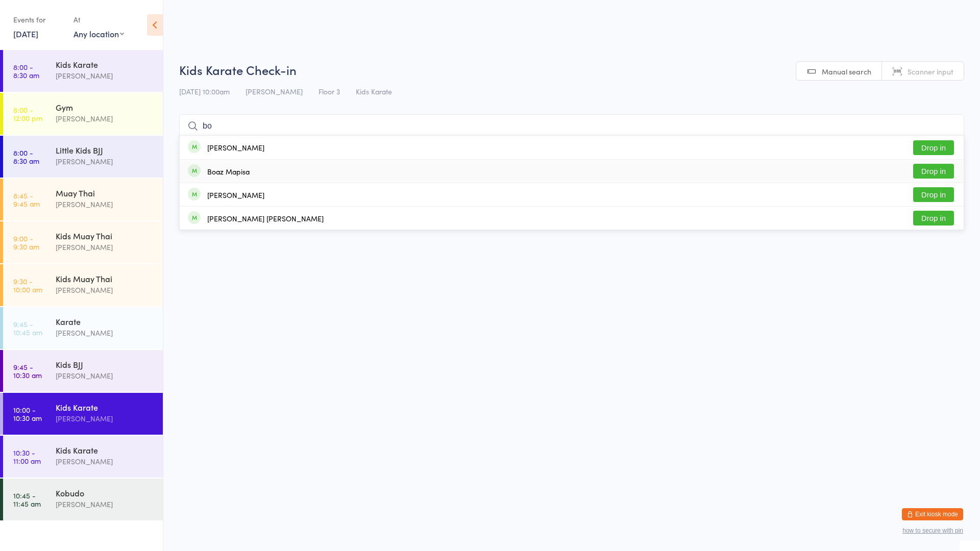
click at [925, 165] on button "Drop in" at bounding box center [933, 171] width 41 height 15
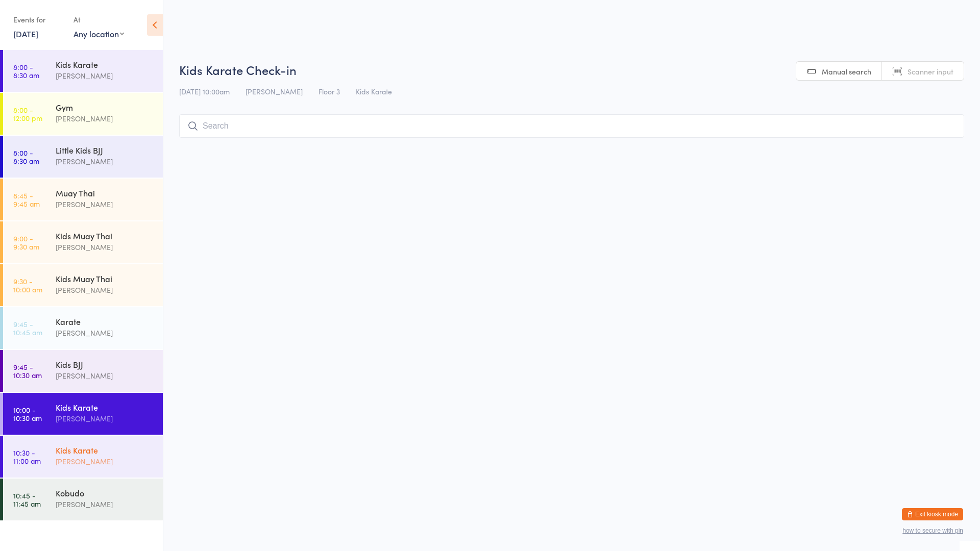
click at [79, 454] on div "Kids Karate" at bounding box center [105, 450] width 99 height 11
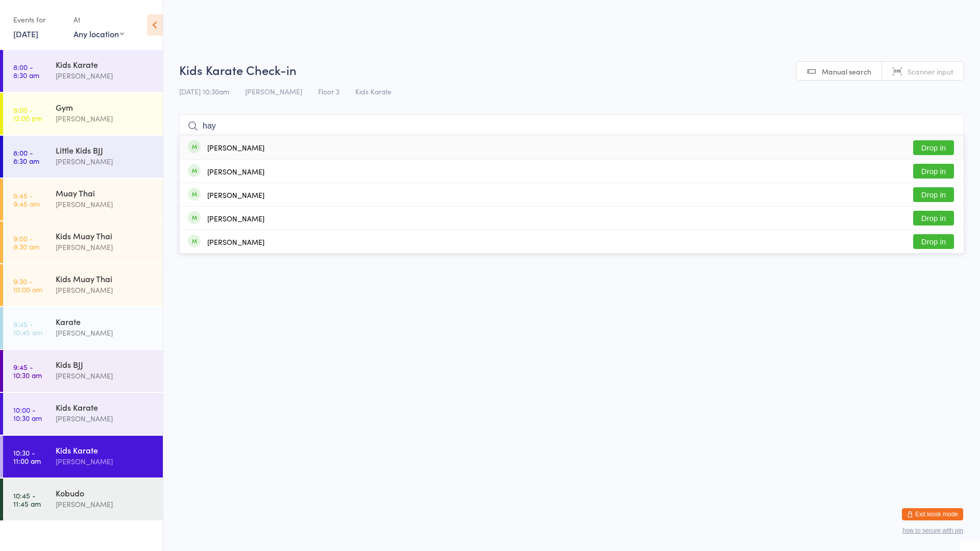
click at [937, 149] on button "Drop in" at bounding box center [933, 147] width 41 height 15
click at [925, 142] on button "Drop in" at bounding box center [933, 147] width 41 height 15
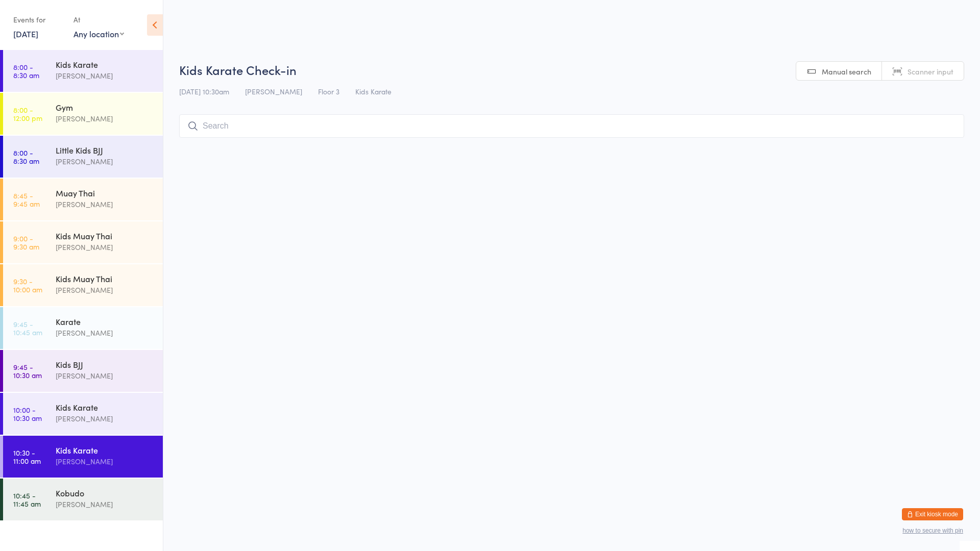
click at [126, 459] on div "[PERSON_NAME]" at bounding box center [105, 462] width 99 height 12
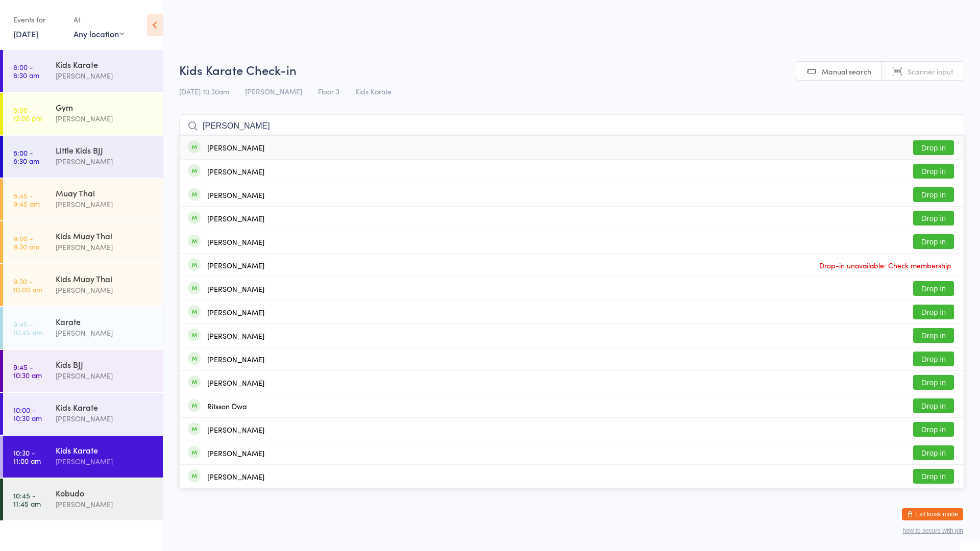
click at [930, 148] on button "Drop in" at bounding box center [933, 147] width 41 height 15
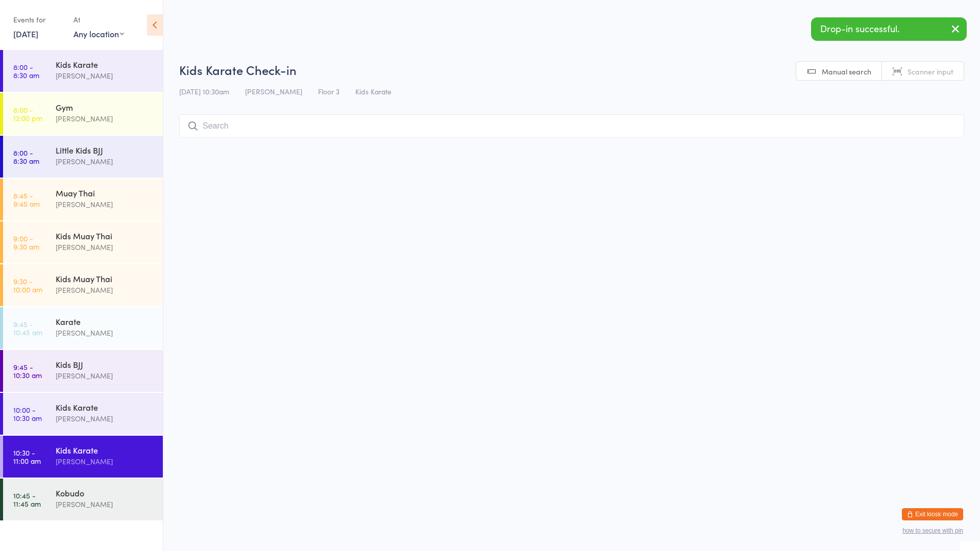
click at [389, 133] on input "search" at bounding box center [571, 125] width 785 height 23
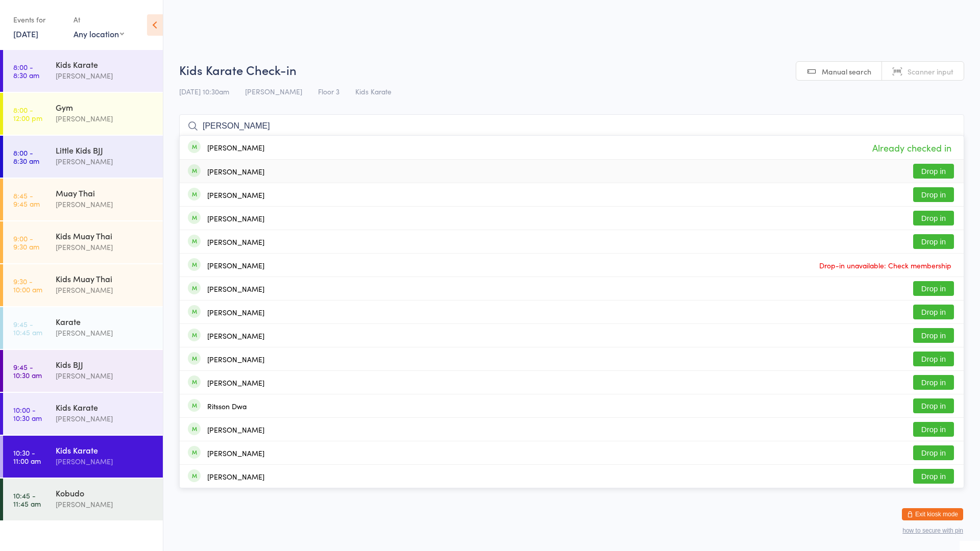
click at [940, 173] on button "Drop in" at bounding box center [933, 171] width 41 height 15
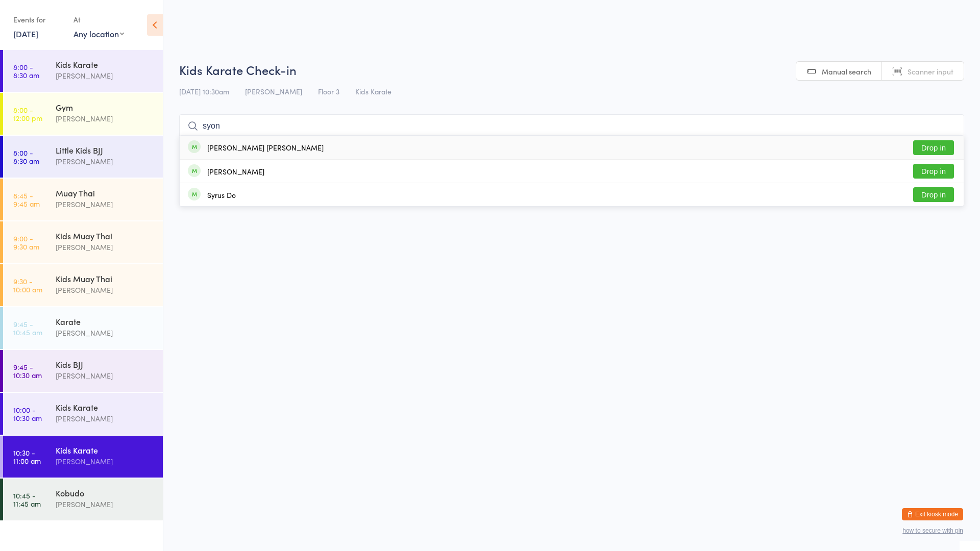
drag, startPoint x: 939, startPoint y: 142, endPoint x: 932, endPoint y: 134, distance: 10.9
click at [936, 141] on button "Drop in" at bounding box center [933, 147] width 41 height 15
click at [927, 146] on button "Drop in" at bounding box center [933, 147] width 41 height 15
click at [918, 149] on button "Drop in" at bounding box center [933, 147] width 41 height 15
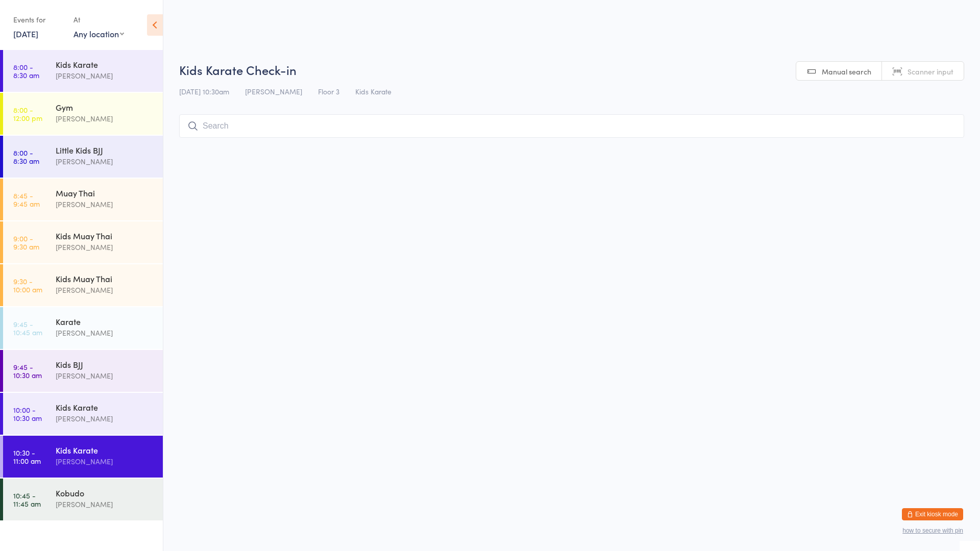
click at [242, 129] on input "search" at bounding box center [571, 125] width 785 height 23
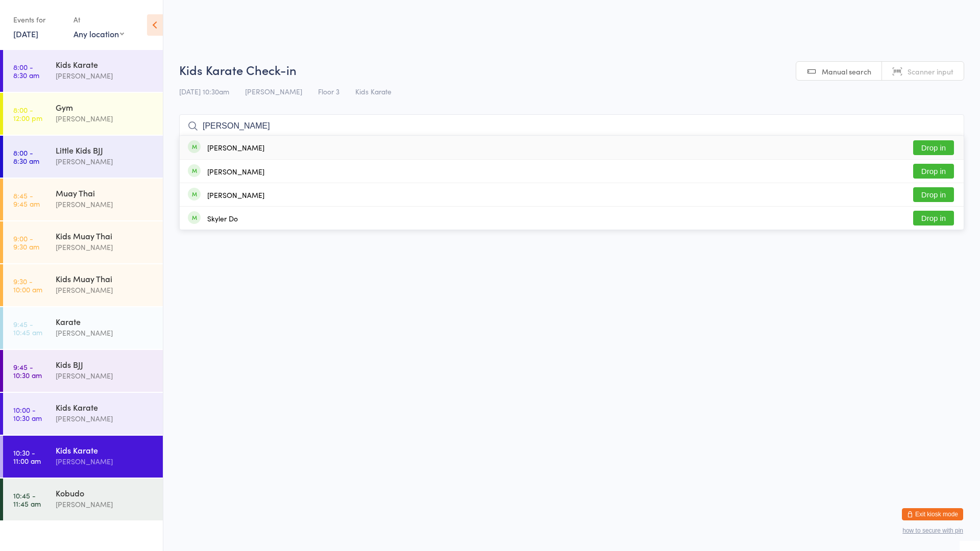
click at [926, 146] on button "Drop in" at bounding box center [933, 147] width 41 height 15
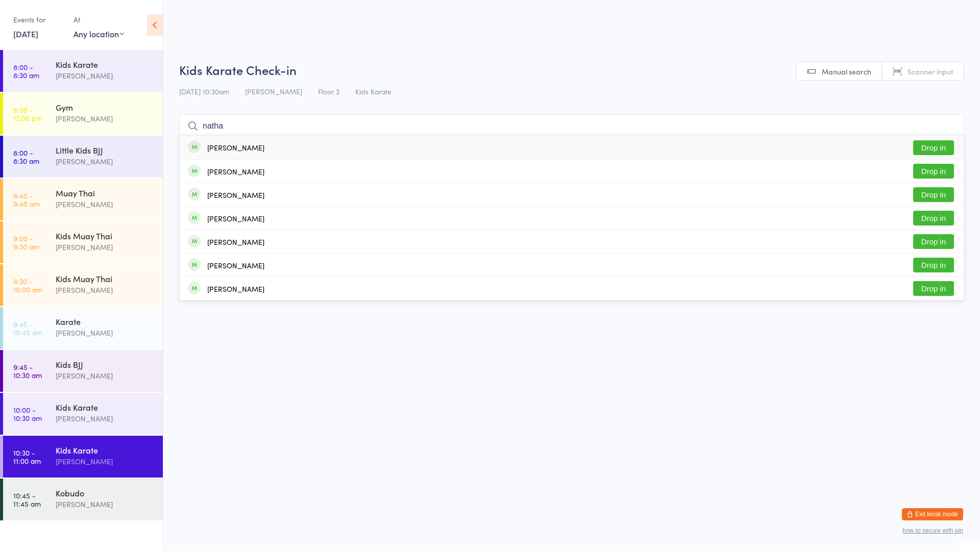
click at [921, 144] on button "Drop in" at bounding box center [933, 147] width 41 height 15
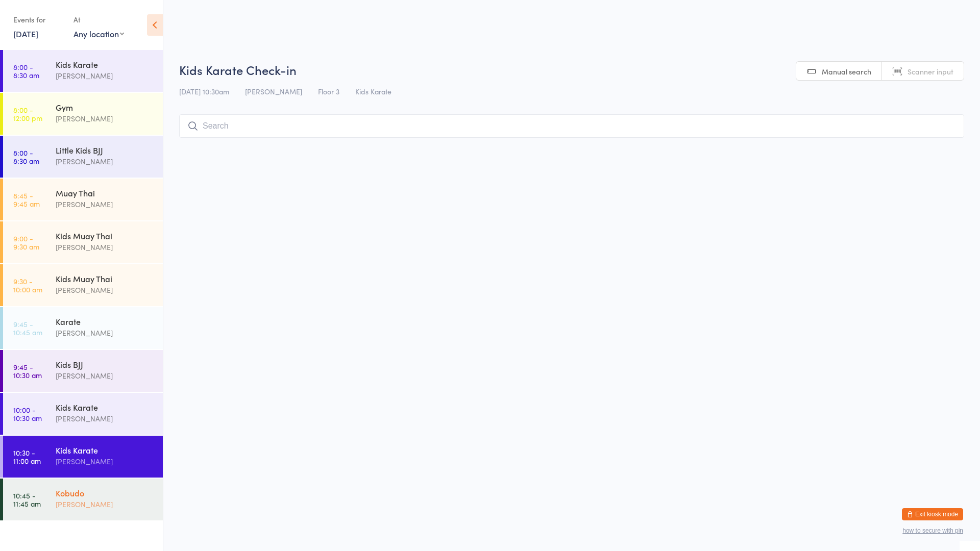
click at [89, 486] on div "Kobudo [PERSON_NAME]" at bounding box center [109, 499] width 107 height 40
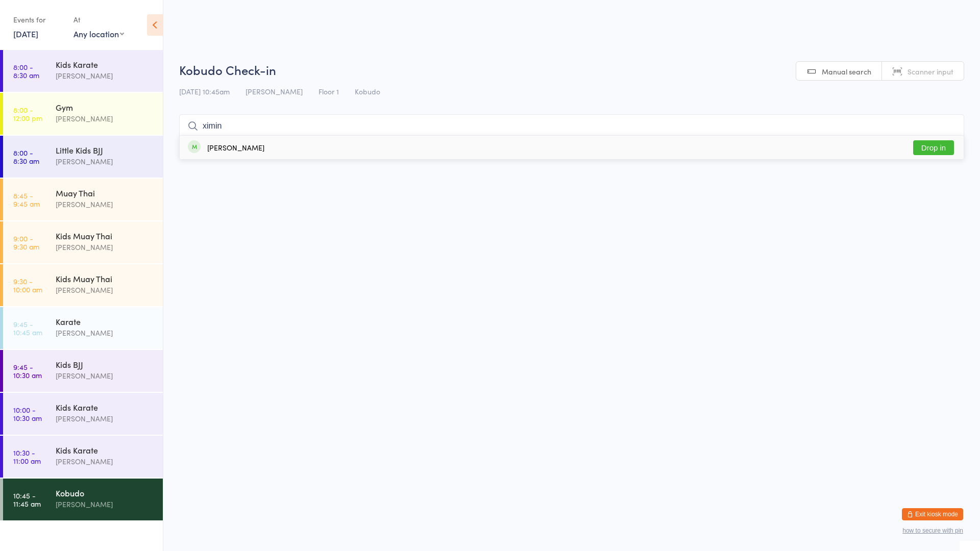
click at [264, 149] on div "[PERSON_NAME] Drop in" at bounding box center [572, 147] width 784 height 23
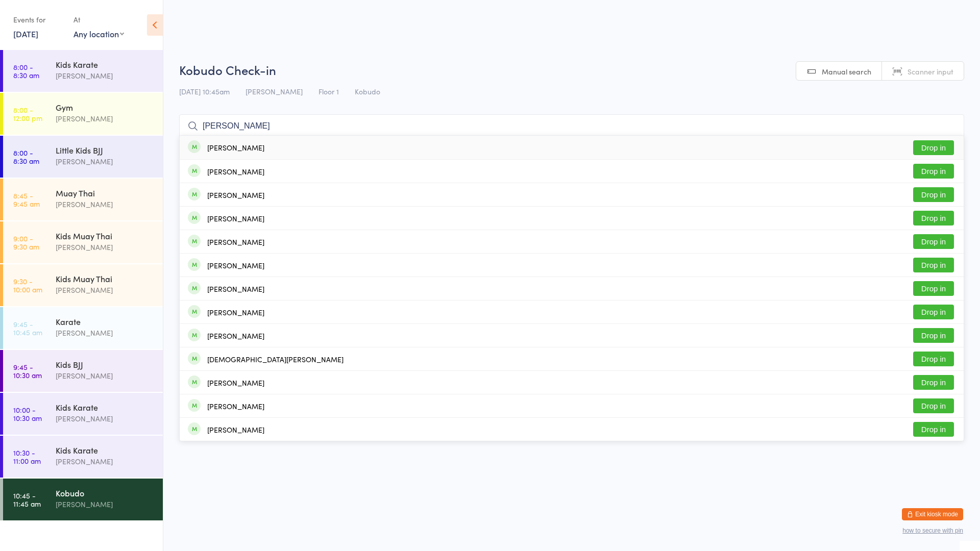
click at [931, 146] on button "Drop in" at bounding box center [933, 147] width 41 height 15
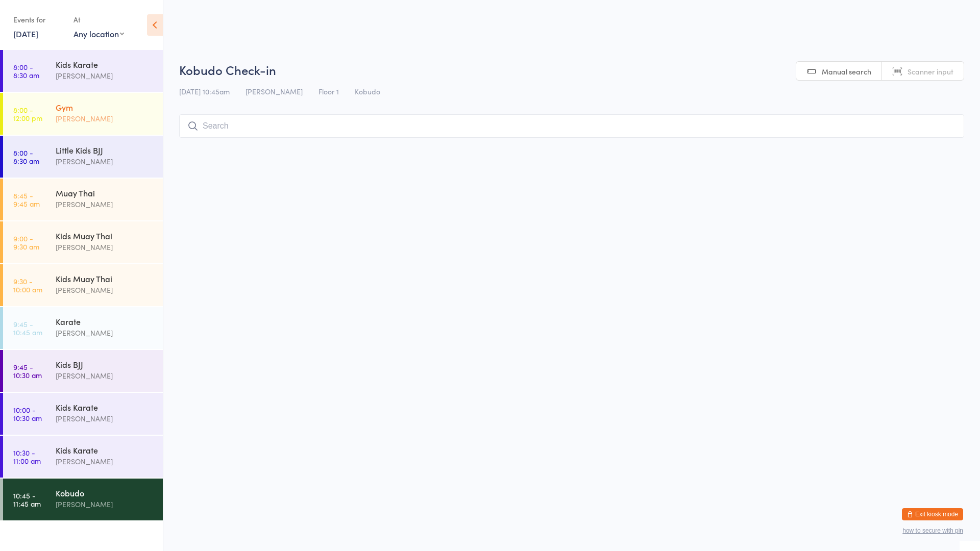
click at [114, 110] on div "Gym" at bounding box center [105, 107] width 99 height 11
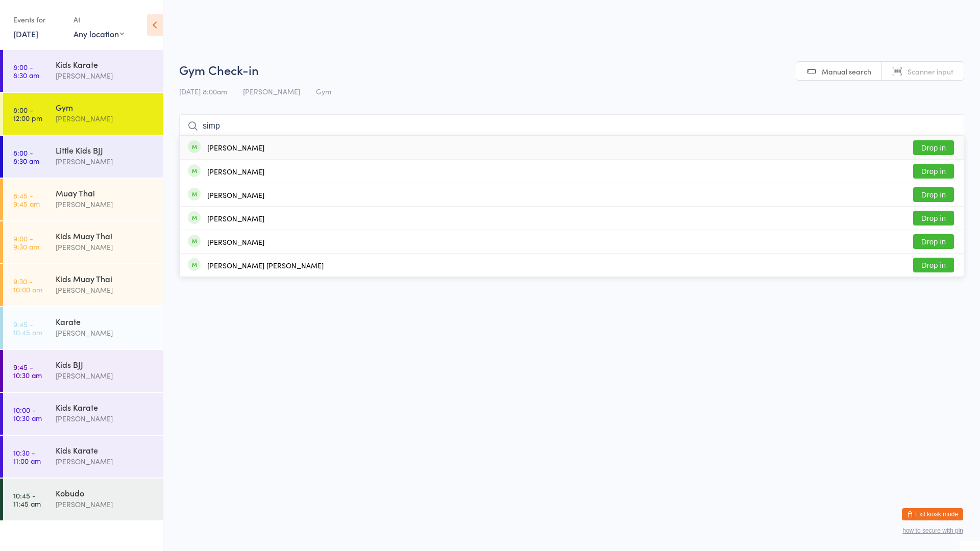
click at [919, 150] on button "Drop in" at bounding box center [933, 147] width 41 height 15
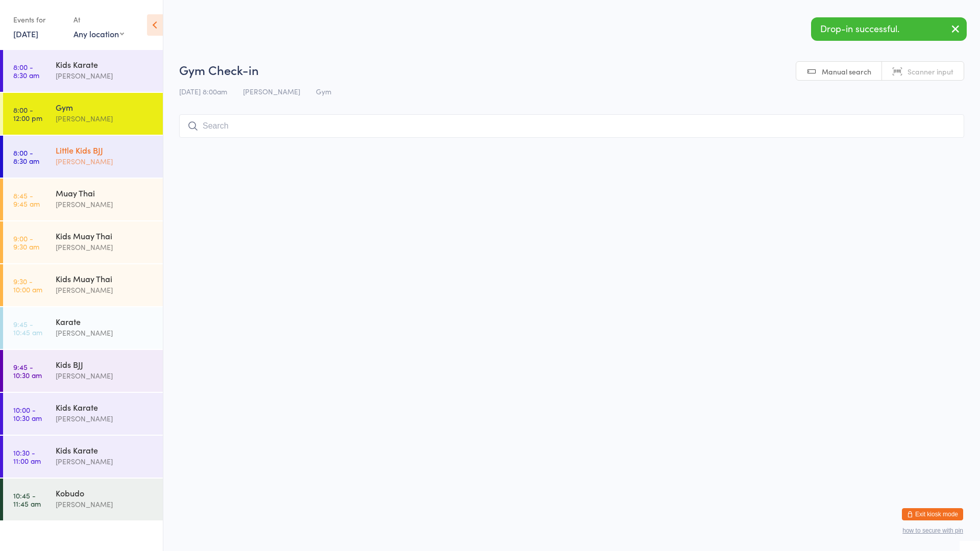
click at [58, 156] on div "[PERSON_NAME]" at bounding box center [105, 162] width 99 height 12
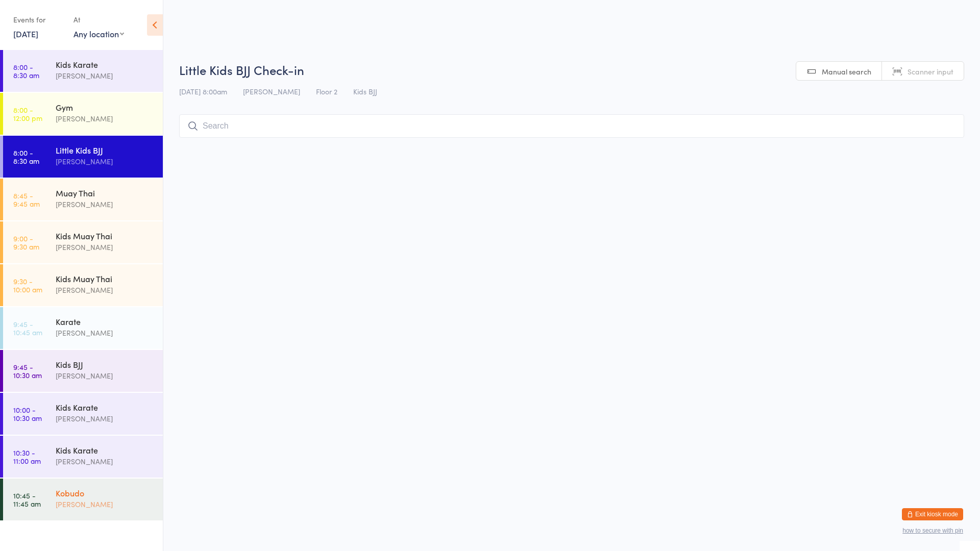
click at [62, 505] on div "[PERSON_NAME]" at bounding box center [105, 505] width 99 height 12
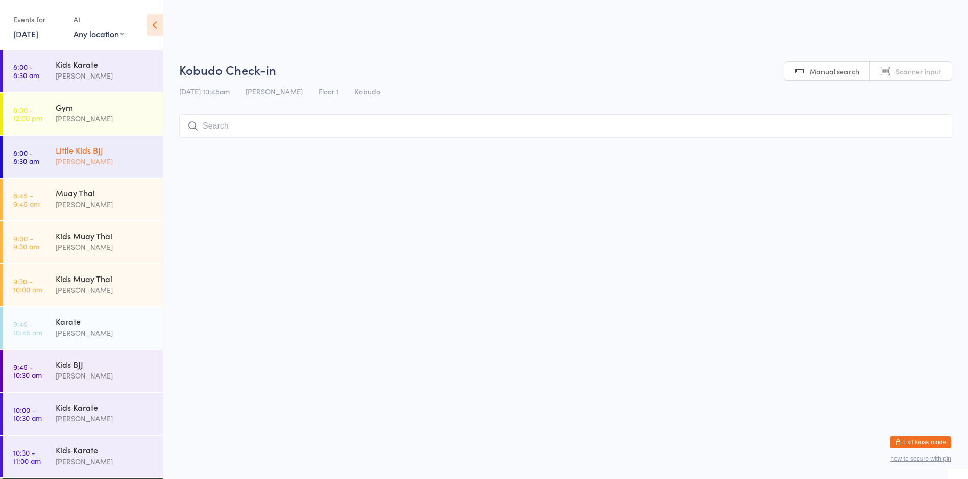
click at [115, 158] on div "[PERSON_NAME]" at bounding box center [105, 162] width 99 height 12
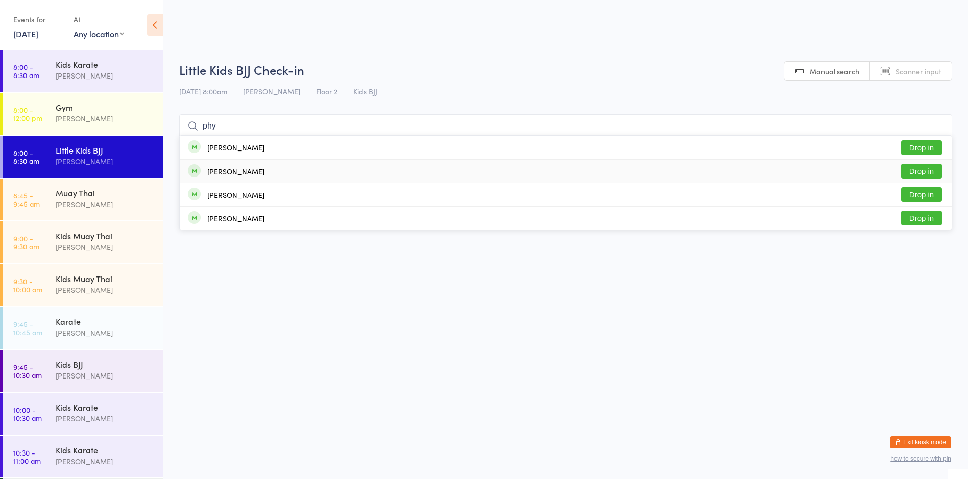
click at [239, 171] on div "[PERSON_NAME]" at bounding box center [235, 171] width 57 height 8
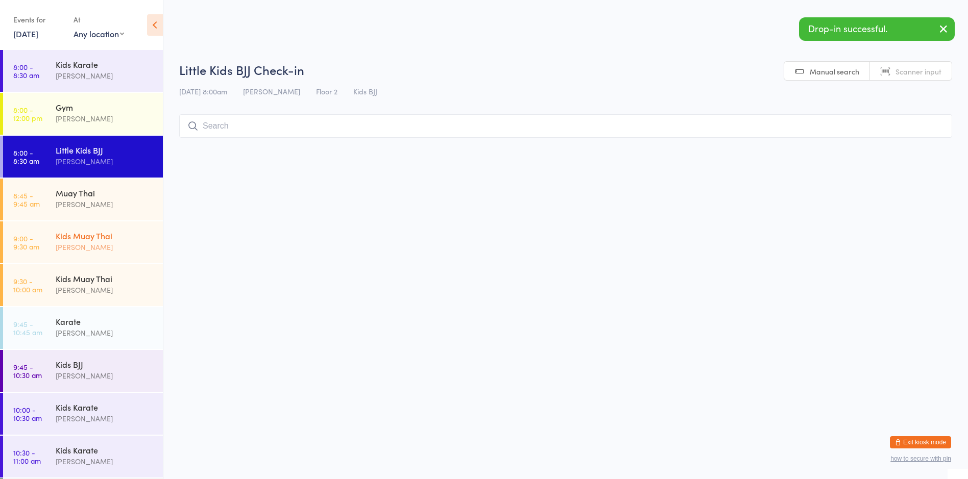
click at [108, 251] on div "[PERSON_NAME]" at bounding box center [105, 247] width 99 height 12
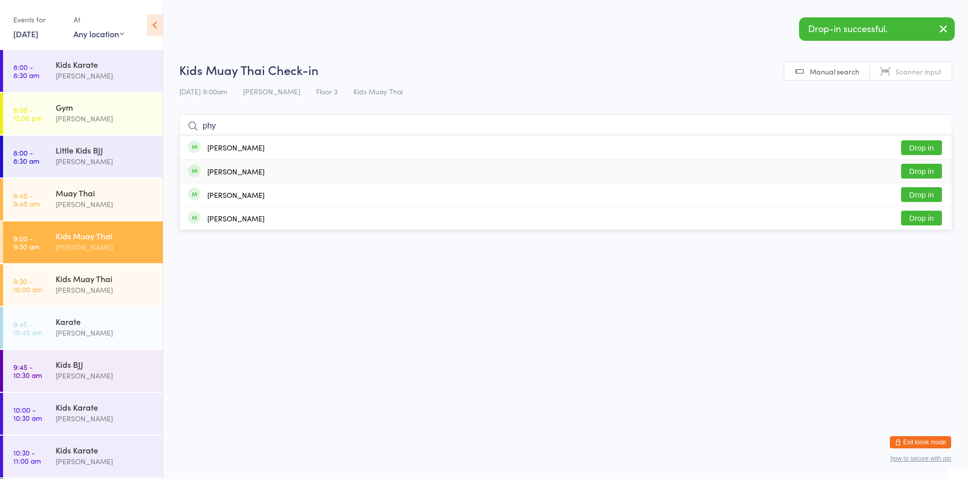
click at [232, 176] on div "[PERSON_NAME]" at bounding box center [235, 171] width 57 height 8
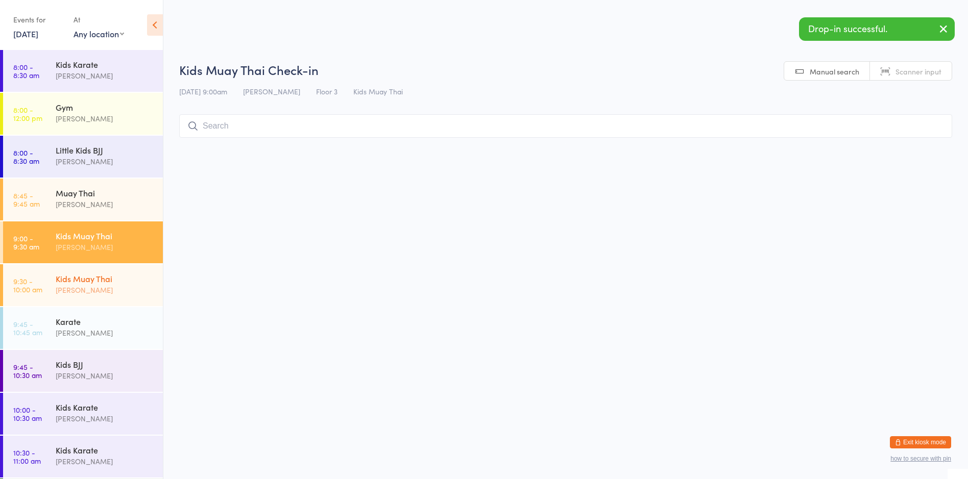
click at [151, 275] on div "Kids Muay [DEMOGRAPHIC_DATA] [PERSON_NAME]" at bounding box center [109, 284] width 107 height 40
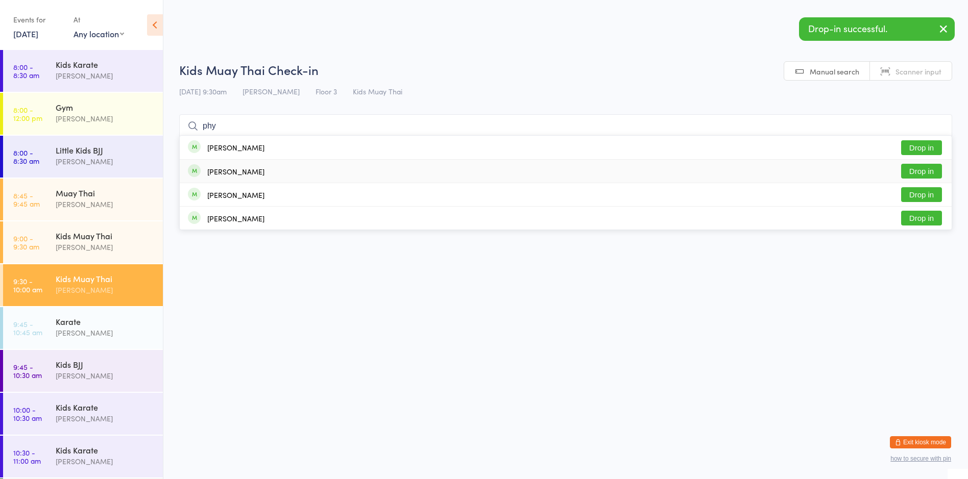
click at [258, 177] on div "[PERSON_NAME] Drop in" at bounding box center [566, 171] width 772 height 23
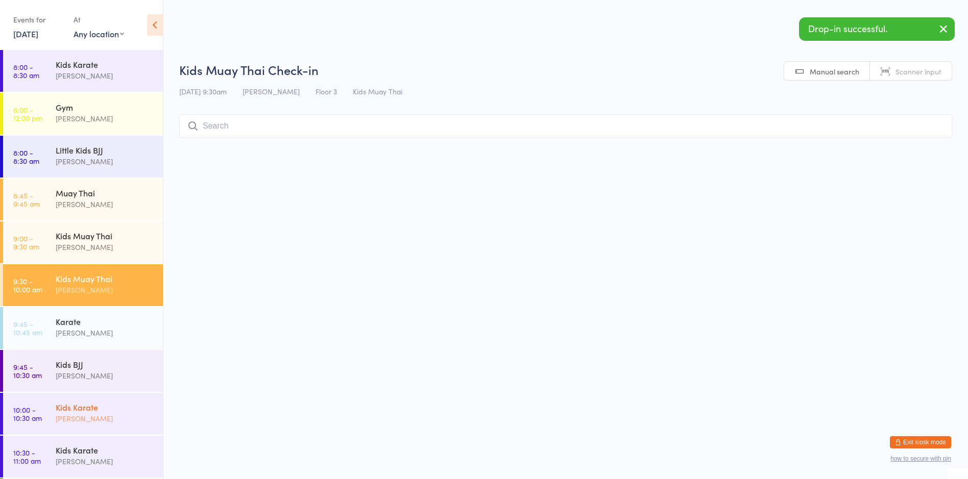
click at [91, 429] on div "Kids Karate [PERSON_NAME]" at bounding box center [109, 413] width 107 height 40
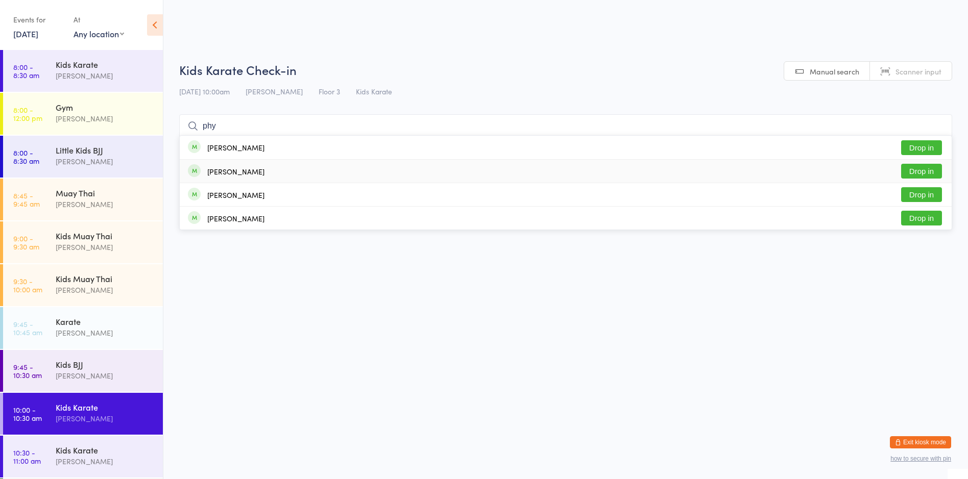
click at [247, 169] on div "[PERSON_NAME]" at bounding box center [235, 171] width 57 height 8
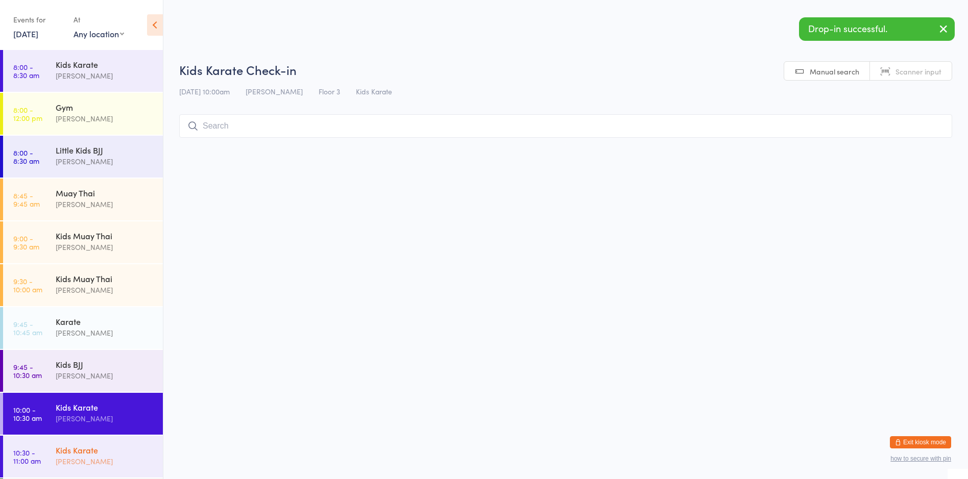
click at [81, 467] on div "[PERSON_NAME]" at bounding box center [105, 462] width 99 height 12
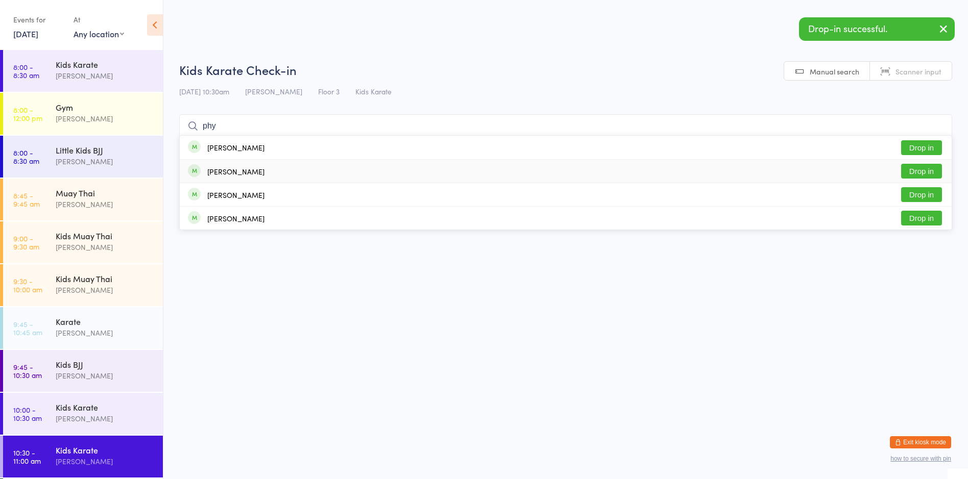
click at [308, 170] on div "[PERSON_NAME] Drop in" at bounding box center [566, 171] width 772 height 23
